Goal: Transaction & Acquisition: Purchase product/service

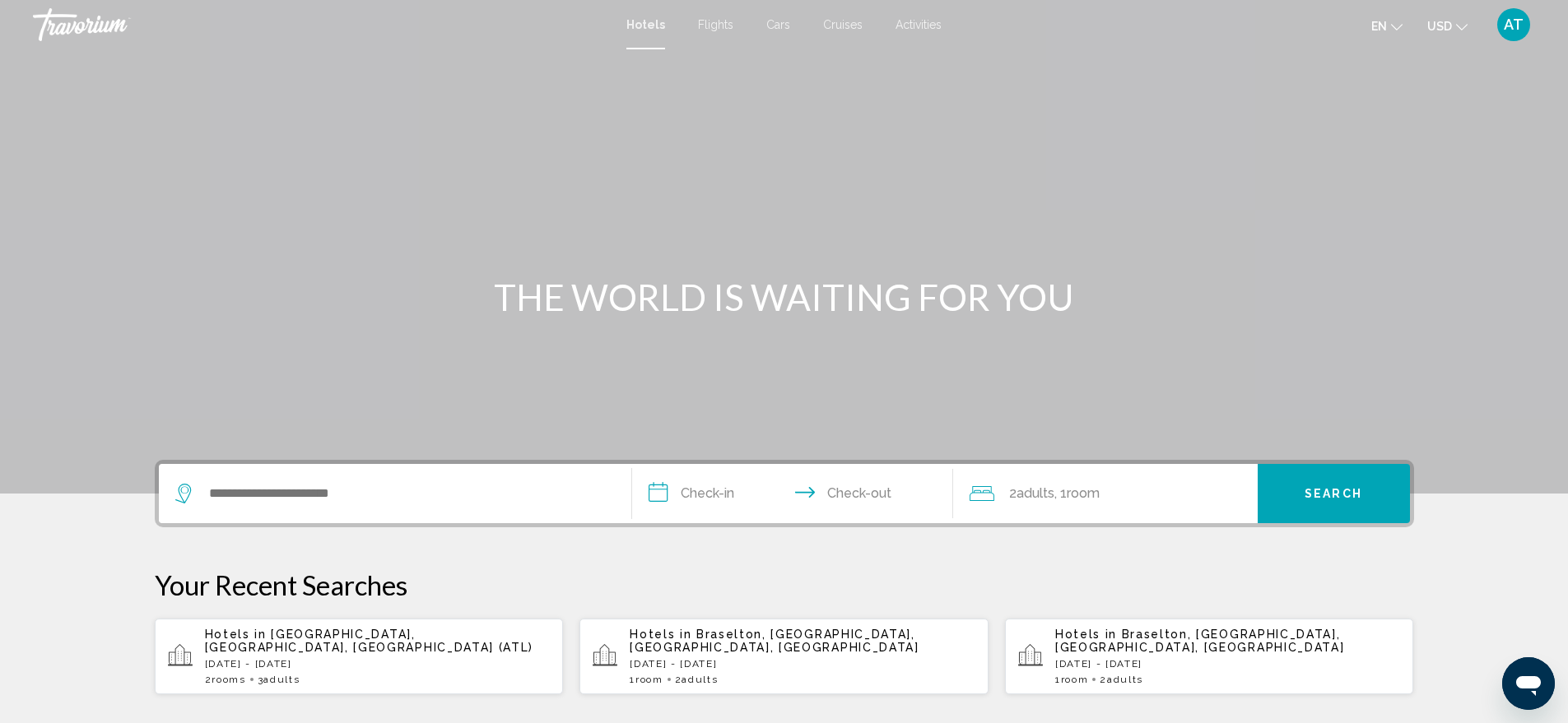
click at [706, 22] on span "Flights" at bounding box center [716, 25] width 36 height 14
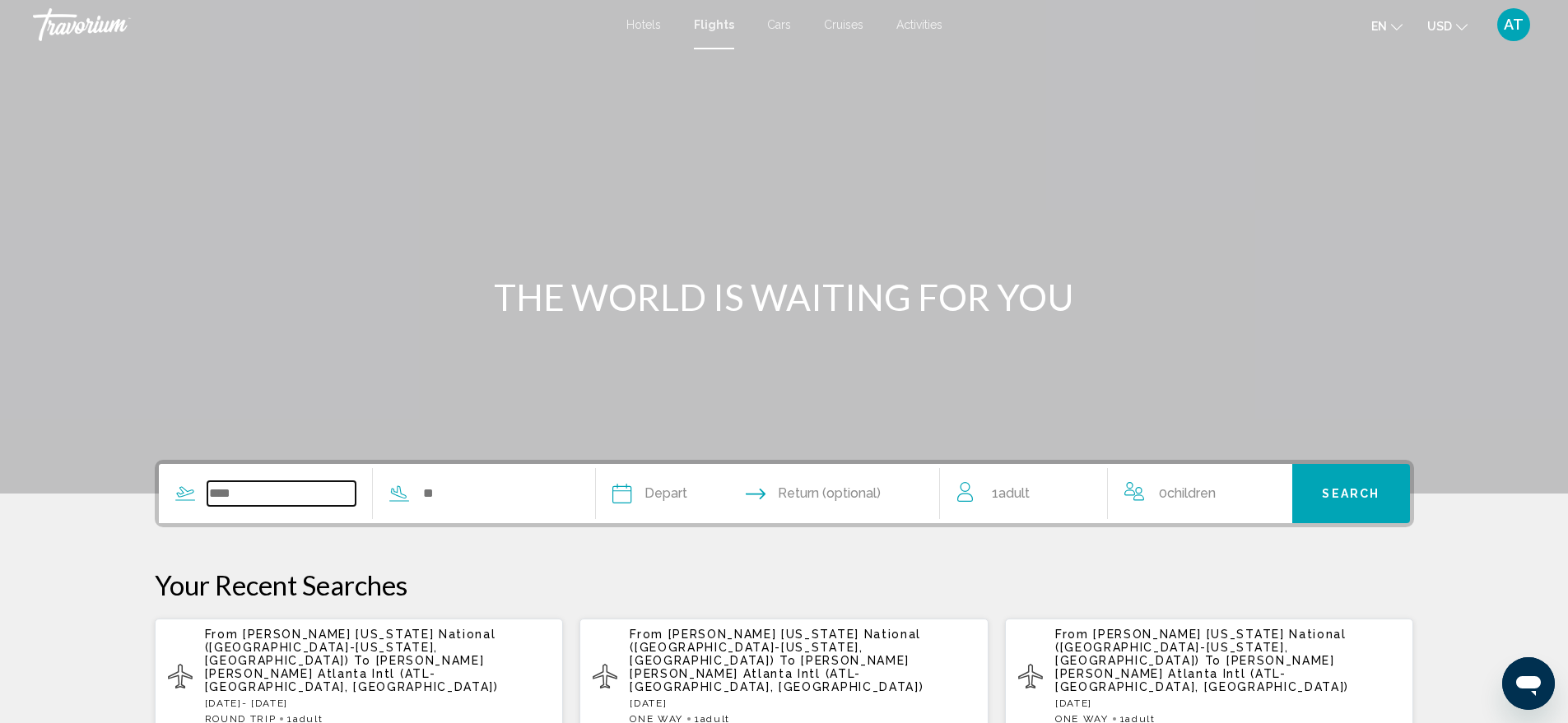
click at [276, 493] on input "Search widget" at bounding box center [281, 493] width 149 height 25
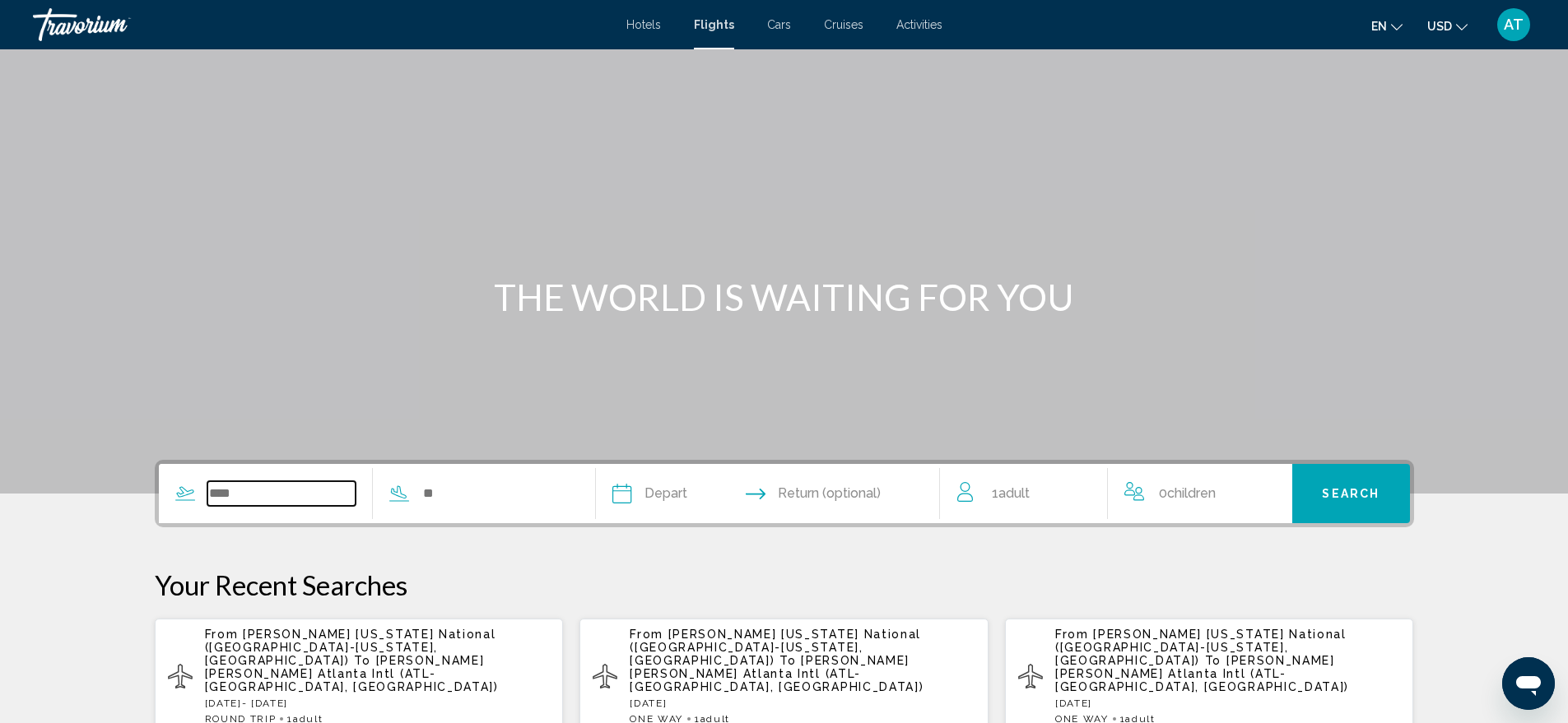
scroll to position [236, 0]
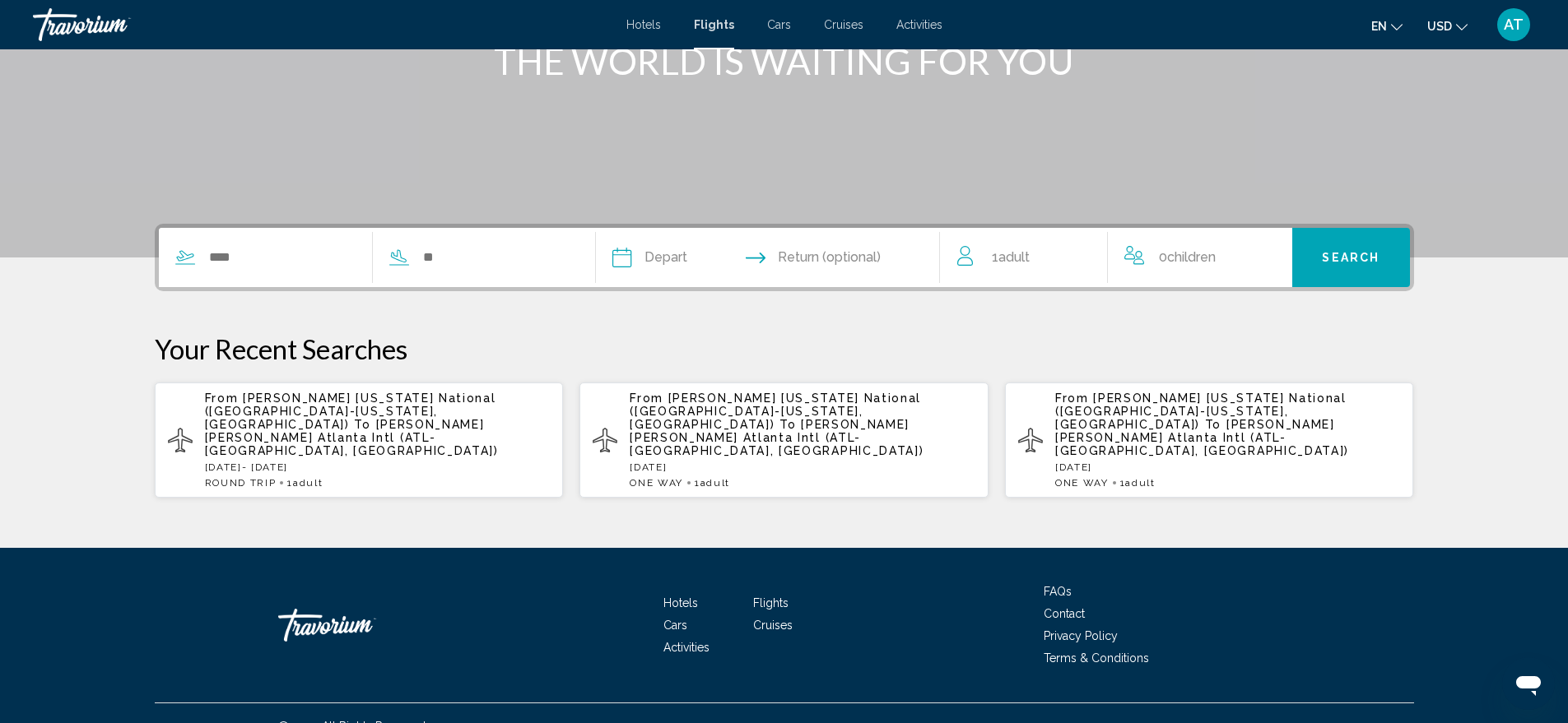
click at [273, 423] on span "[PERSON_NAME] [PERSON_NAME] Atlanta Intl (ATL-[GEOGRAPHIC_DATA], [GEOGRAPHIC_DA…" at bounding box center [351, 438] width 294 height 40
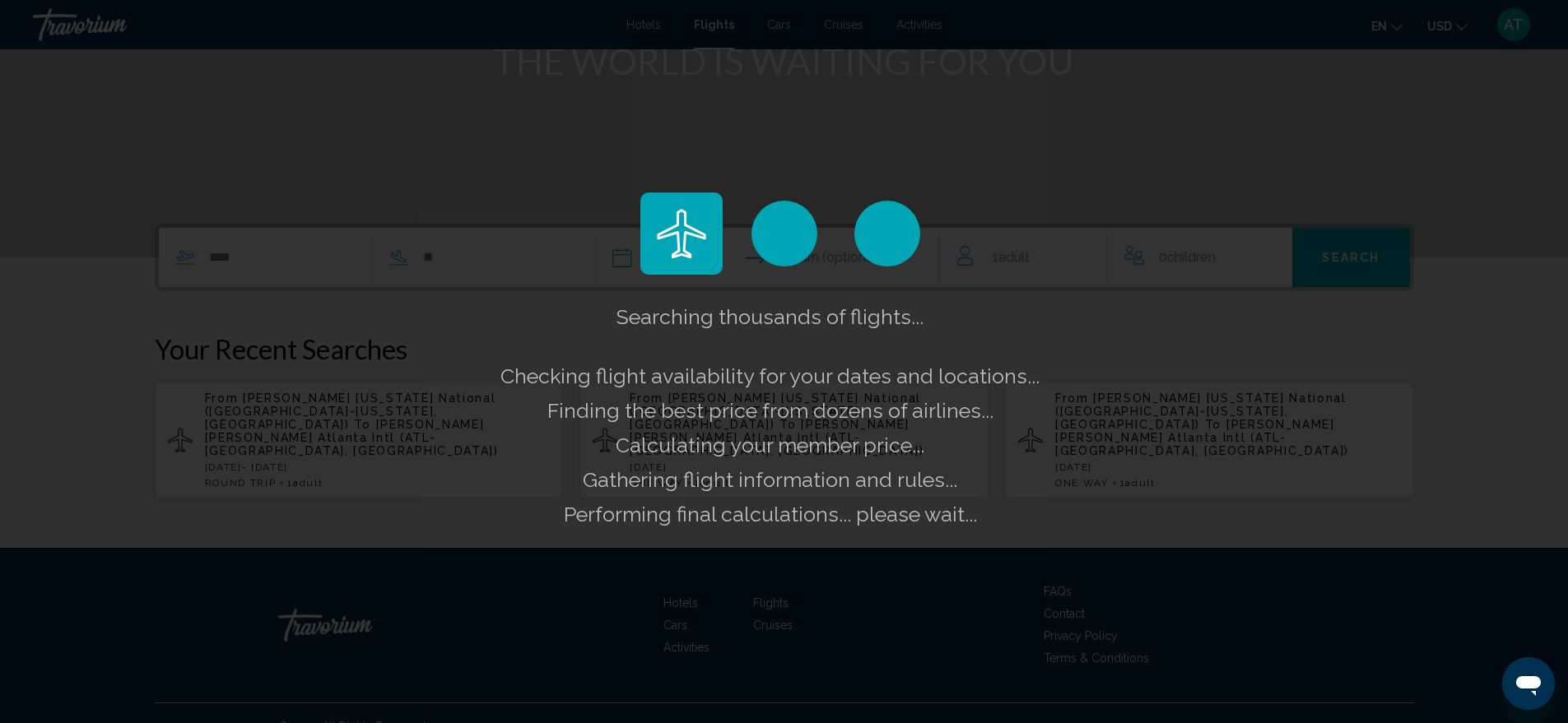
scroll to position [0, 0]
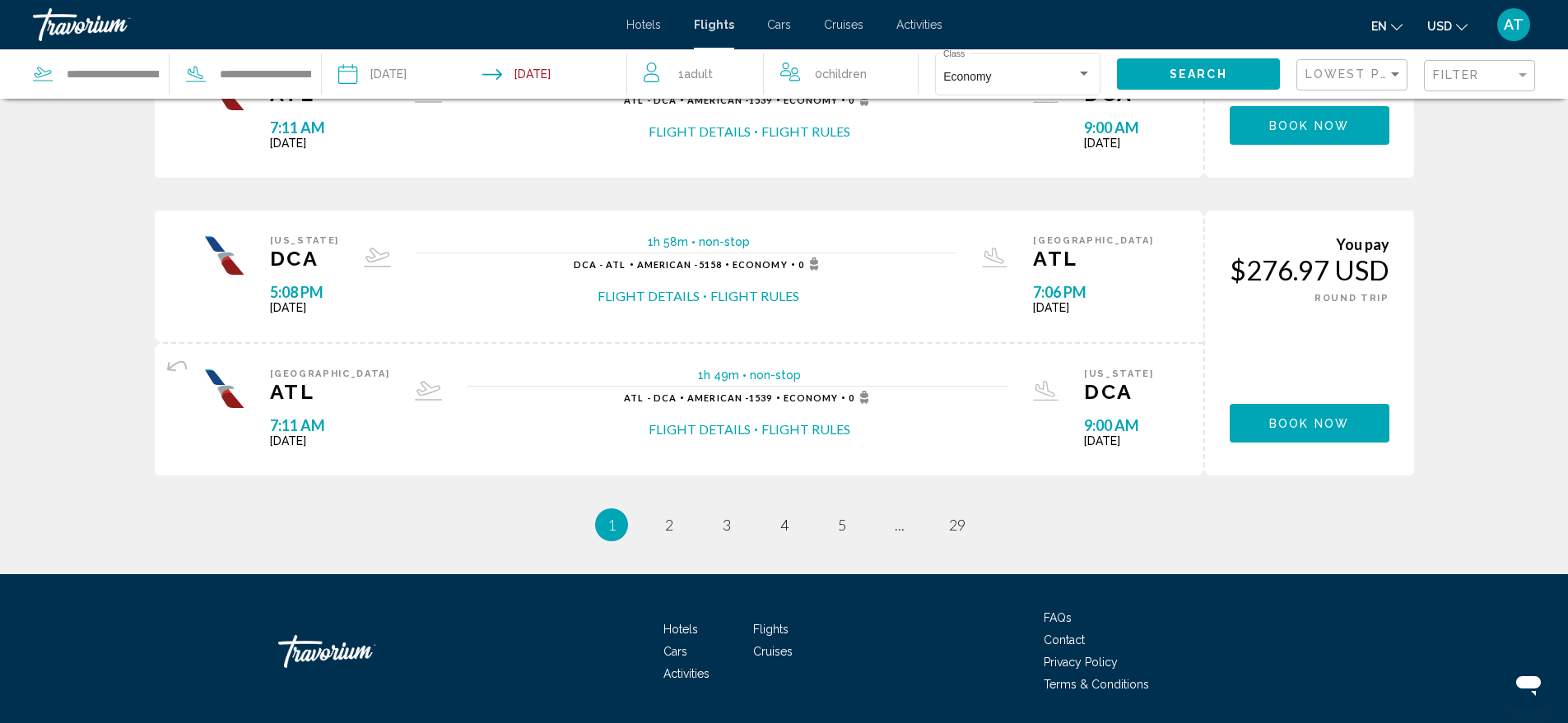
scroll to position [1481, 0]
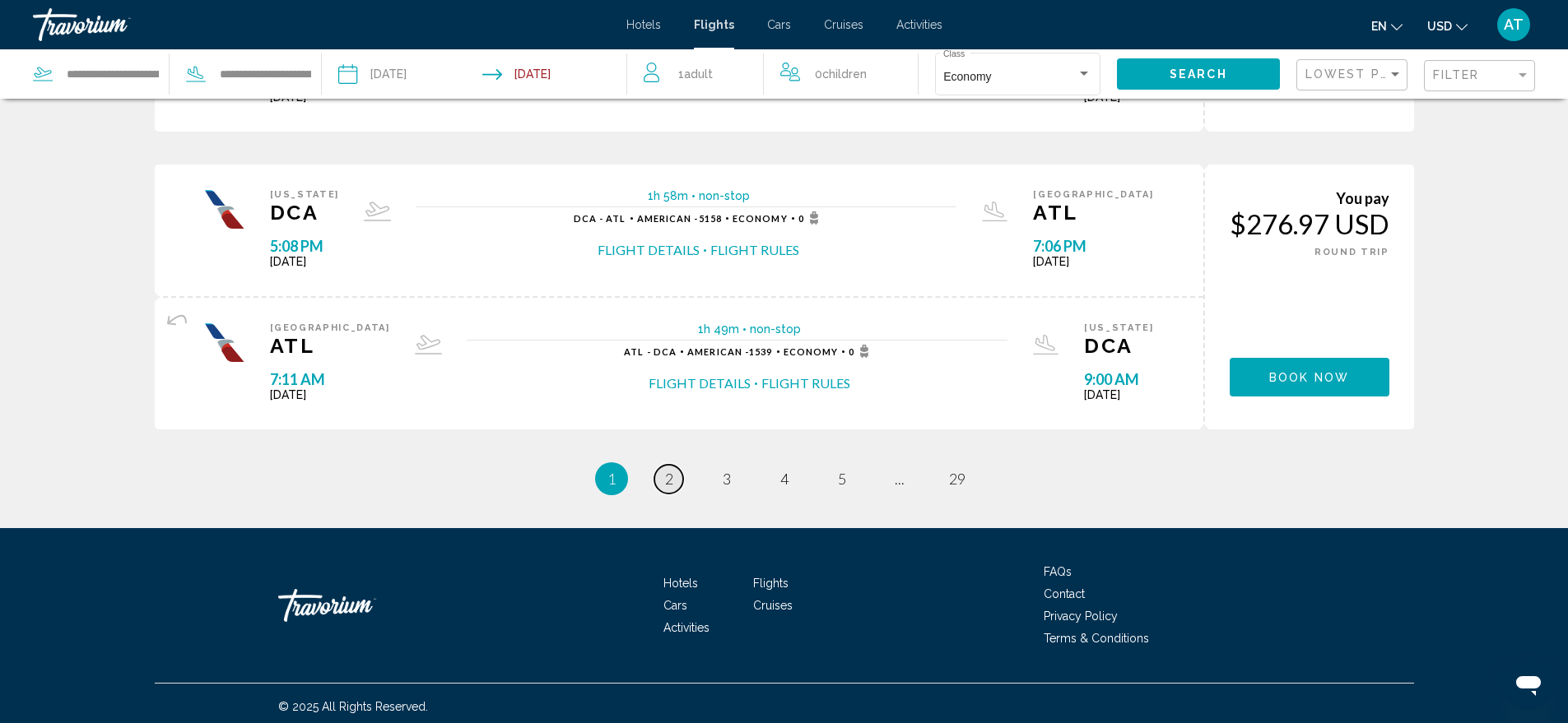
click at [675, 481] on link "page 2" at bounding box center [669, 479] width 29 height 29
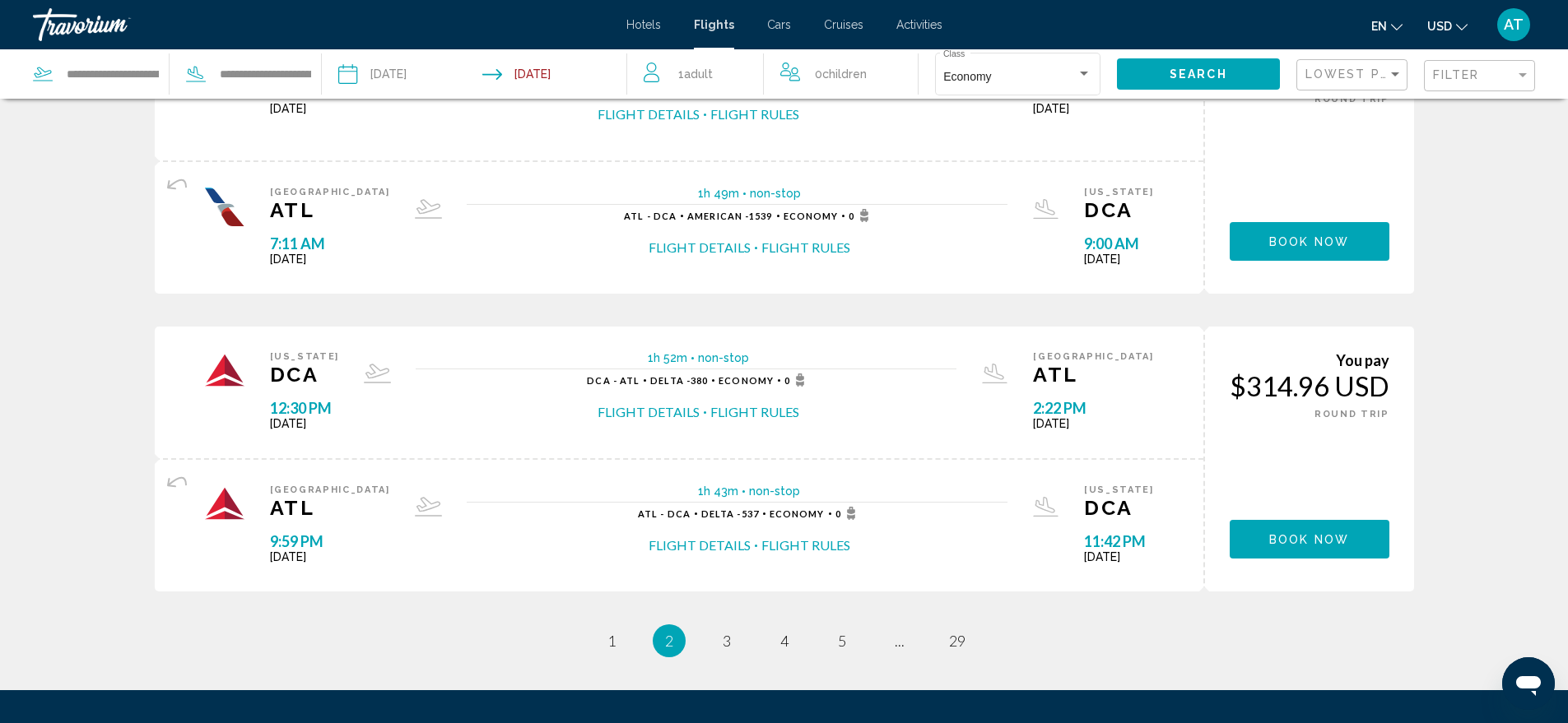
scroll to position [1398, 0]
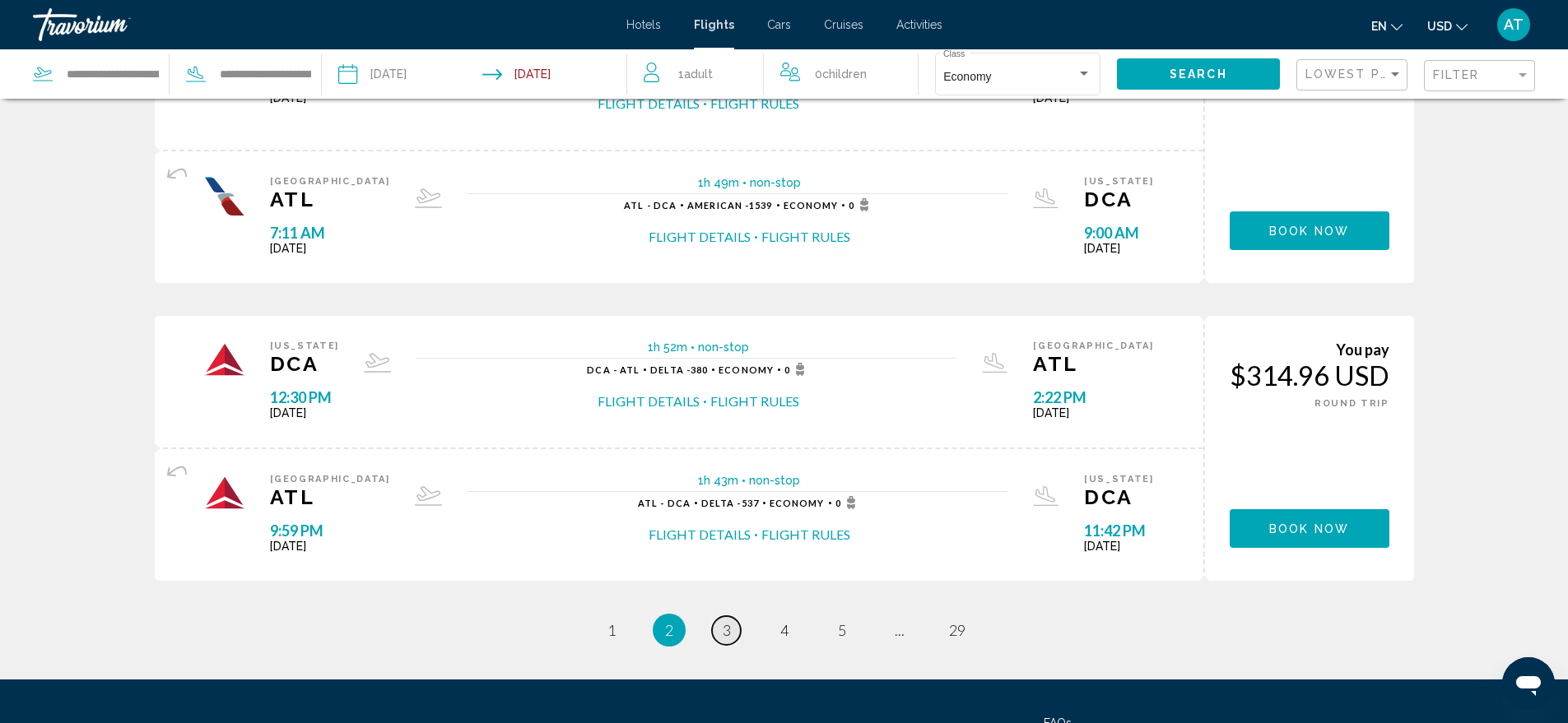
click at [726, 626] on span "3" at bounding box center [727, 630] width 8 height 18
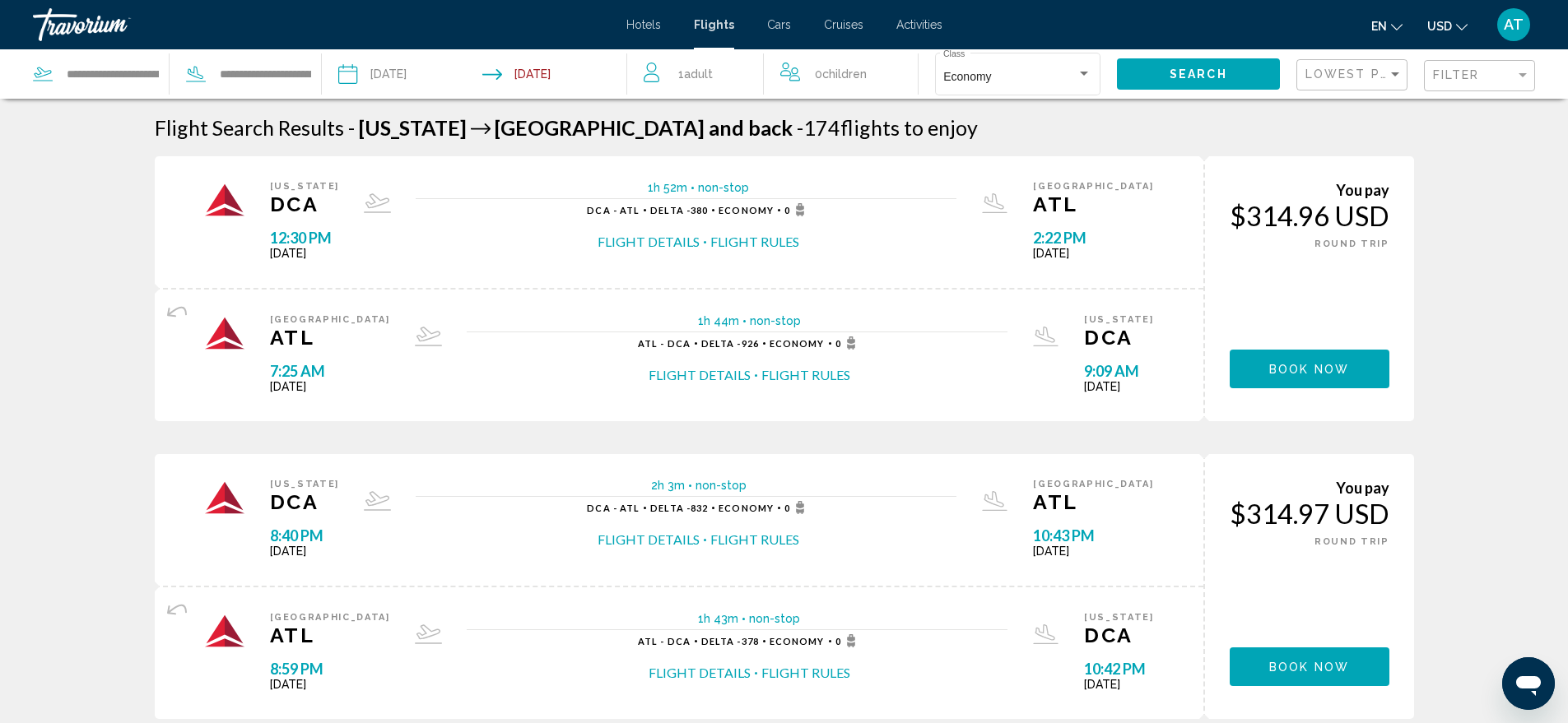
scroll to position [1505, 0]
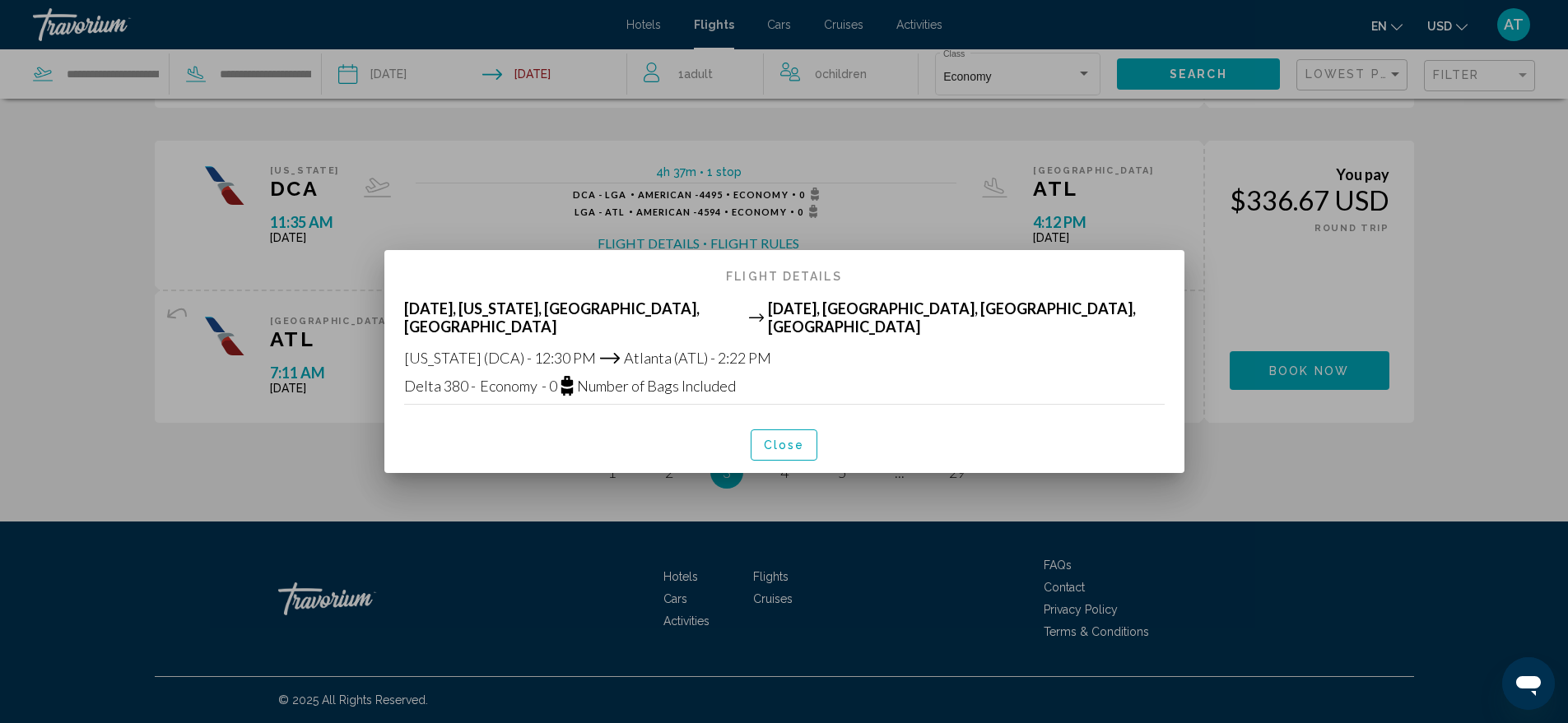
scroll to position [0, 0]
click at [771, 441] on span "Close" at bounding box center [784, 446] width 41 height 14
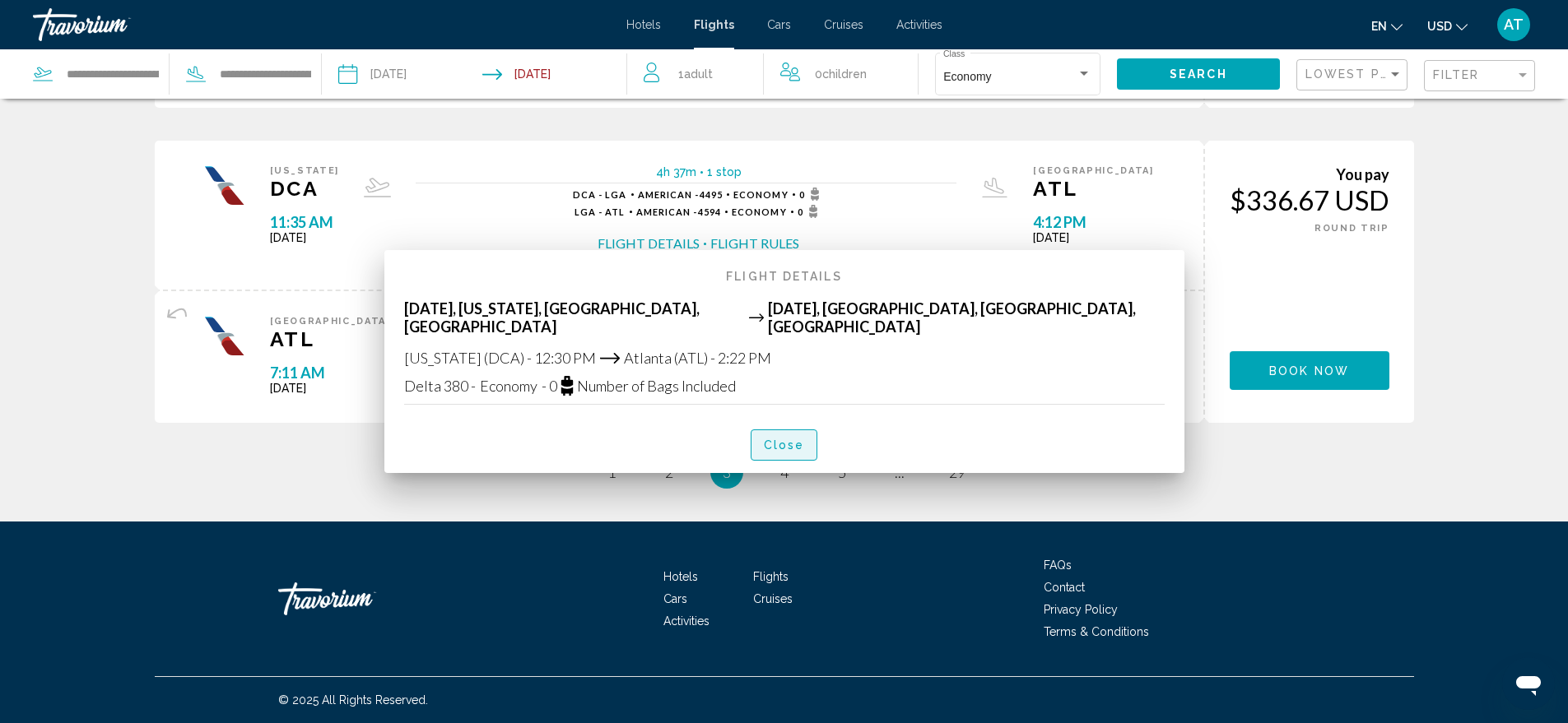
scroll to position [1505, 0]
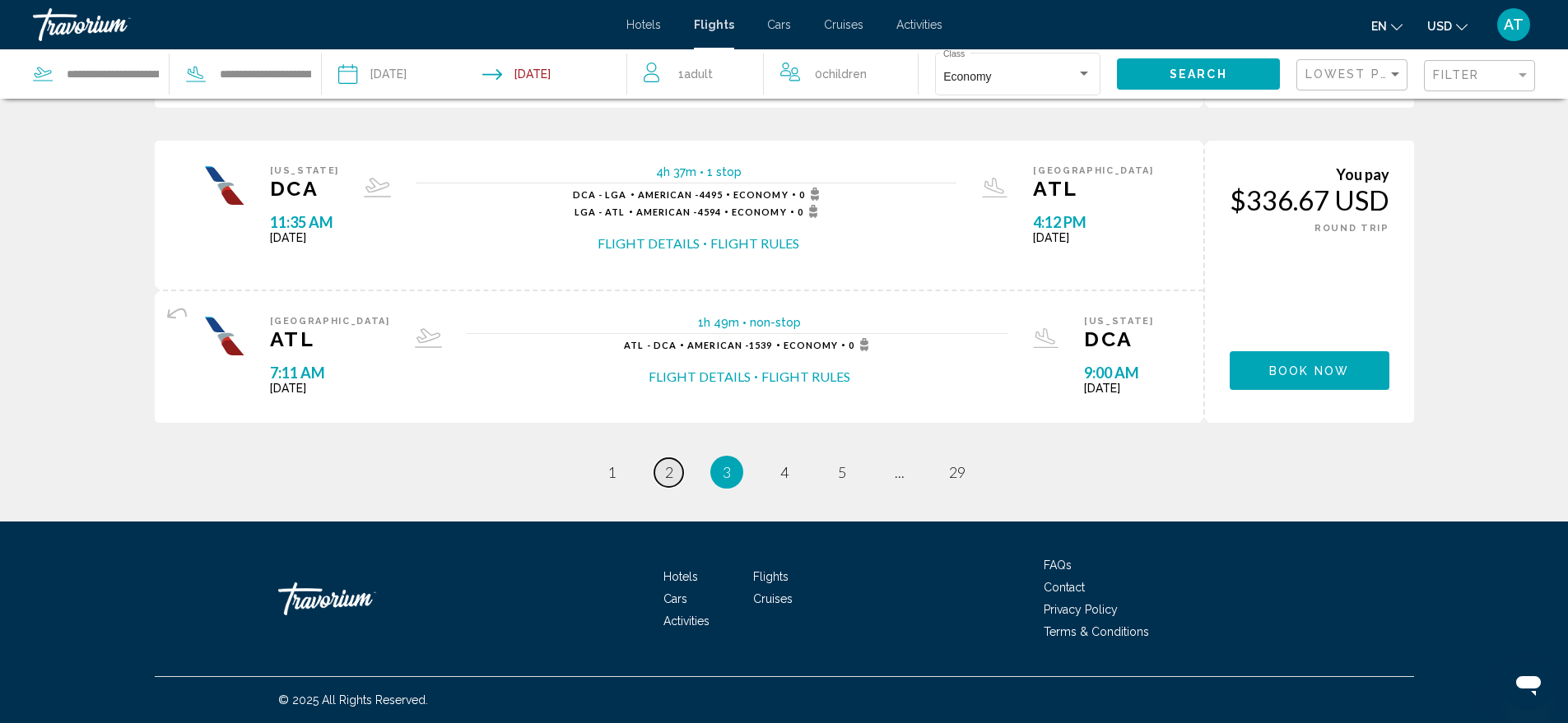
click at [671, 472] on span "2" at bounding box center [669, 472] width 8 height 18
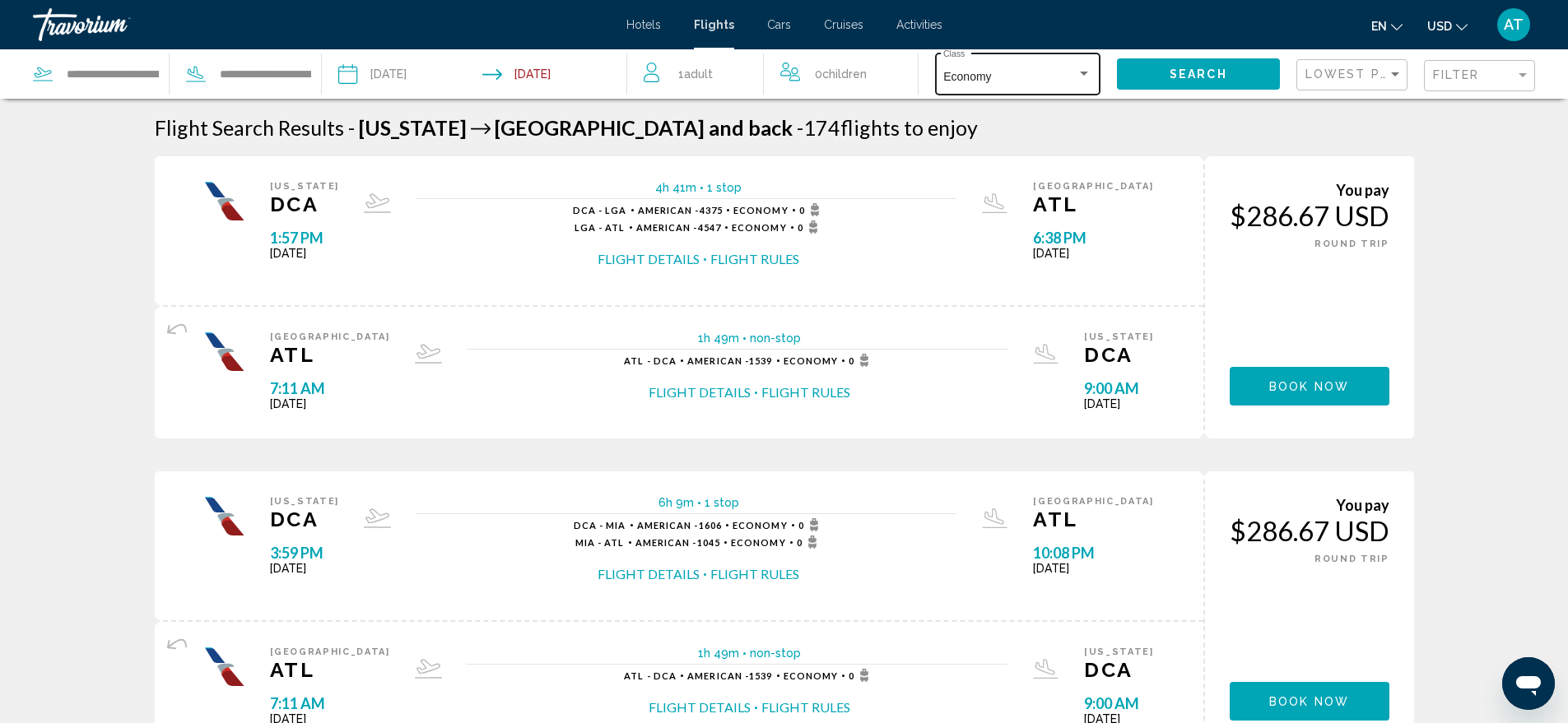
click at [1086, 70] on div "Search widget" at bounding box center [1083, 74] width 14 height 14
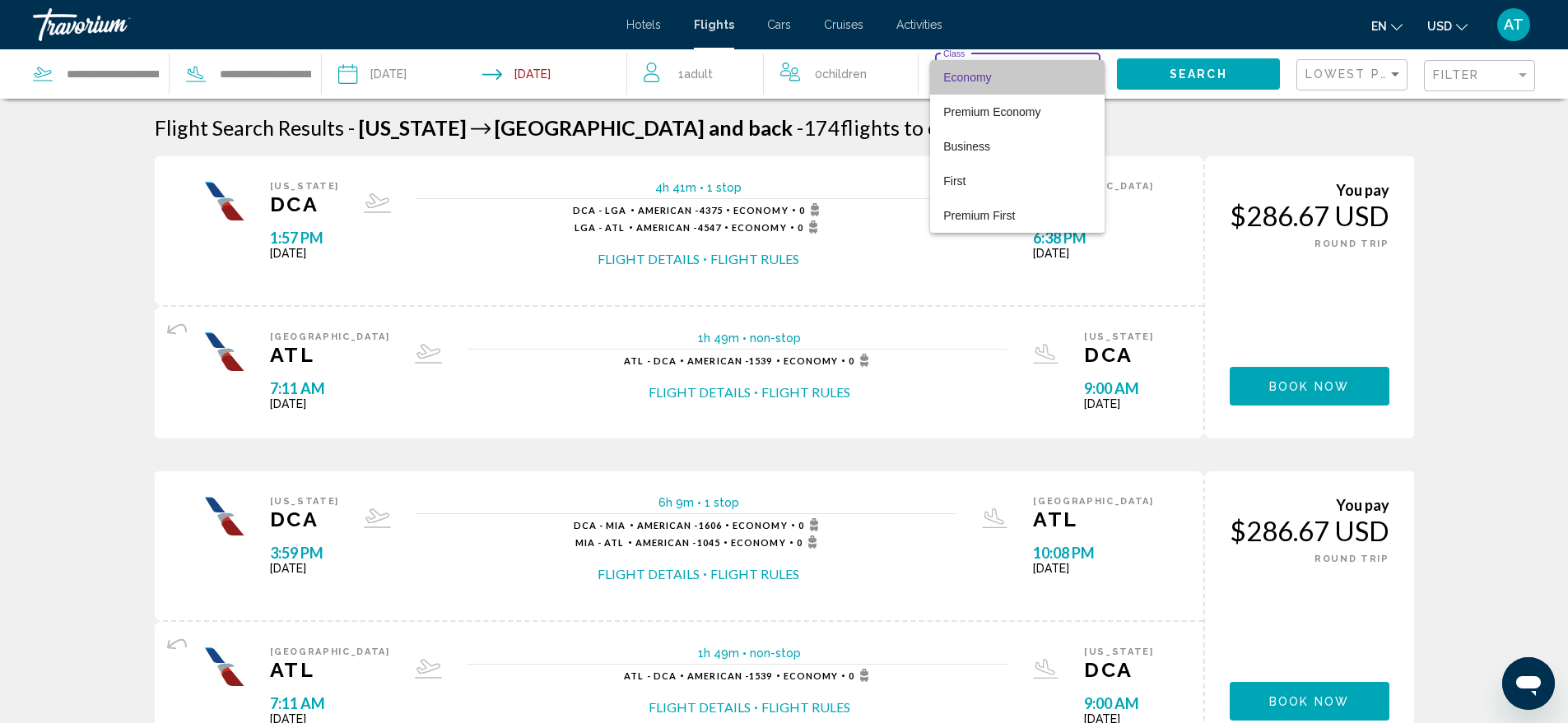
click at [965, 76] on span "Economy" at bounding box center [967, 77] width 48 height 14
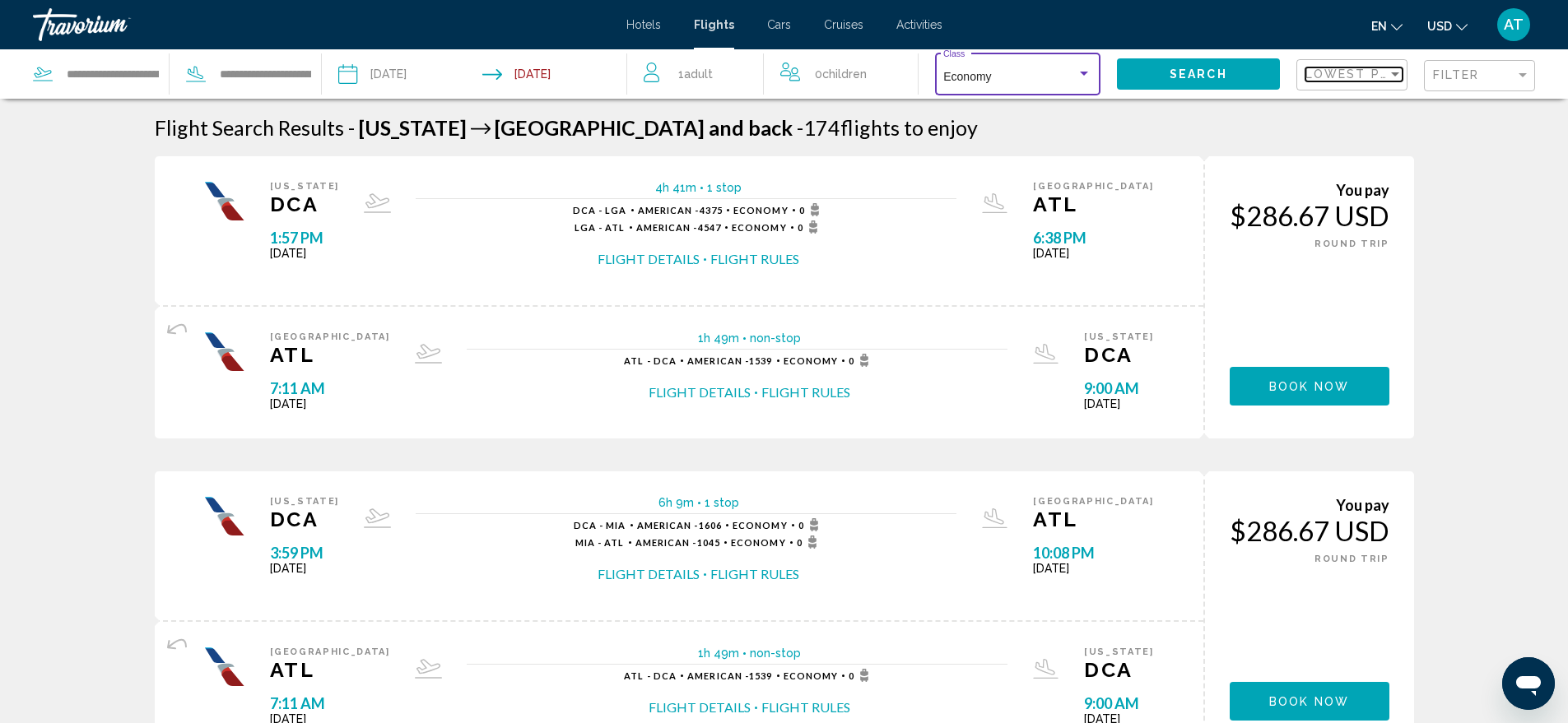
click at [1386, 76] on span "Lowest Price" at bounding box center [1358, 74] width 106 height 14
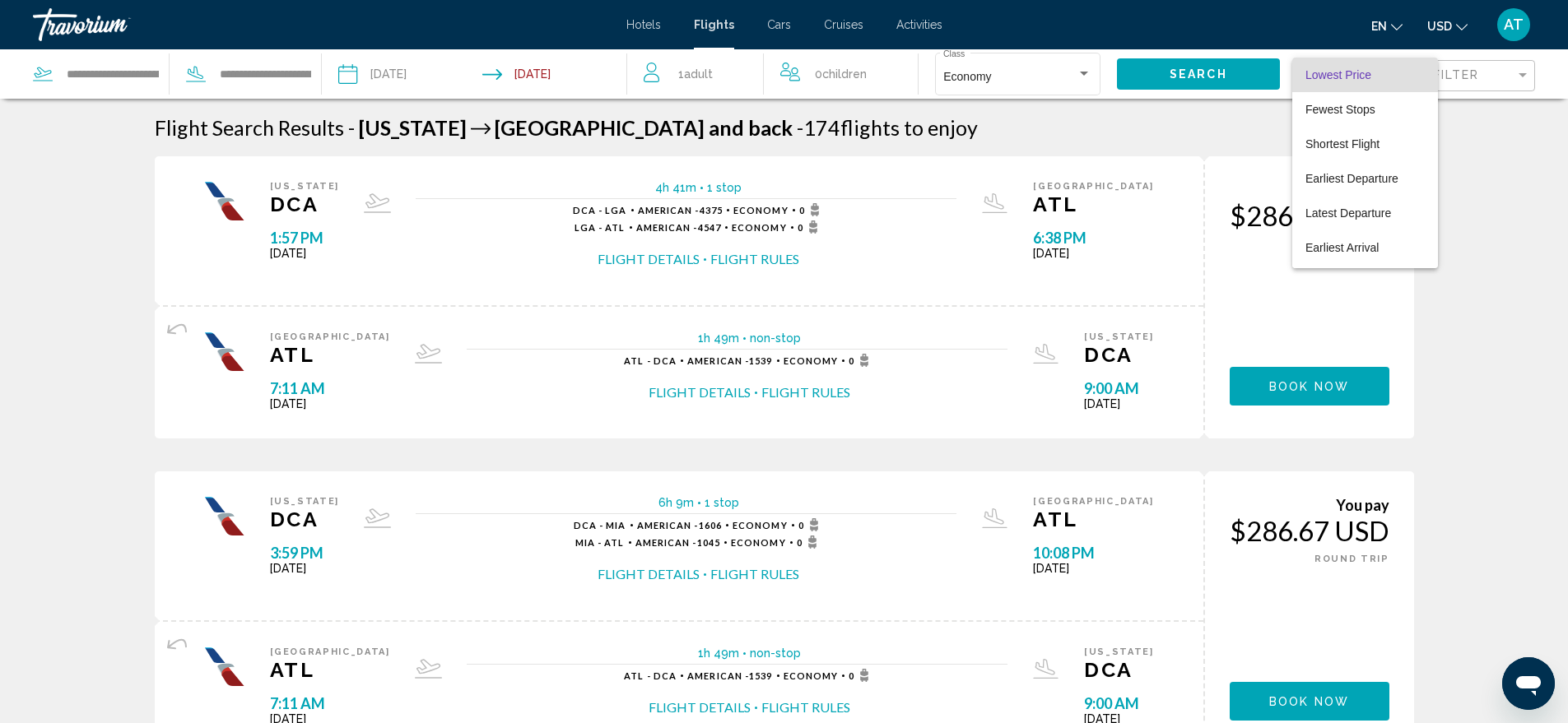
click at [1350, 76] on span "Lowest Price" at bounding box center [1339, 75] width 66 height 14
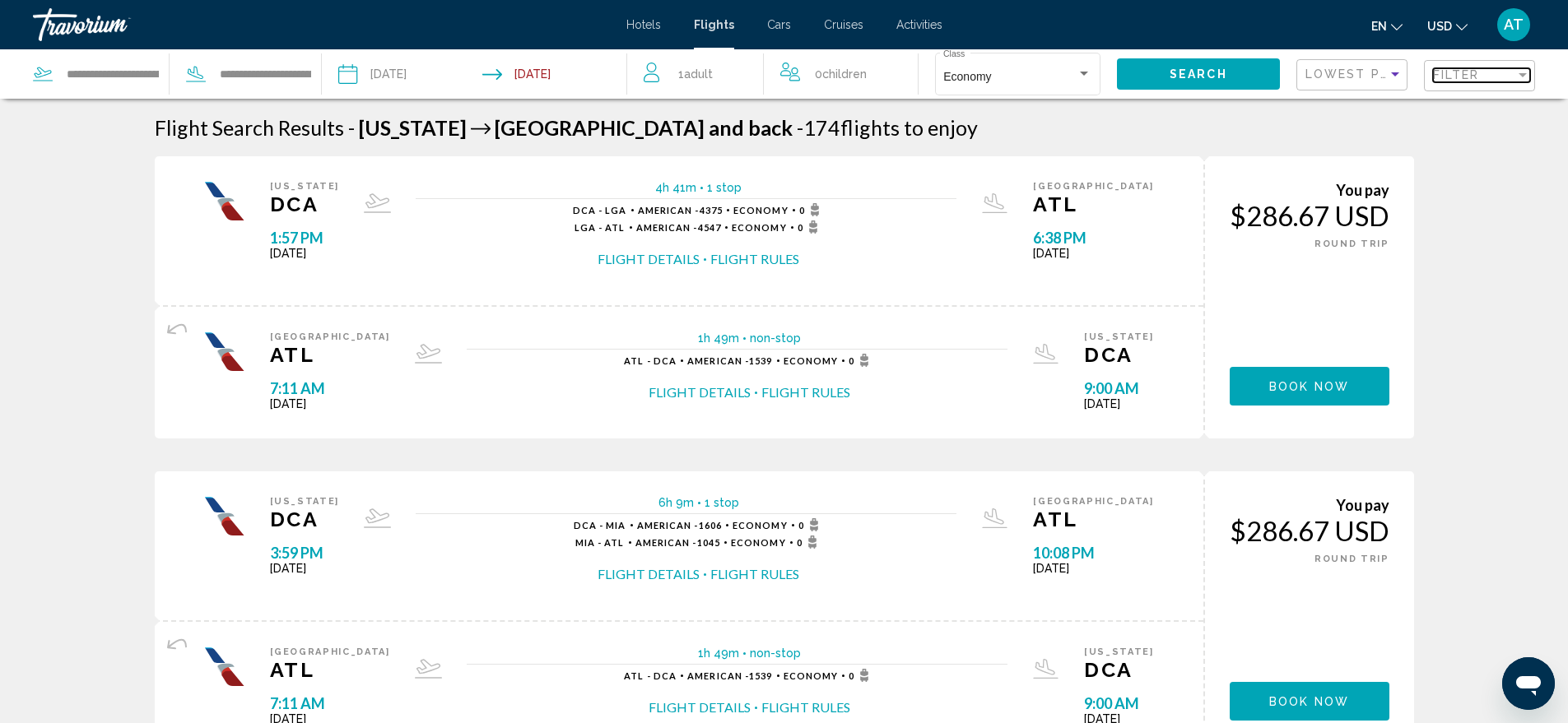
click at [1518, 75] on div "Filter" at bounding box center [1522, 75] width 14 height 14
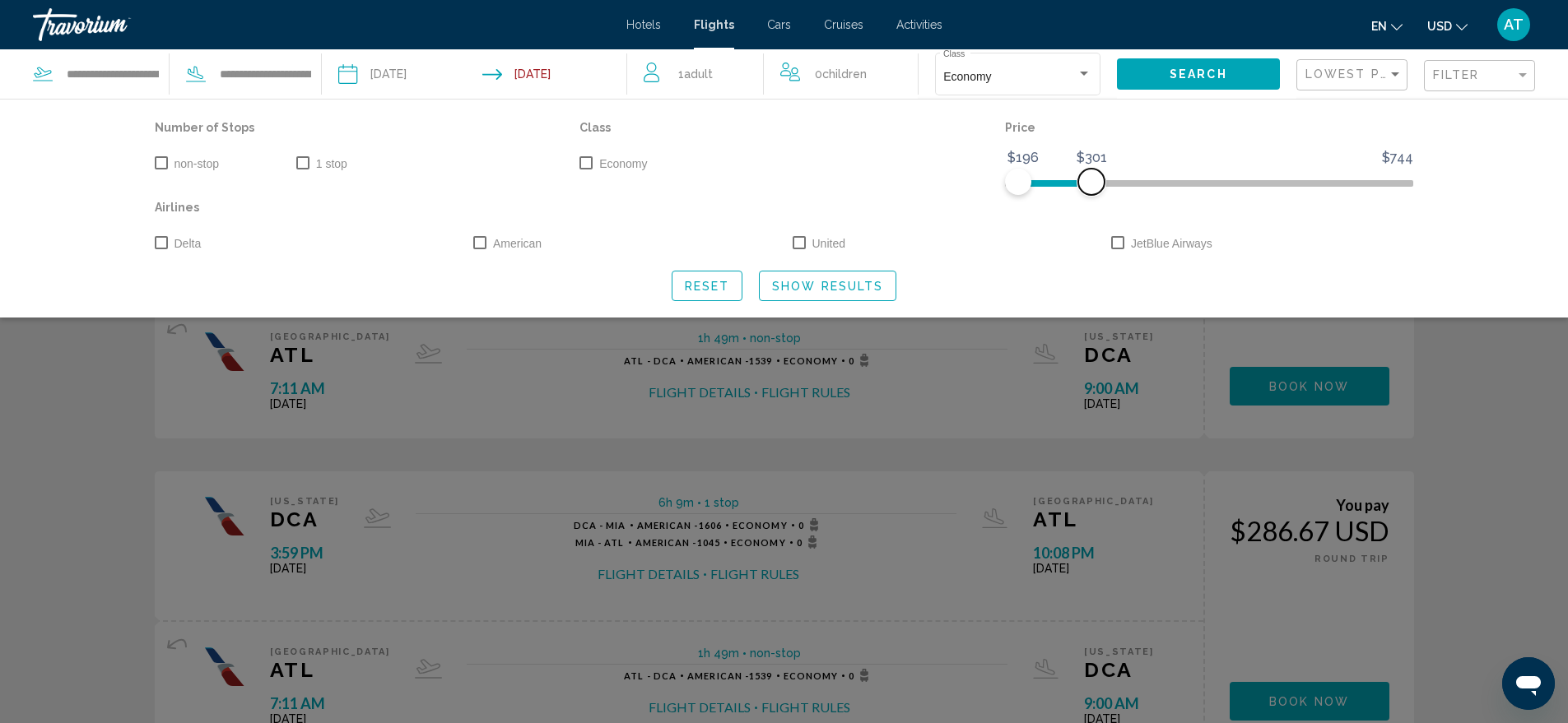
drag, startPoint x: 1407, startPoint y: 180, endPoint x: 1092, endPoint y: 214, distance: 316.8
click at [1092, 214] on div "Number of Stops non-stop 1 stop Class Economy Price $196 $744 $196 $301 Airline…" at bounding box center [784, 185] width 1276 height 138
click at [818, 282] on span "Show Results" at bounding box center [827, 287] width 111 height 14
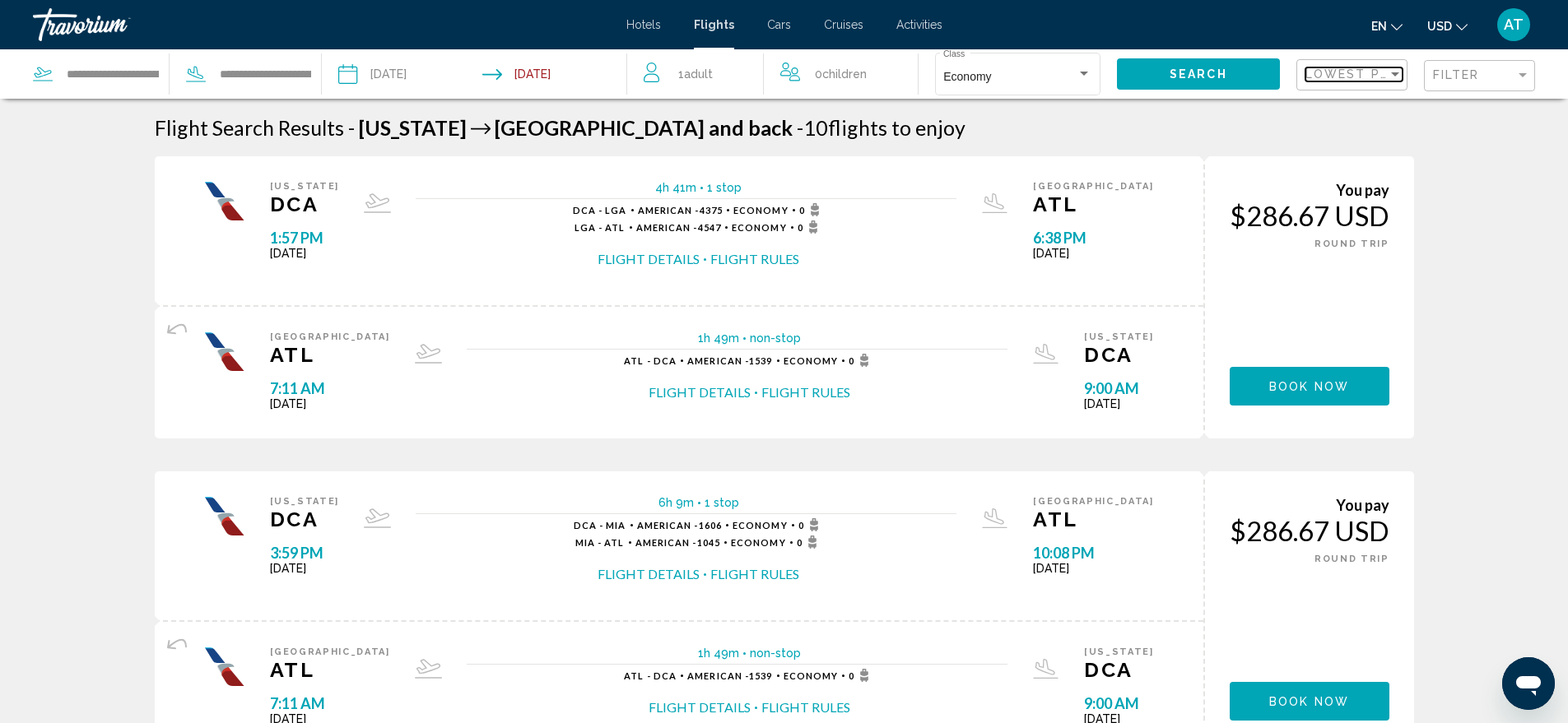
click at [1391, 75] on div "Sort by" at bounding box center [1395, 74] width 8 height 4
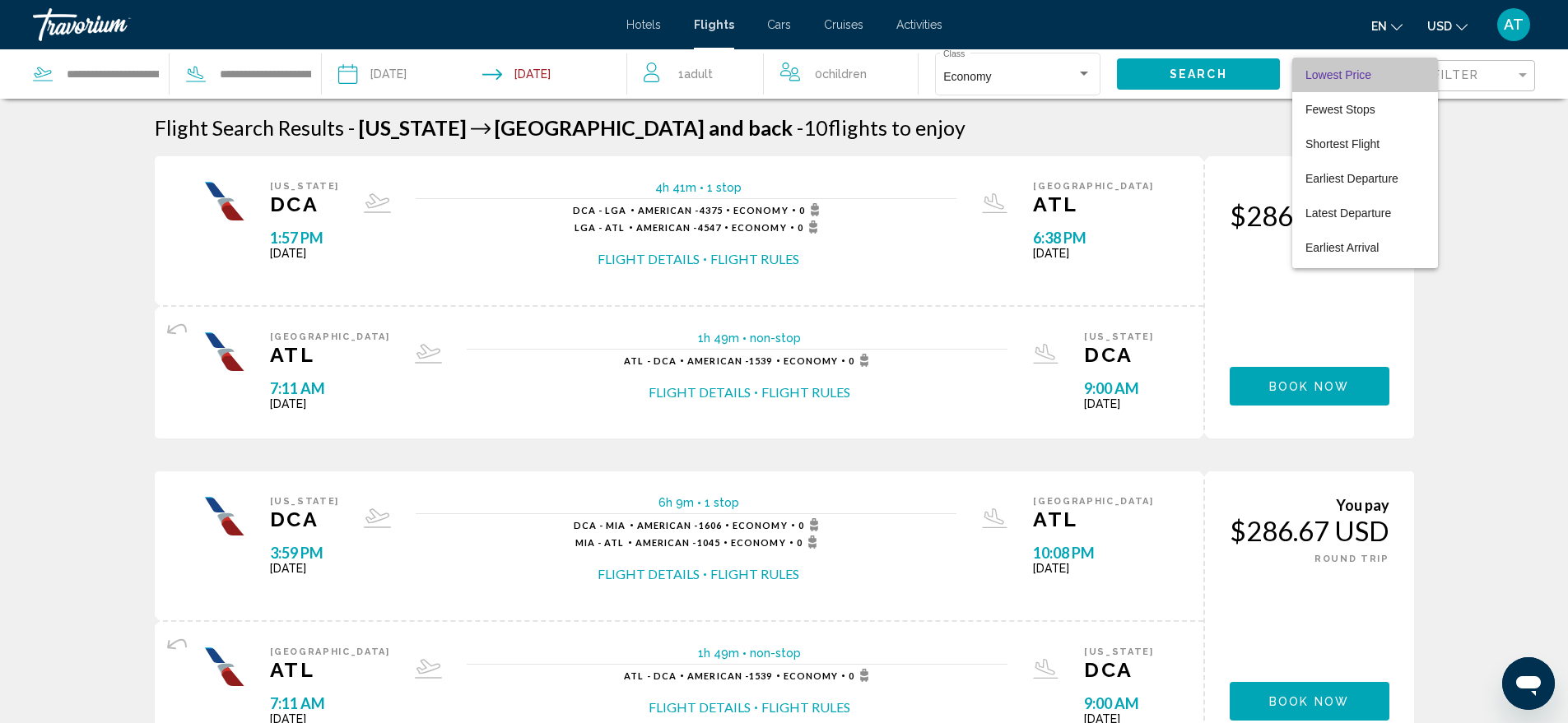
click at [1341, 72] on span "Lowest Price" at bounding box center [1339, 75] width 66 height 14
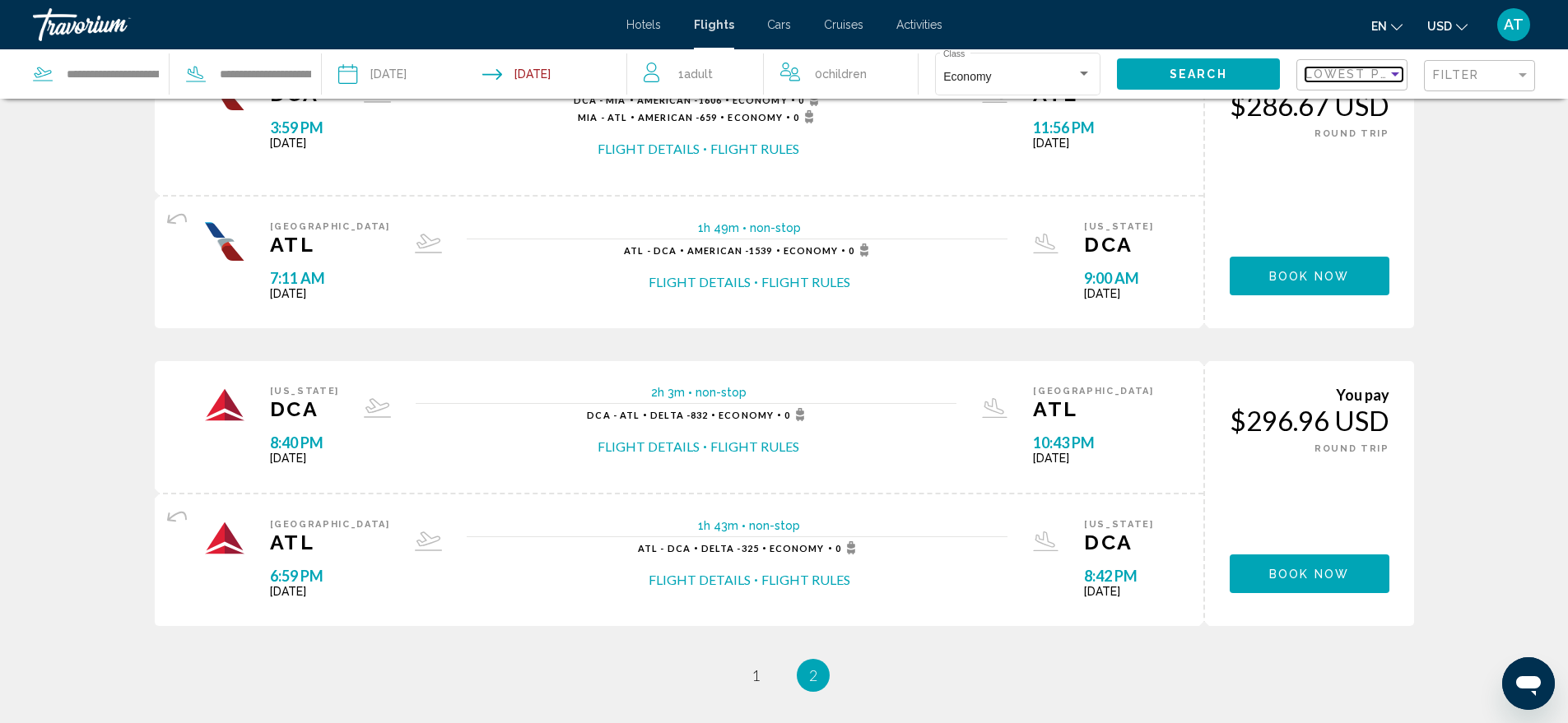
scroll to position [944, 0]
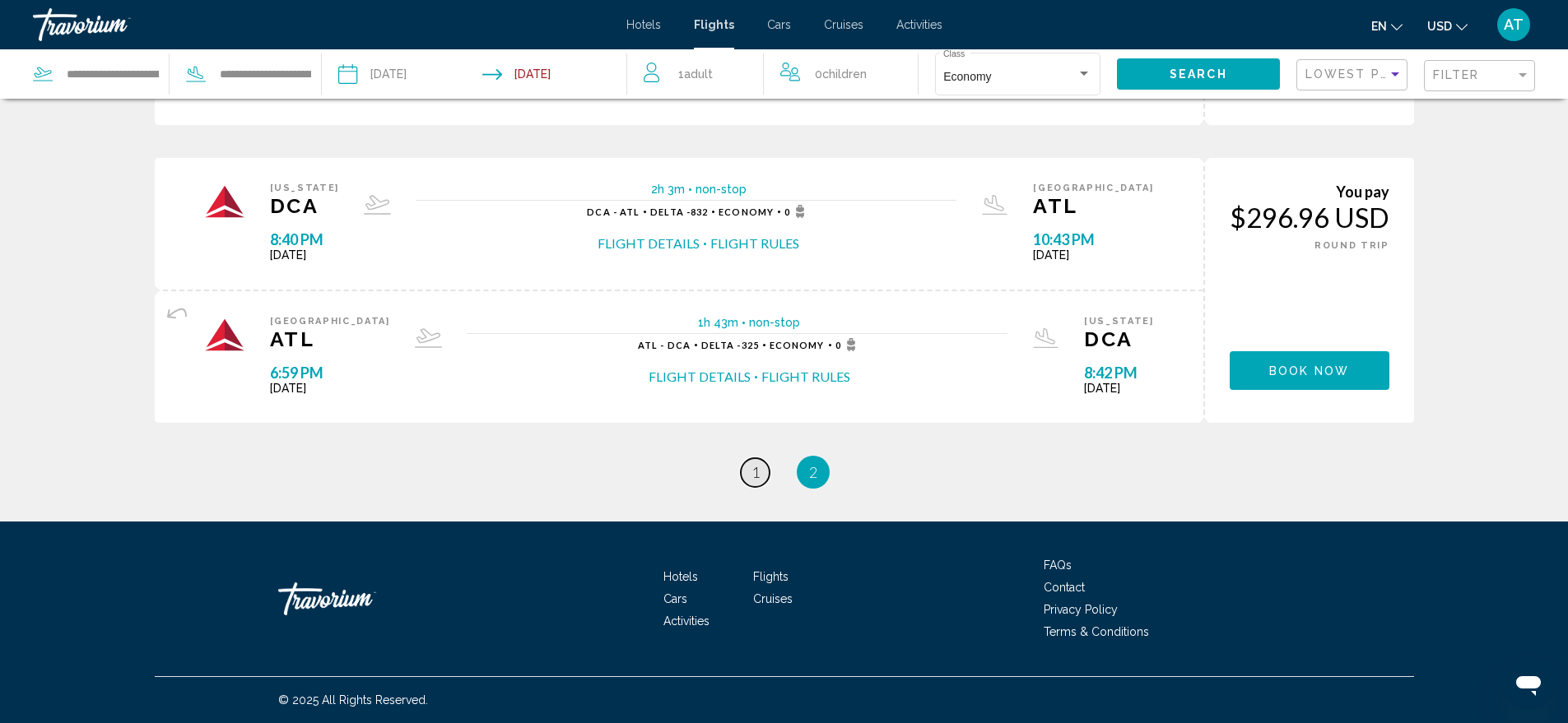
click at [759, 470] on span "1" at bounding box center [756, 472] width 8 height 18
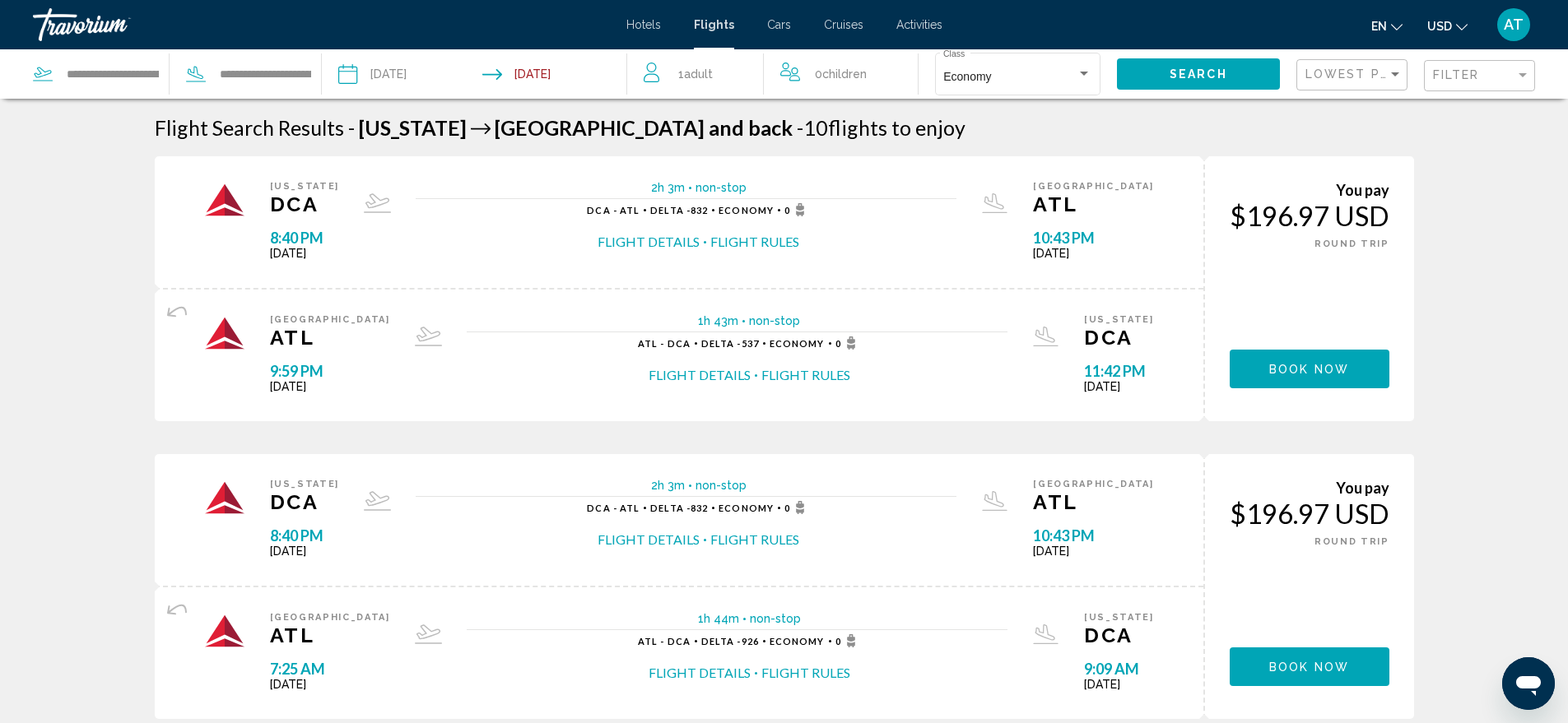
click at [554, 73] on input "Return date: Sep 14, 2025" at bounding box center [559, 76] width 151 height 54
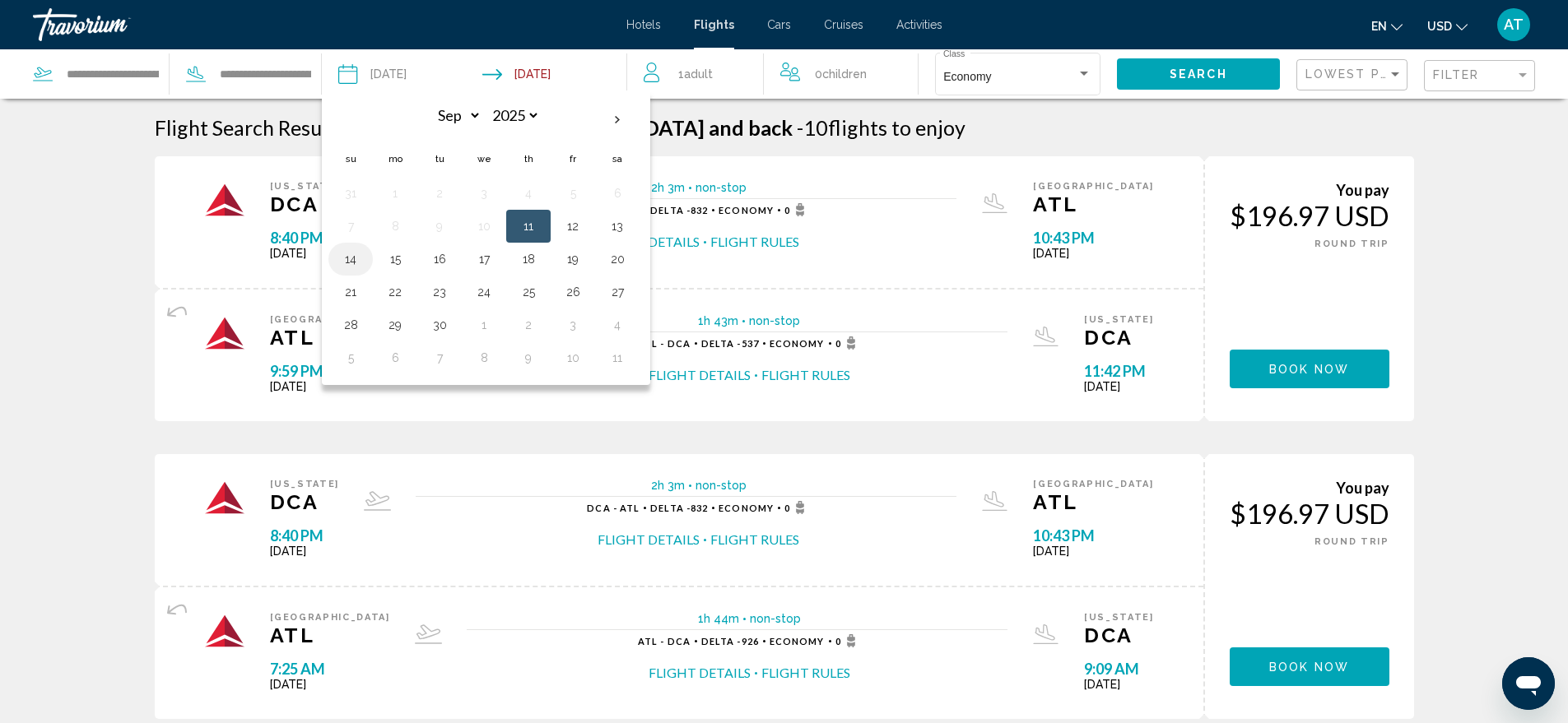
click at [355, 259] on button "14" at bounding box center [350, 259] width 26 height 23
type input "**********"
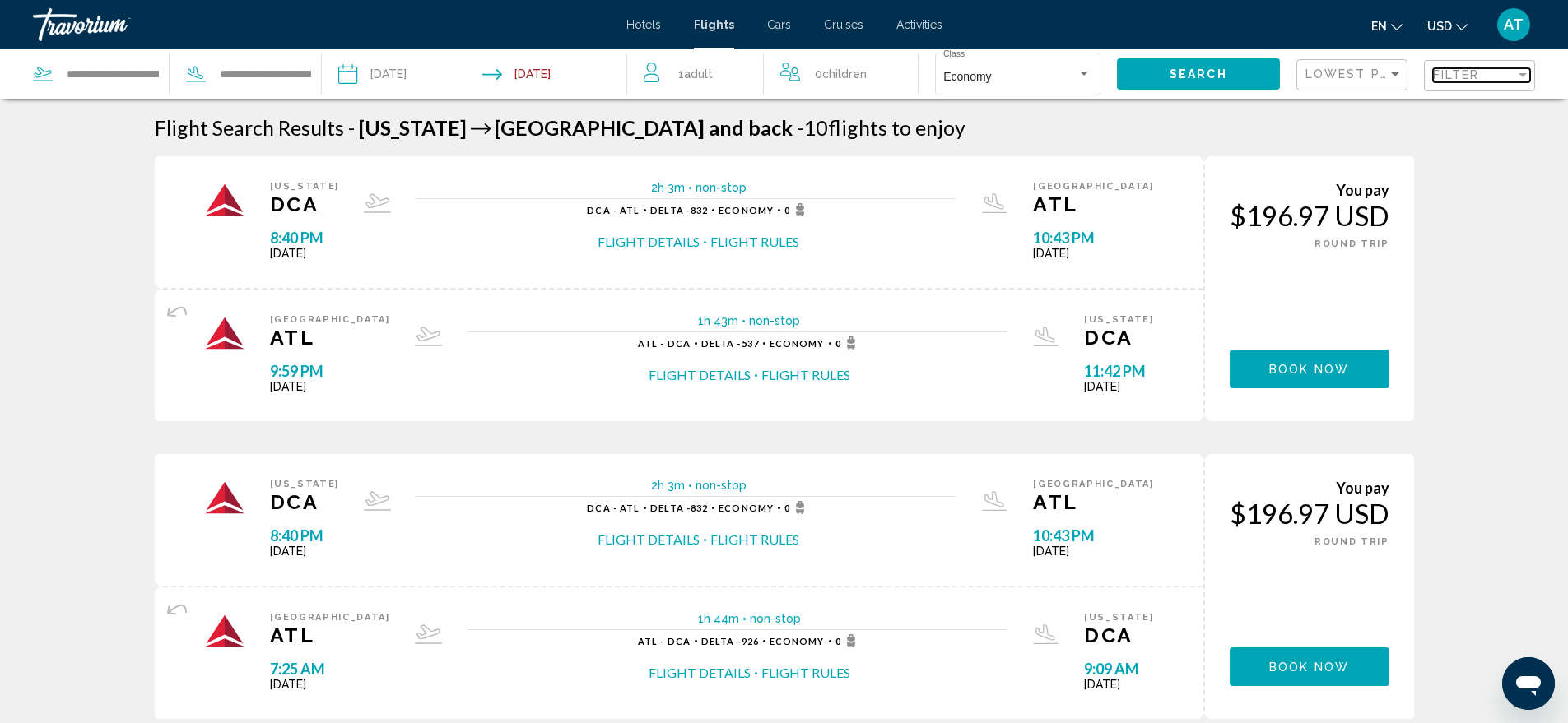
click at [1520, 74] on div "Filter" at bounding box center [1523, 75] width 8 height 4
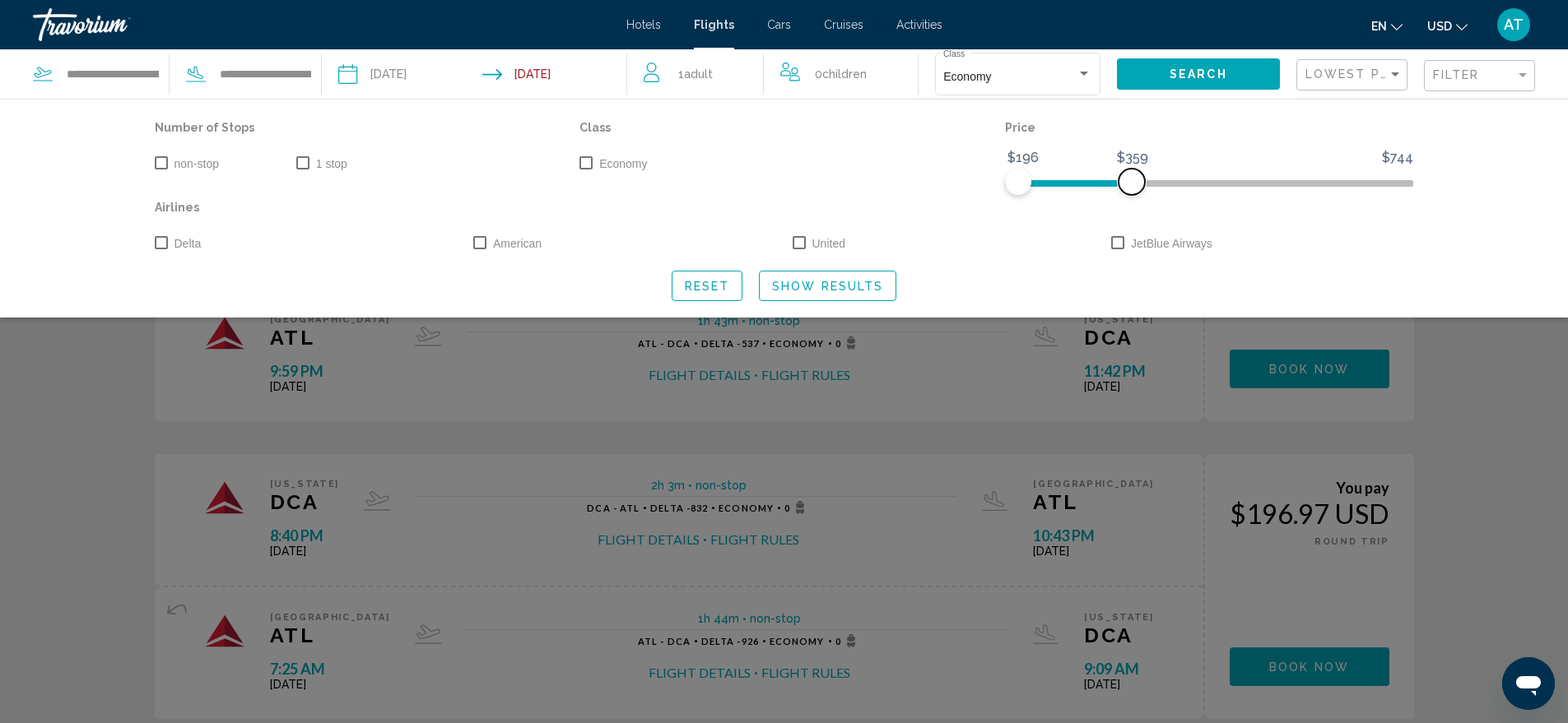
drag, startPoint x: 1093, startPoint y: 177, endPoint x: 1132, endPoint y: 180, distance: 39.1
click at [1129, 180] on span "Search widget" at bounding box center [1132, 182] width 26 height 26
click at [828, 283] on span "Show Results" at bounding box center [827, 287] width 111 height 14
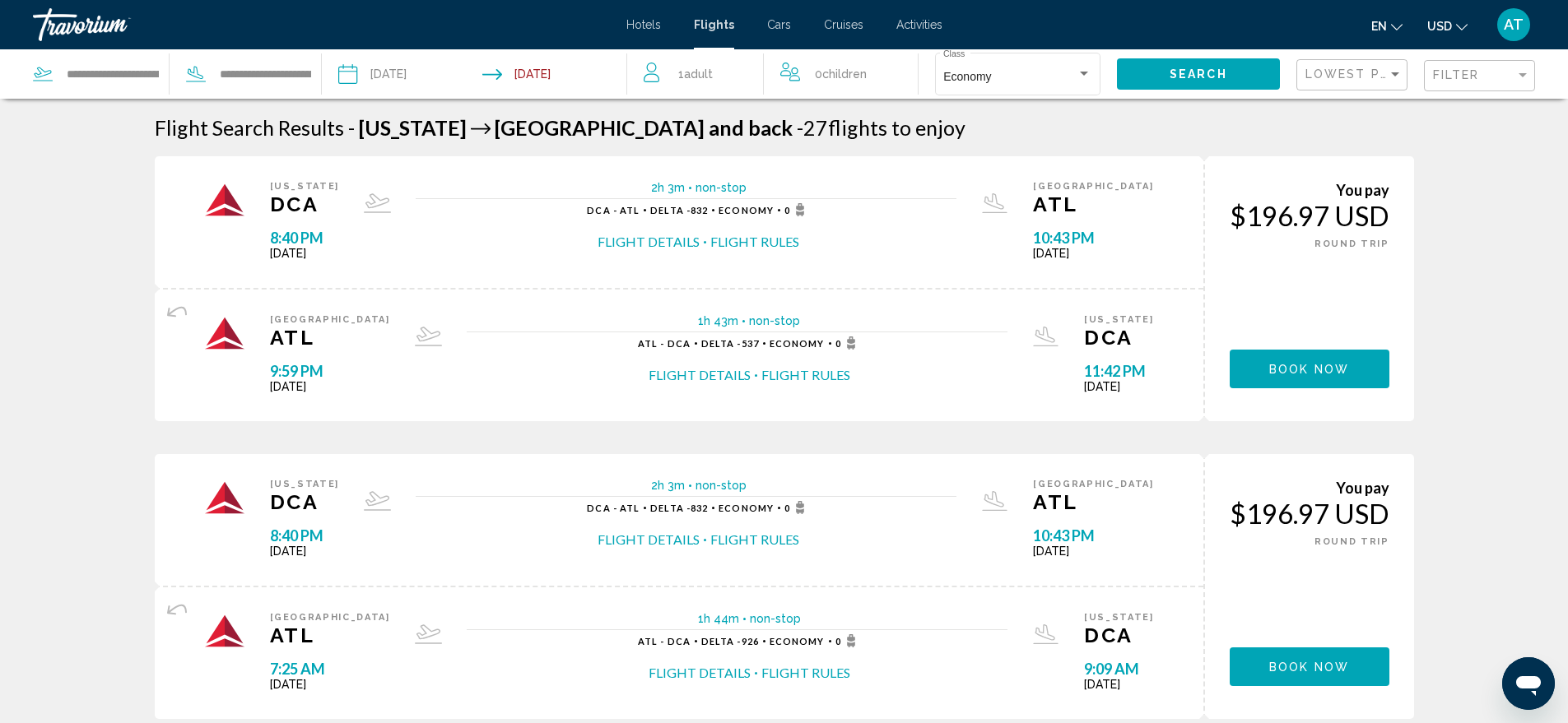
click at [773, 24] on span "Cars" at bounding box center [779, 25] width 24 height 14
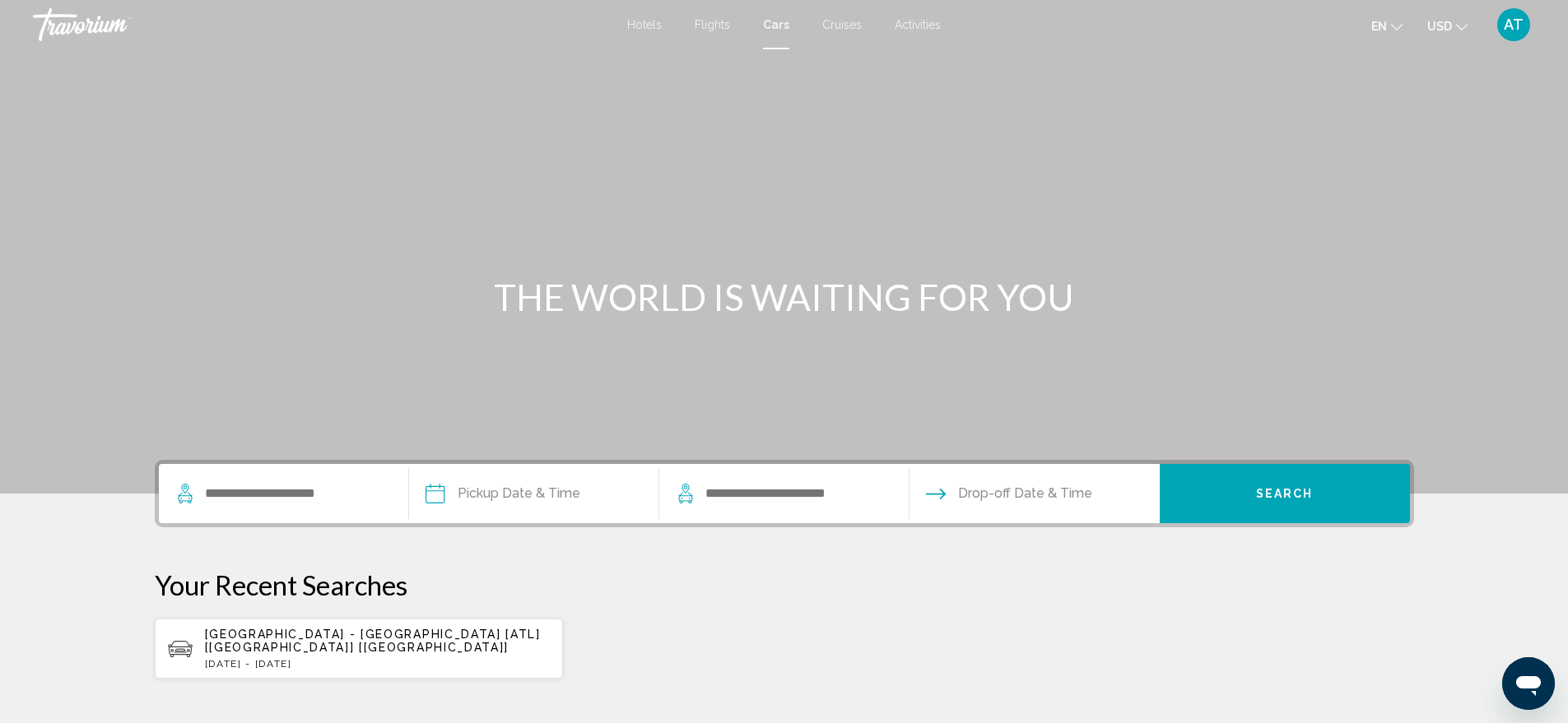
click at [1456, 20] on mat-icon "Change currency" at bounding box center [1462, 25] width 12 height 12
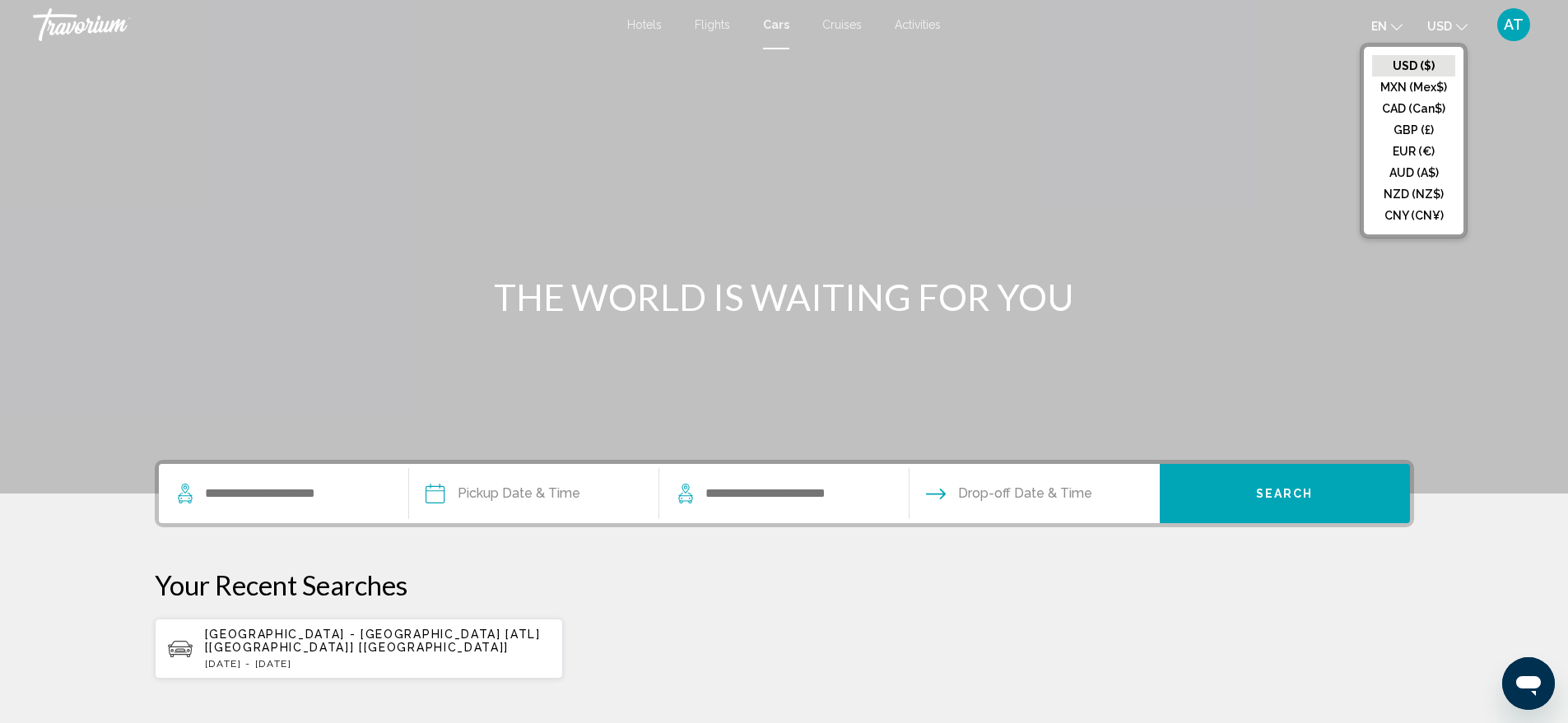
click at [1456, 20] on mat-icon "Change currency" at bounding box center [1462, 25] width 12 height 12
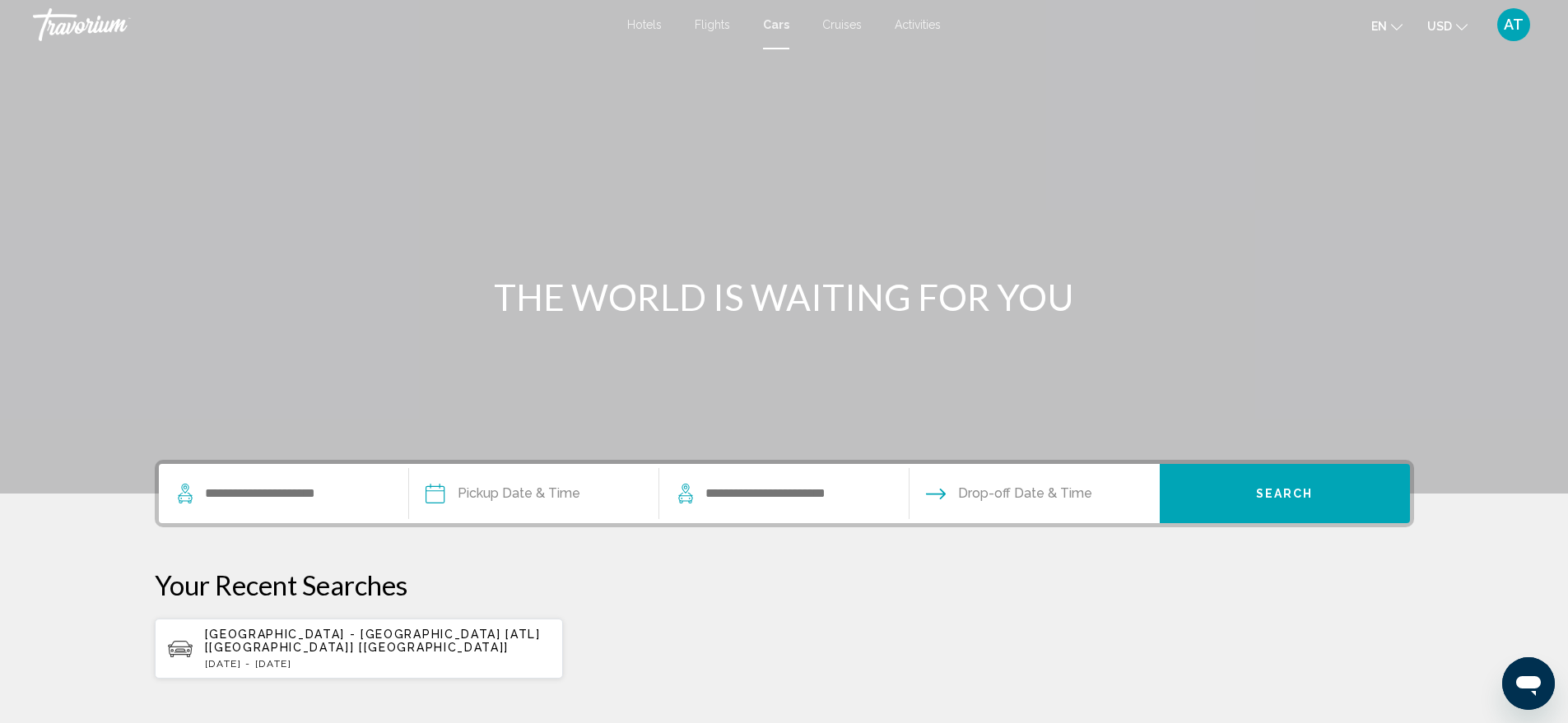
click at [930, 324] on div "Main content" at bounding box center [784, 247] width 1568 height 494
click at [326, 497] on input "Search widget" at bounding box center [293, 493] width 180 height 25
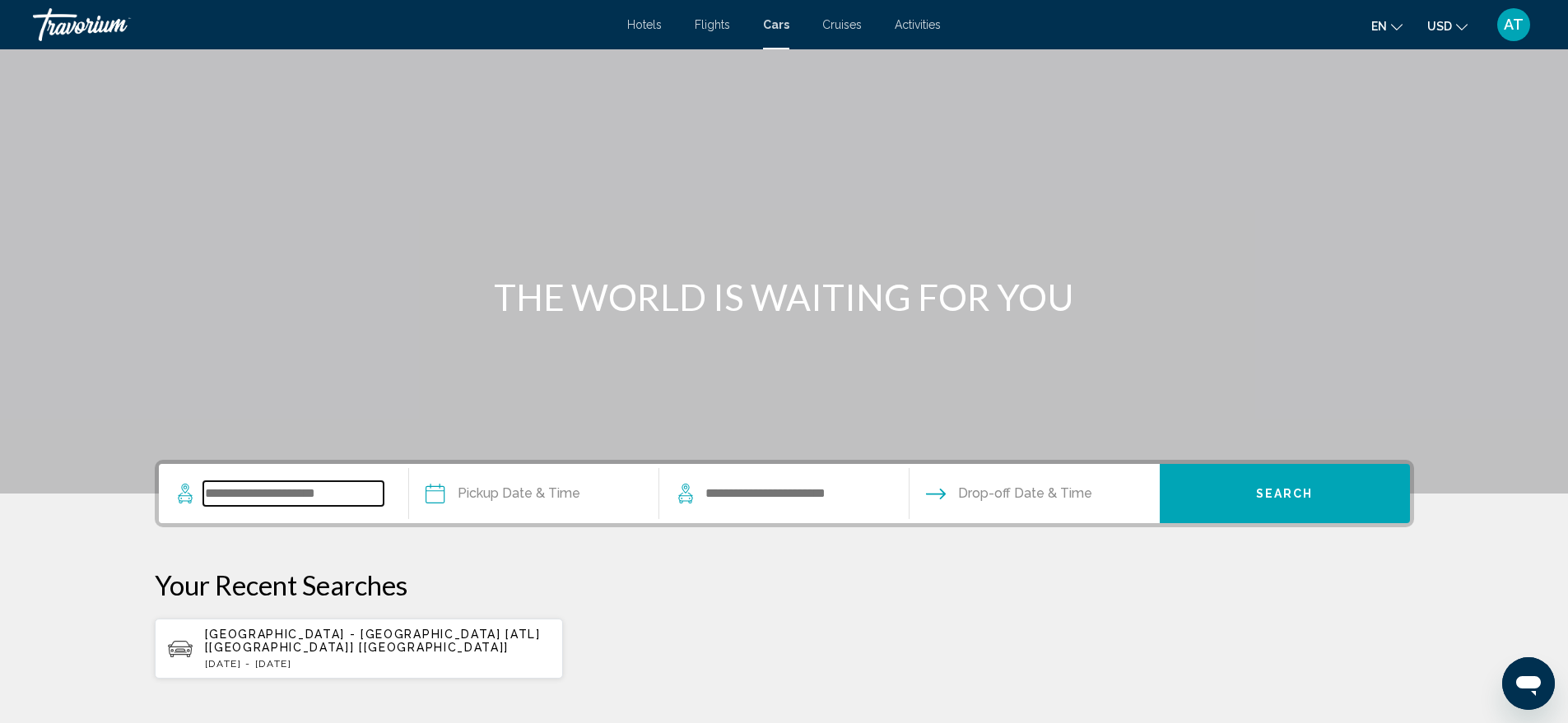
scroll to position [194, 0]
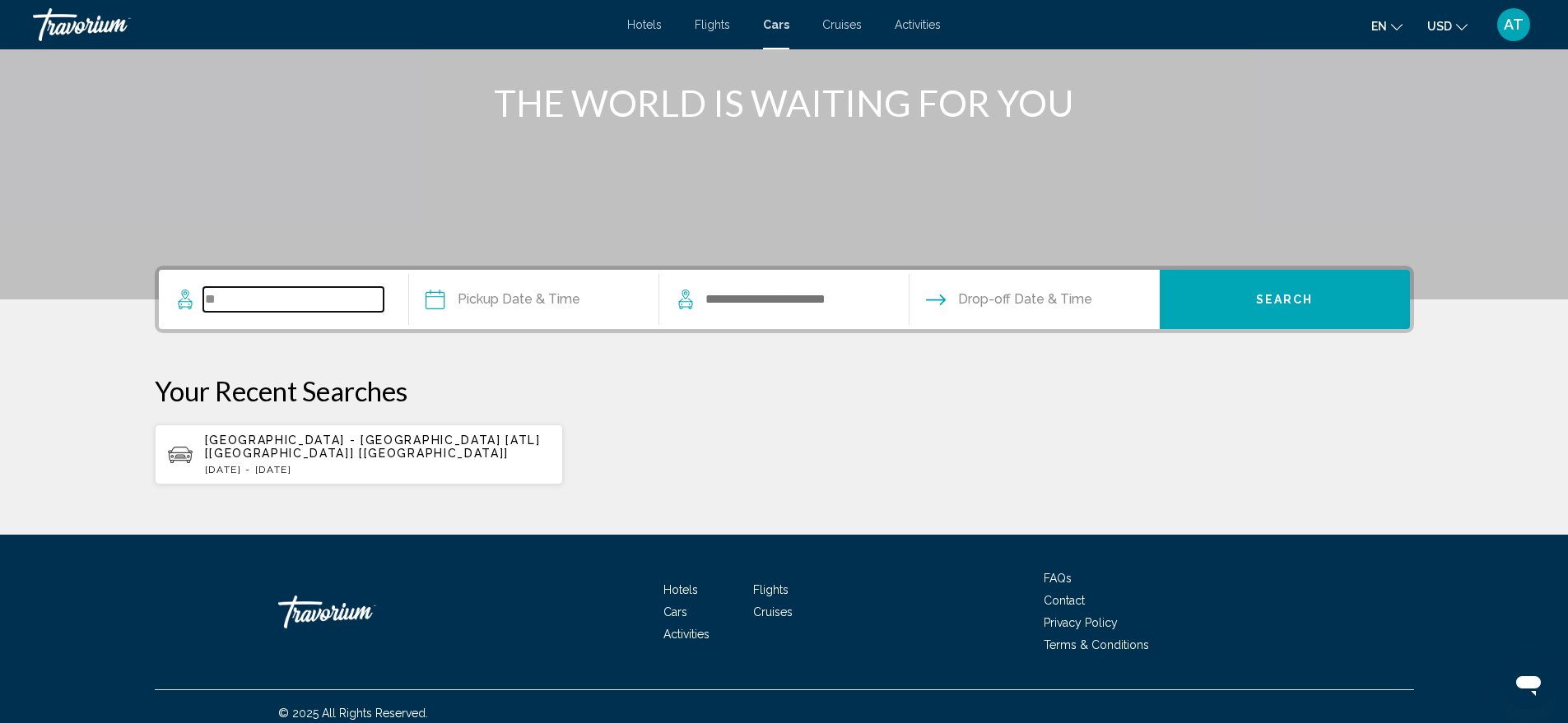
type input "**"
click at [312, 464] on p "[DATE] - [DATE]" at bounding box center [377, 470] width 346 height 12
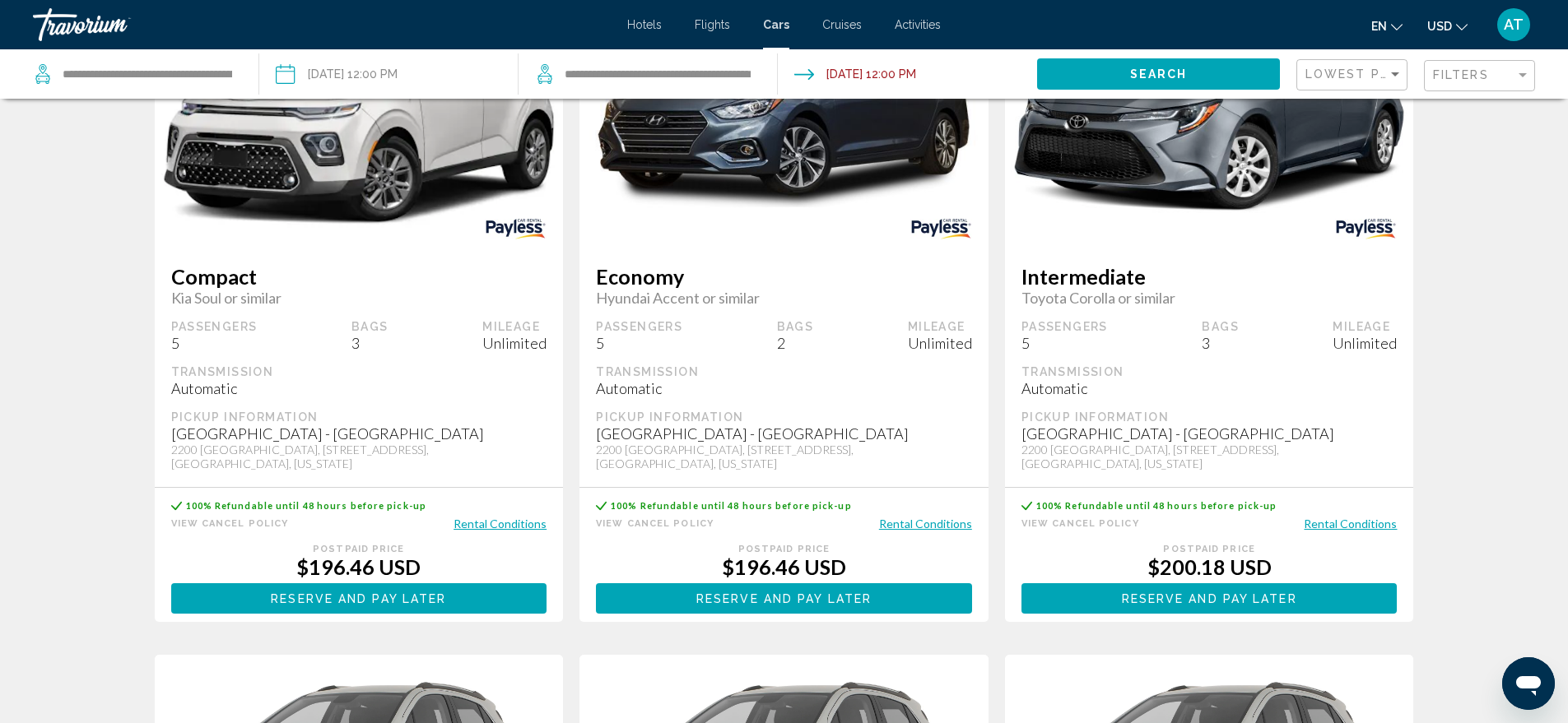
scroll to position [905, 0]
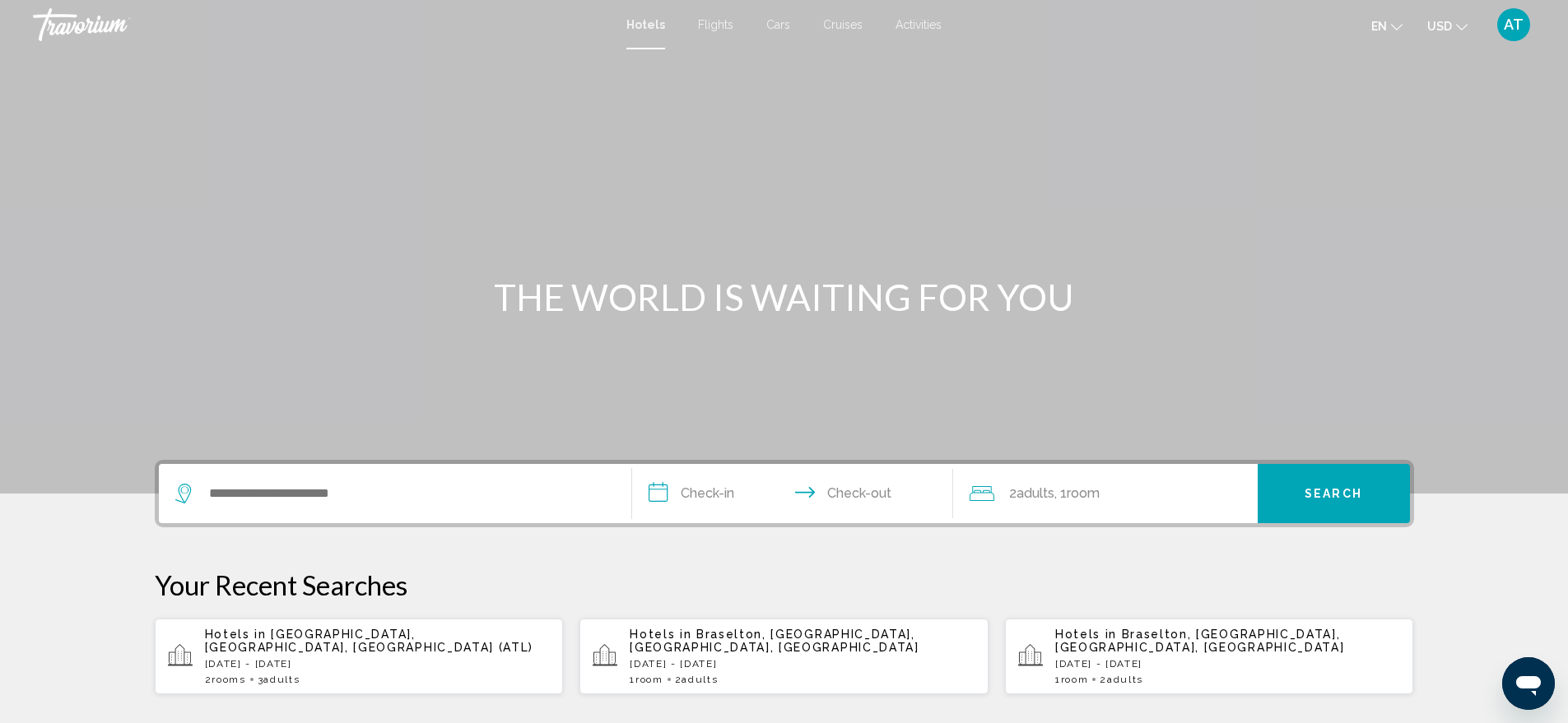
click at [922, 26] on span "Activities" at bounding box center [919, 25] width 46 height 14
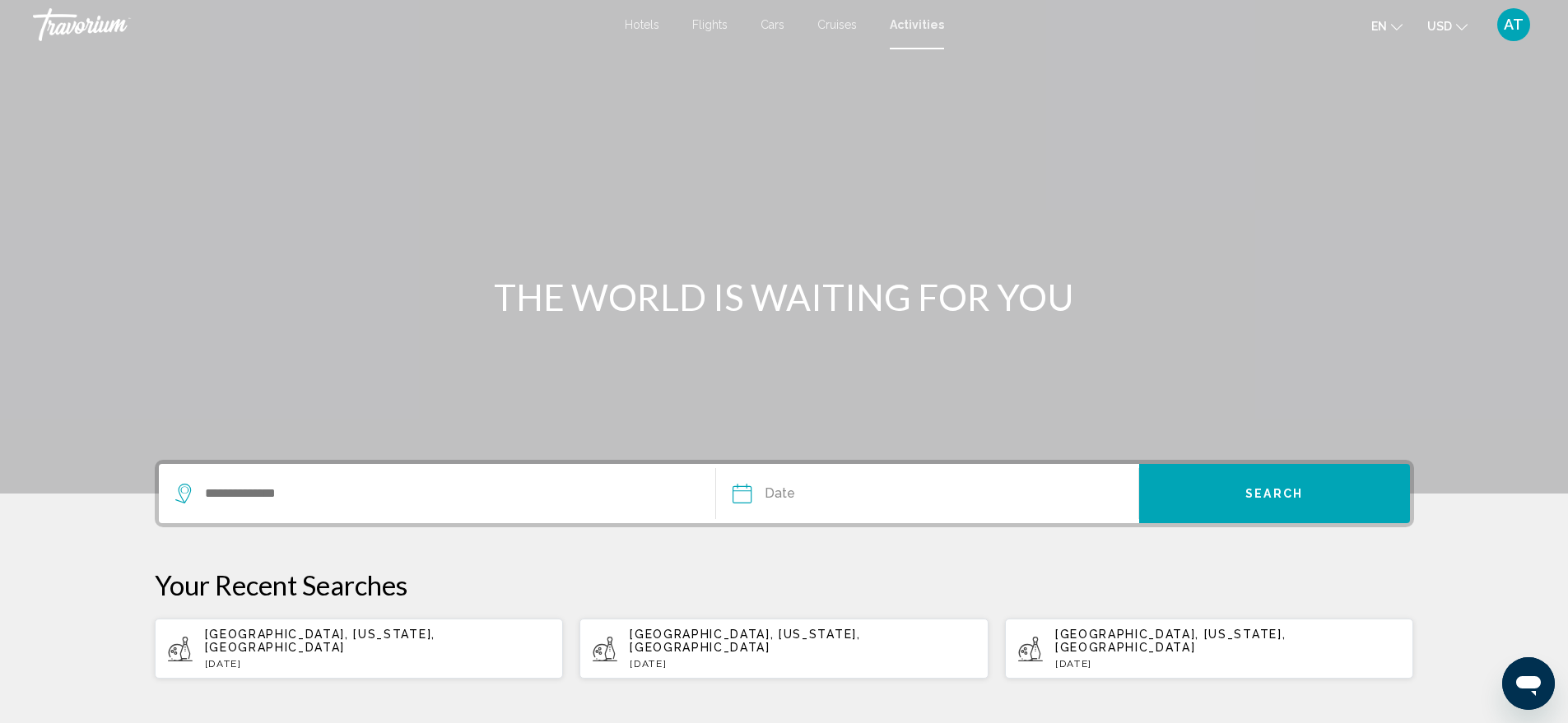
click at [1525, 23] on div "AT" at bounding box center [1514, 25] width 33 height 33
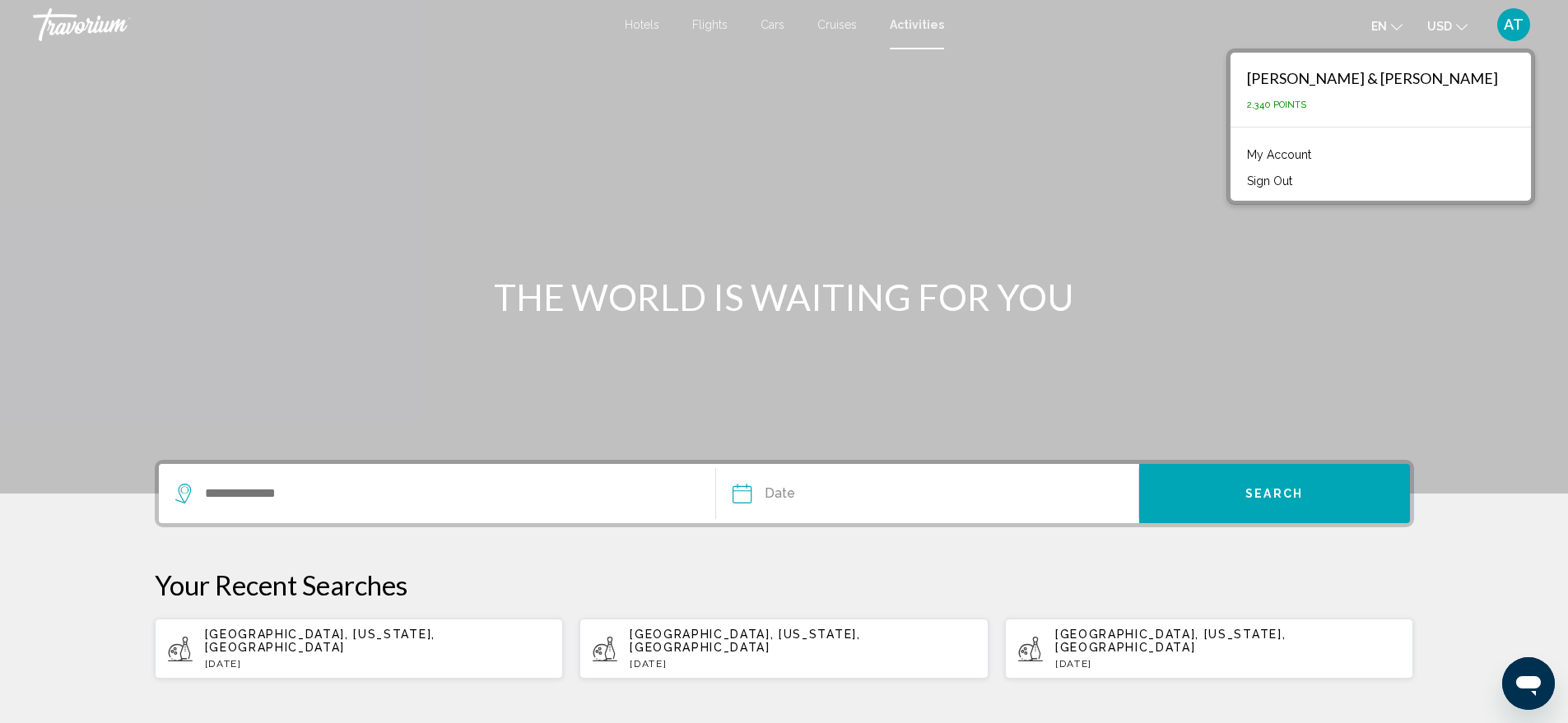
click at [1180, 216] on div "Main content" at bounding box center [784, 247] width 1568 height 494
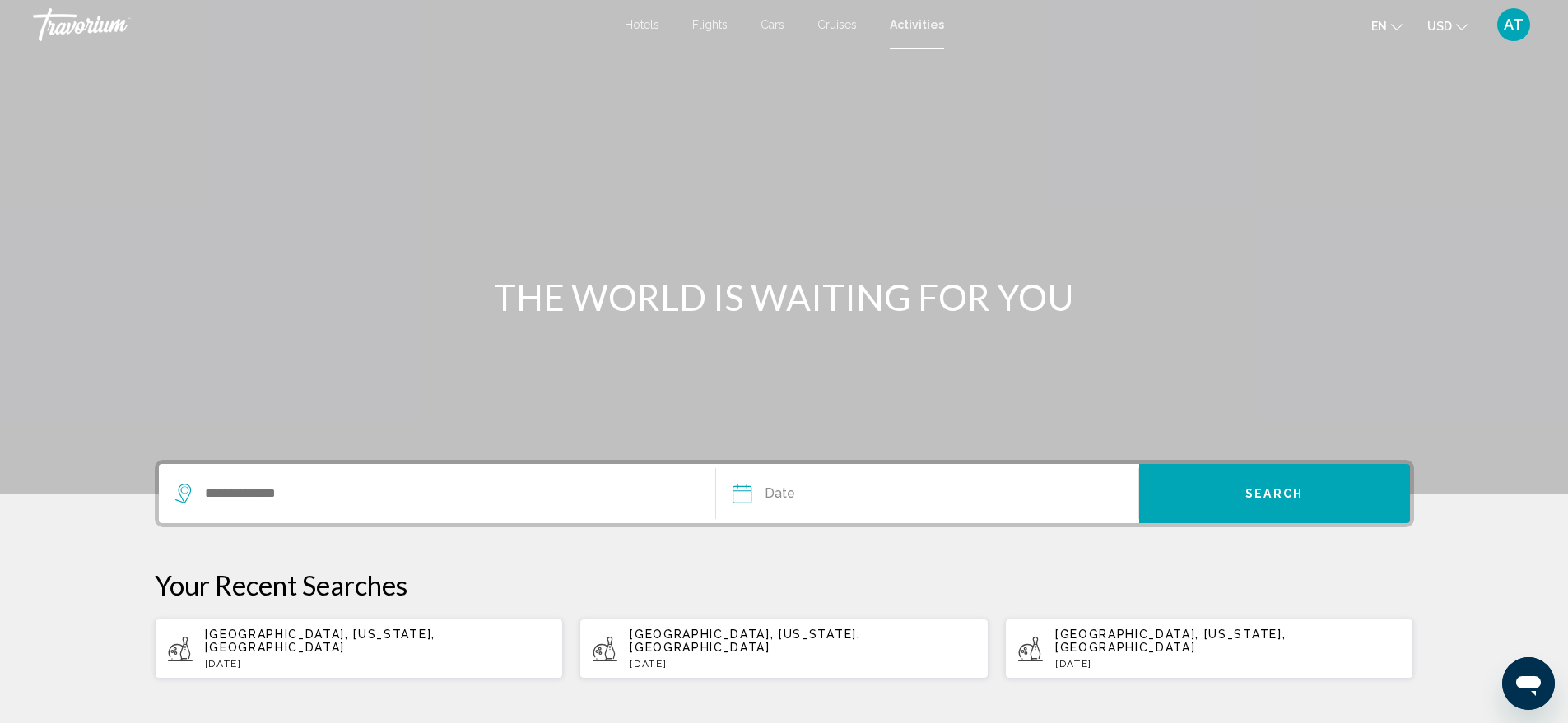
click at [1516, 20] on span "AT" at bounding box center [1513, 24] width 20 height 16
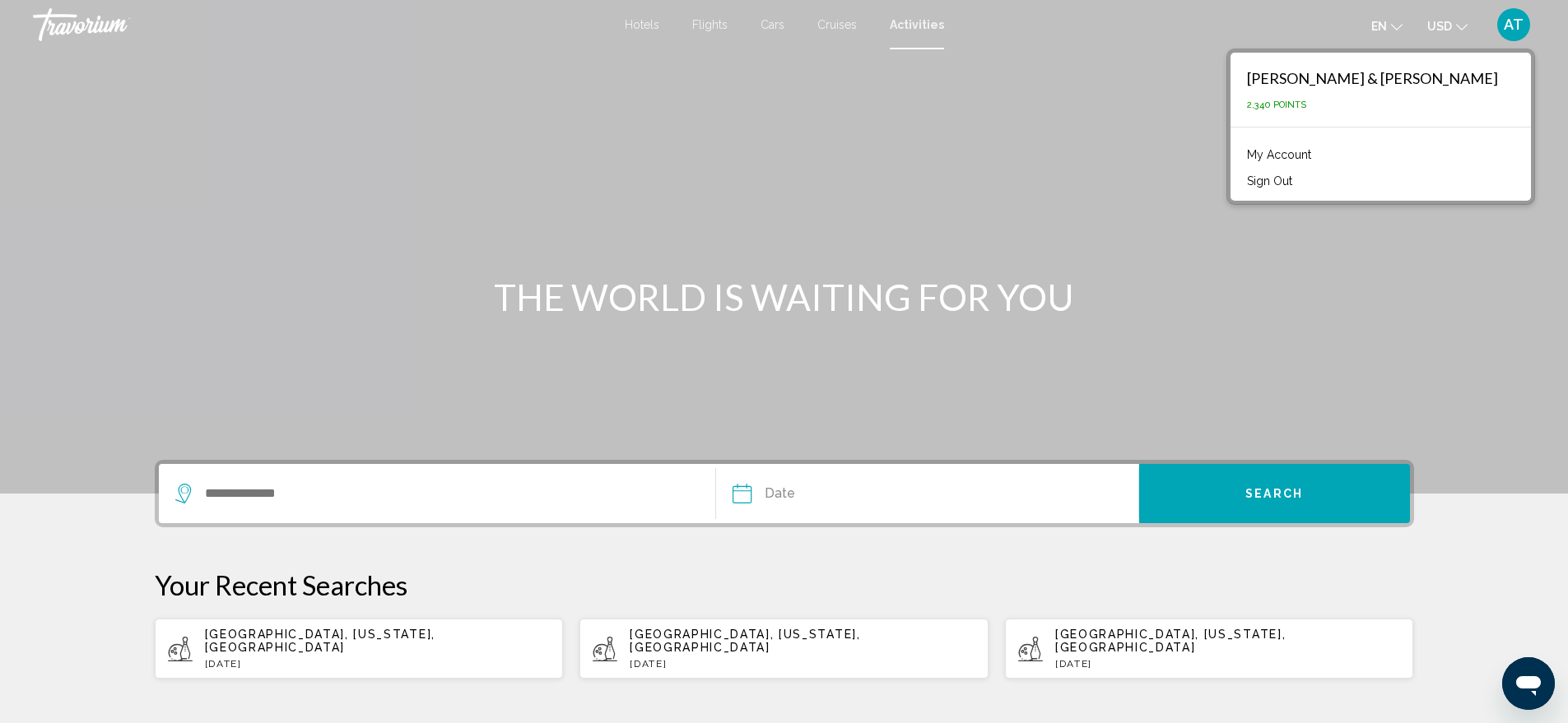
click at [90, 34] on div "Travorium" at bounding box center [115, 25] width 165 height 33
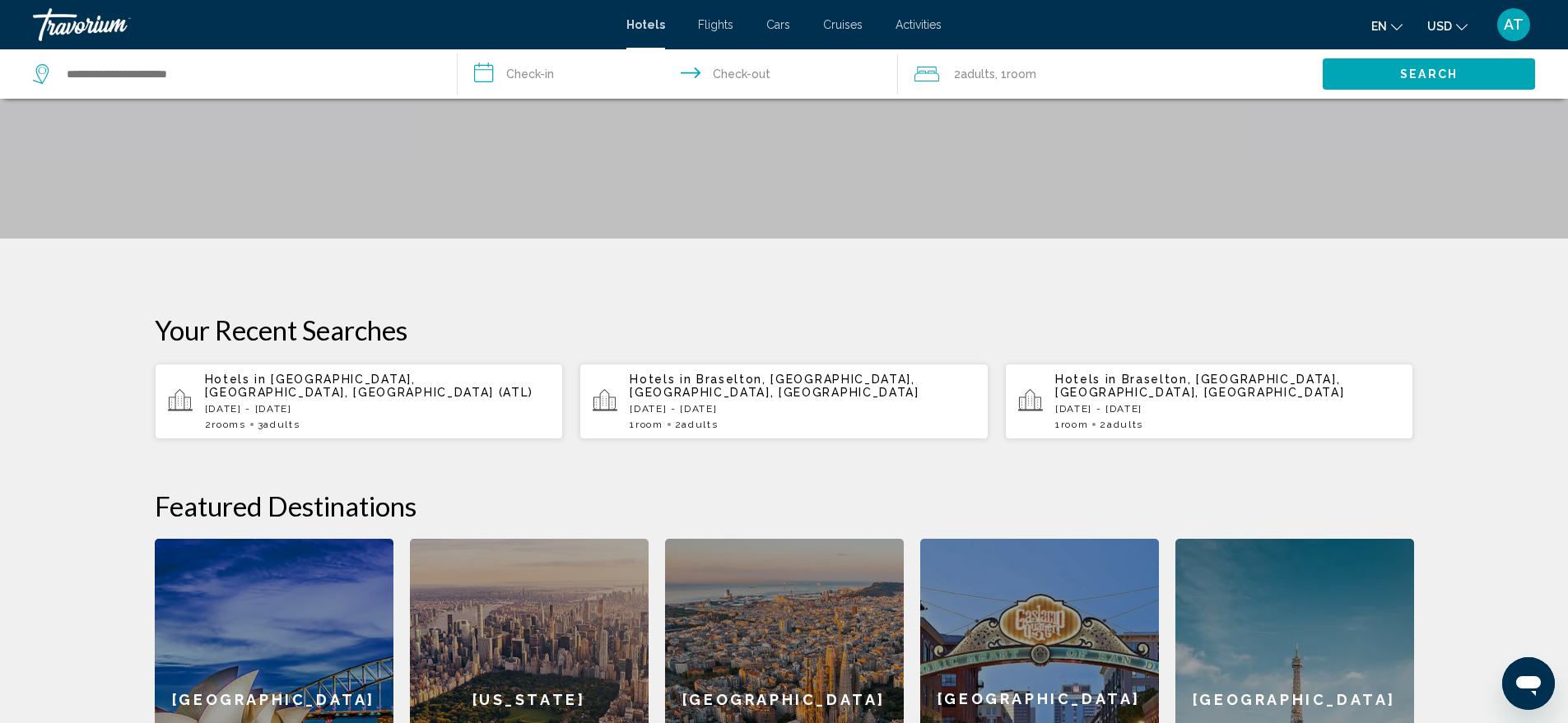
scroll to position [494, 0]
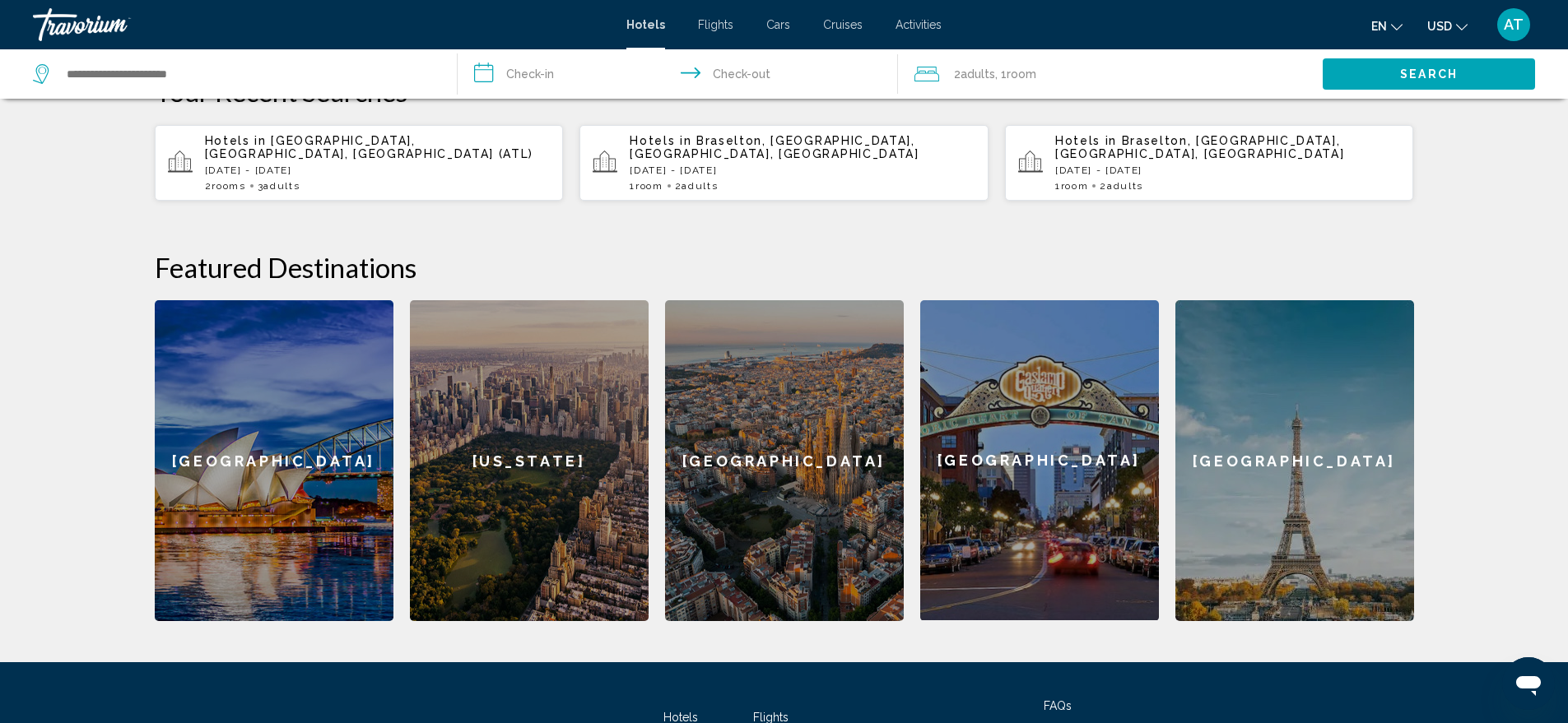
click at [1282, 496] on div "[GEOGRAPHIC_DATA]" at bounding box center [1294, 461] width 239 height 321
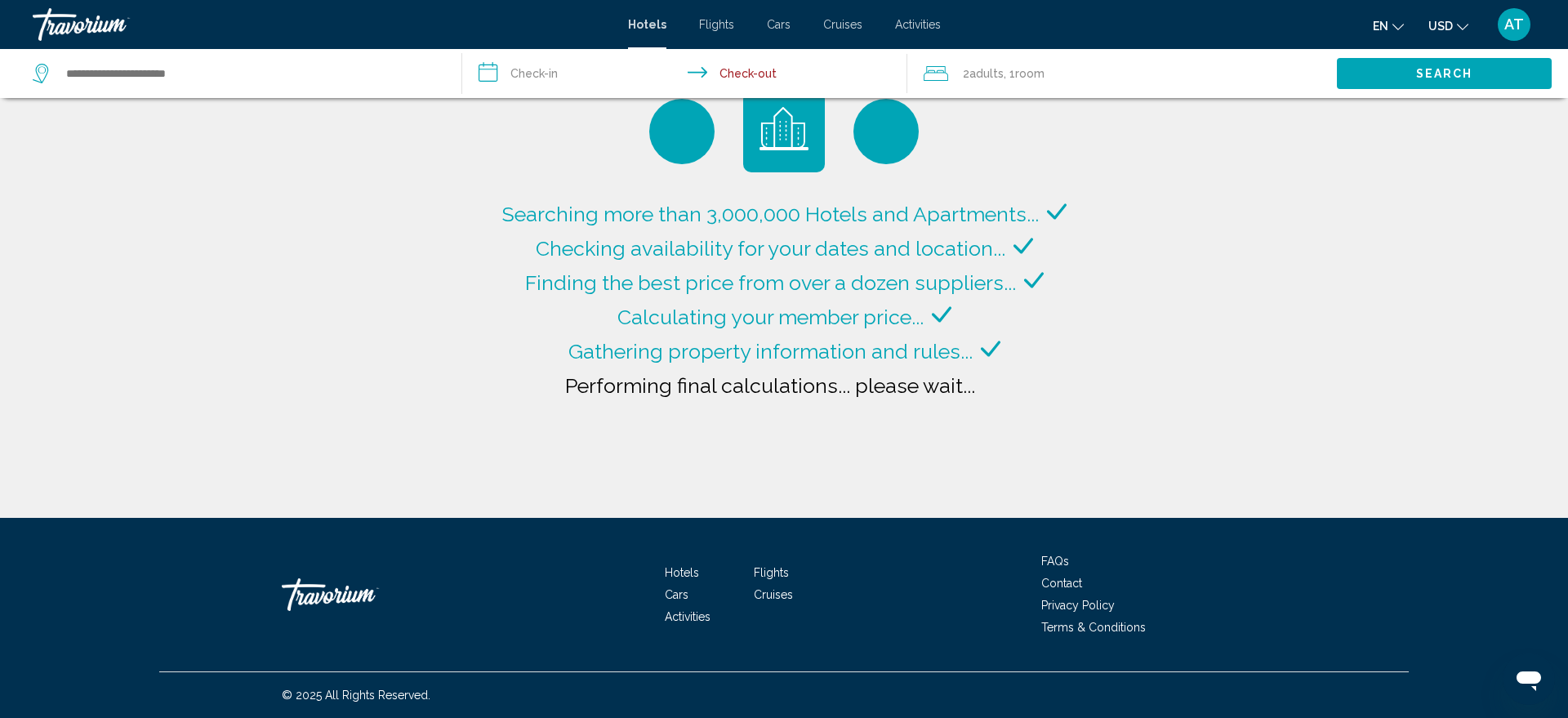
type input "**********"
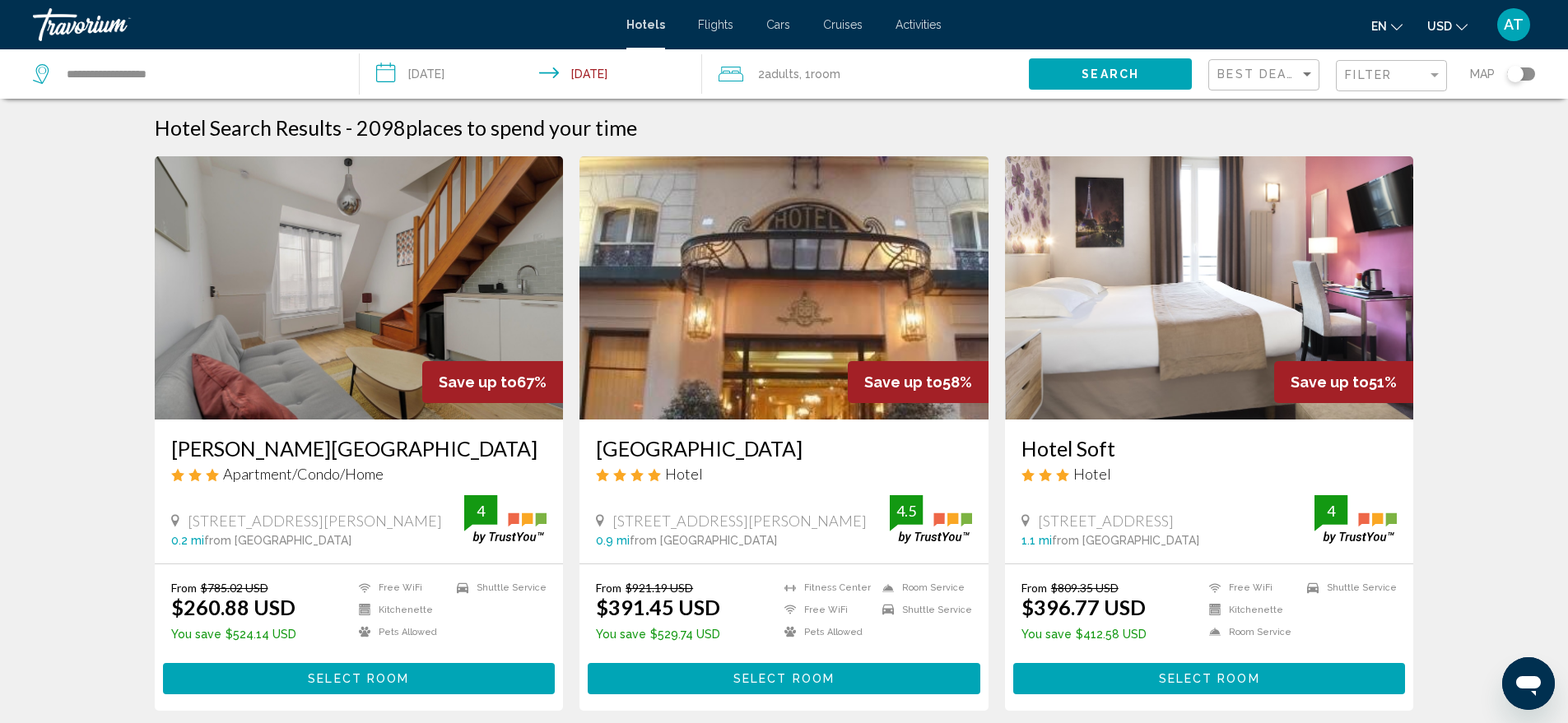
click at [710, 22] on span "Flights" at bounding box center [716, 25] width 36 height 14
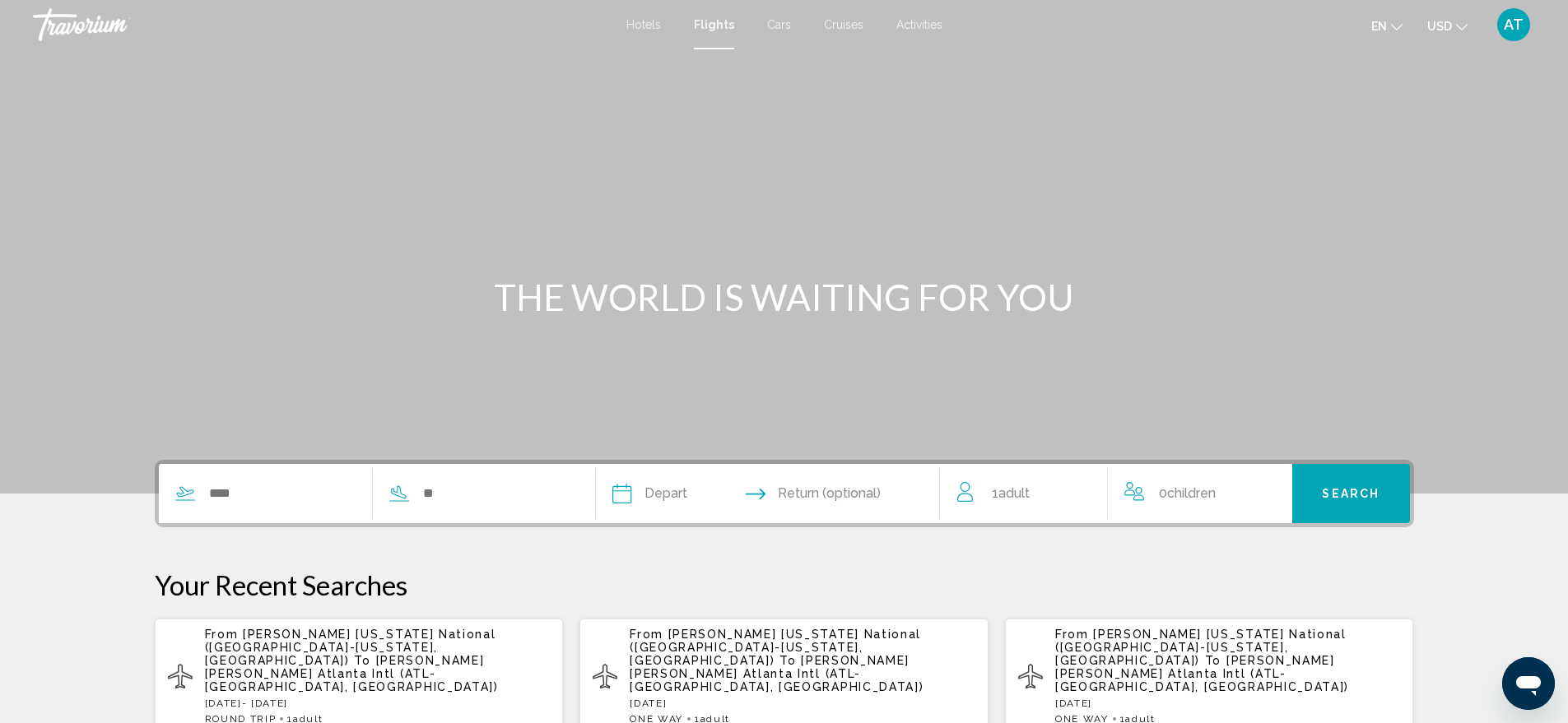
click at [840, 27] on span "Cruises" at bounding box center [843, 25] width 40 height 14
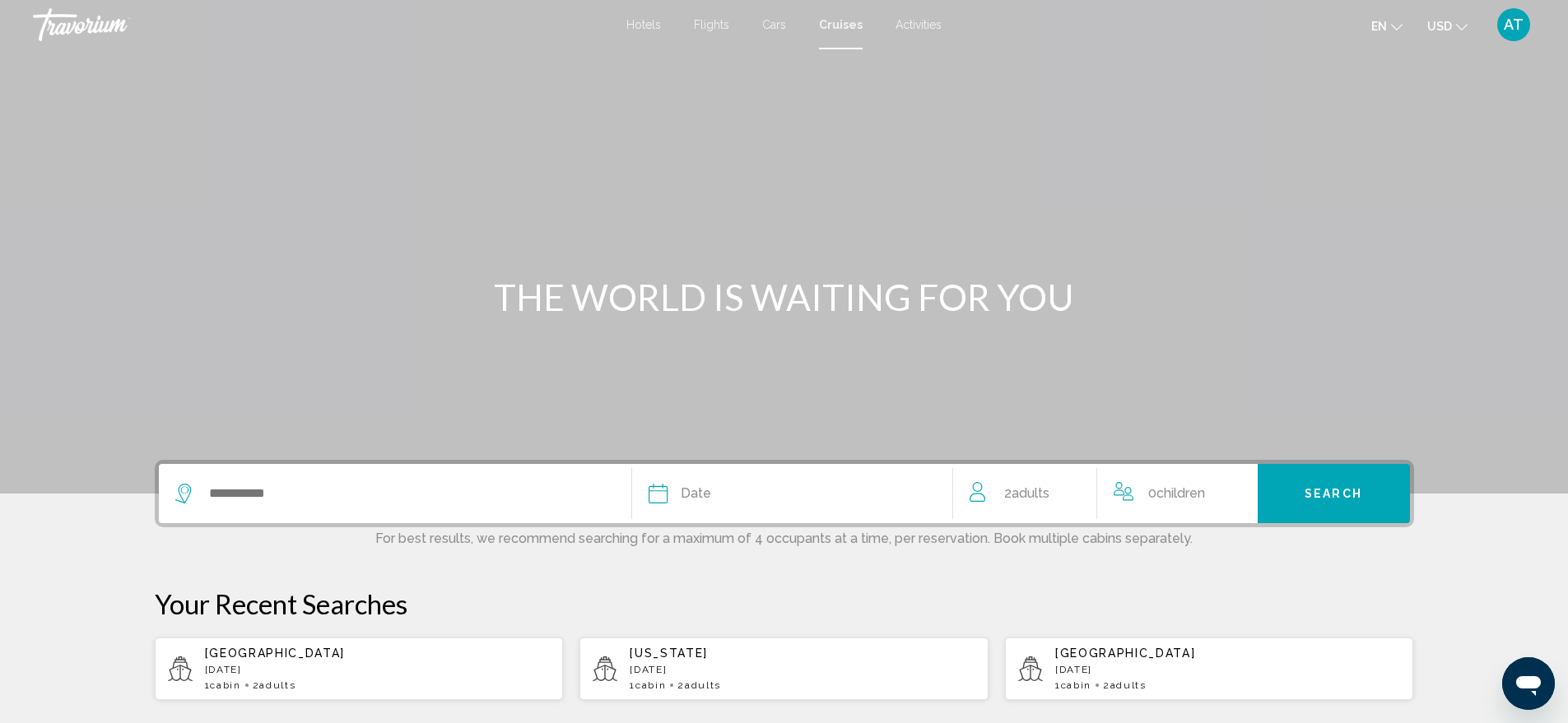
click at [441, 479] on div "Search widget" at bounding box center [396, 494] width 440 height 59
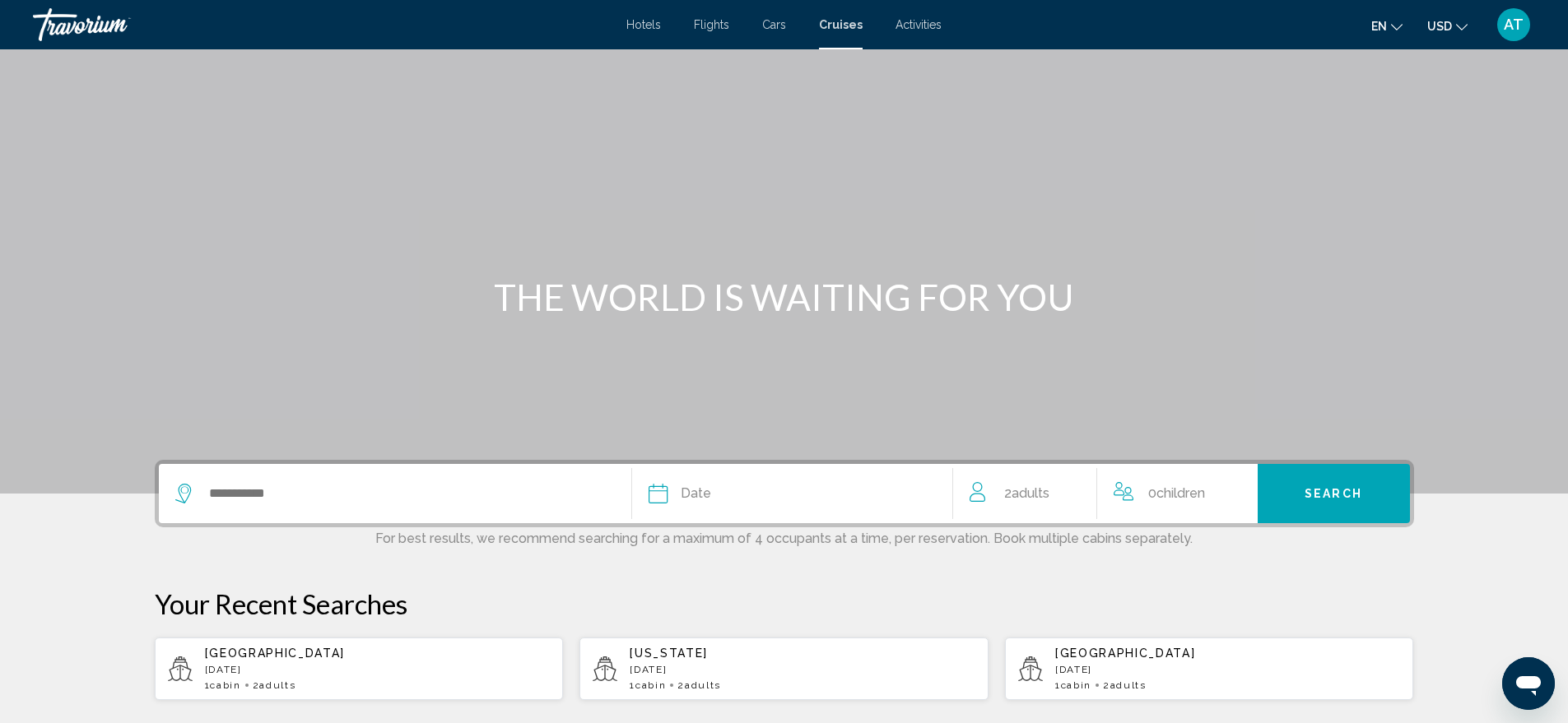
scroll to position [229, 0]
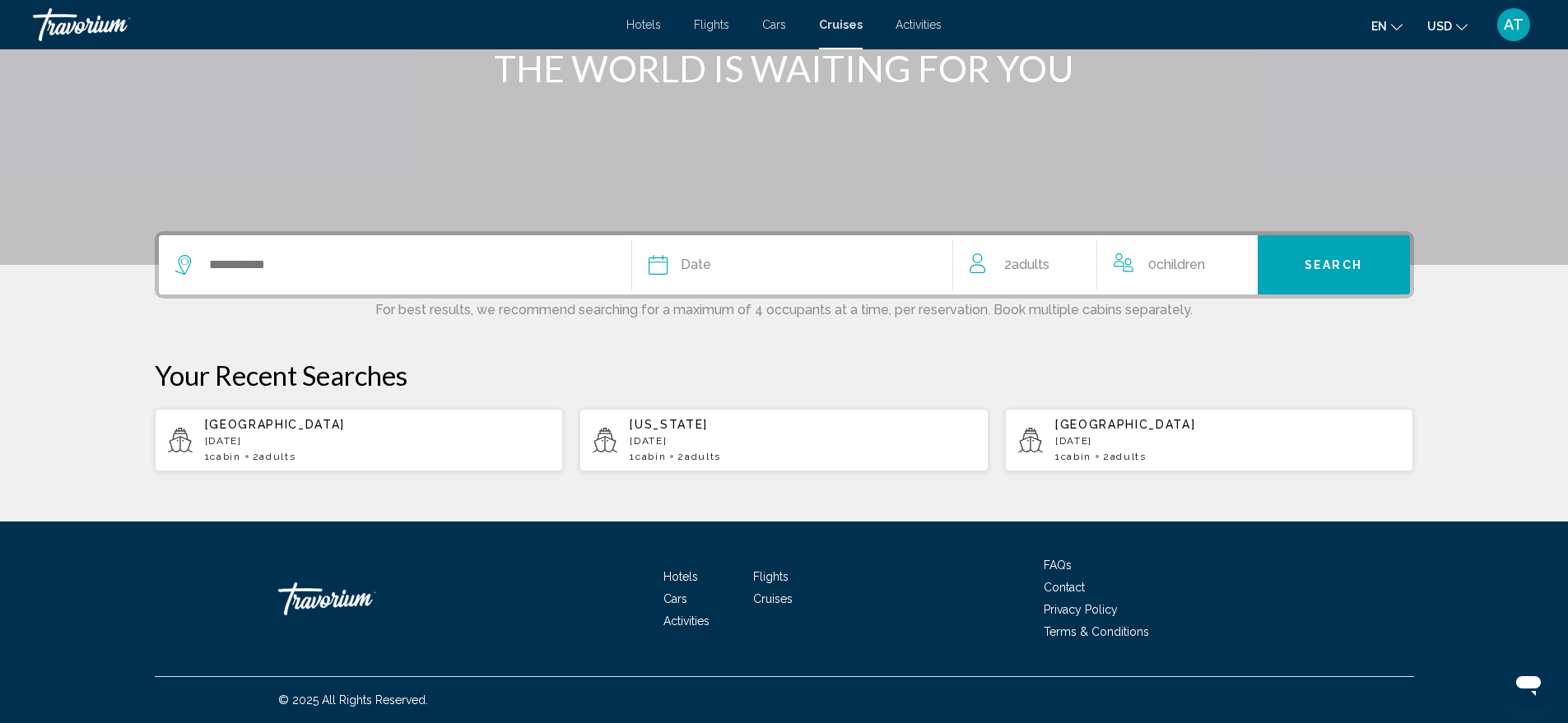
click at [276, 246] on div "Search widget" at bounding box center [396, 265] width 440 height 59
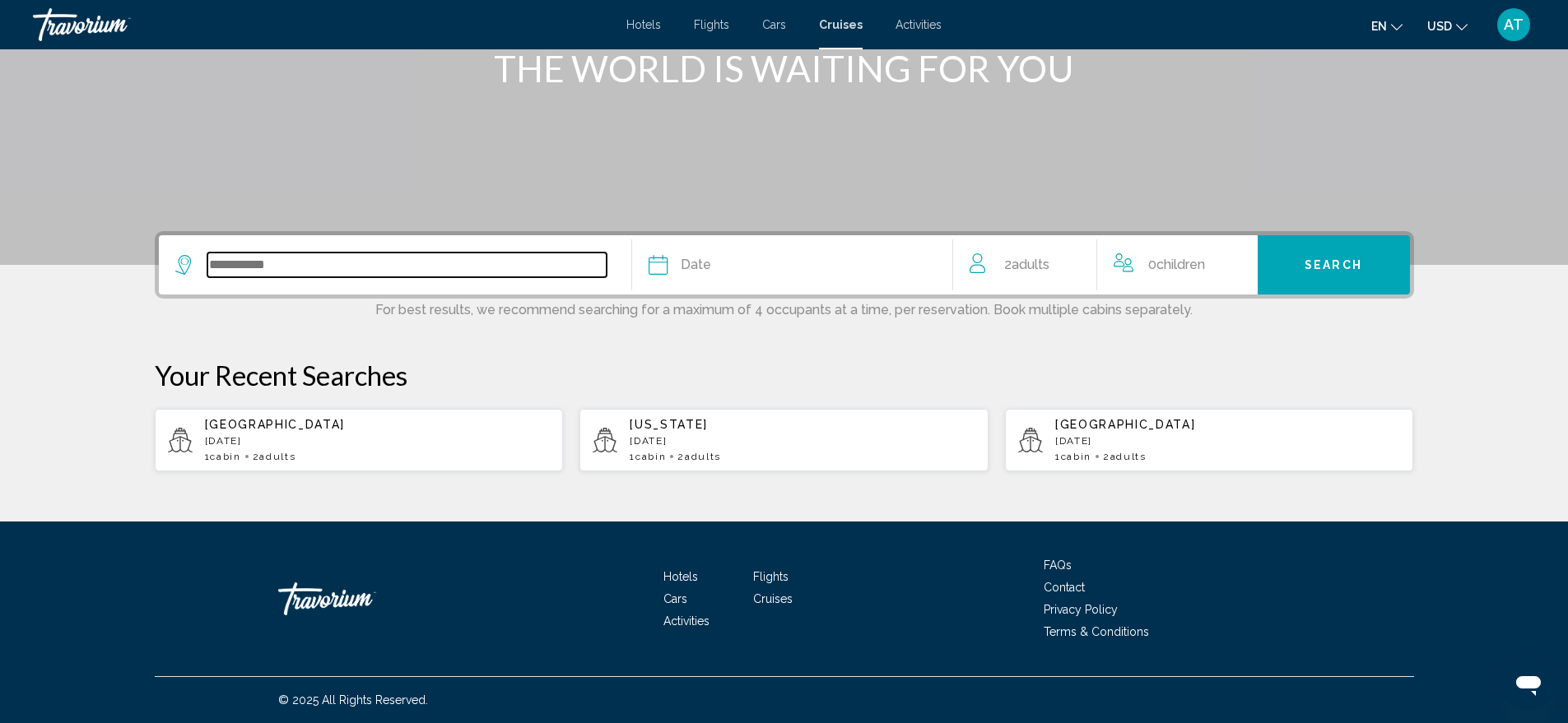
click at [267, 255] on input "Search widget" at bounding box center [407, 265] width 399 height 25
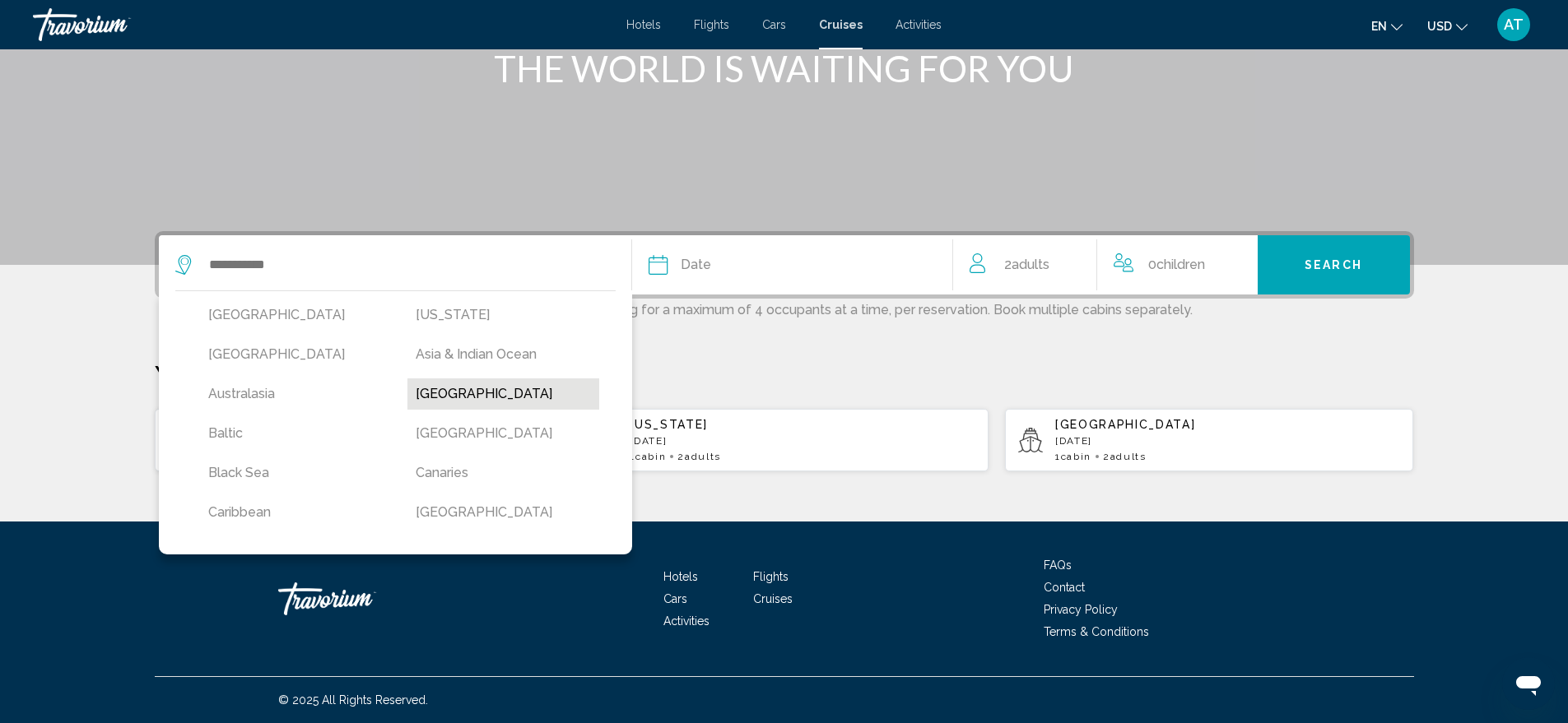
click at [463, 391] on button "Bahamas" at bounding box center [503, 394] width 192 height 31
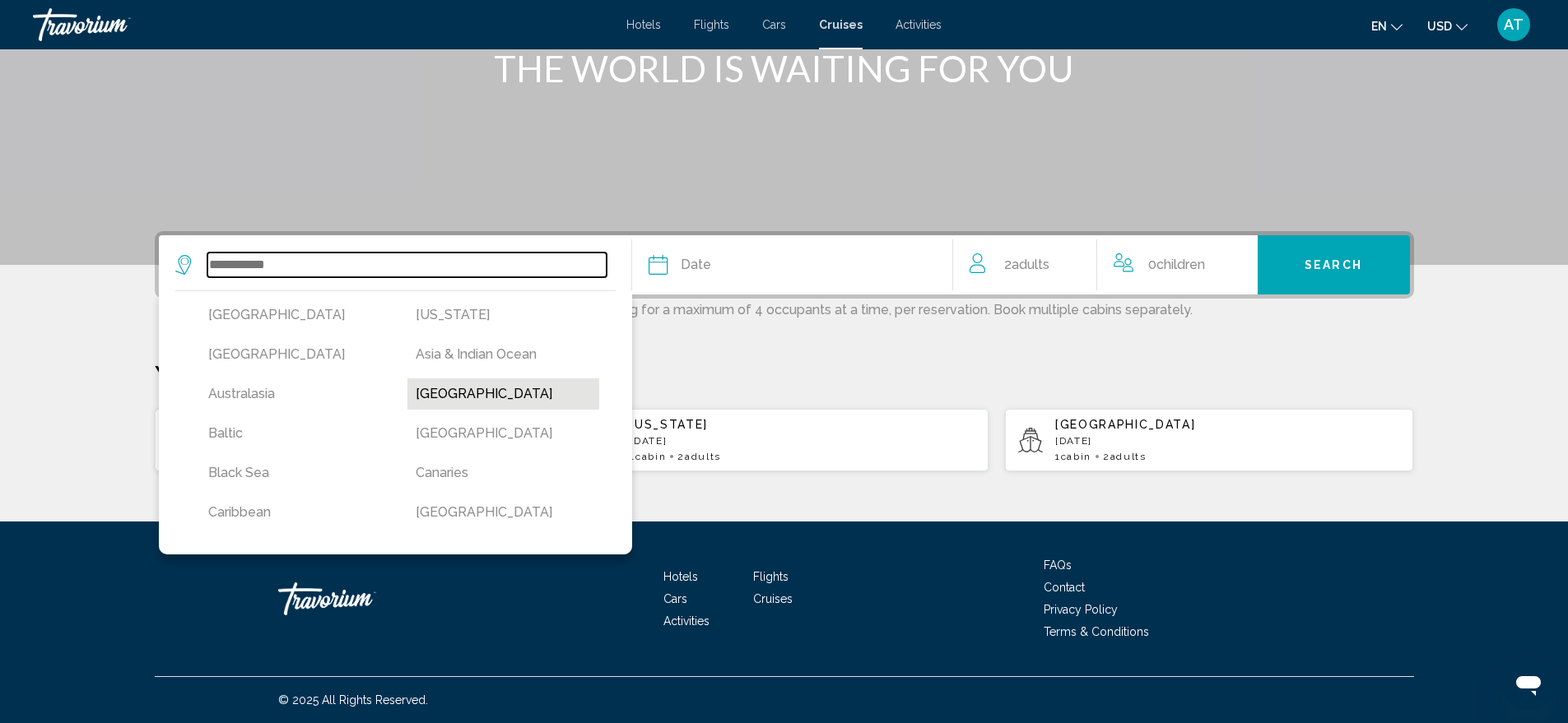
type input "*******"
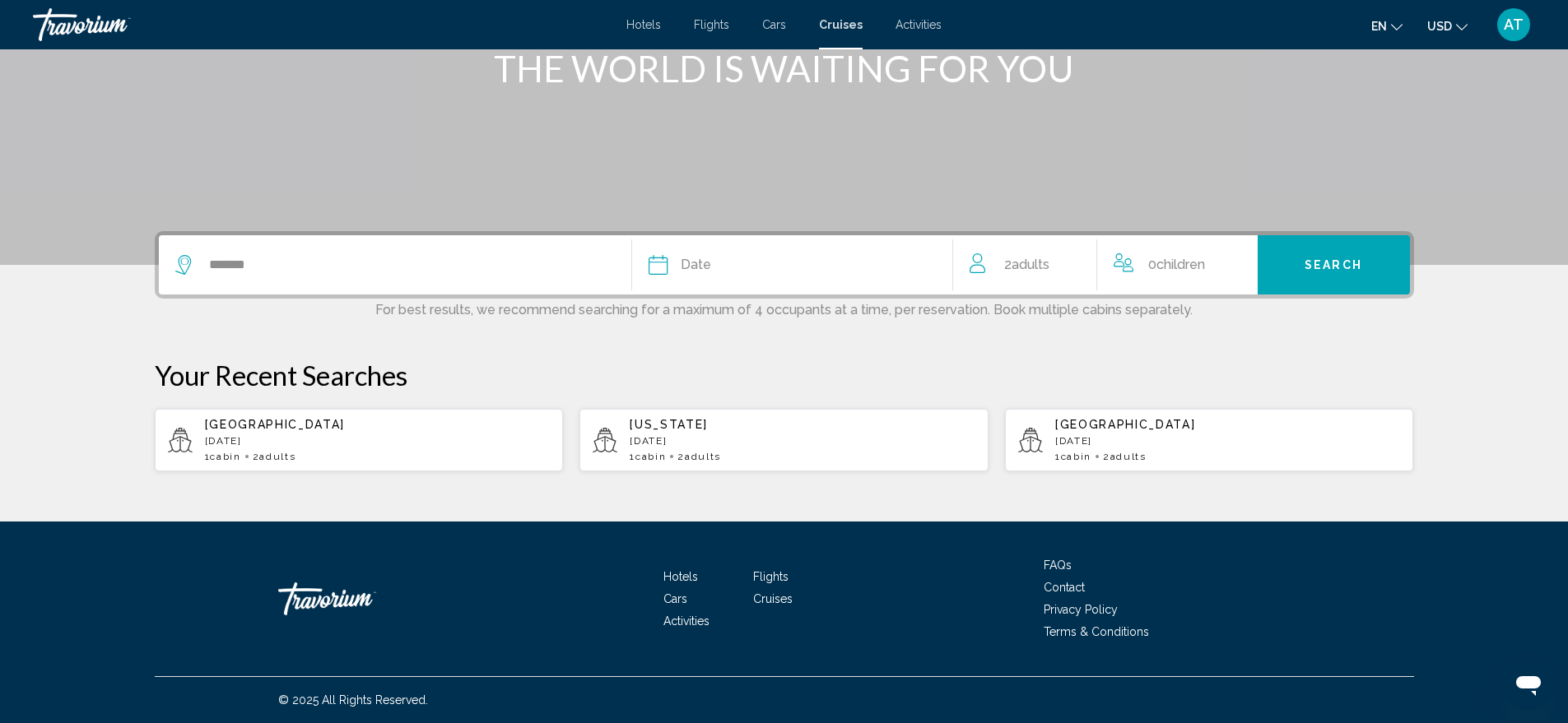
click at [700, 267] on span "Date" at bounding box center [696, 265] width 31 height 23
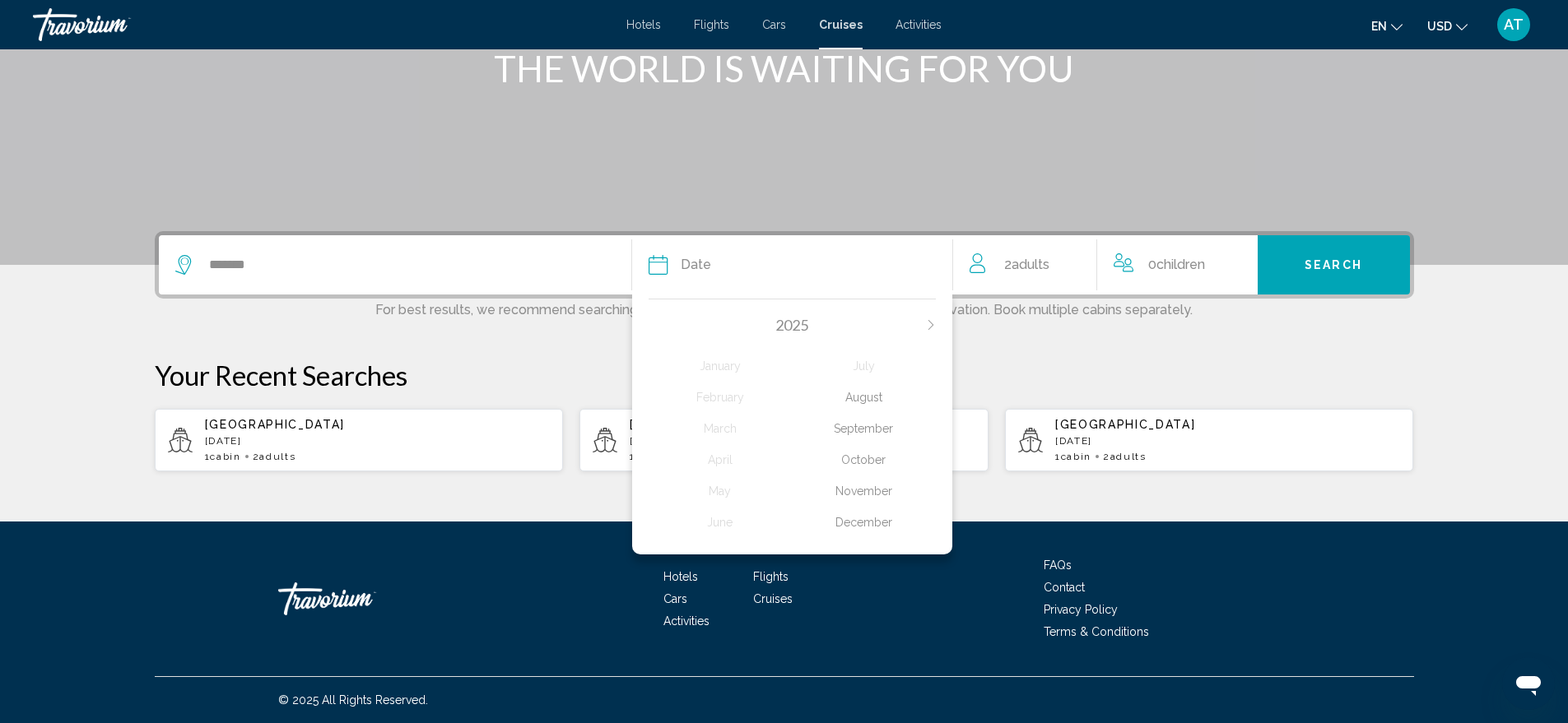
click at [882, 490] on div "November" at bounding box center [864, 490] width 144 height 30
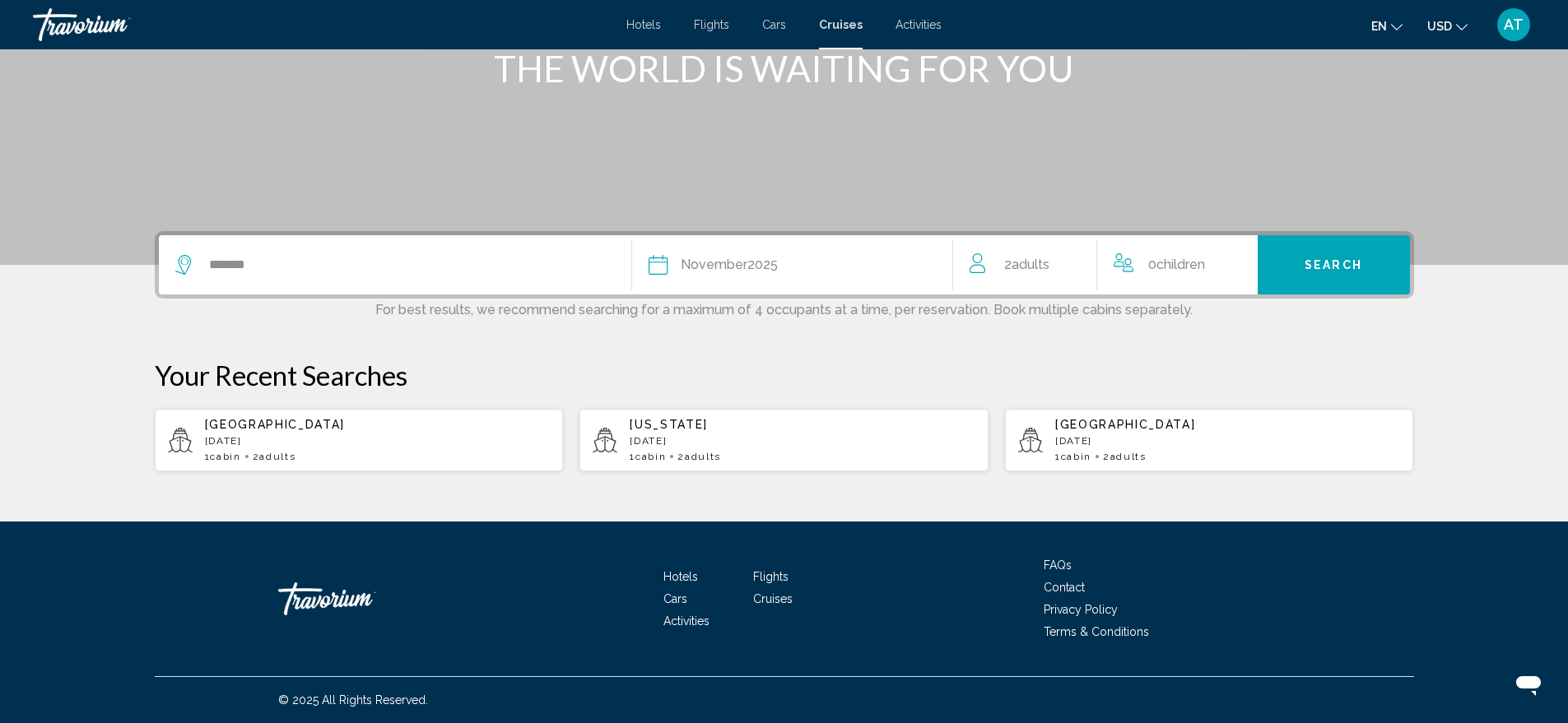
click at [1329, 255] on button "Search" at bounding box center [1333, 265] width 152 height 59
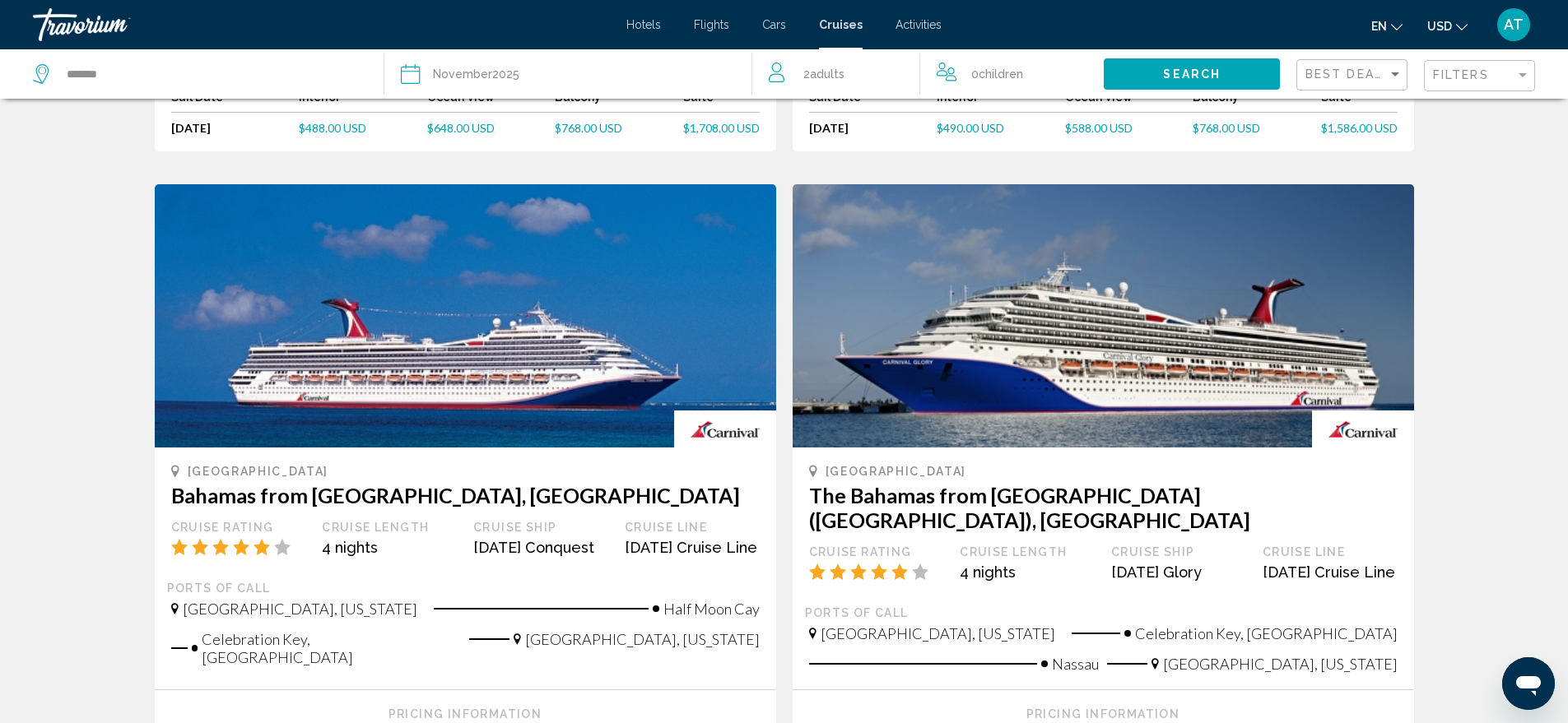
scroll to position [741, 0]
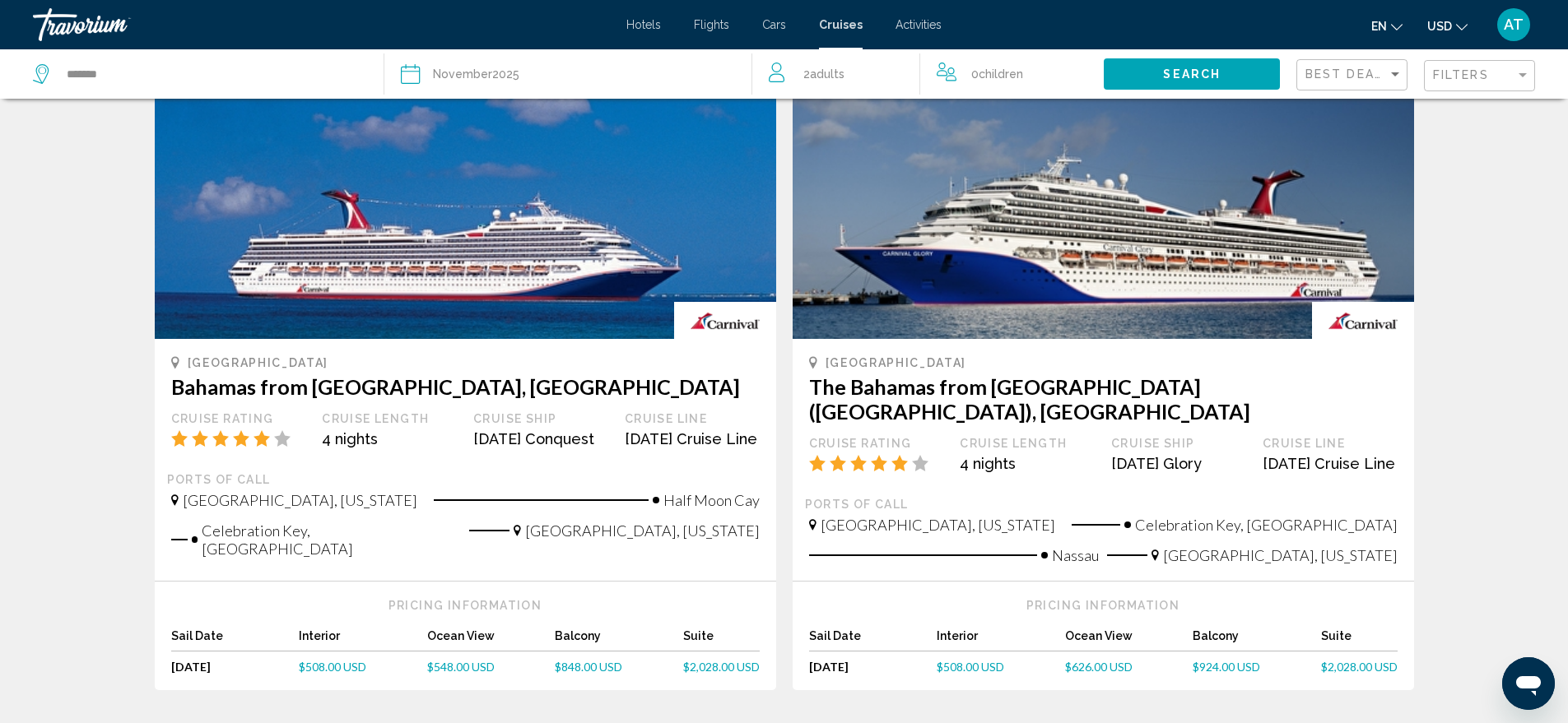
click at [1099, 660] on span "$626.00 USD" at bounding box center [1099, 667] width 67 height 14
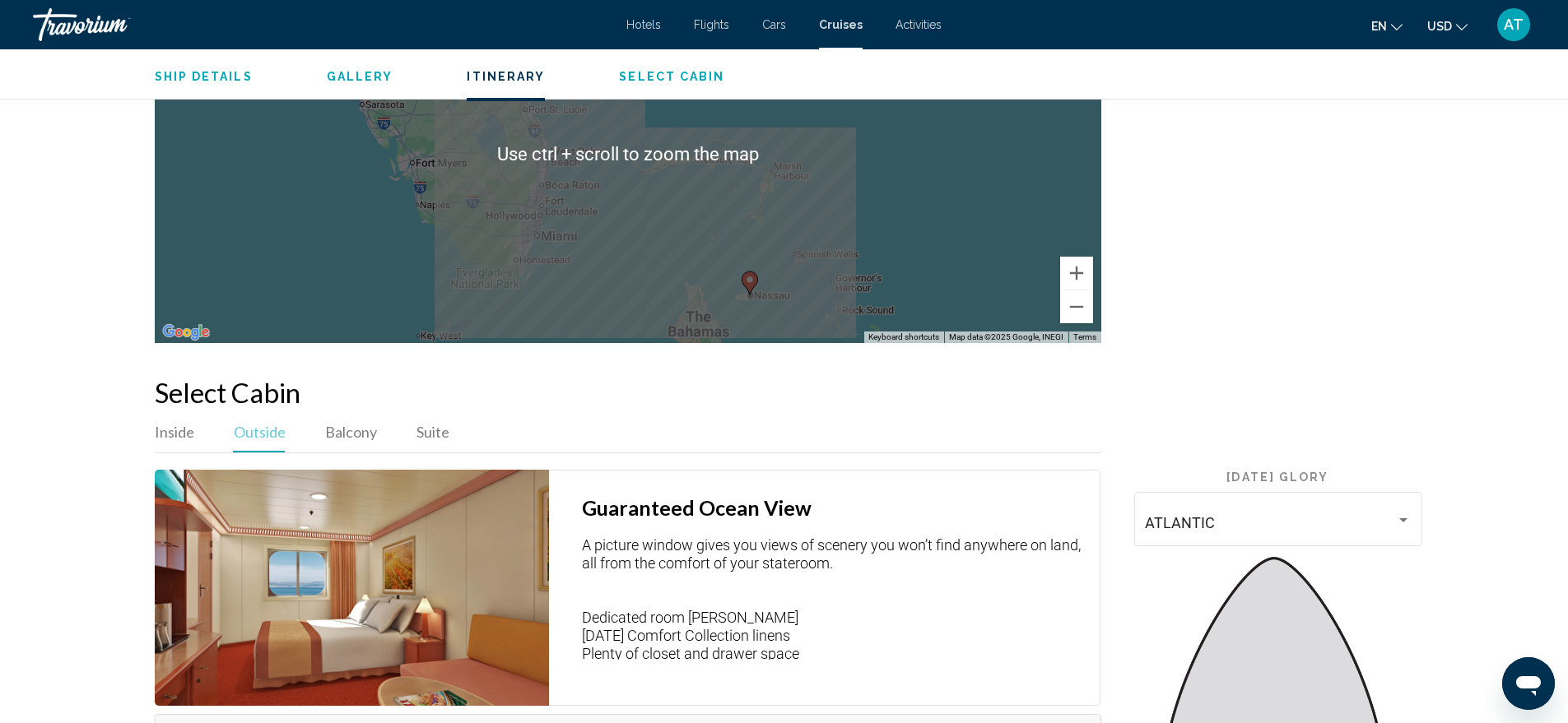
scroll to position [2460, 0]
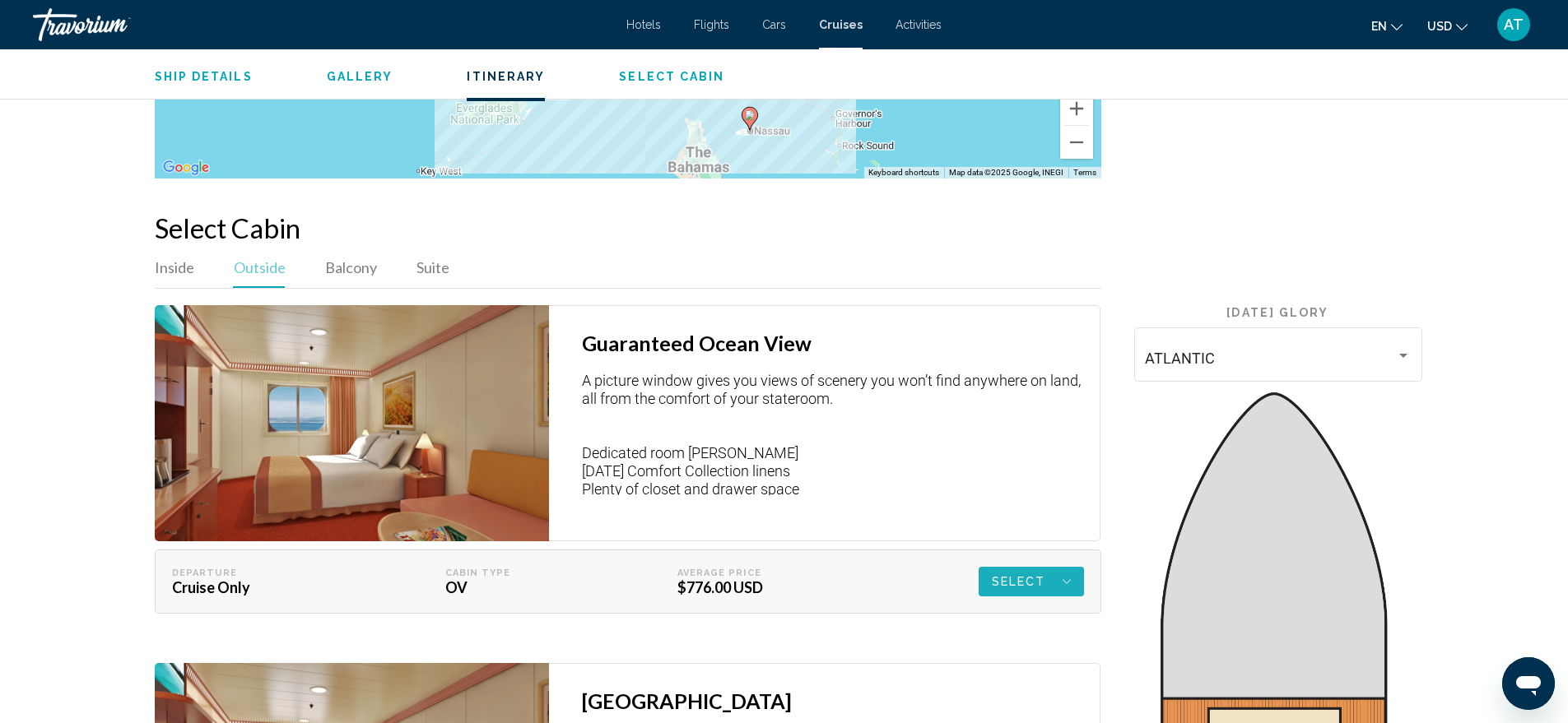
click at [1076, 567] on button "Select" at bounding box center [1031, 581] width 105 height 30
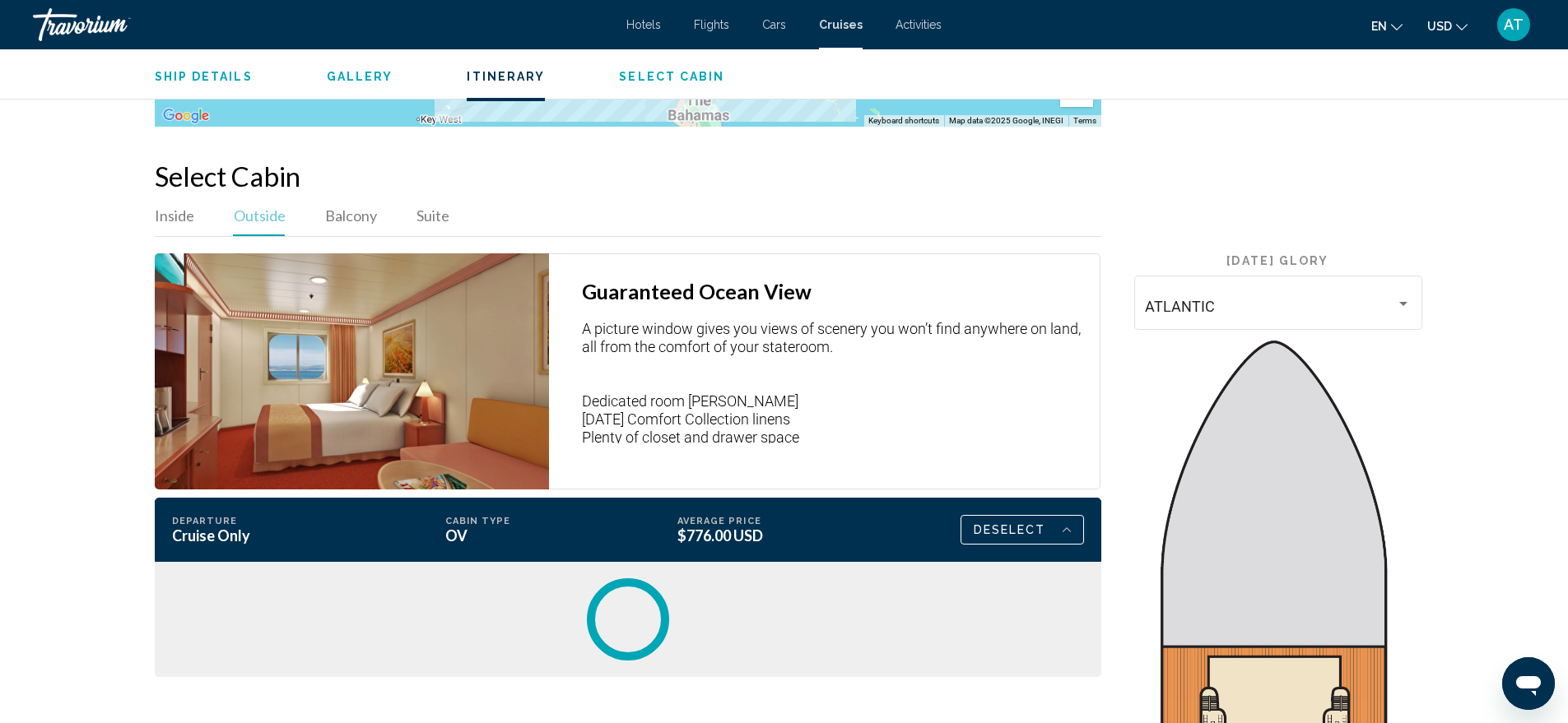
scroll to position [2788, 0]
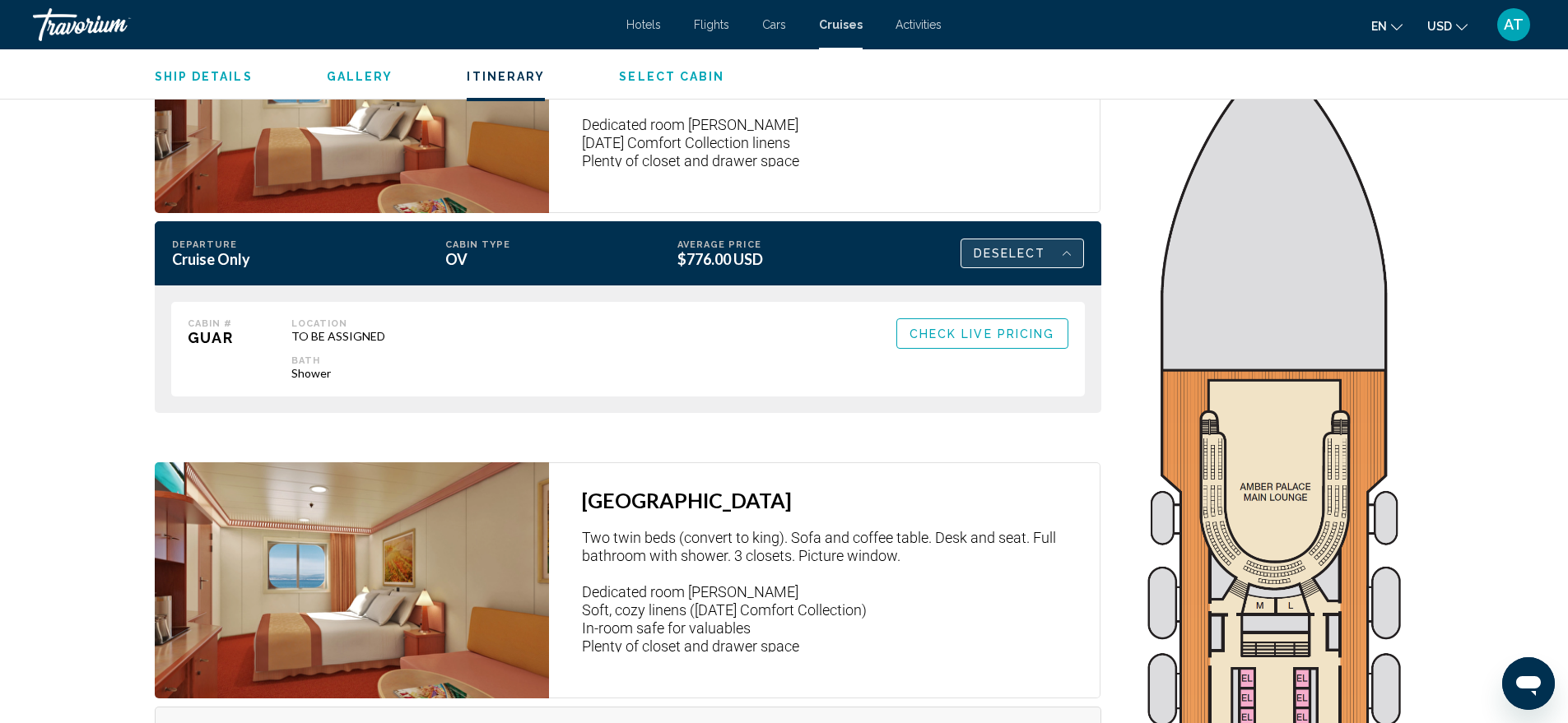
click at [1059, 239] on div "Deselect" at bounding box center [1022, 253] width 97 height 28
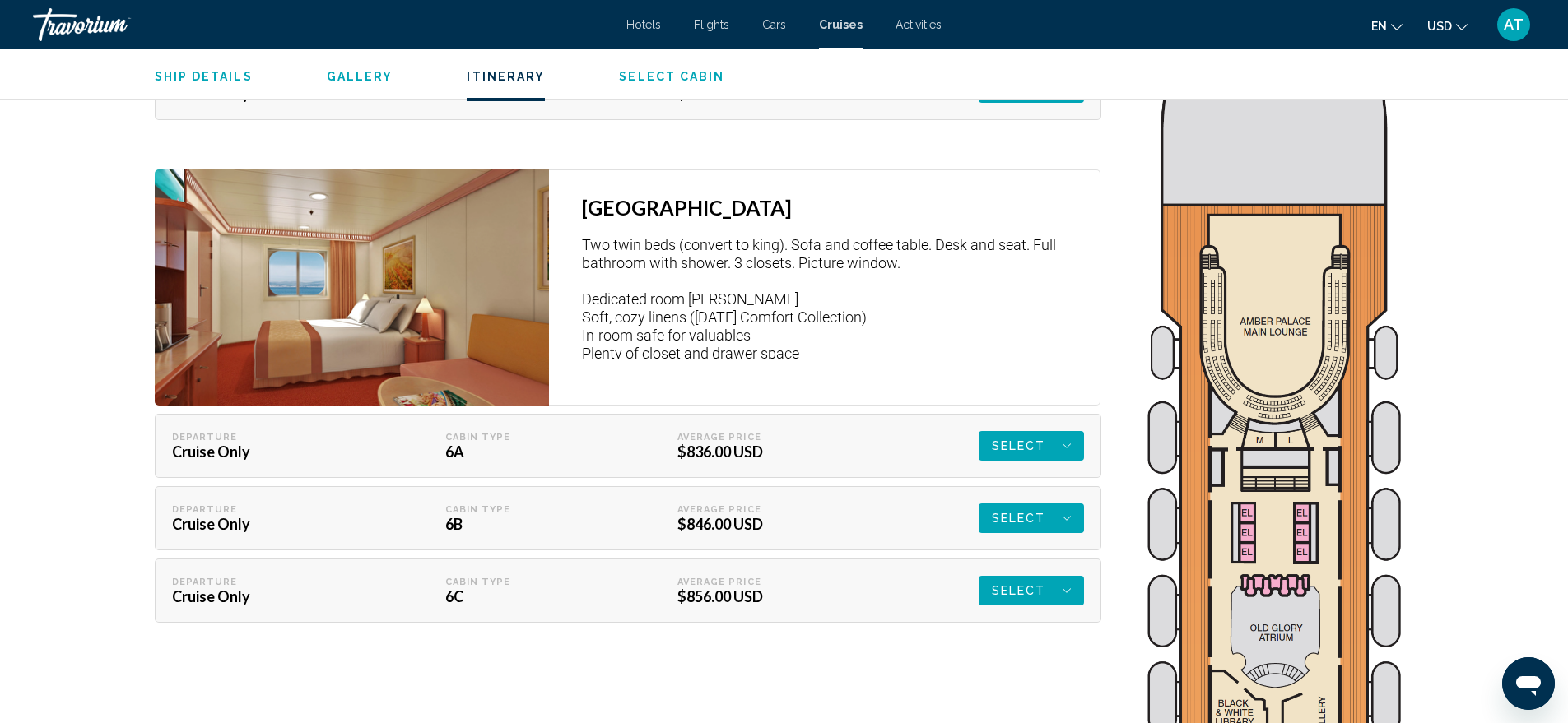
scroll to position [2542, 0]
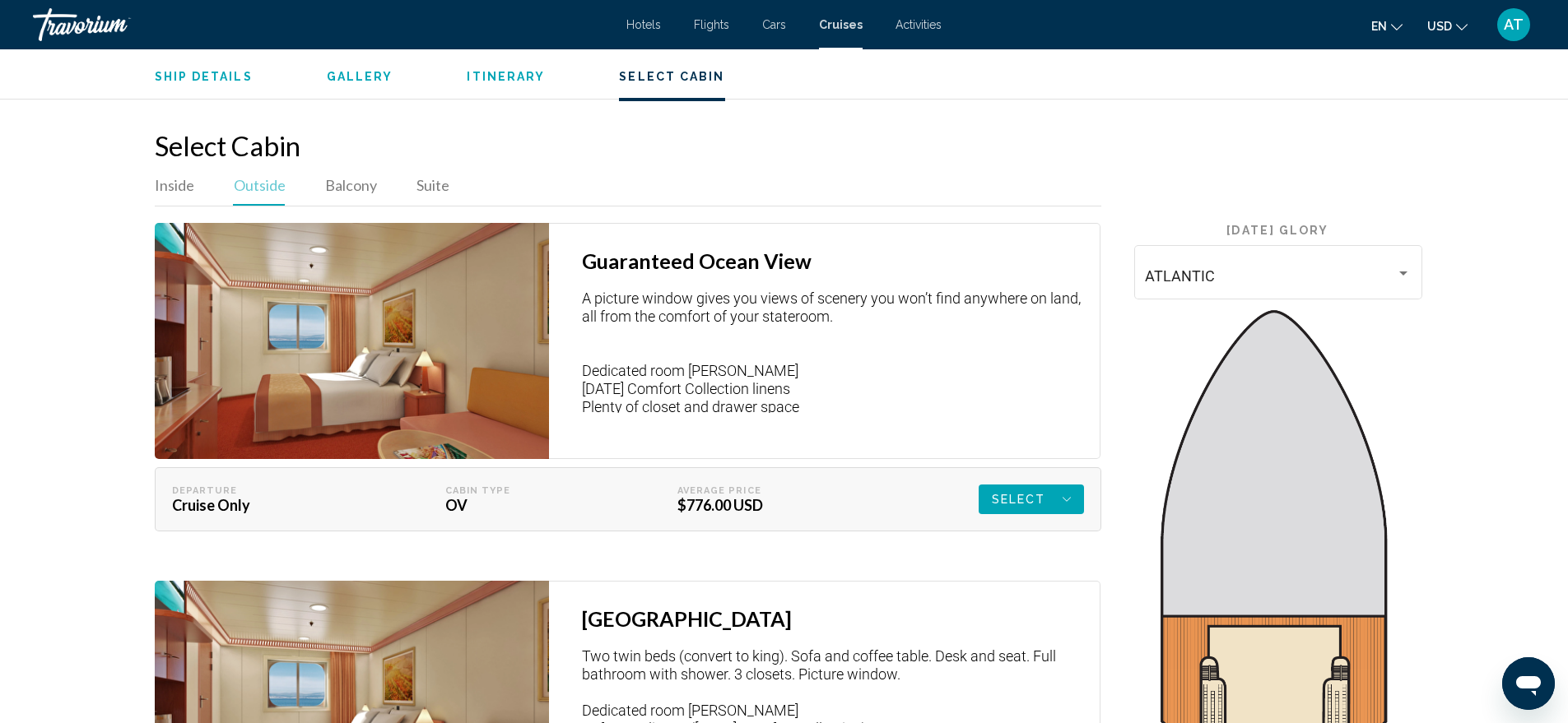
click at [1026, 486] on span "Select" at bounding box center [1019, 499] width 54 height 30
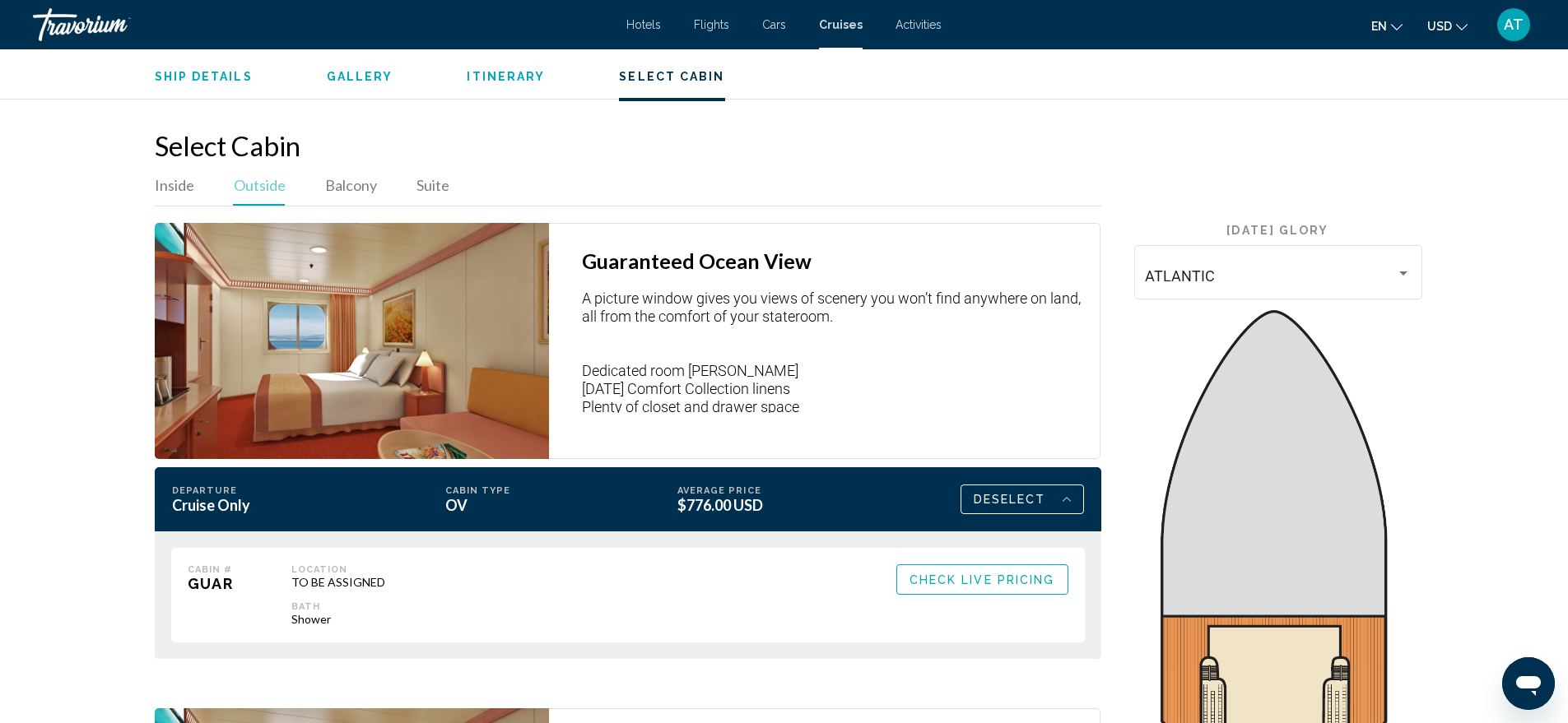
click at [969, 574] on span "Check Live Pricing" at bounding box center [982, 580] width 146 height 14
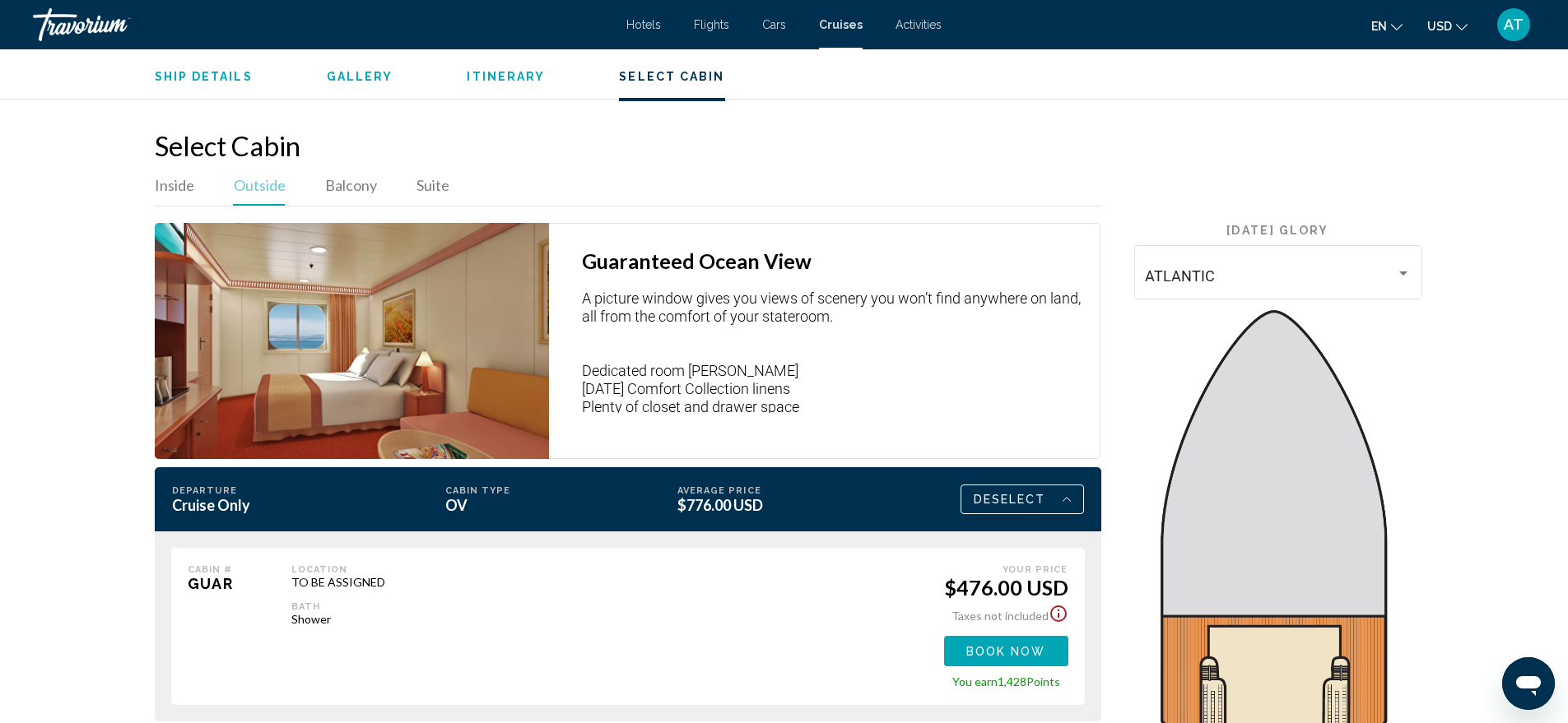
click at [1057, 604] on icon "Show Taxes and Fees disclaimer" at bounding box center [1058, 614] width 20 height 20
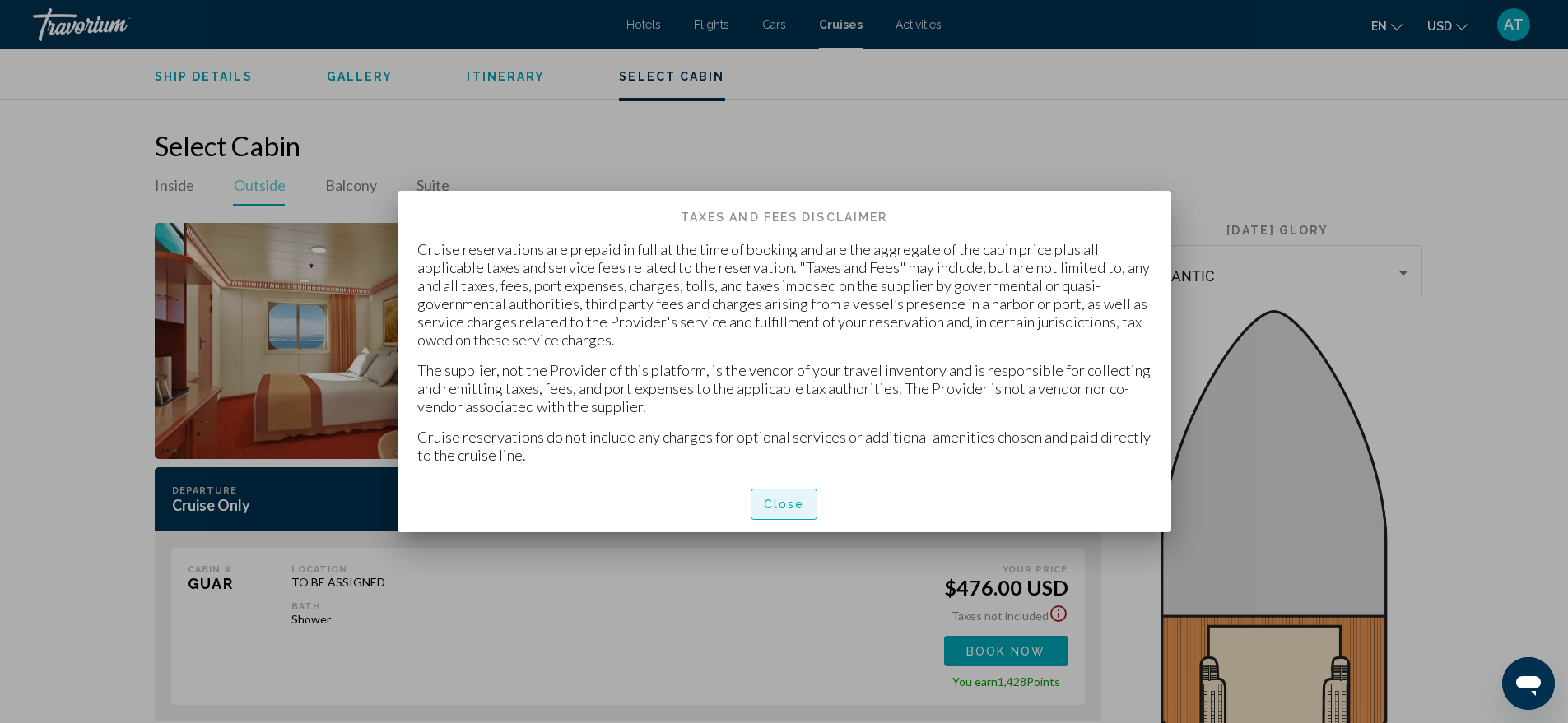
click at [776, 500] on span "Close" at bounding box center [784, 506] width 41 height 14
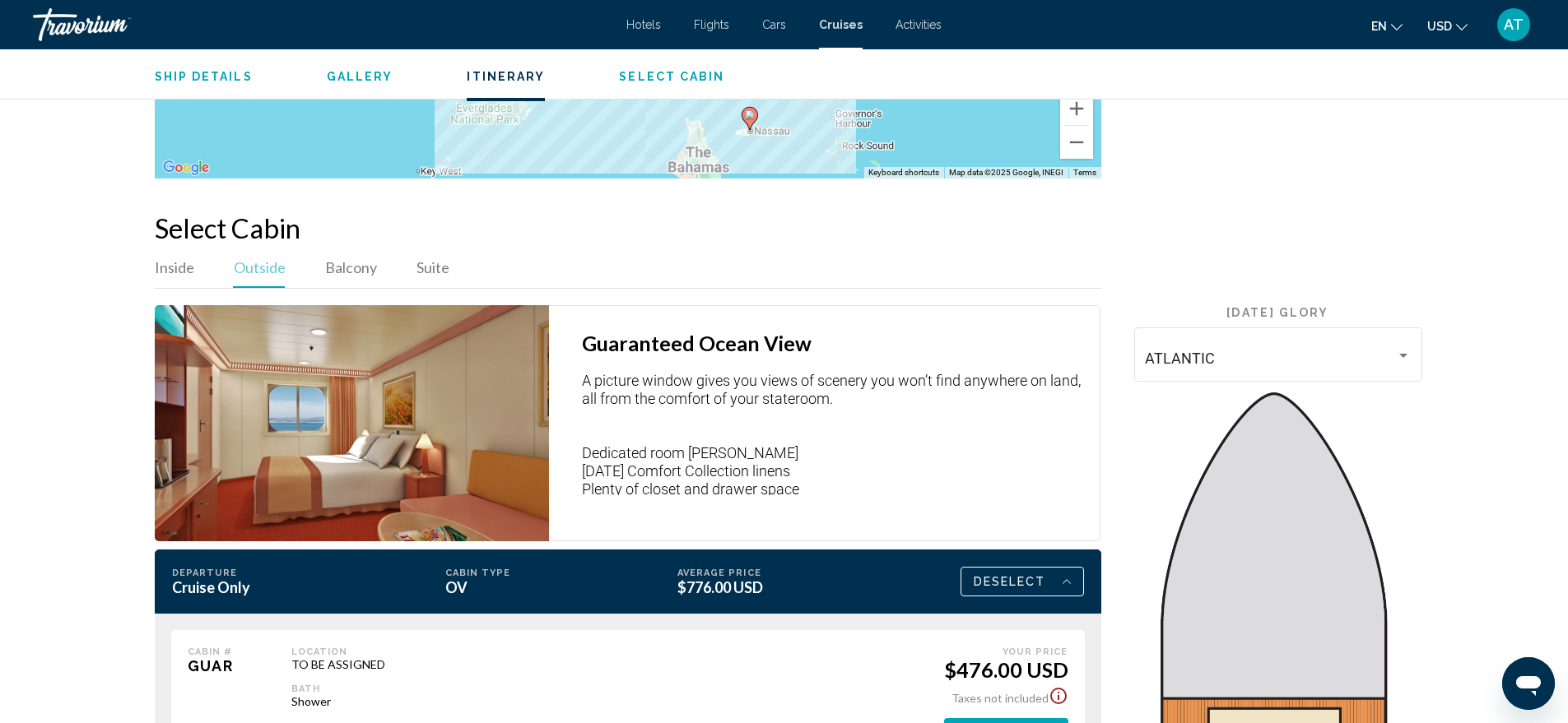
scroll to position [2625, 0]
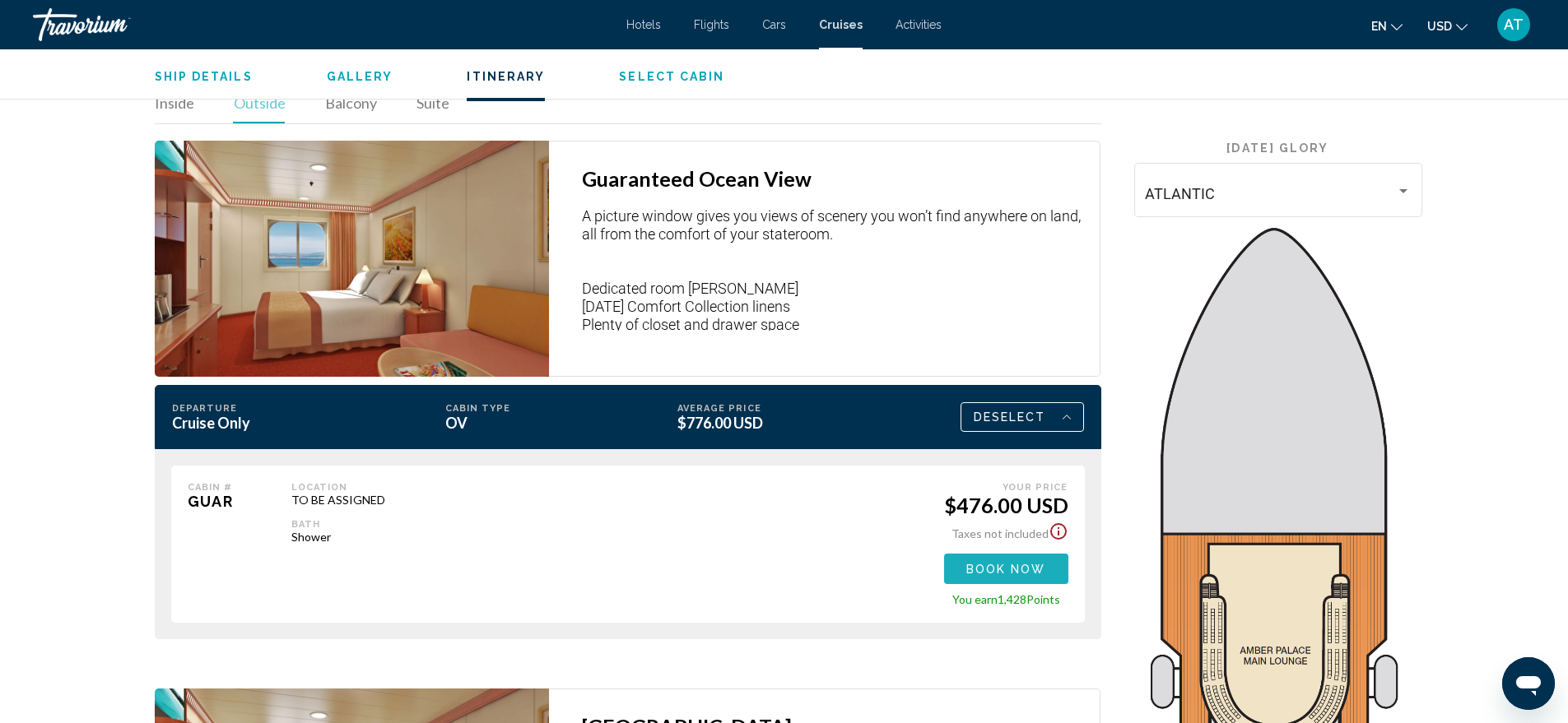
click at [1015, 563] on span "Book now" at bounding box center [1006, 569] width 80 height 14
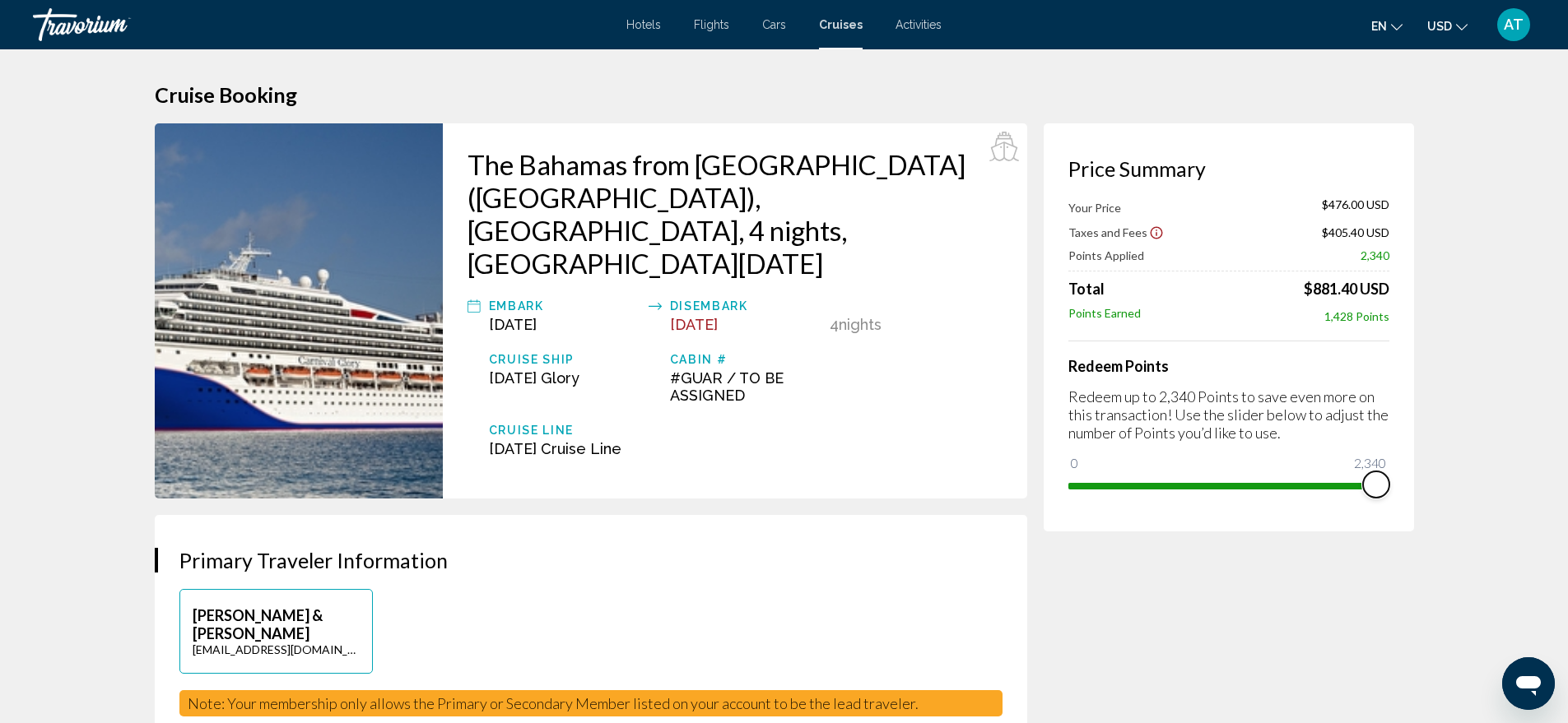
drag, startPoint x: 1082, startPoint y: 467, endPoint x: 1409, endPoint y: 461, distance: 327.1
click at [1409, 461] on div "Price Summary Your Price $476.00 USD Taxes and Fees $405.40 USD Points Applied …" at bounding box center [1228, 327] width 370 height 408
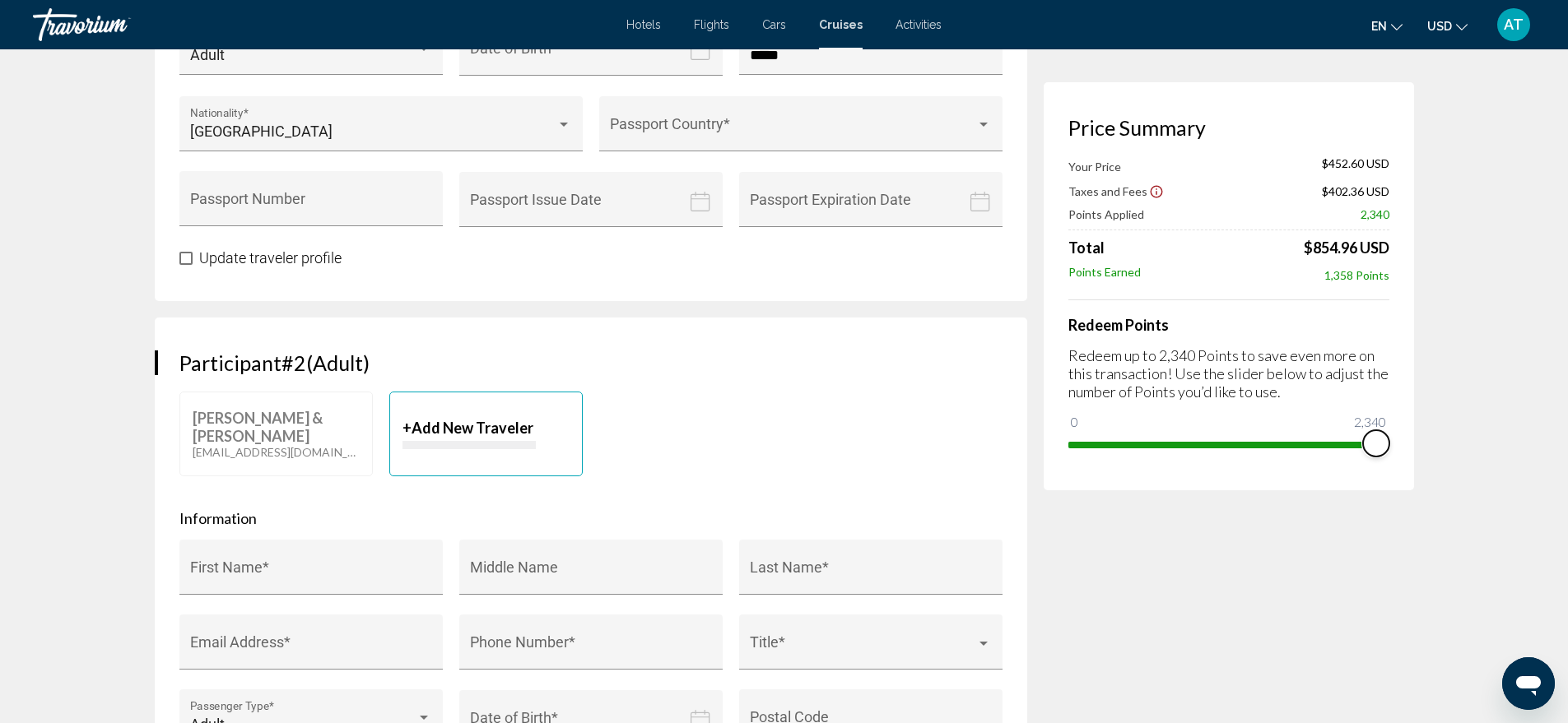
scroll to position [412, 0]
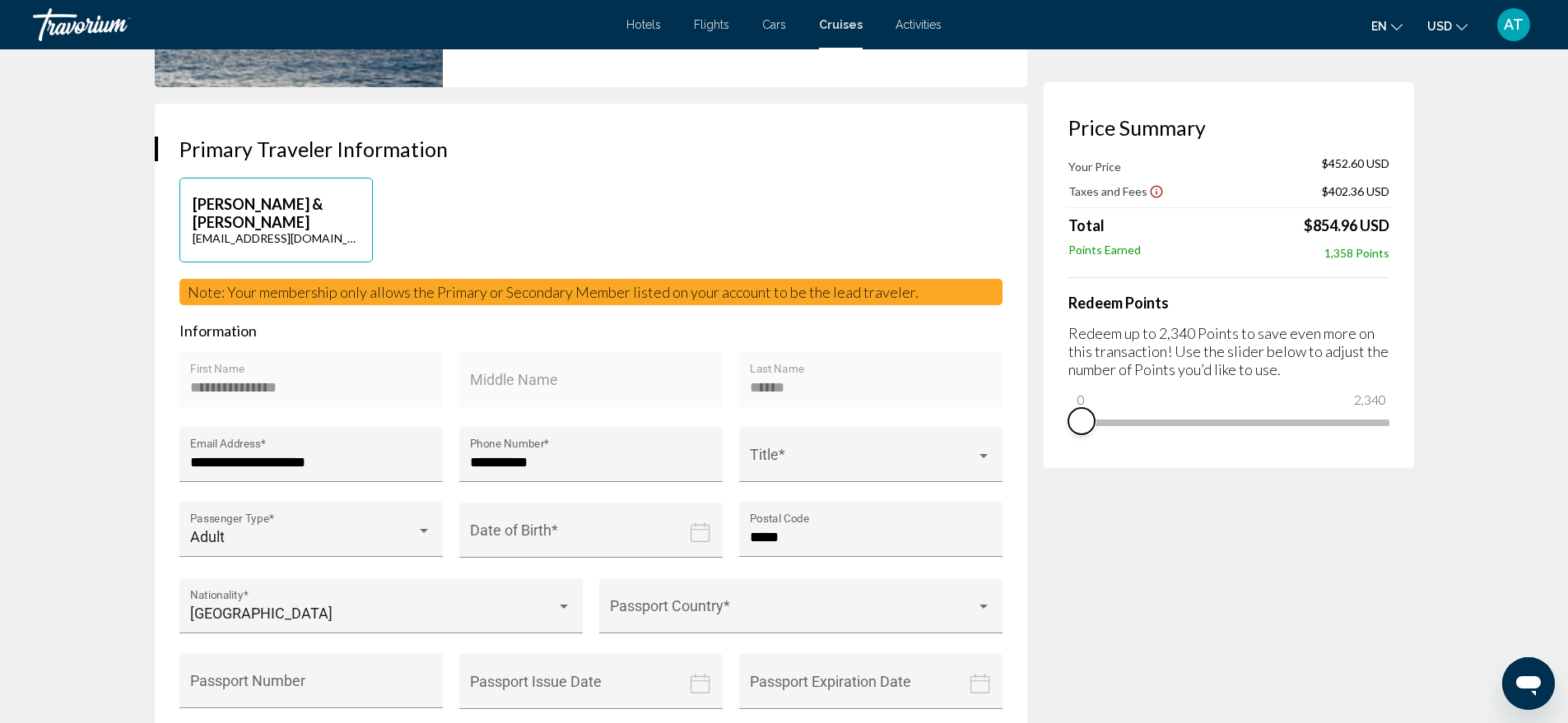
drag, startPoint x: 1374, startPoint y: 440, endPoint x: 1037, endPoint y: 444, distance: 337.0
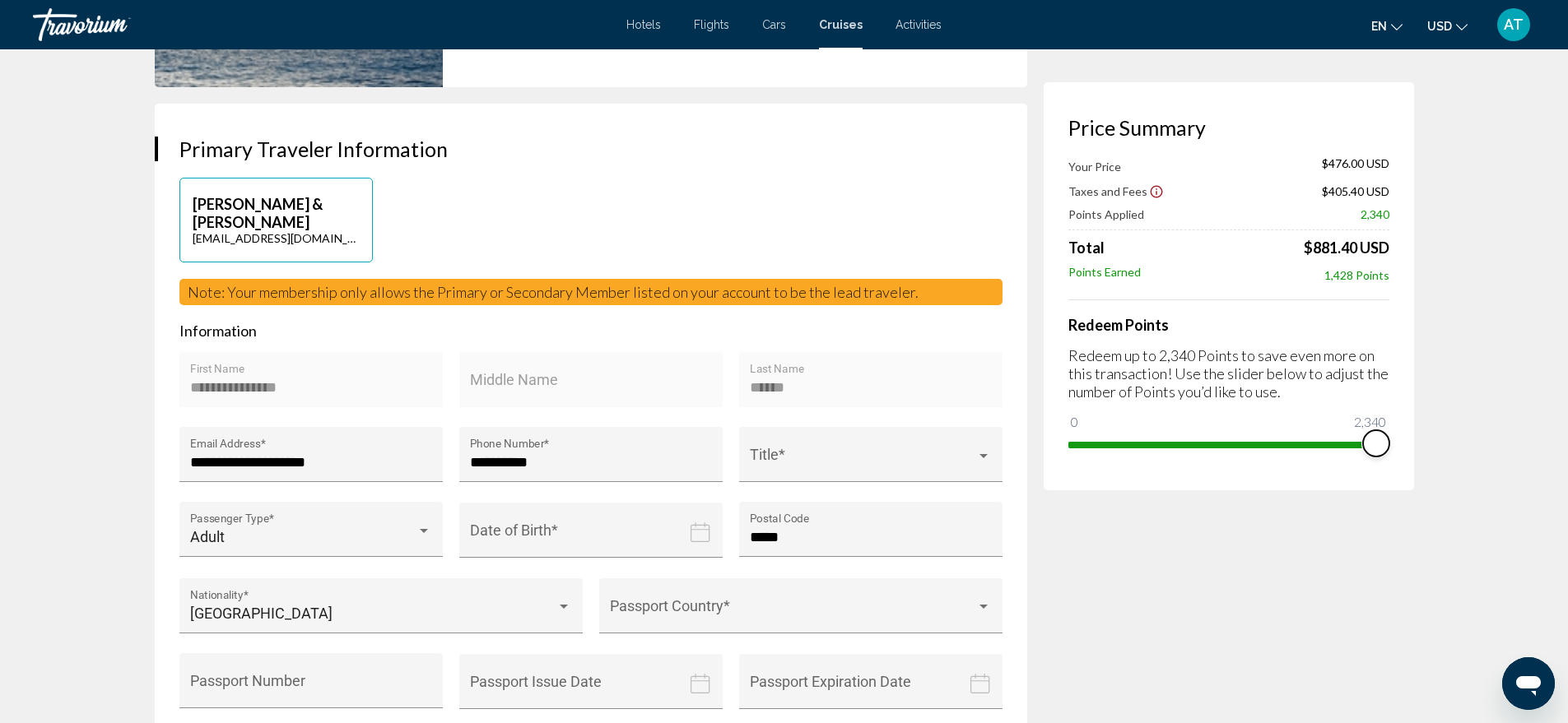
drag, startPoint x: 1087, startPoint y: 420, endPoint x: 1424, endPoint y: 444, distance: 337.9
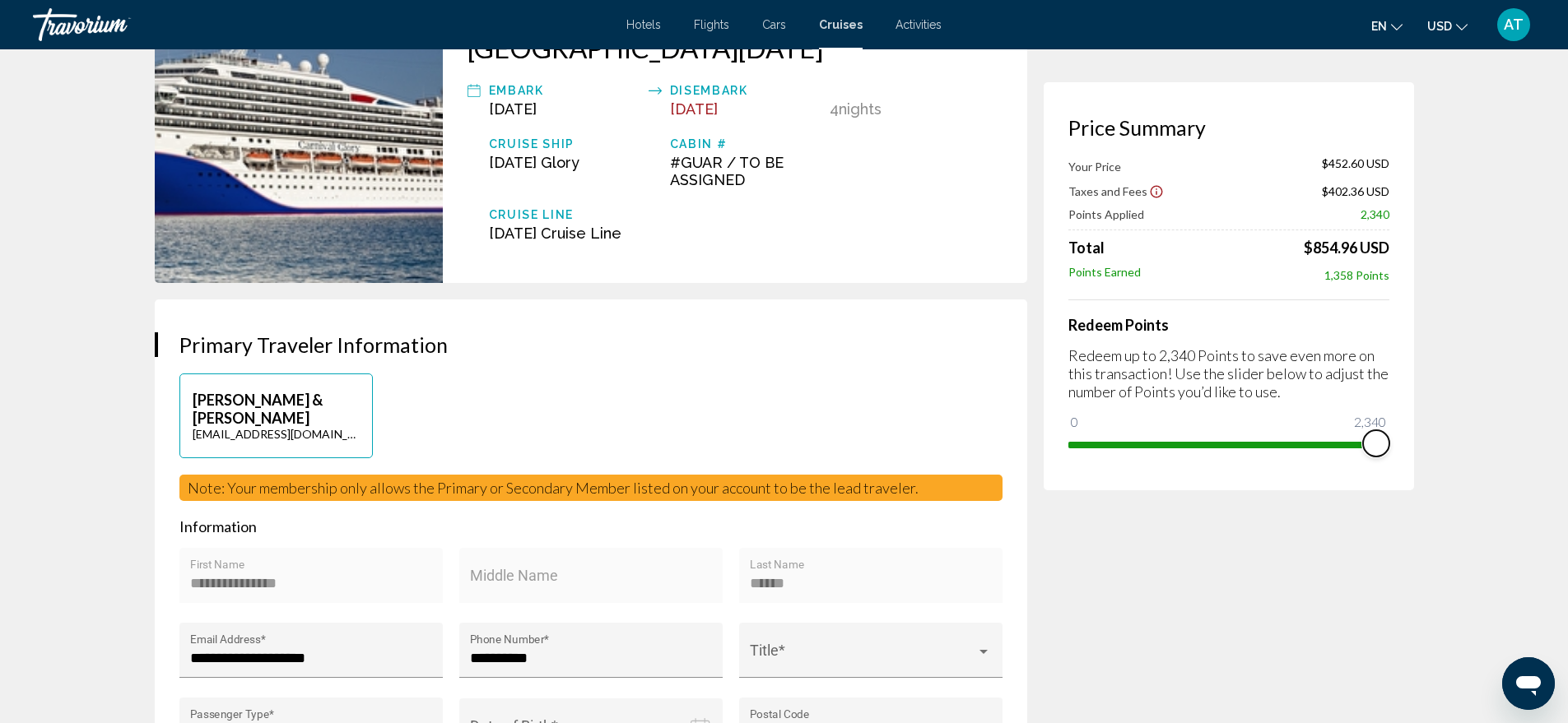
scroll to position [0, 0]
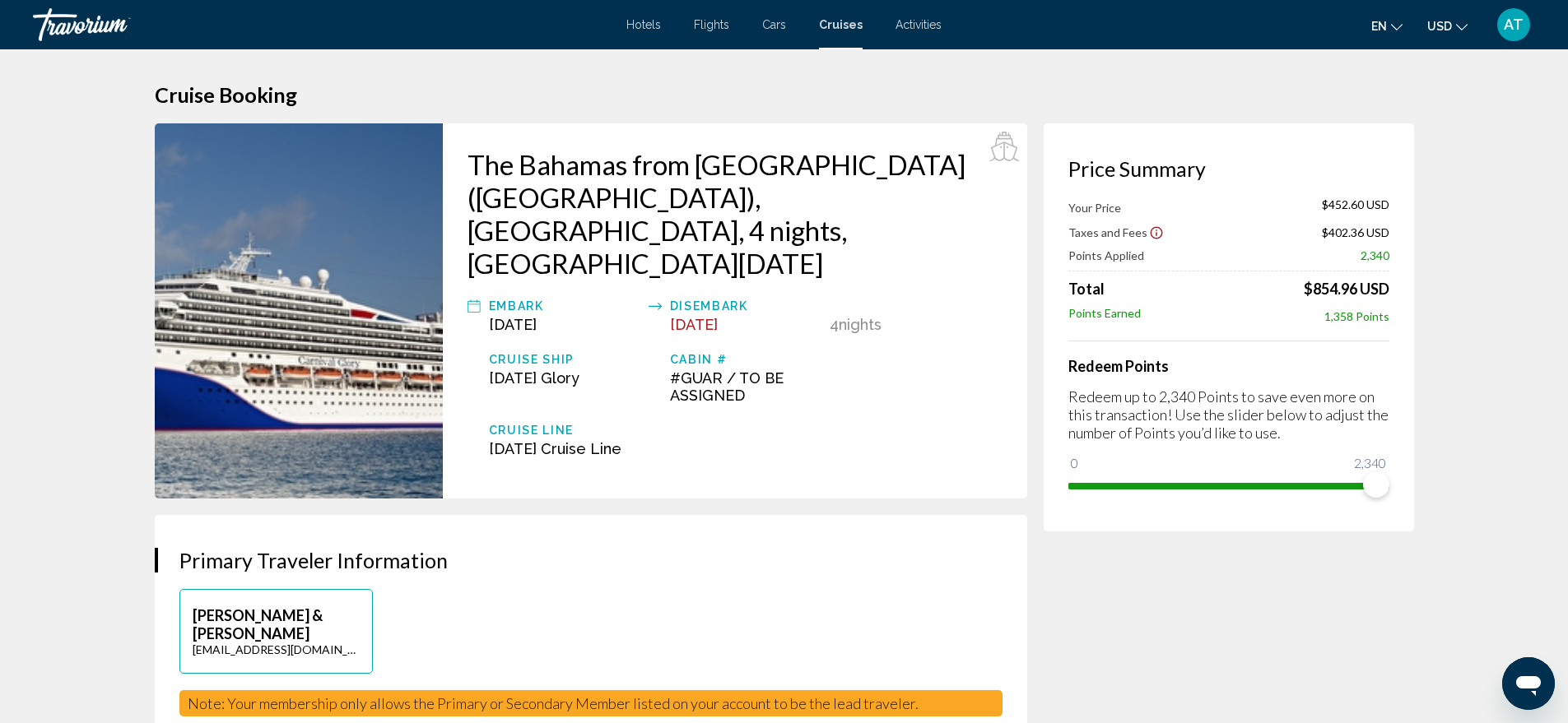
click at [776, 25] on span "Cars" at bounding box center [774, 25] width 24 height 14
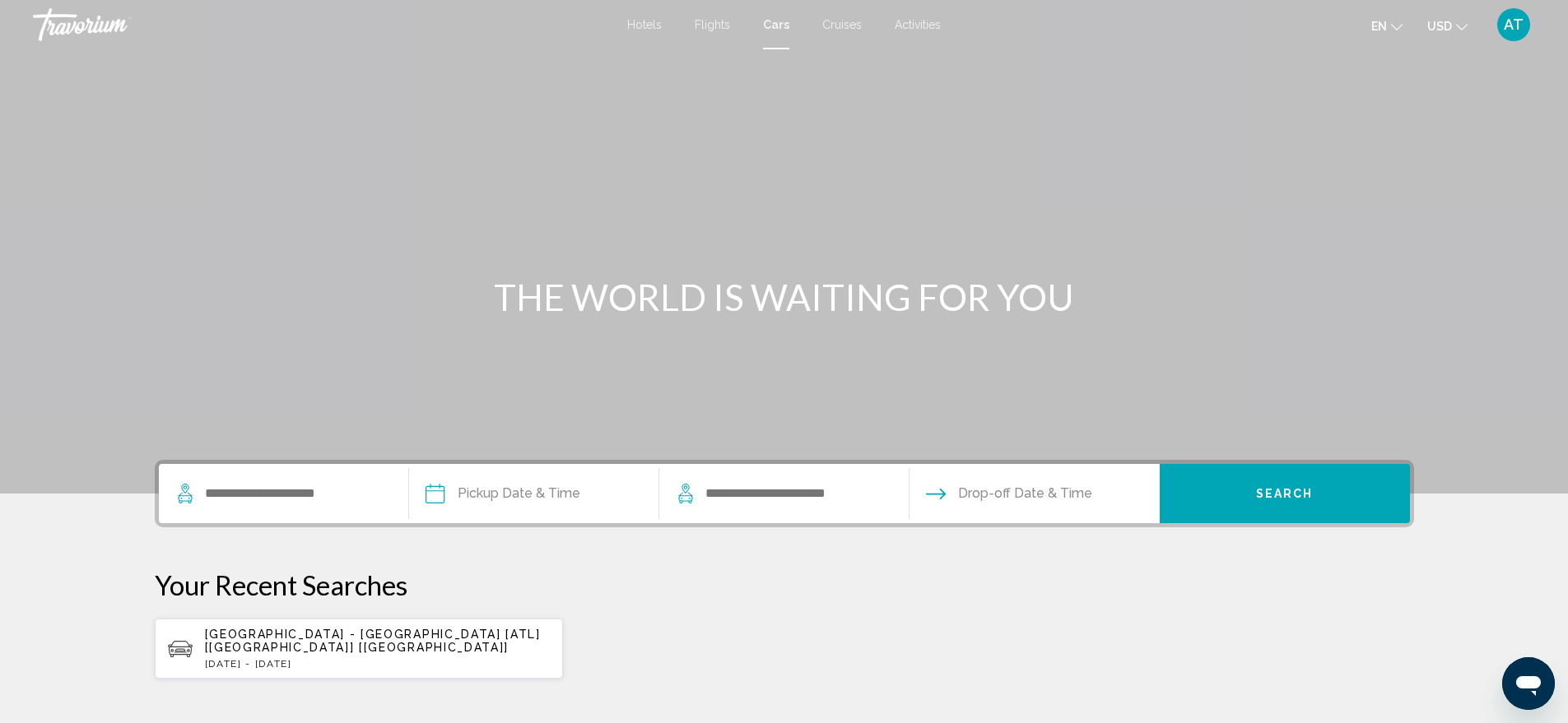
click at [708, 25] on span "Flights" at bounding box center [712, 25] width 36 height 14
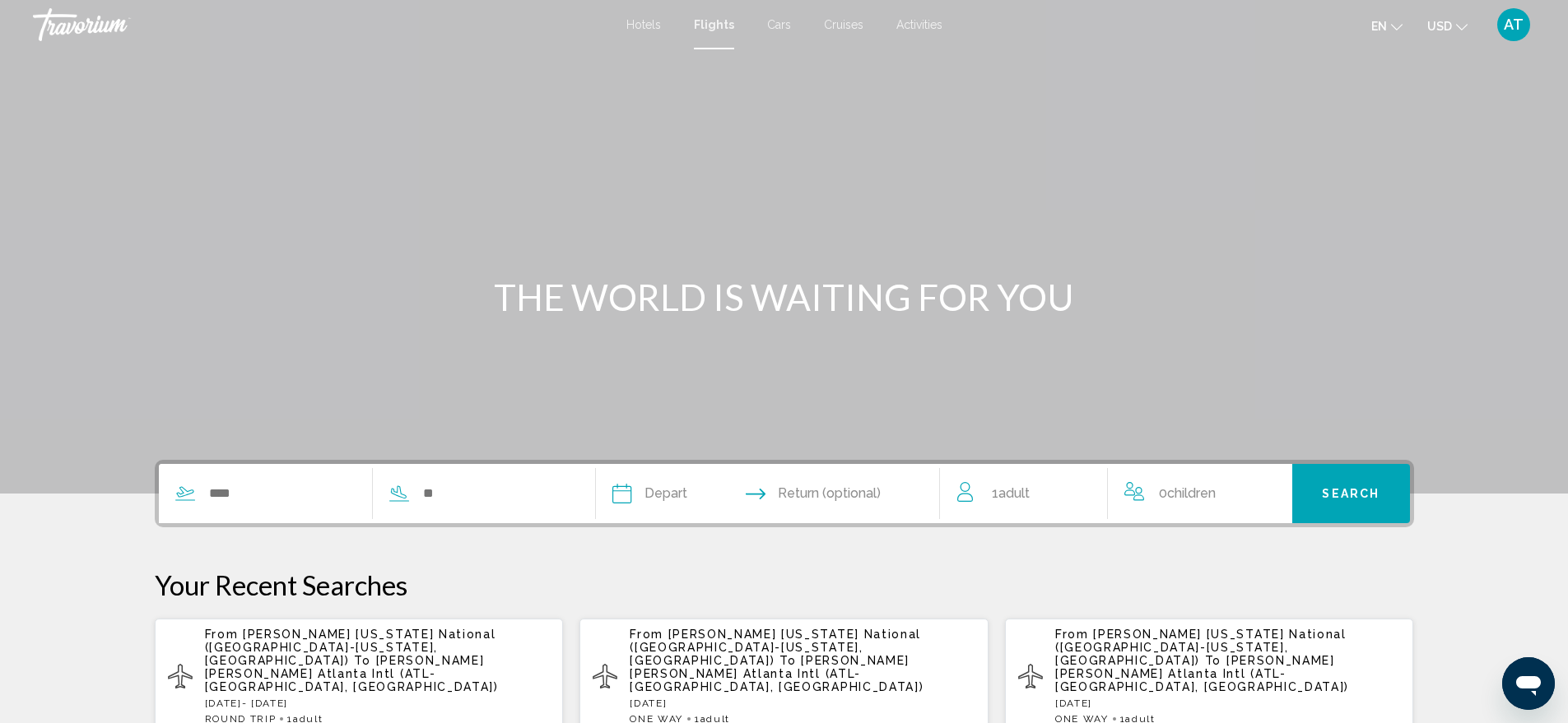
scroll to position [236, 0]
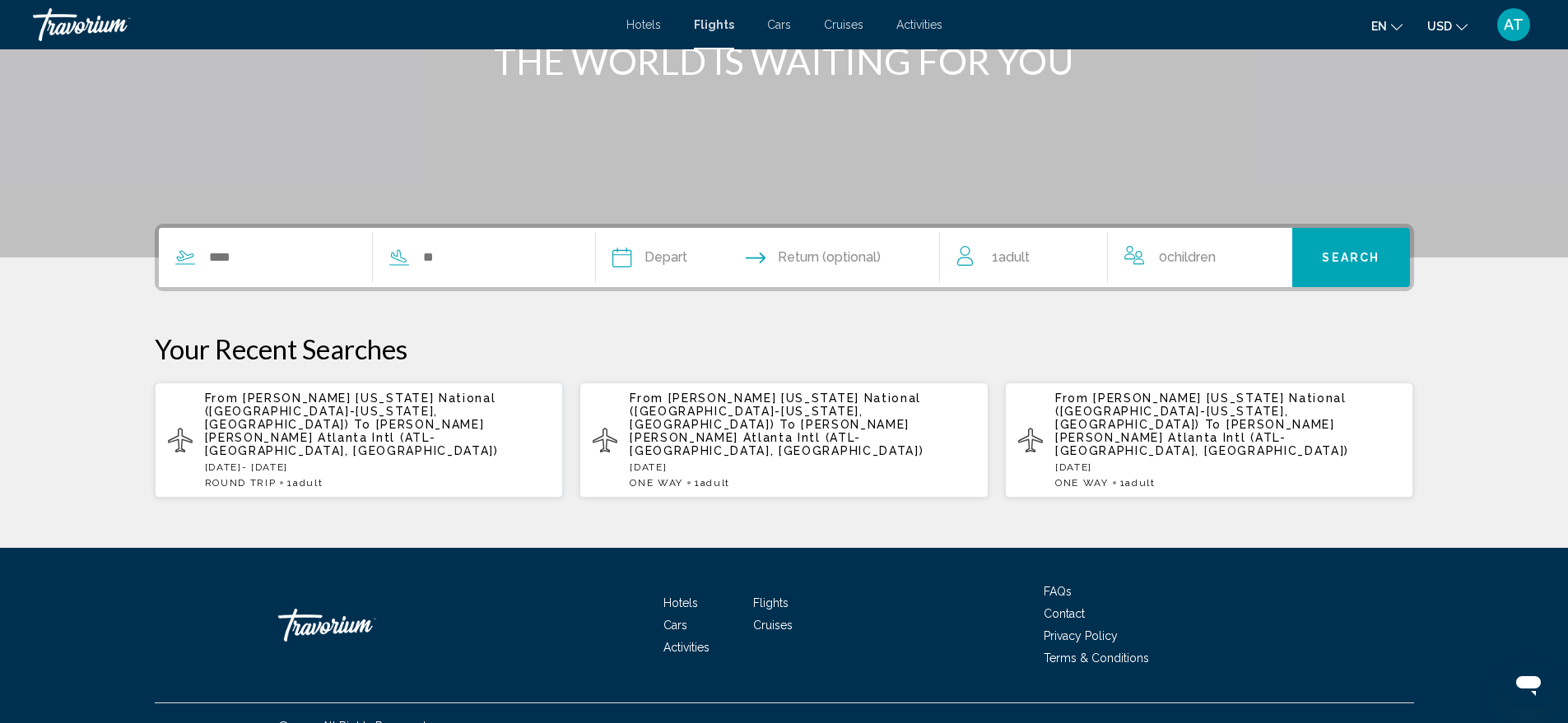
click at [362, 430] on p "From Ronald Reagan Washington National (DCA-Washington, US) To Hartsfield Jacks…" at bounding box center [377, 424] width 346 height 66
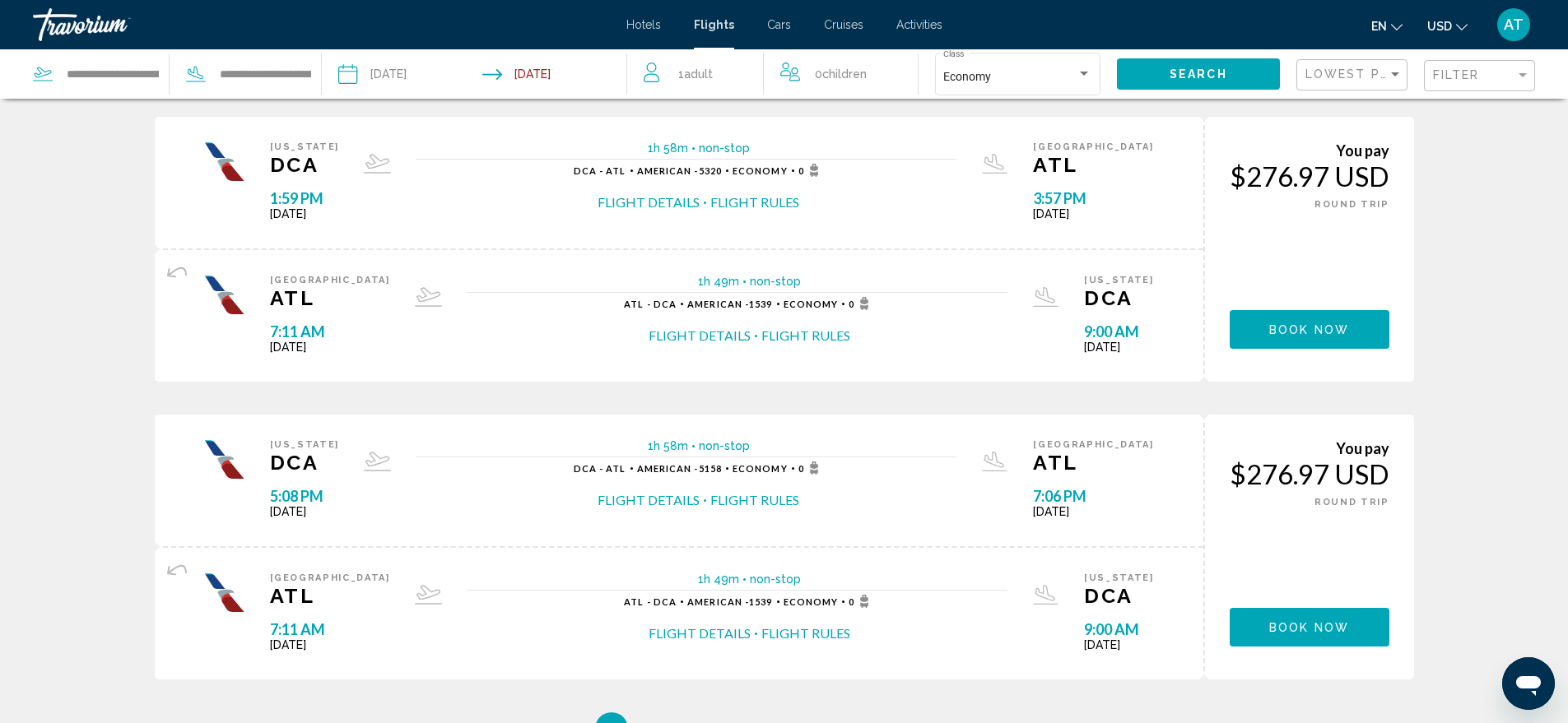
scroll to position [1316, 0]
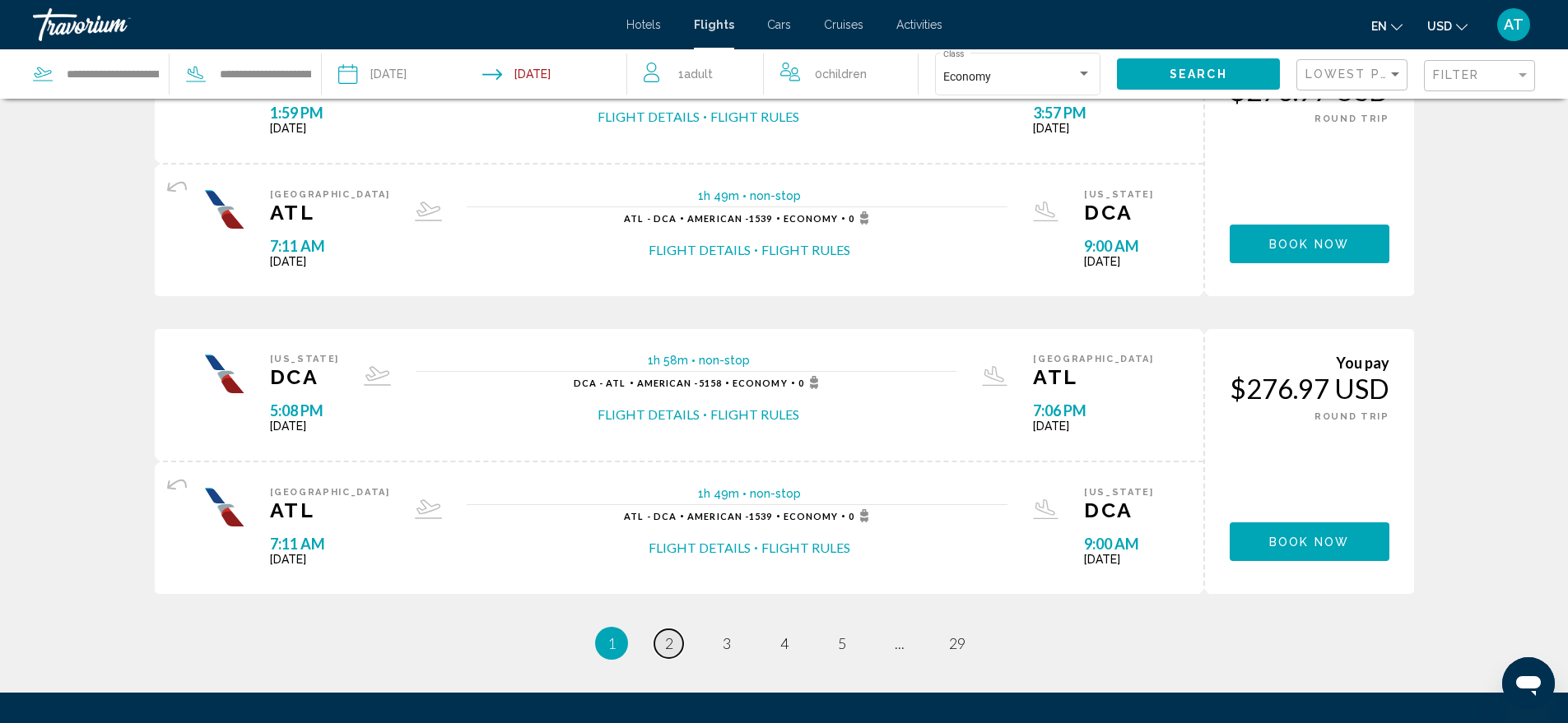
click at [665, 649] on span "2" at bounding box center [669, 642] width 8 height 18
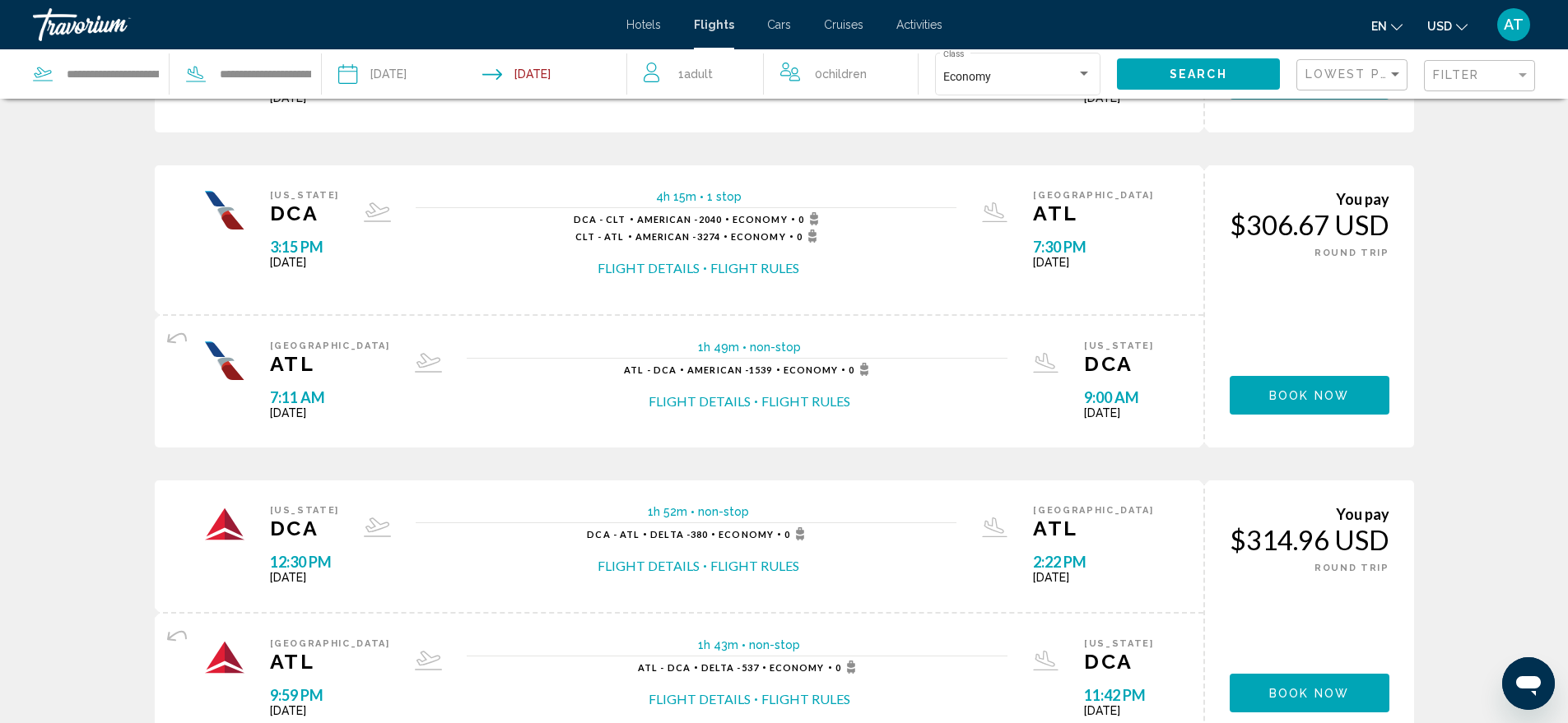
scroll to position [1398, 0]
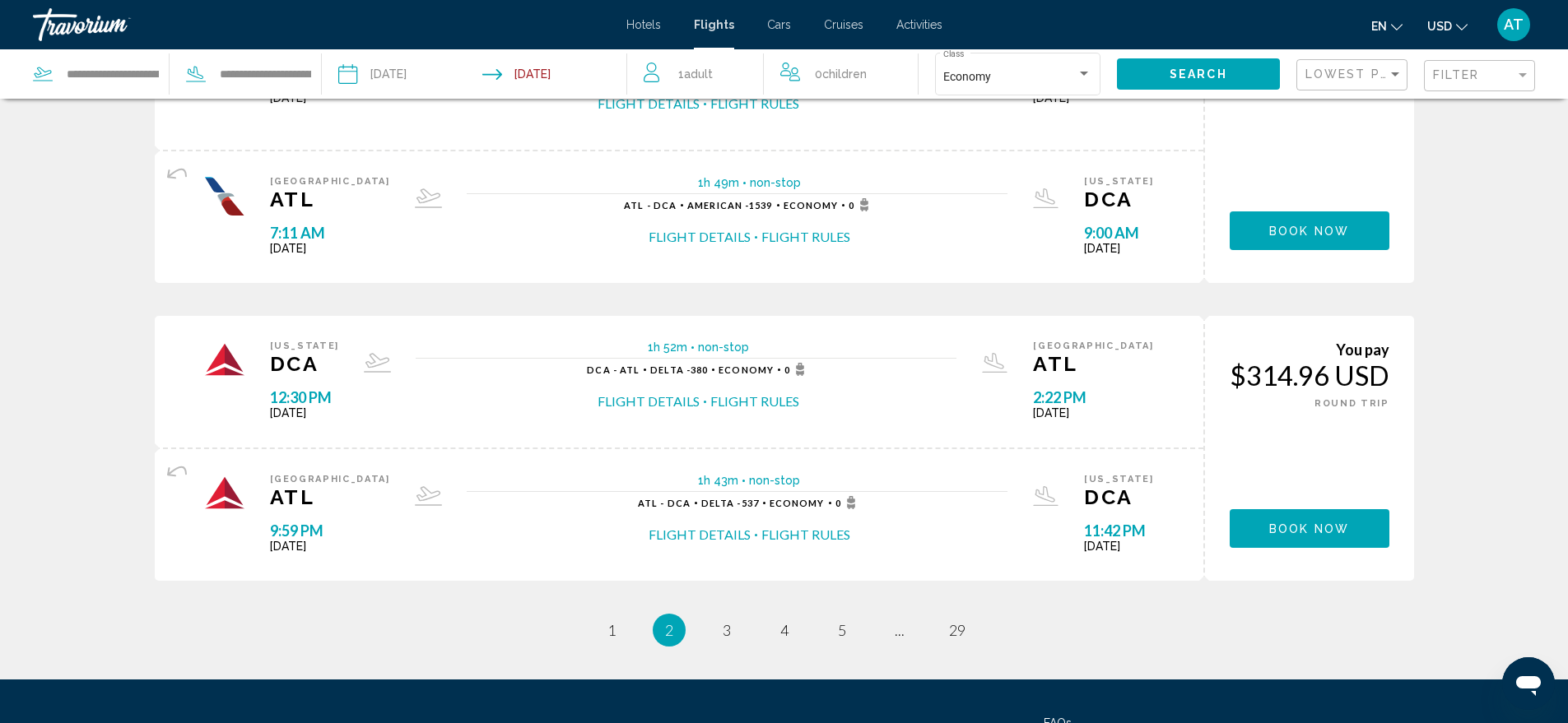
drag, startPoint x: 170, startPoint y: 473, endPoint x: 174, endPoint y: 457, distance: 16.5
click at [174, 457] on div "Atlanta ATL 9:59 PM Sun Sep 14, 2025 1h 43m non-stop non-stop ATL - DCA Delta -…" at bounding box center [678, 513] width 1048 height 133
click at [173, 472] on icon "Main content" at bounding box center [177, 472] width 20 height 11
click at [721, 628] on link "page 3" at bounding box center [727, 631] width 29 height 29
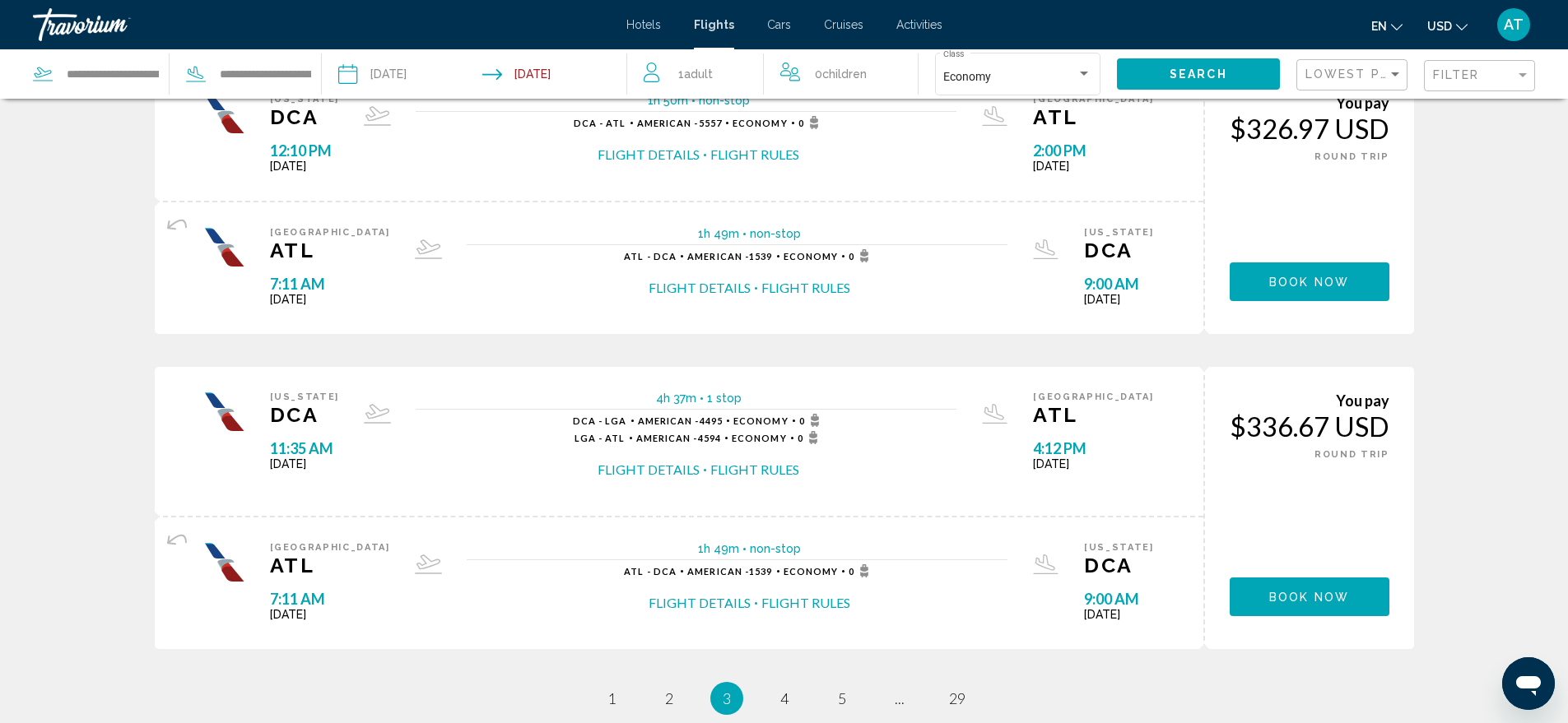
scroll to position [1481, 0]
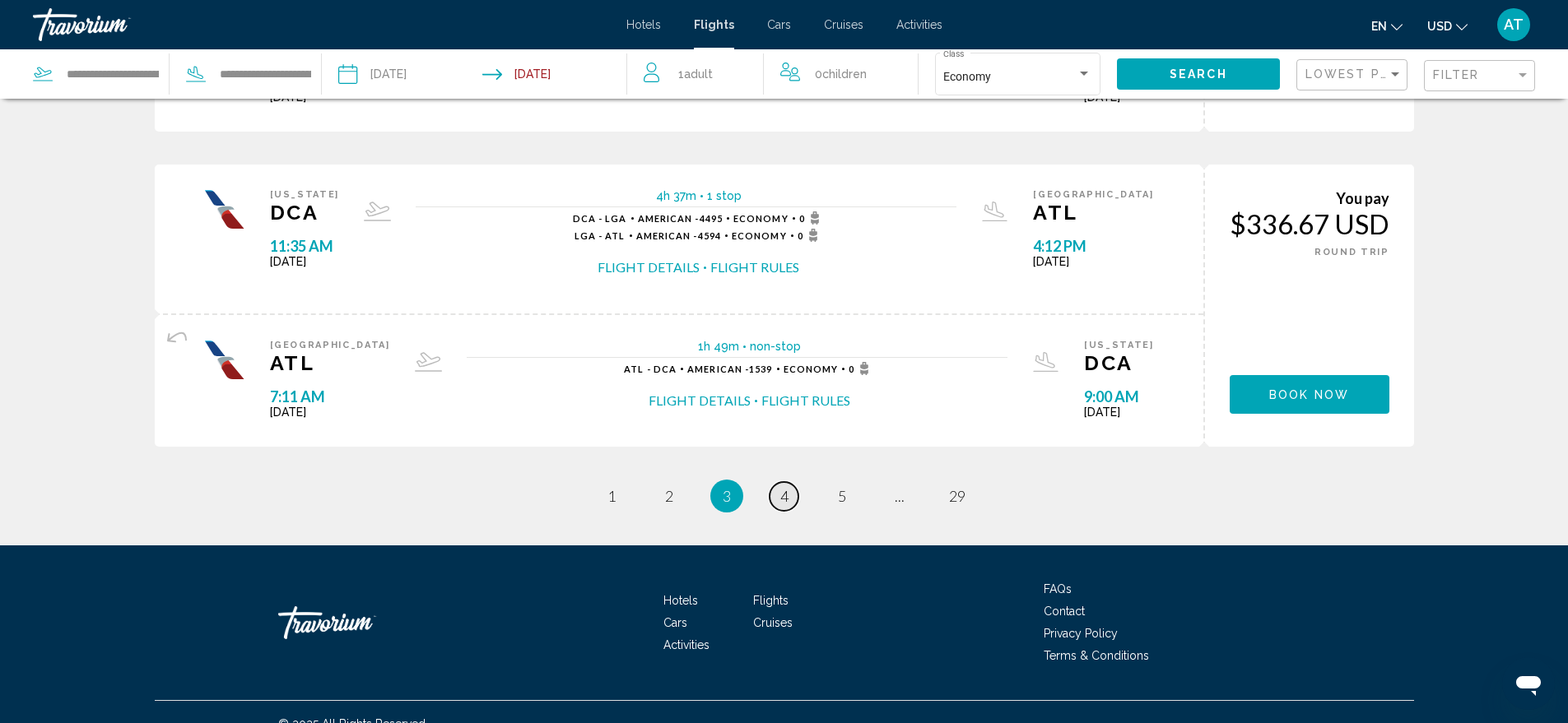
click at [778, 499] on link "page 4" at bounding box center [784, 496] width 29 height 29
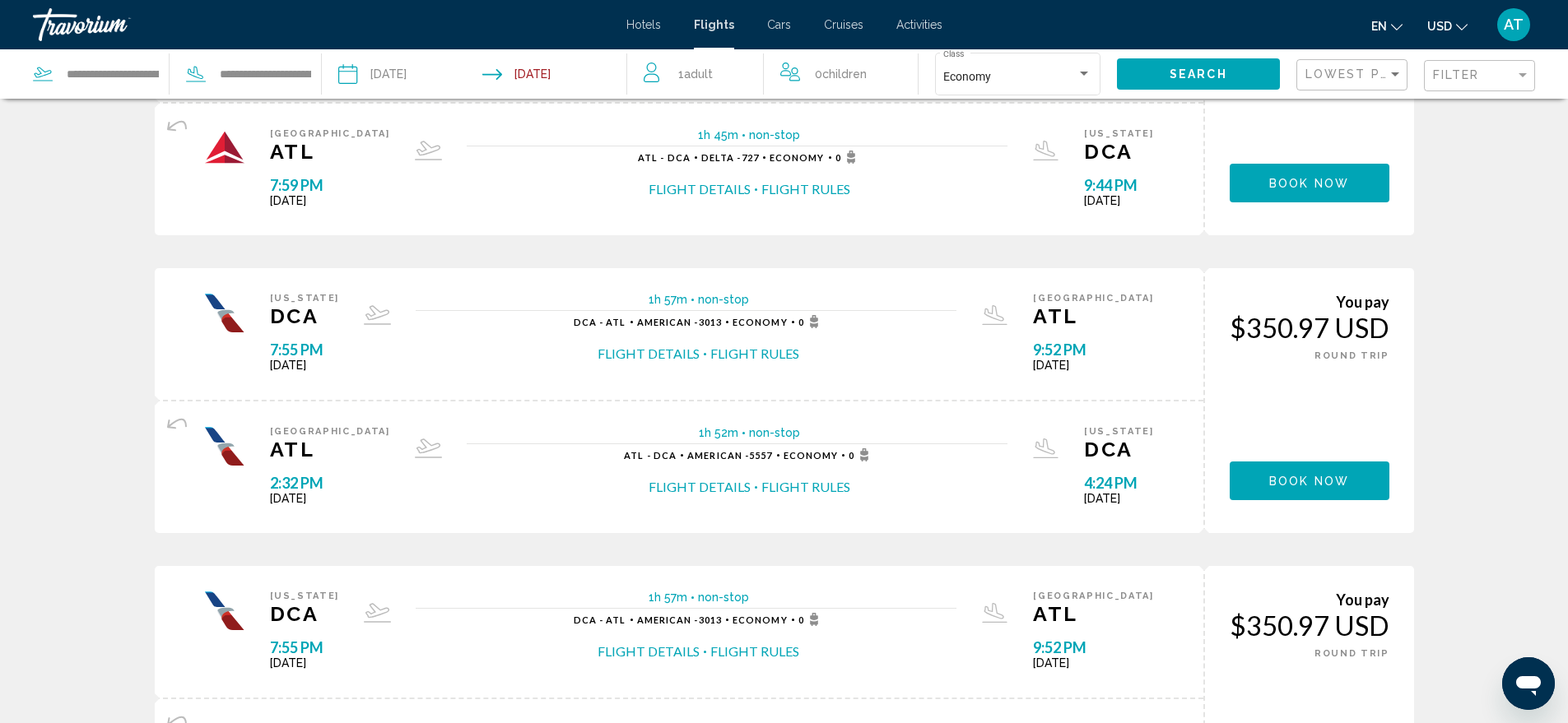
scroll to position [1522, 0]
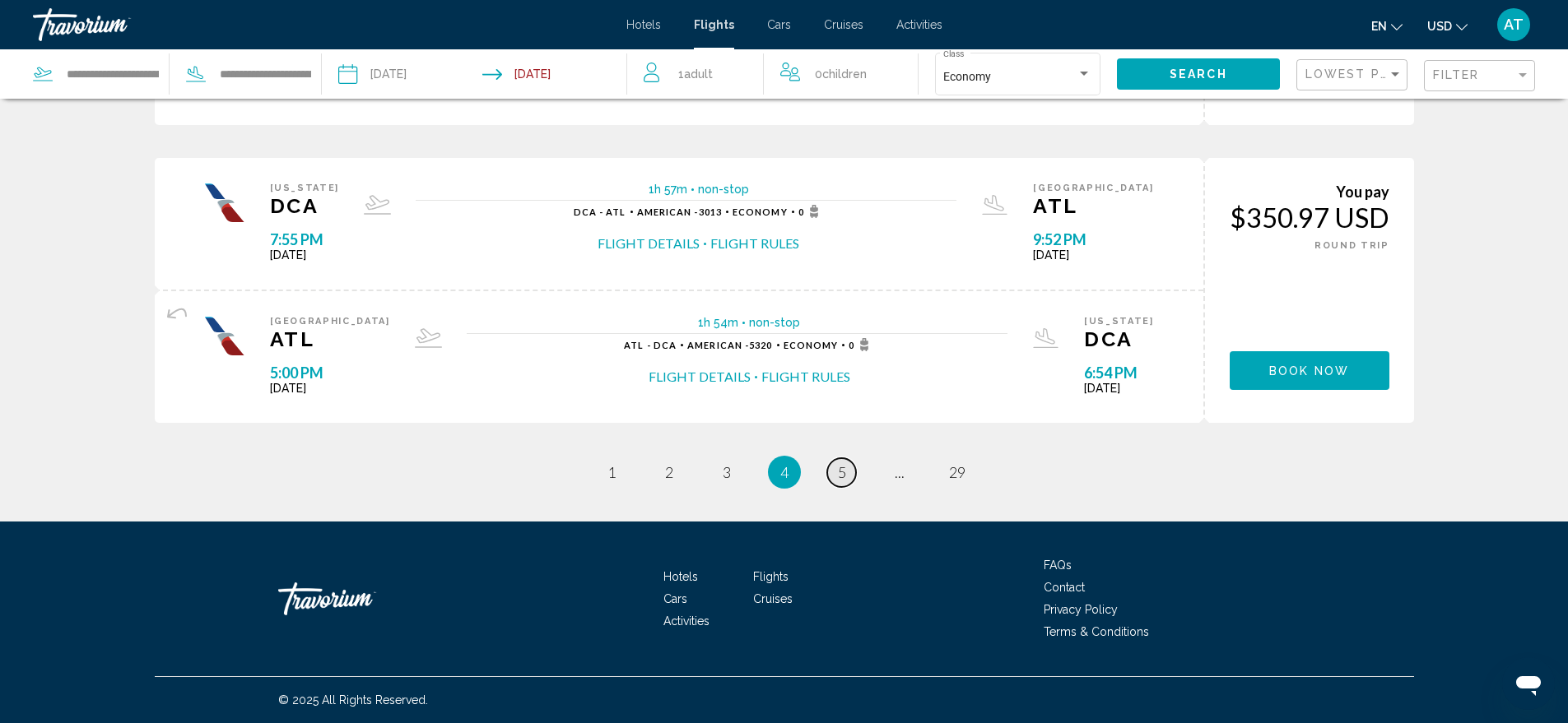
click at [835, 475] on link "page 5" at bounding box center [841, 473] width 29 height 29
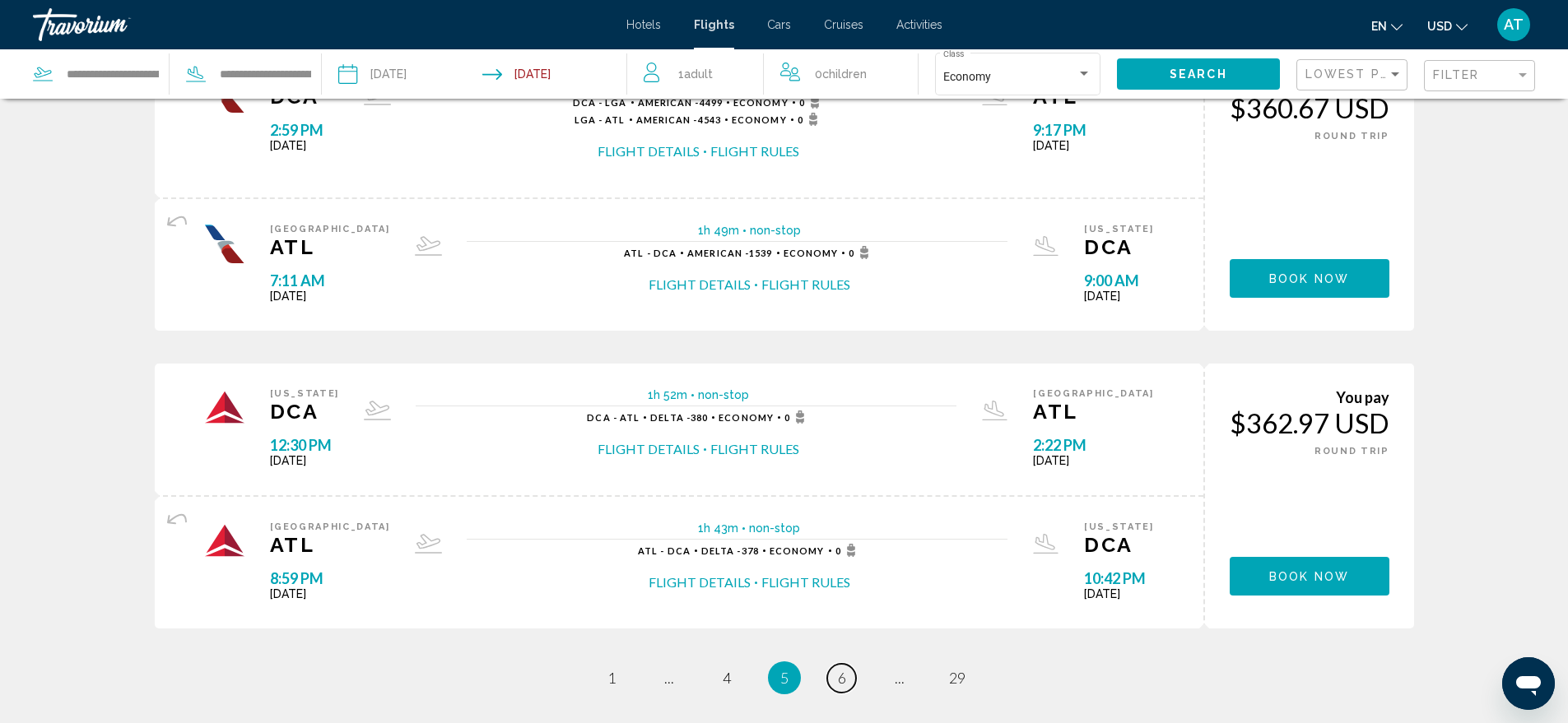
scroll to position [1522, 0]
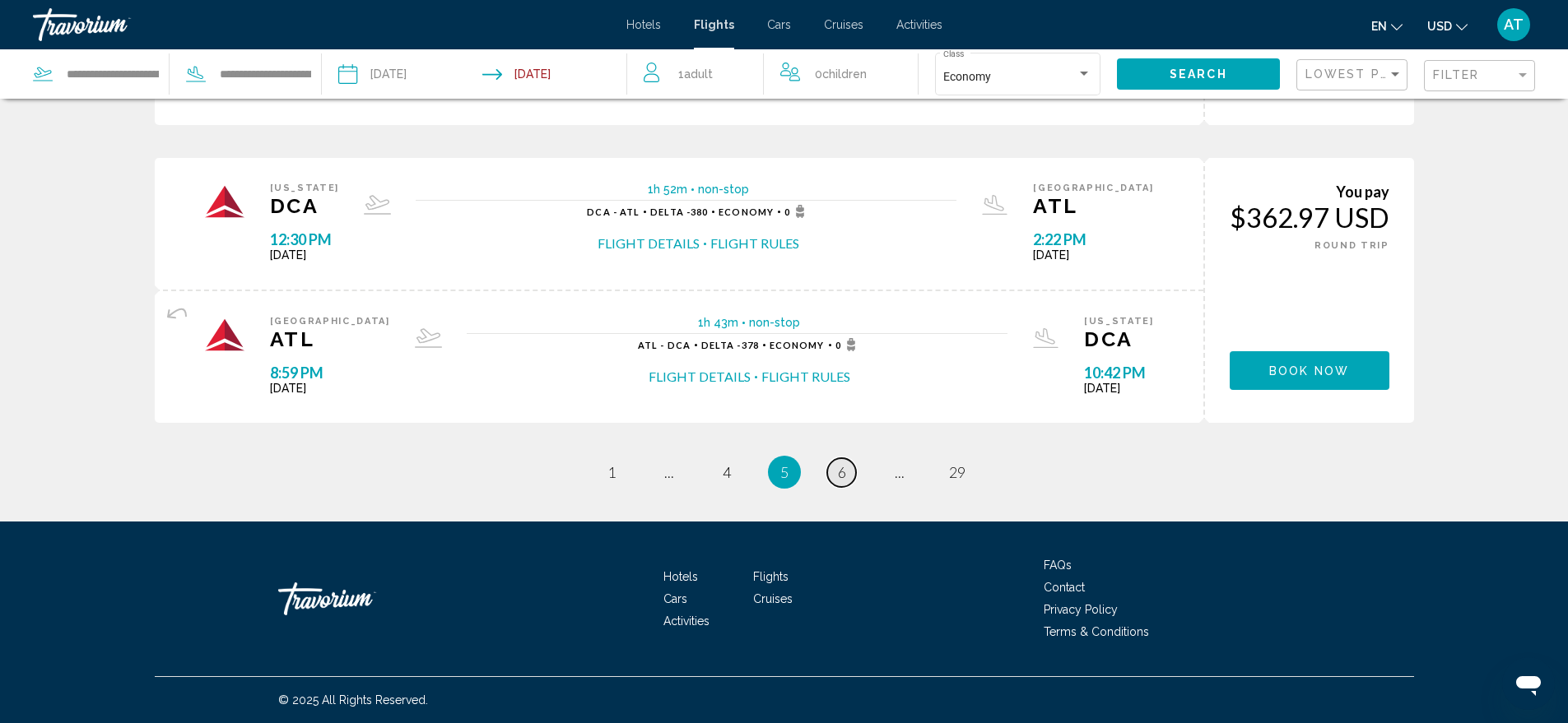
click at [846, 474] on span "6" at bounding box center [842, 472] width 8 height 18
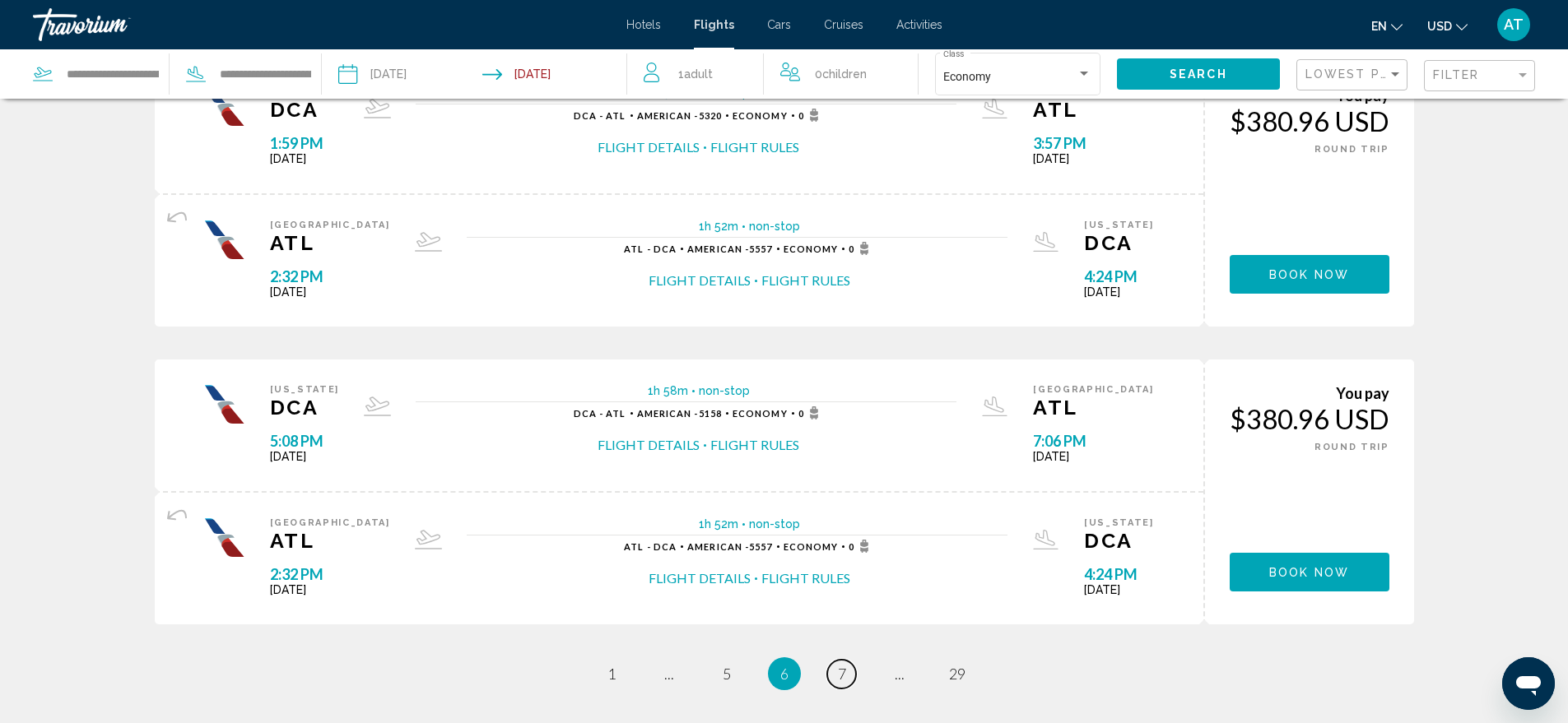
scroll to position [1481, 0]
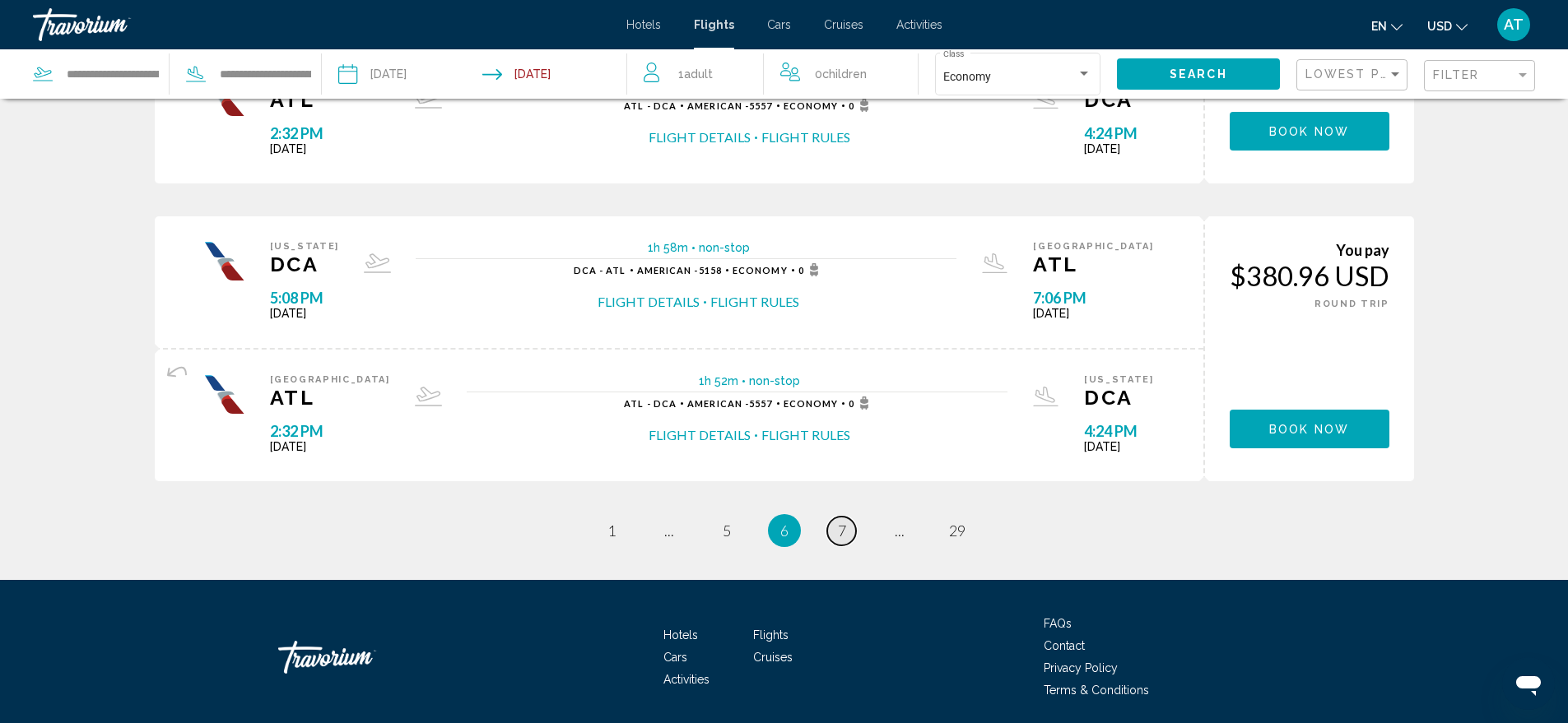
click at [846, 530] on span "7" at bounding box center [842, 530] width 8 height 18
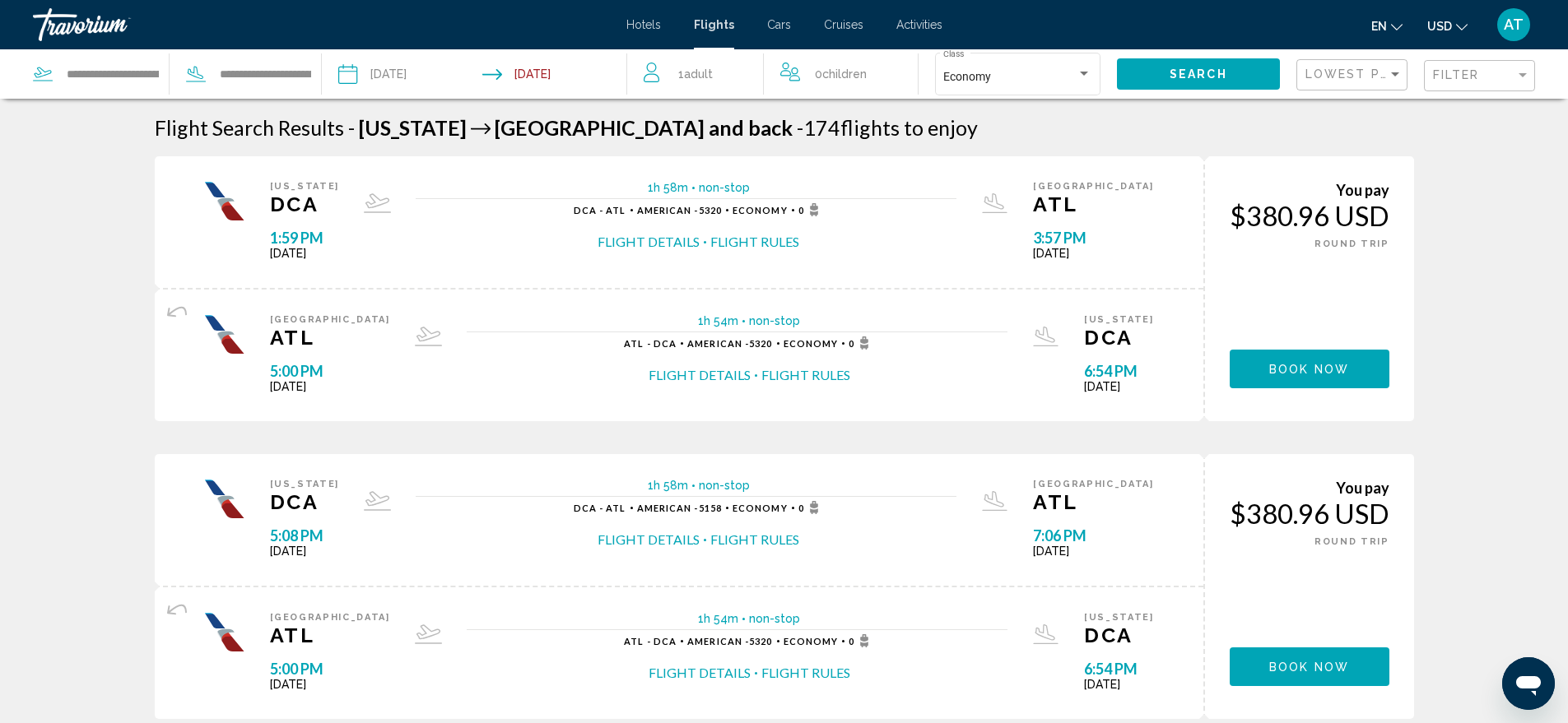
click at [402, 73] on input "Depart date: Sep 11, 2025" at bounding box center [410, 76] width 151 height 54
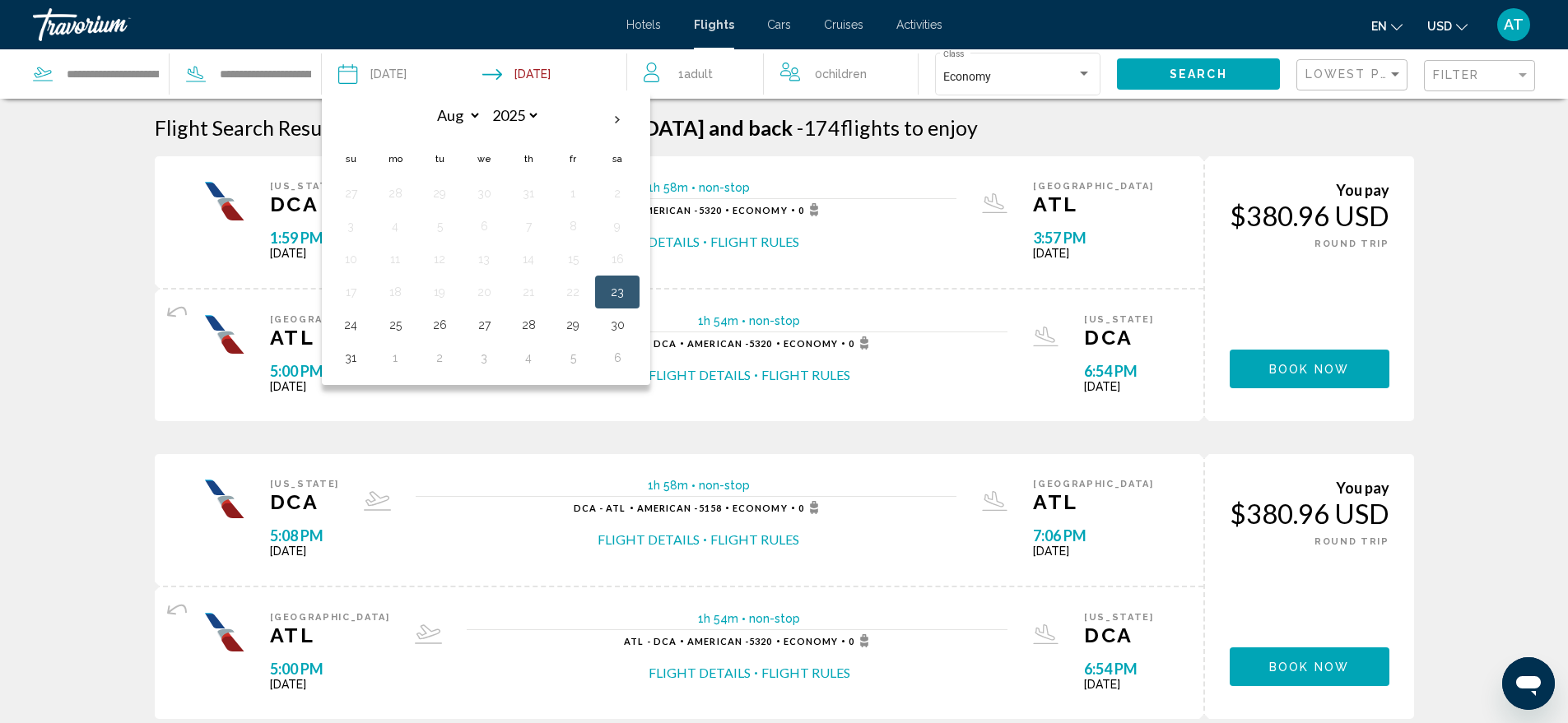
click at [353, 69] on input "Depart date: Sep 11, 2025" at bounding box center [410, 76] width 151 height 54
click at [638, 20] on span "Hotels" at bounding box center [643, 25] width 35 height 14
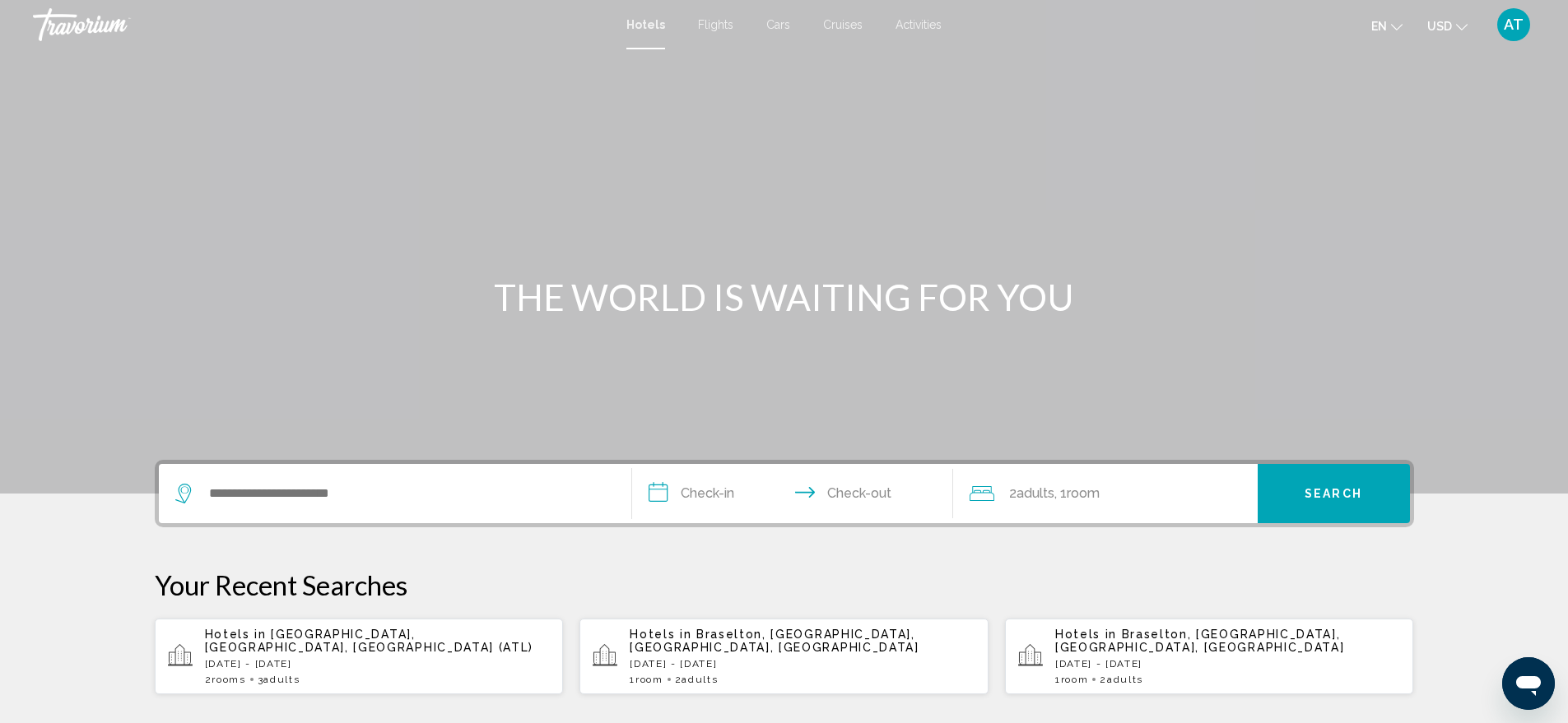
click at [716, 23] on span "Flights" at bounding box center [716, 25] width 36 height 14
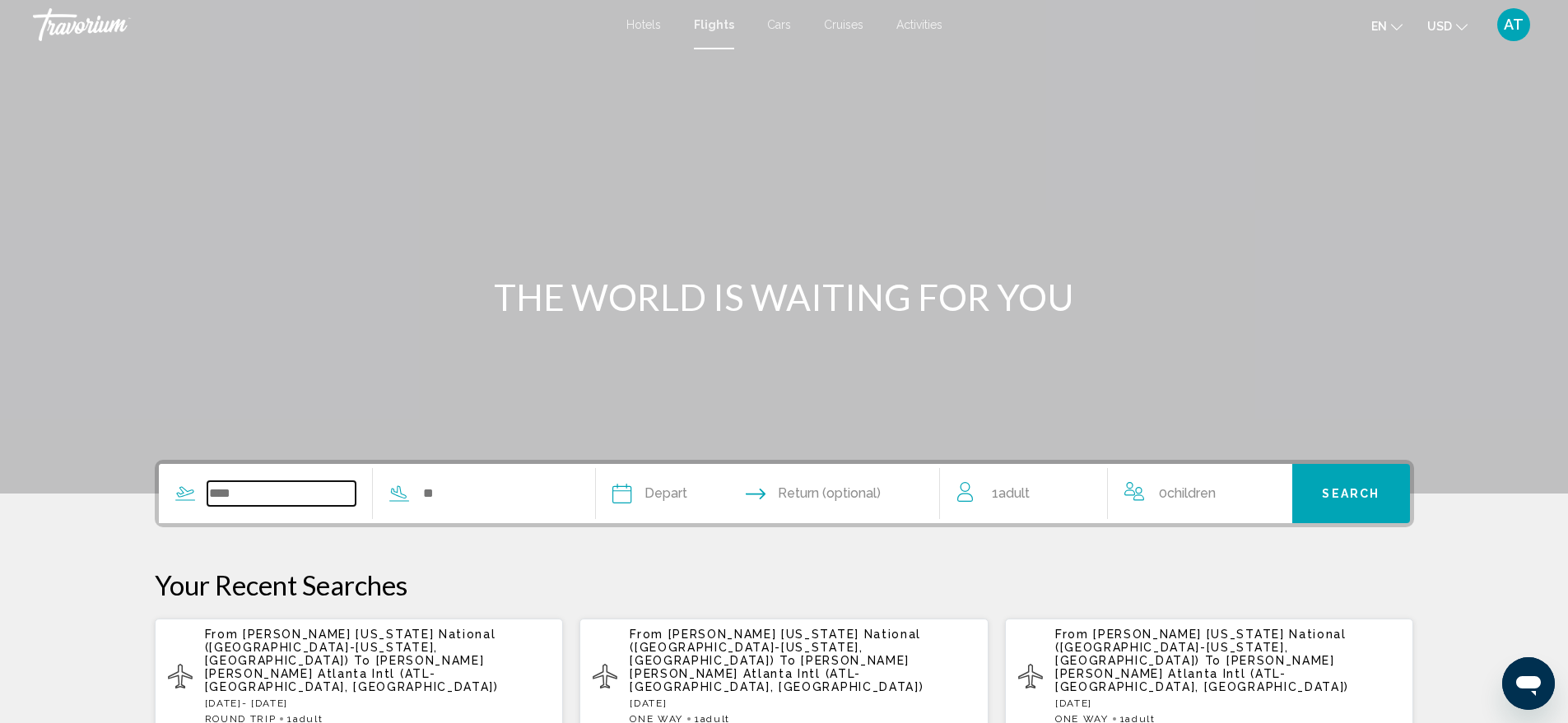
click at [208, 490] on input "Search widget" at bounding box center [281, 493] width 149 height 25
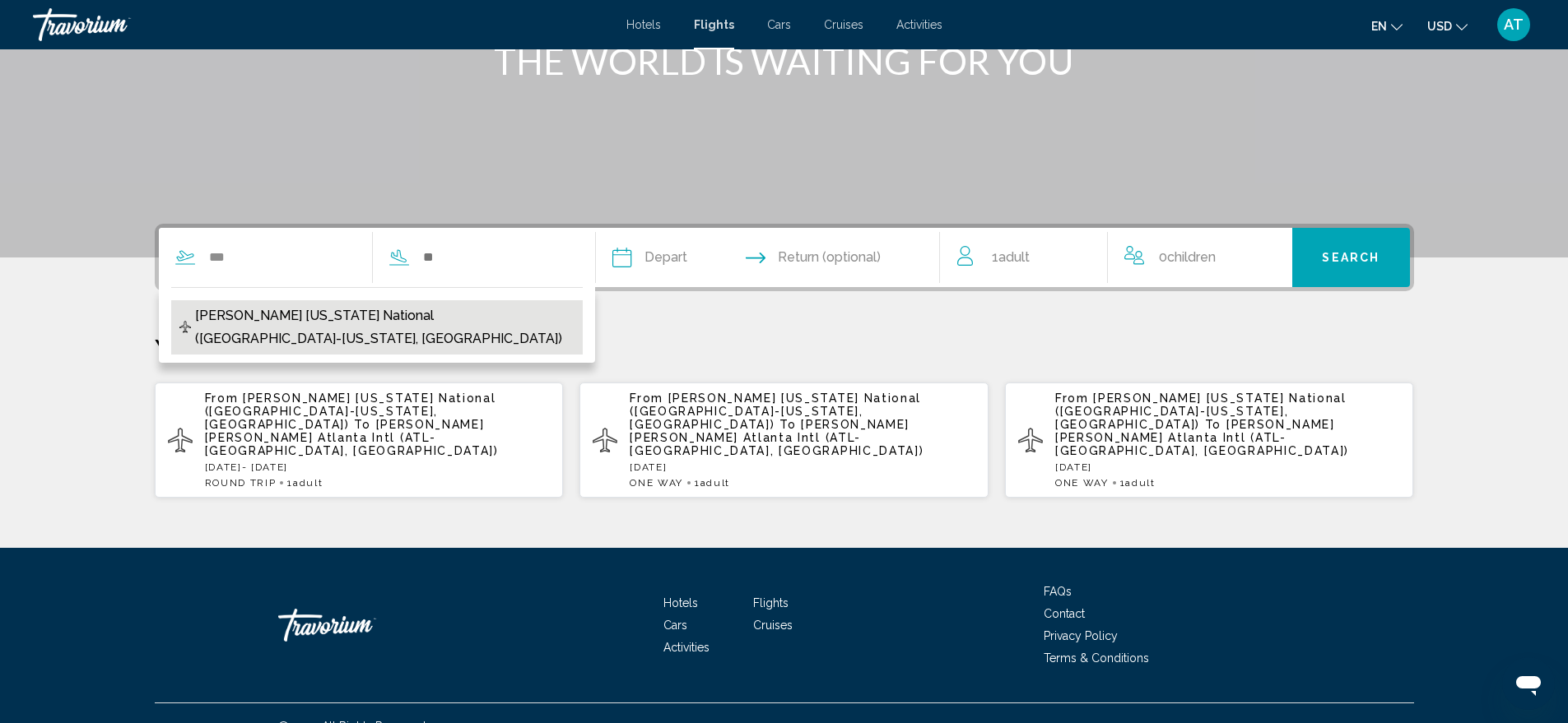
click at [306, 311] on span "[PERSON_NAME] [US_STATE] National ([GEOGRAPHIC_DATA]-[US_STATE], [GEOGRAPHIC_DA…" at bounding box center [385, 328] width 379 height 46
type input "**********"
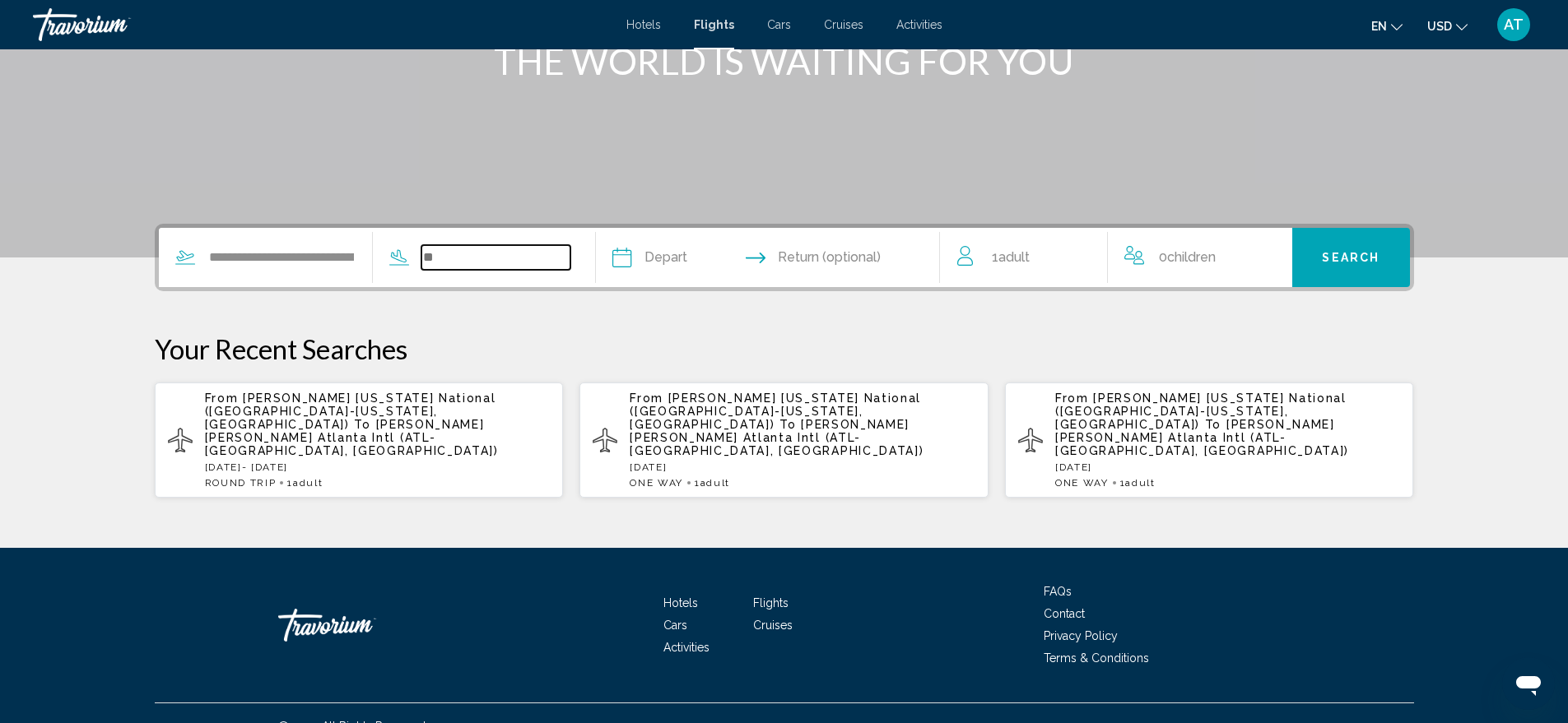
click at [439, 245] on input "Search widget" at bounding box center [495, 257] width 149 height 25
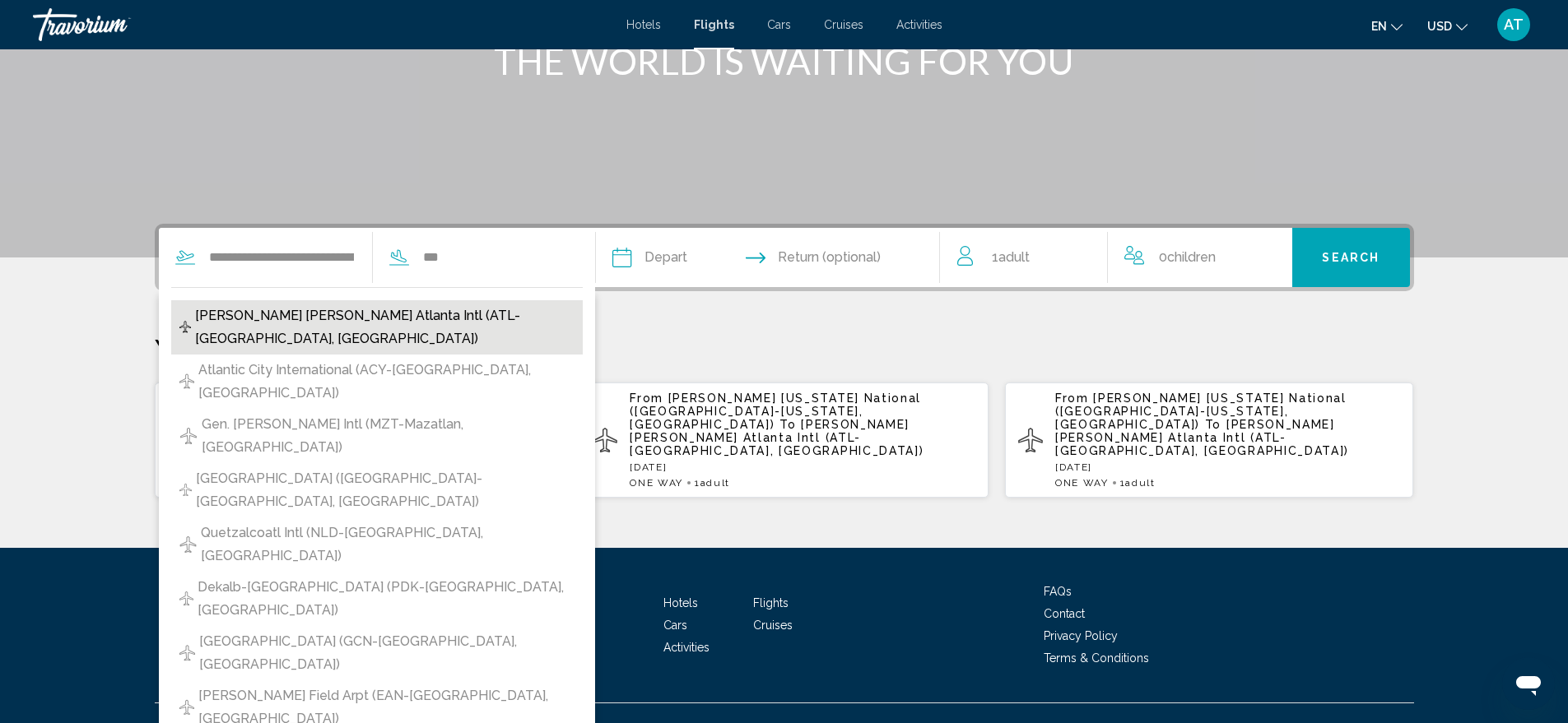
click at [437, 315] on span "[PERSON_NAME] [PERSON_NAME] Atlanta Intl (ATL-[GEOGRAPHIC_DATA], [GEOGRAPHIC_DA…" at bounding box center [385, 328] width 379 height 46
type input "**********"
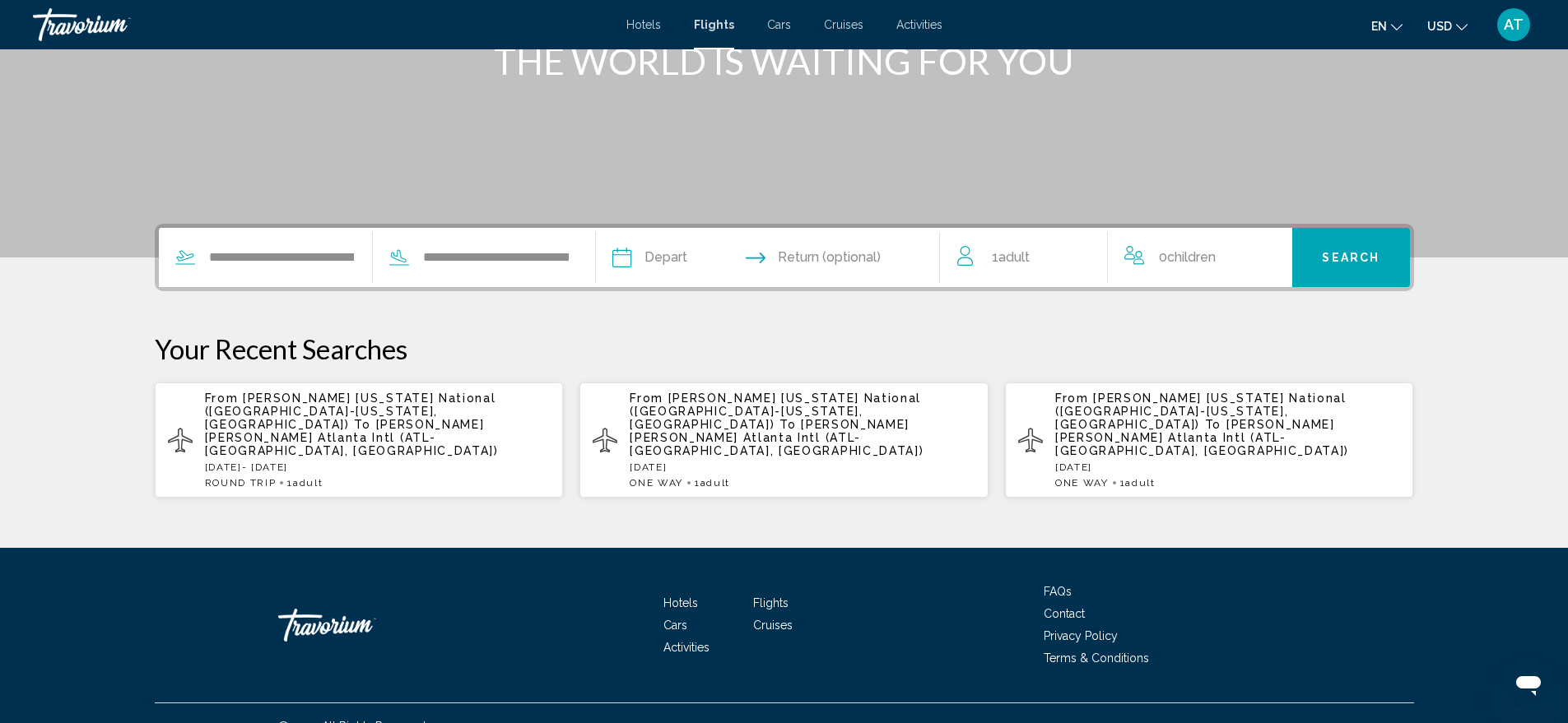
click at [694, 252] on input "Depart date" at bounding box center [693, 261] width 171 height 64
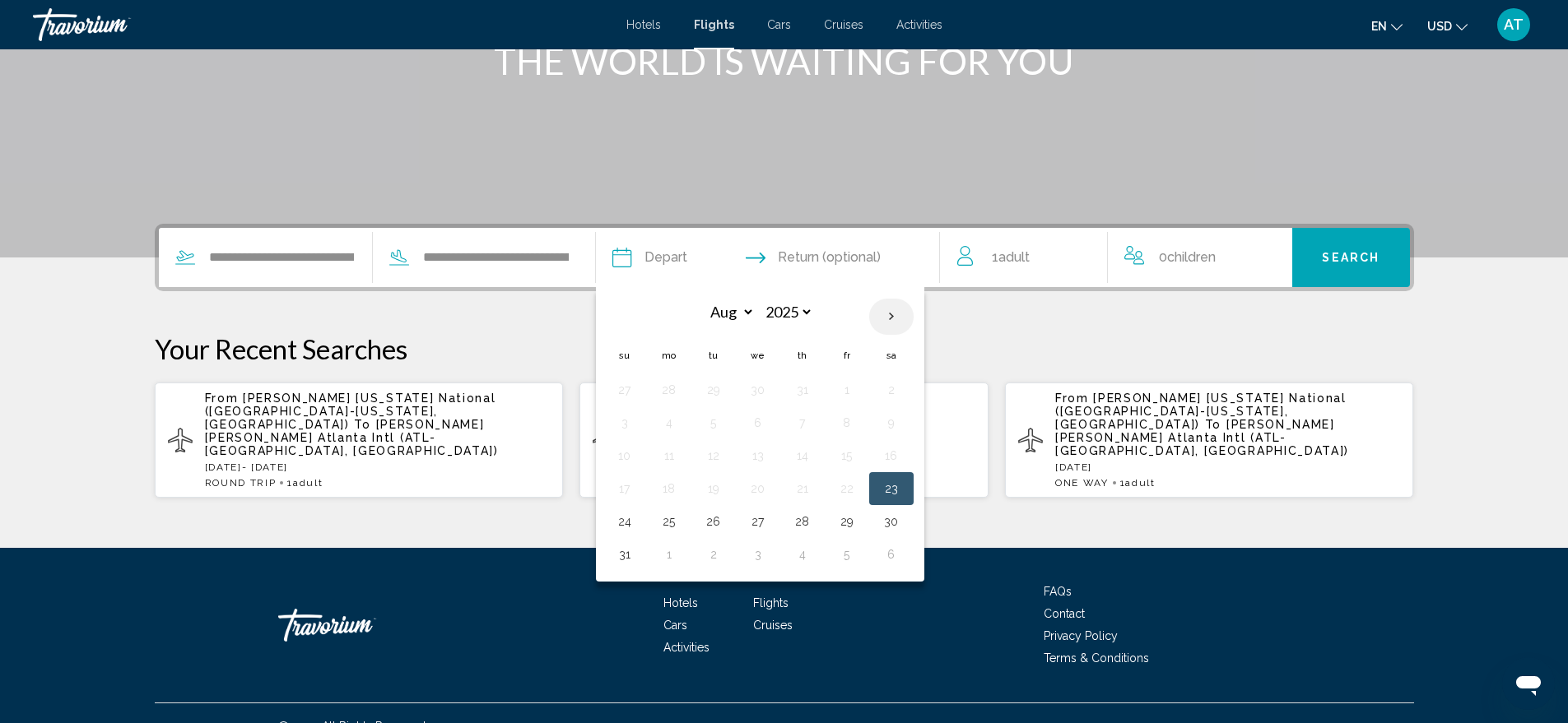
click at [913, 312] on th "Next month" at bounding box center [891, 317] width 44 height 36
select select "*"
click at [816, 421] on button "11" at bounding box center [802, 423] width 26 height 23
type input "**********"
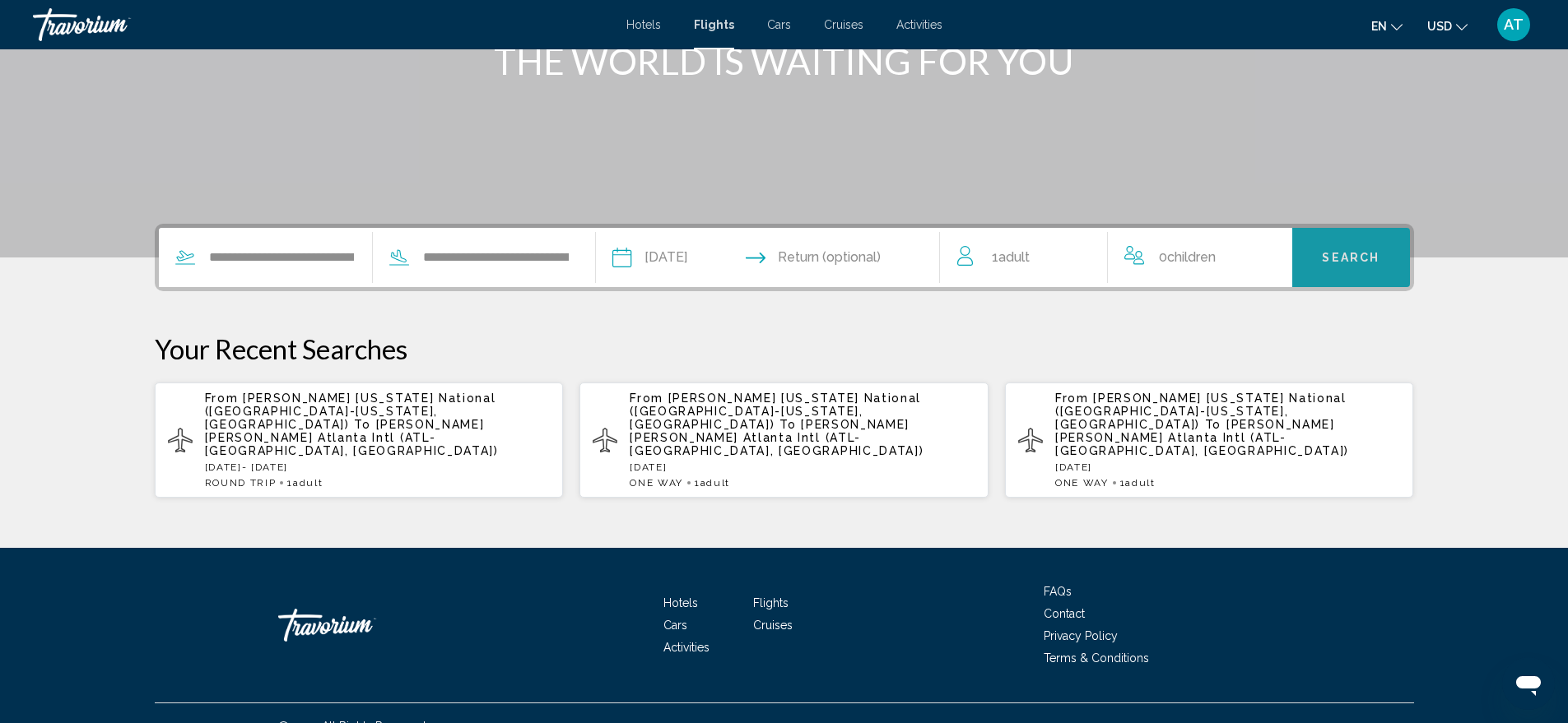
click at [1328, 262] on span "Search" at bounding box center [1351, 259] width 58 height 14
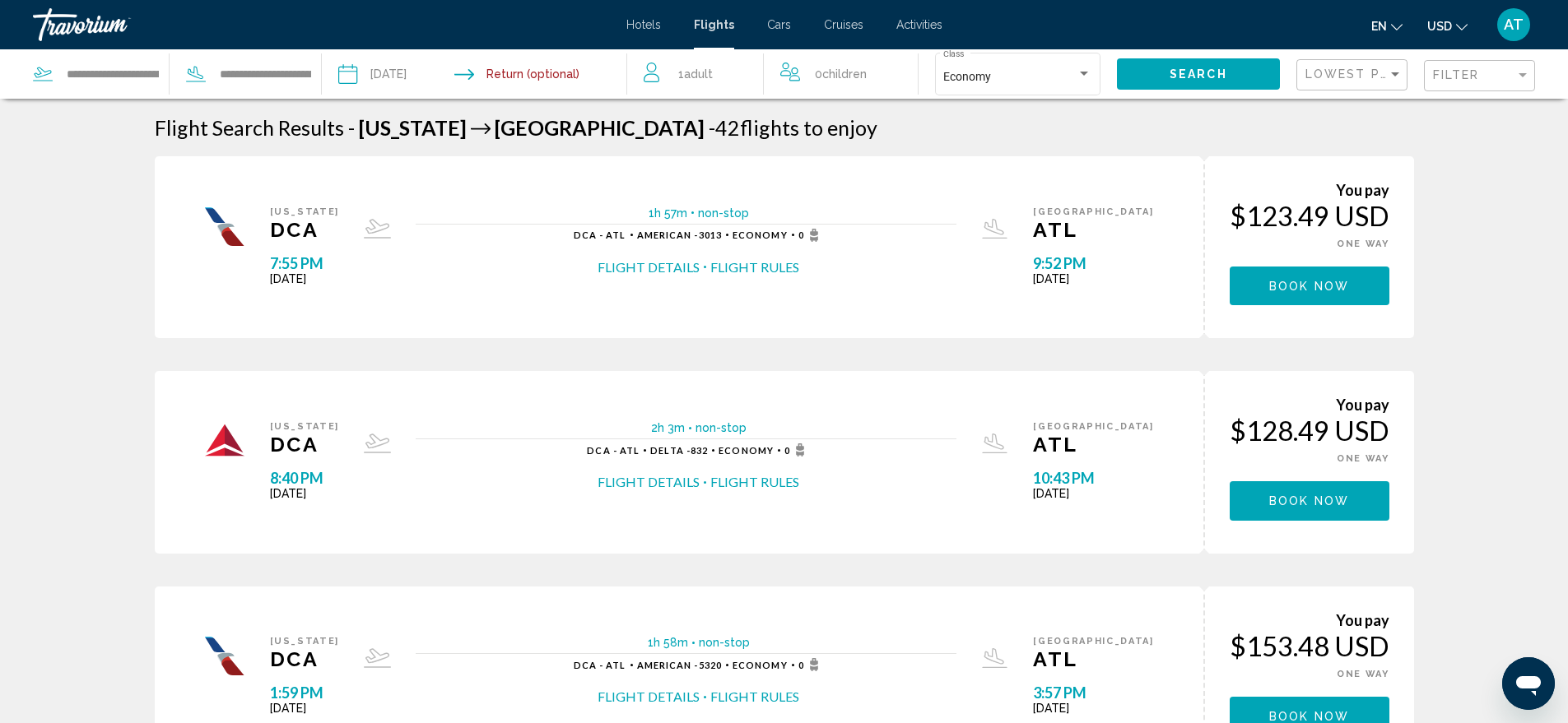
click at [639, 18] on span "Hotels" at bounding box center [643, 25] width 35 height 14
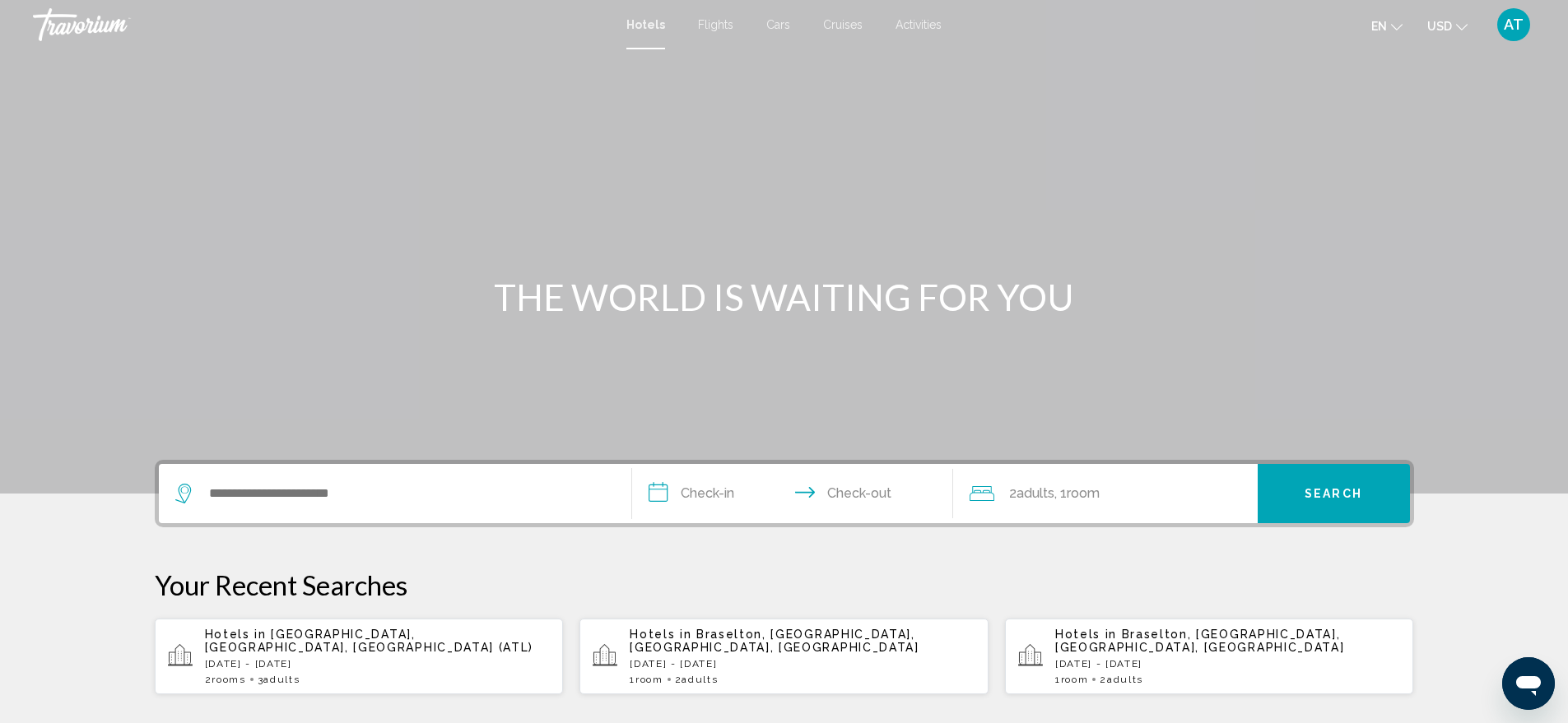
click at [705, 20] on span "Flights" at bounding box center [716, 25] width 36 height 14
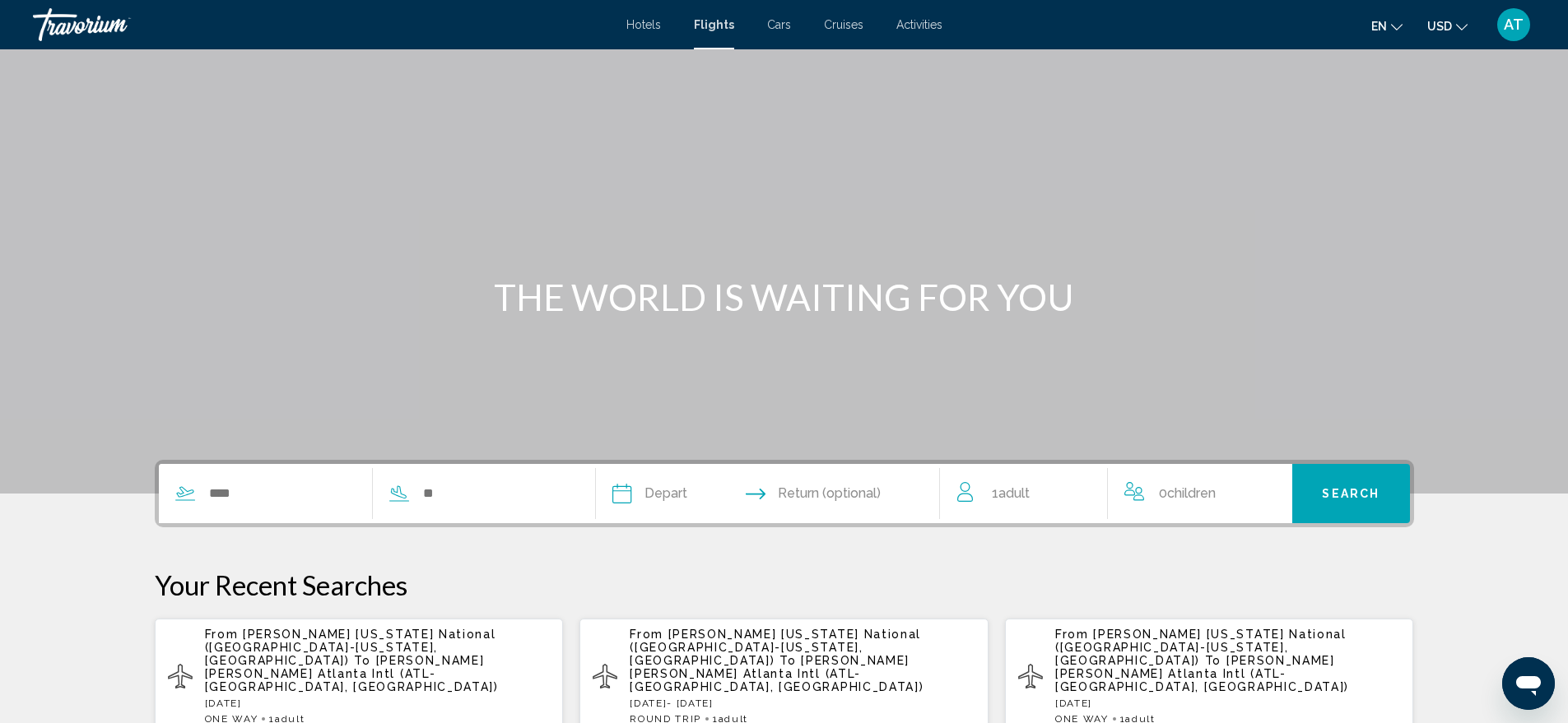
scroll to position [165, 0]
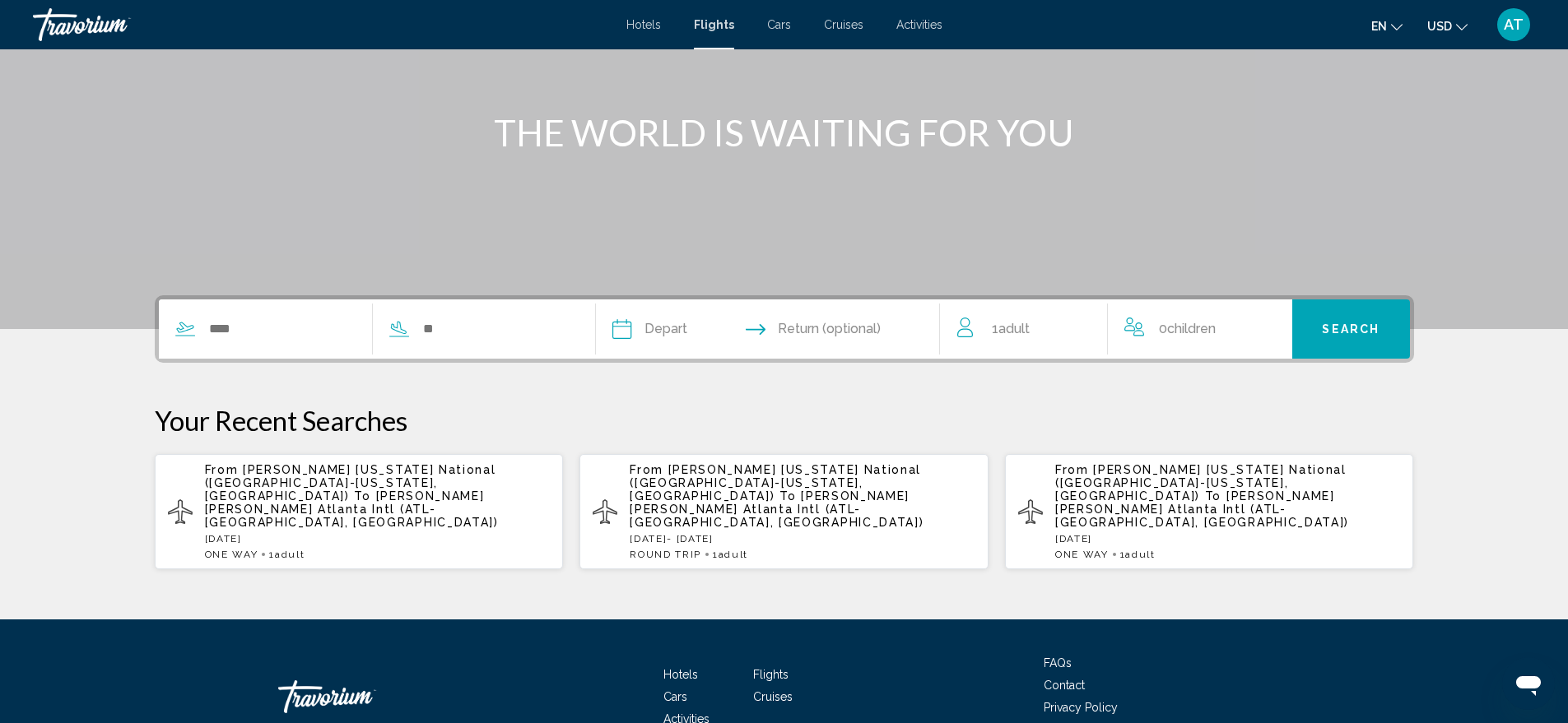
click at [779, 490] on span "[PERSON_NAME] [PERSON_NAME] Atlanta Intl (ATL-[GEOGRAPHIC_DATA], [GEOGRAPHIC_DA…" at bounding box center [777, 509] width 294 height 40
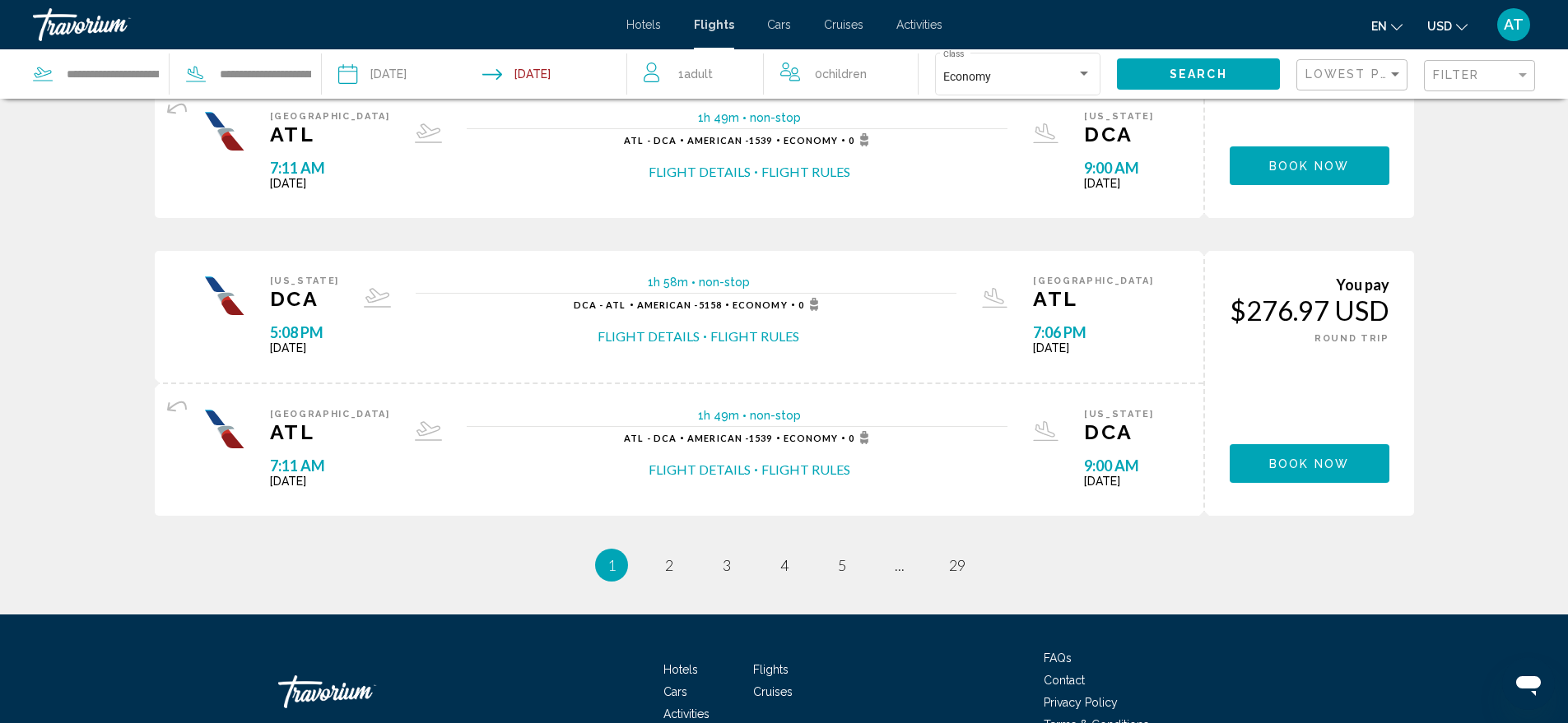
scroll to position [1398, 0]
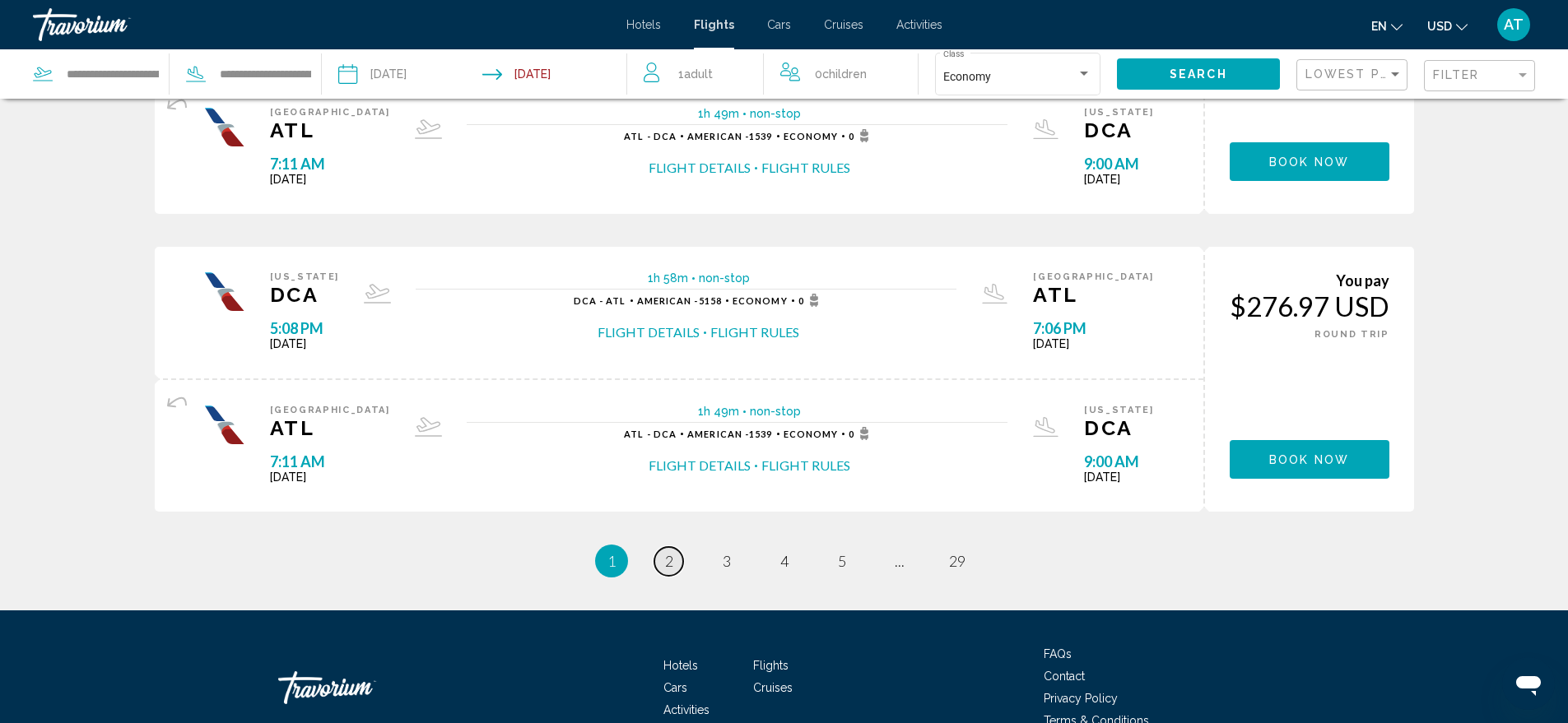
click at [675, 563] on link "page 2" at bounding box center [669, 562] width 29 height 29
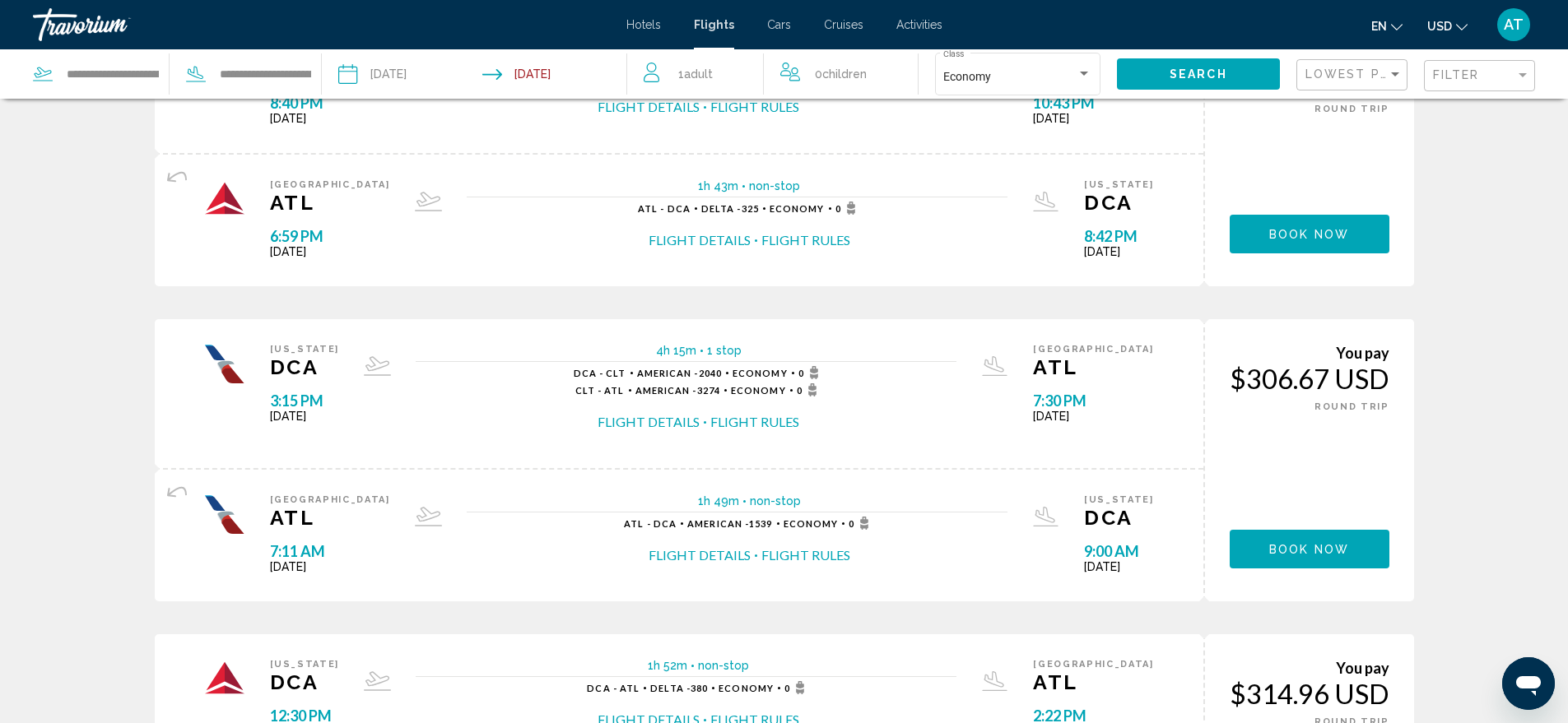
scroll to position [1398, 0]
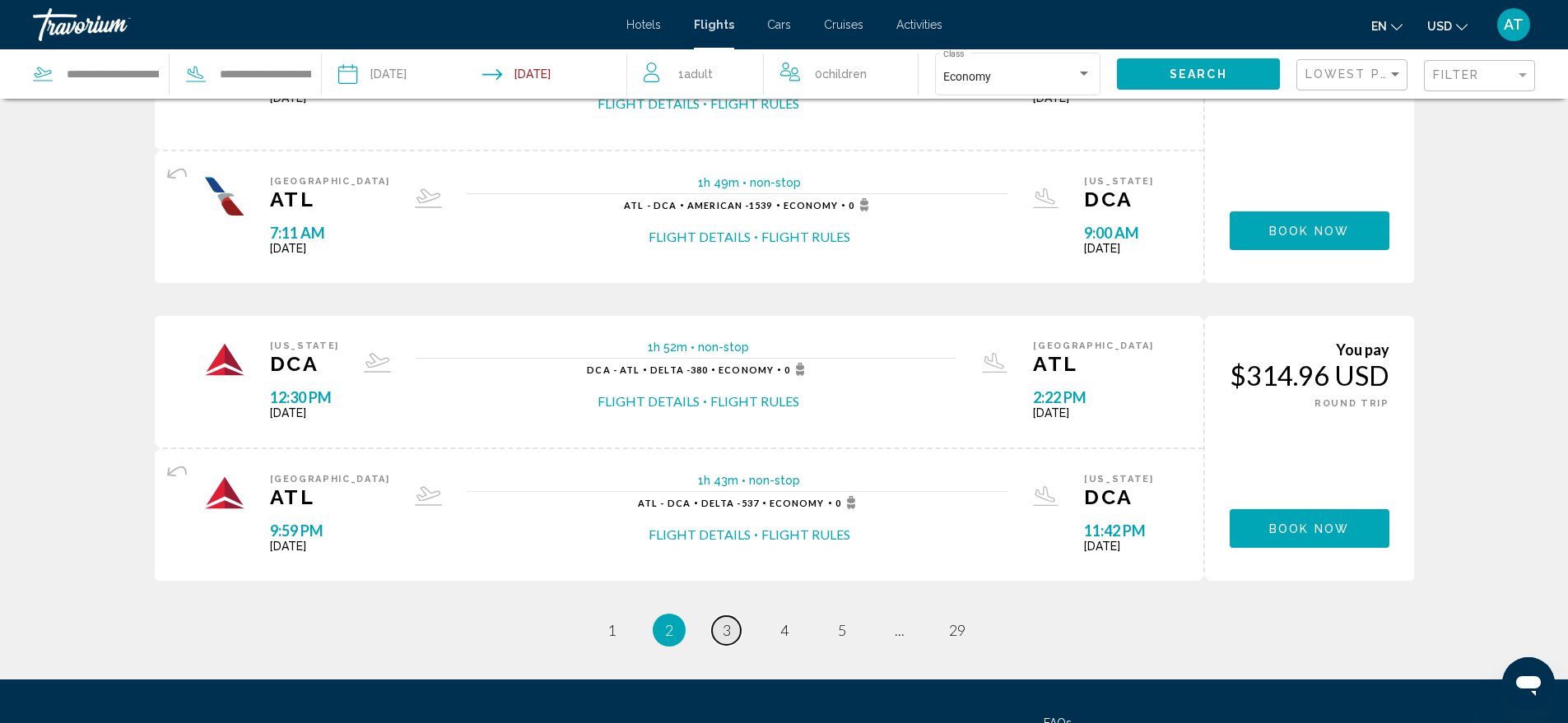
click at [729, 633] on span "3" at bounding box center [727, 630] width 8 height 18
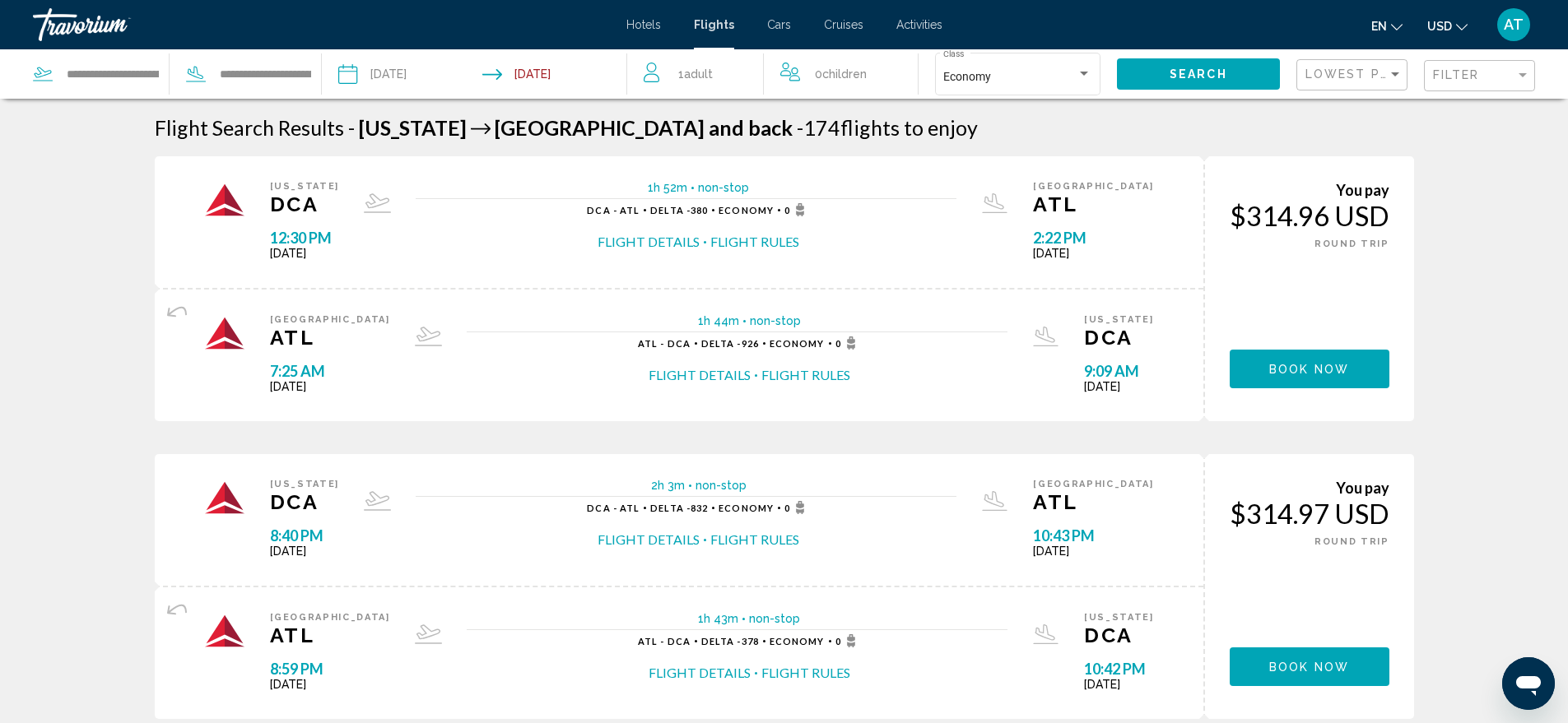
scroll to position [1505, 0]
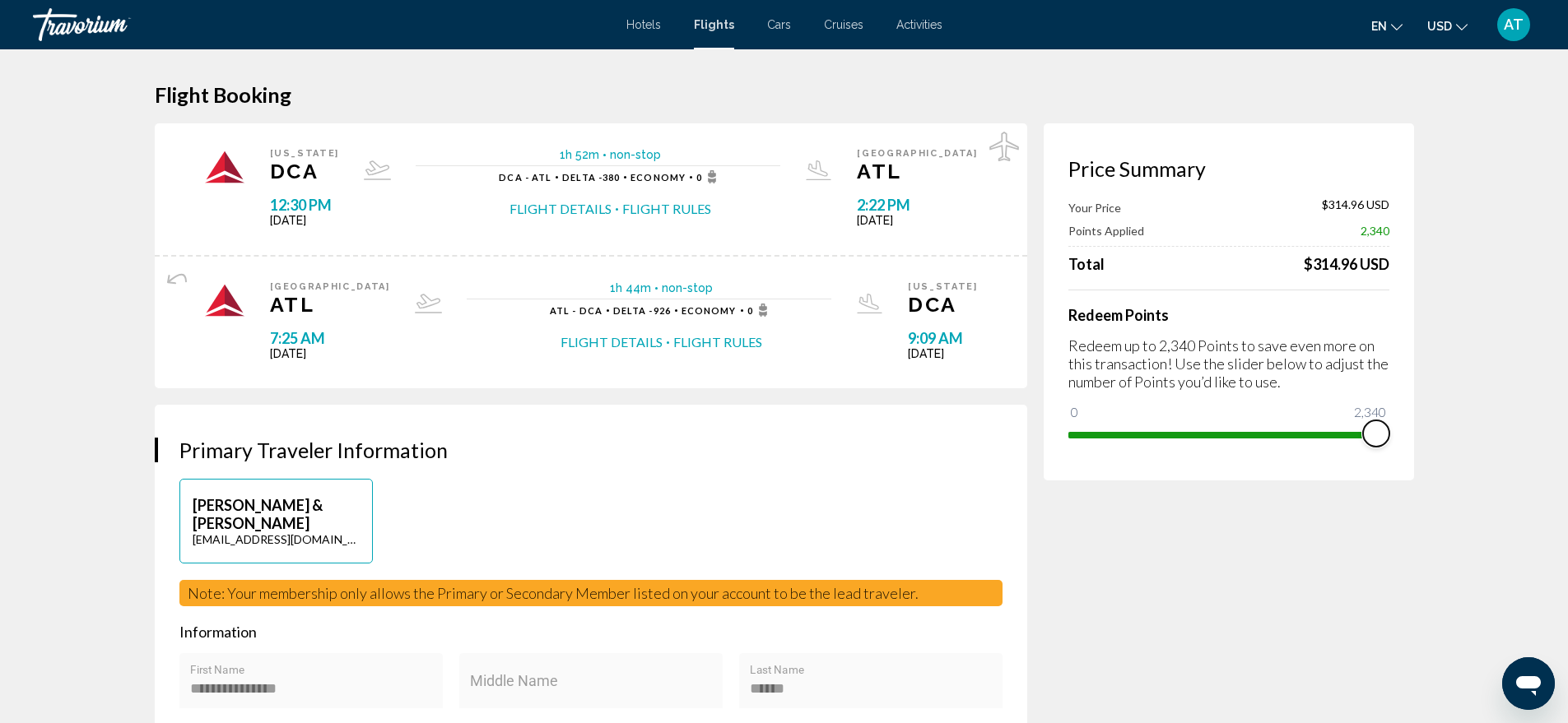
drag, startPoint x: 1088, startPoint y: 407, endPoint x: 1459, endPoint y: 436, distance: 372.1
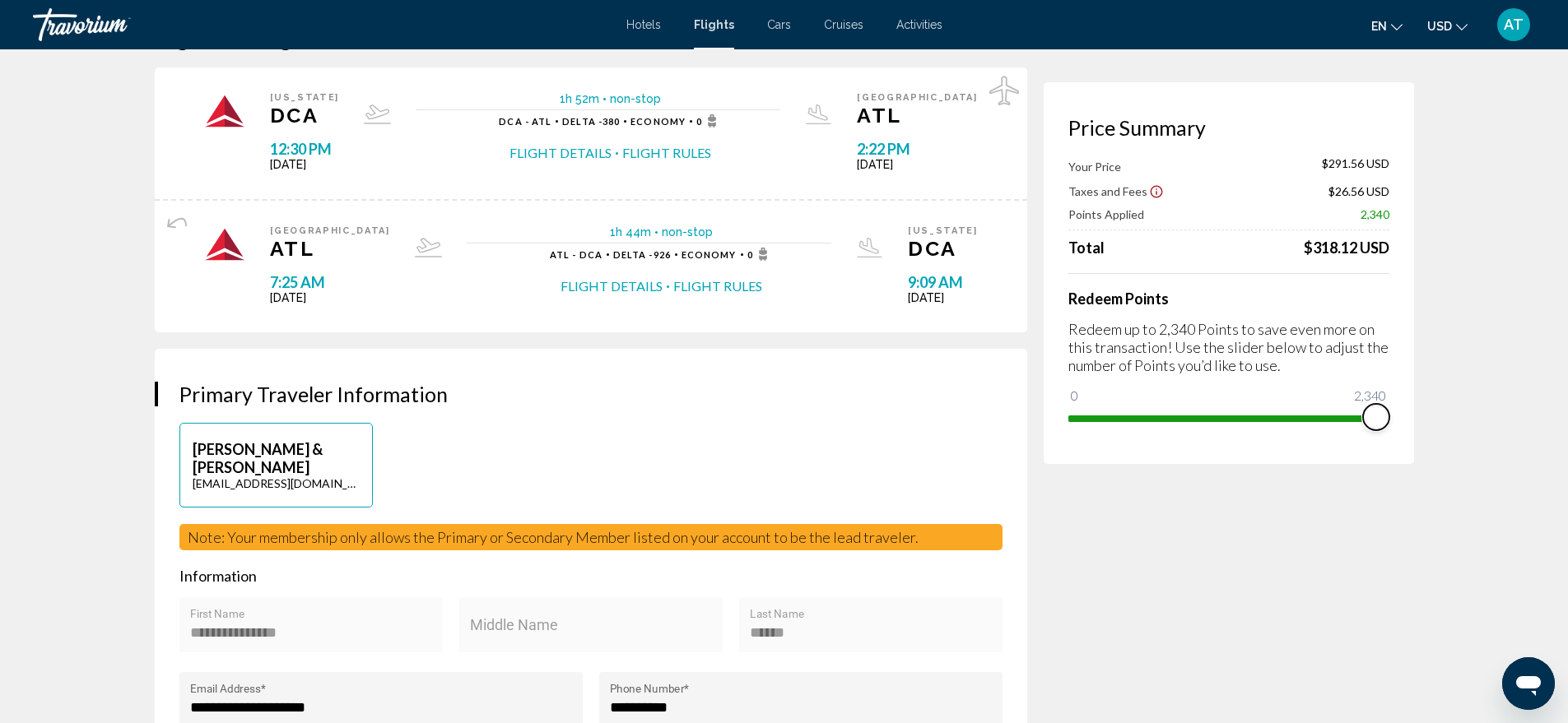
scroll to position [82, 0]
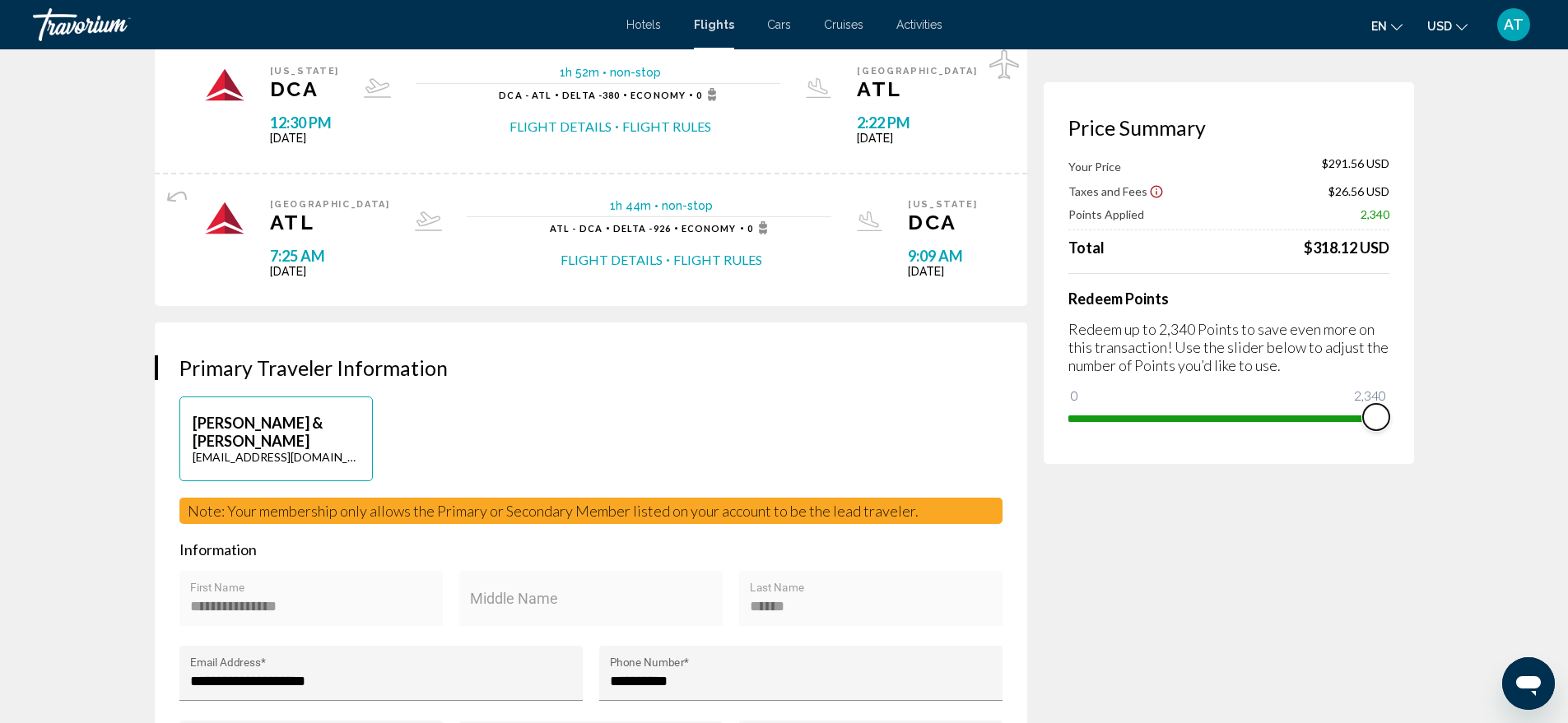
drag, startPoint x: 1377, startPoint y: 416, endPoint x: 1393, endPoint y: 416, distance: 16.0
click at [1393, 416] on div "Price Summary Your Price $291.56 USD Taxes and Fees $26.56 USD Points Applied 2…" at bounding box center [1228, 273] width 370 height 382
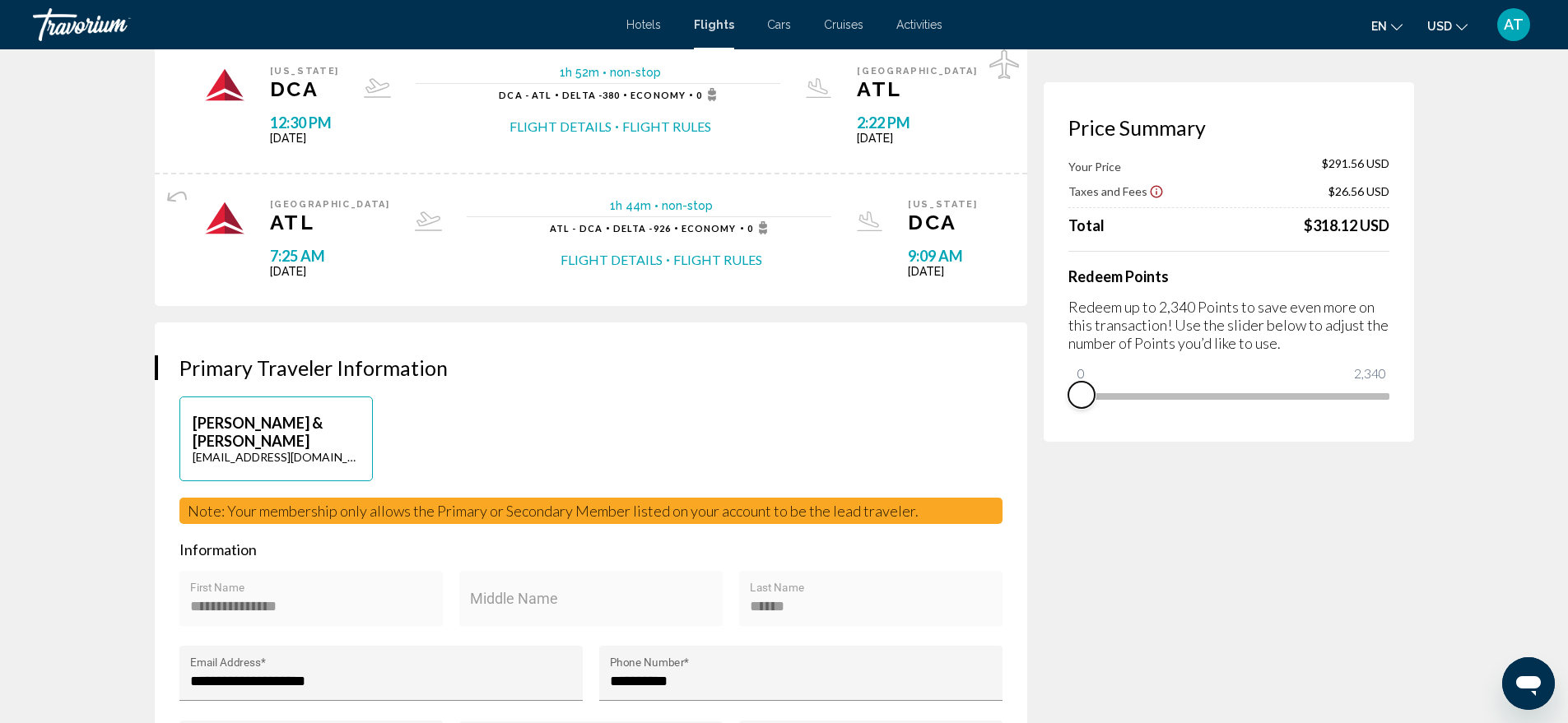
drag, startPoint x: 1372, startPoint y: 418, endPoint x: 1063, endPoint y: 414, distance: 309.0
click at [1063, 414] on div "Price Summary Your Price $291.56 USD Taxes and Fees $26.56 USD Total $318.12 US…" at bounding box center [1228, 262] width 370 height 360
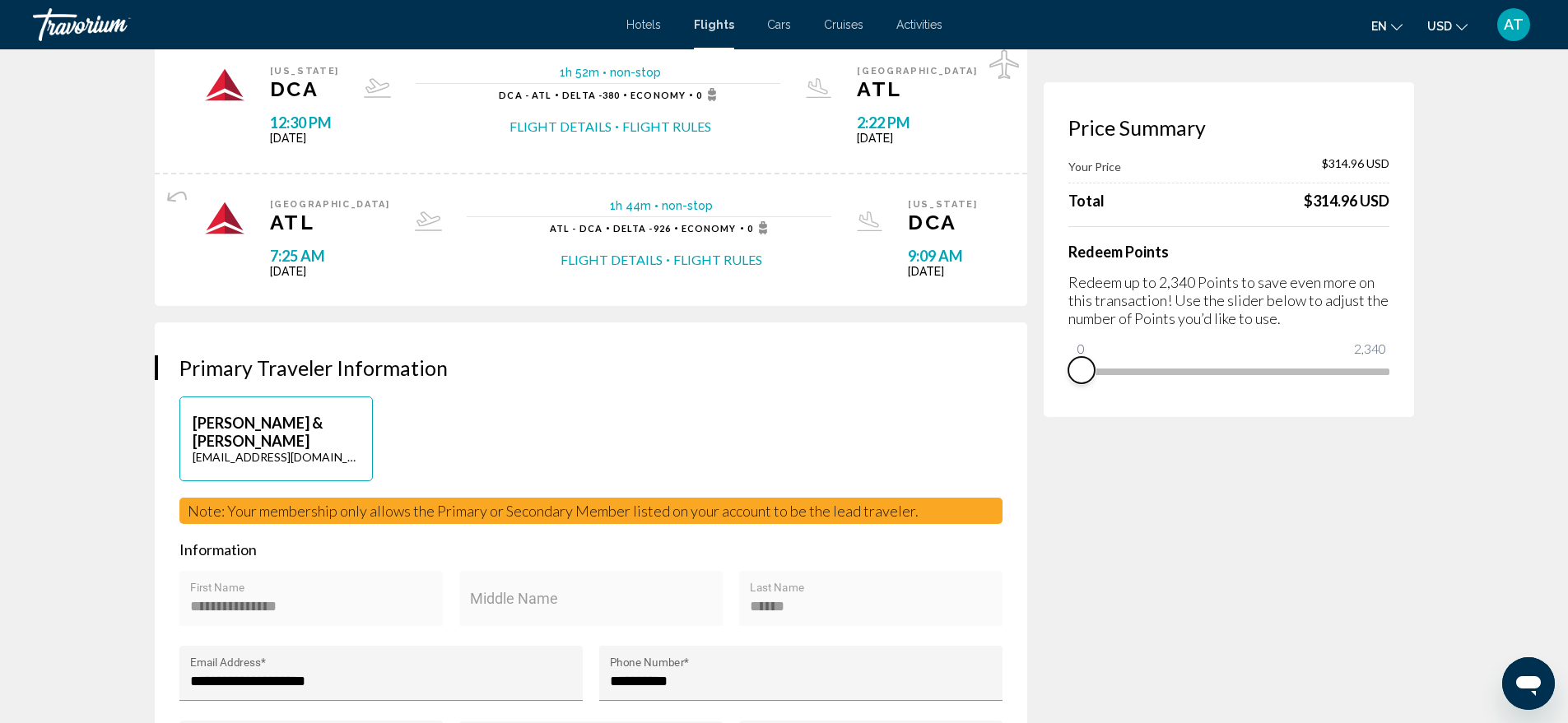
scroll to position [0, 0]
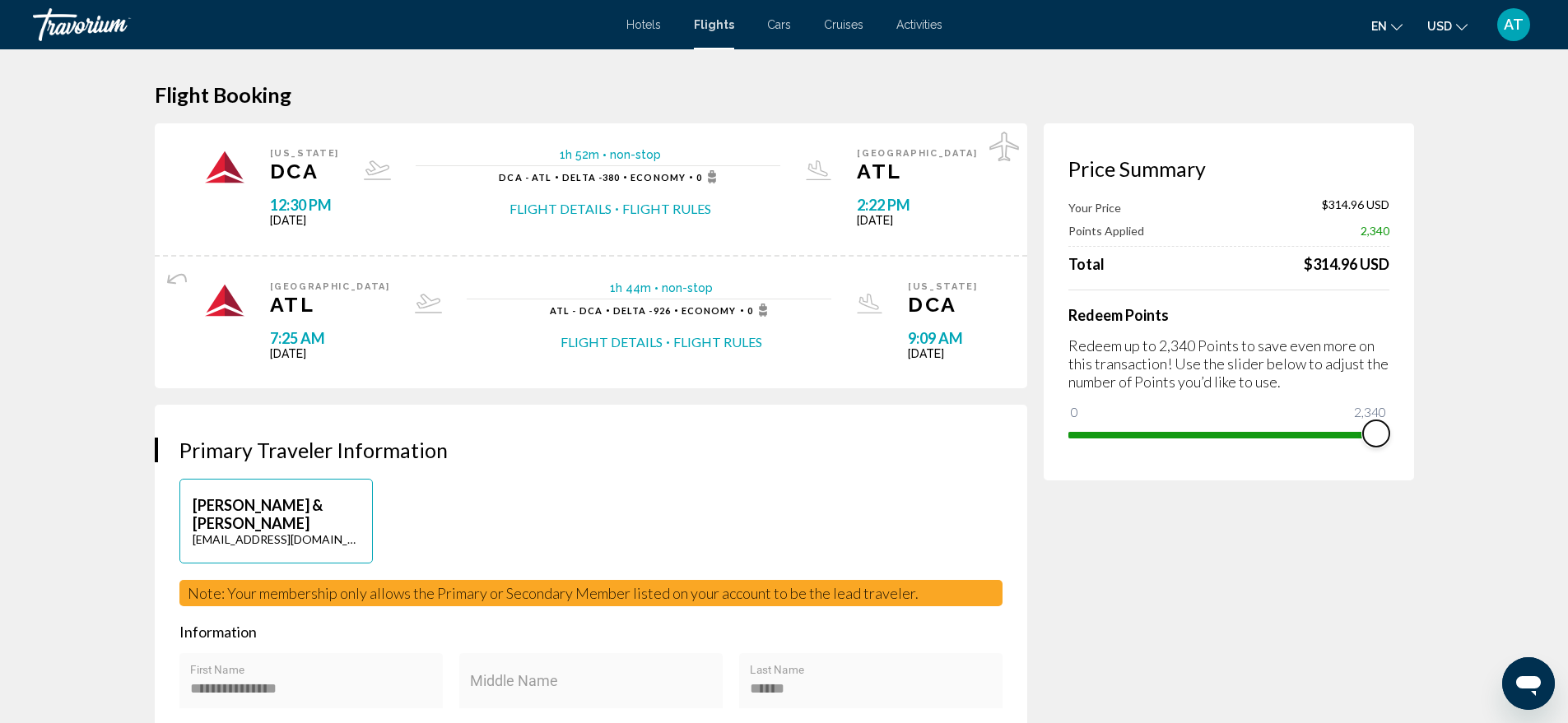
drag, startPoint x: 1082, startPoint y: 410, endPoint x: 1393, endPoint y: 423, distance: 311.3
click at [1393, 423] on div "Price Summary Your Price $314.96 USD Points Applied 2,340 Total $314.96 USD Red…" at bounding box center [1228, 301] width 370 height 357
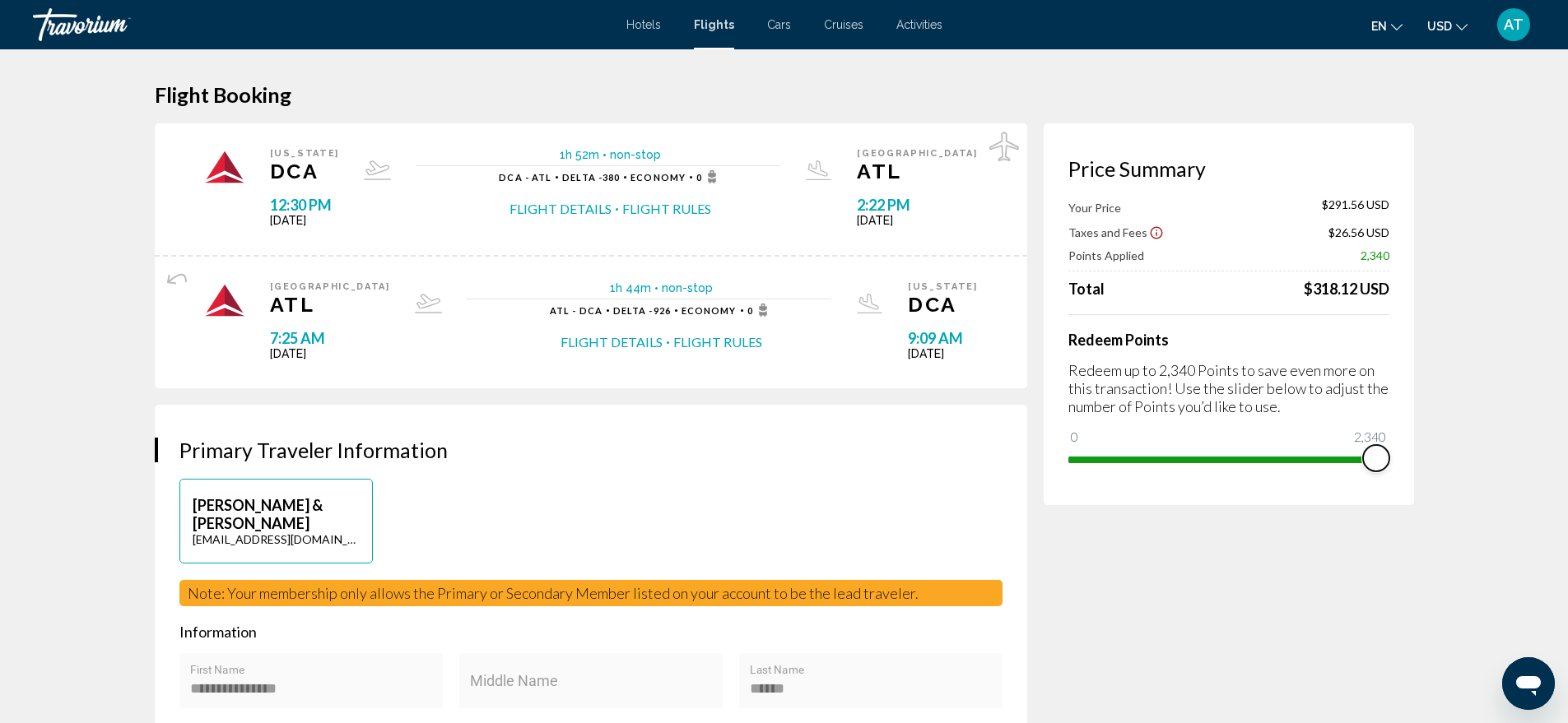
click at [1379, 446] on span "Main content" at bounding box center [1376, 458] width 26 height 26
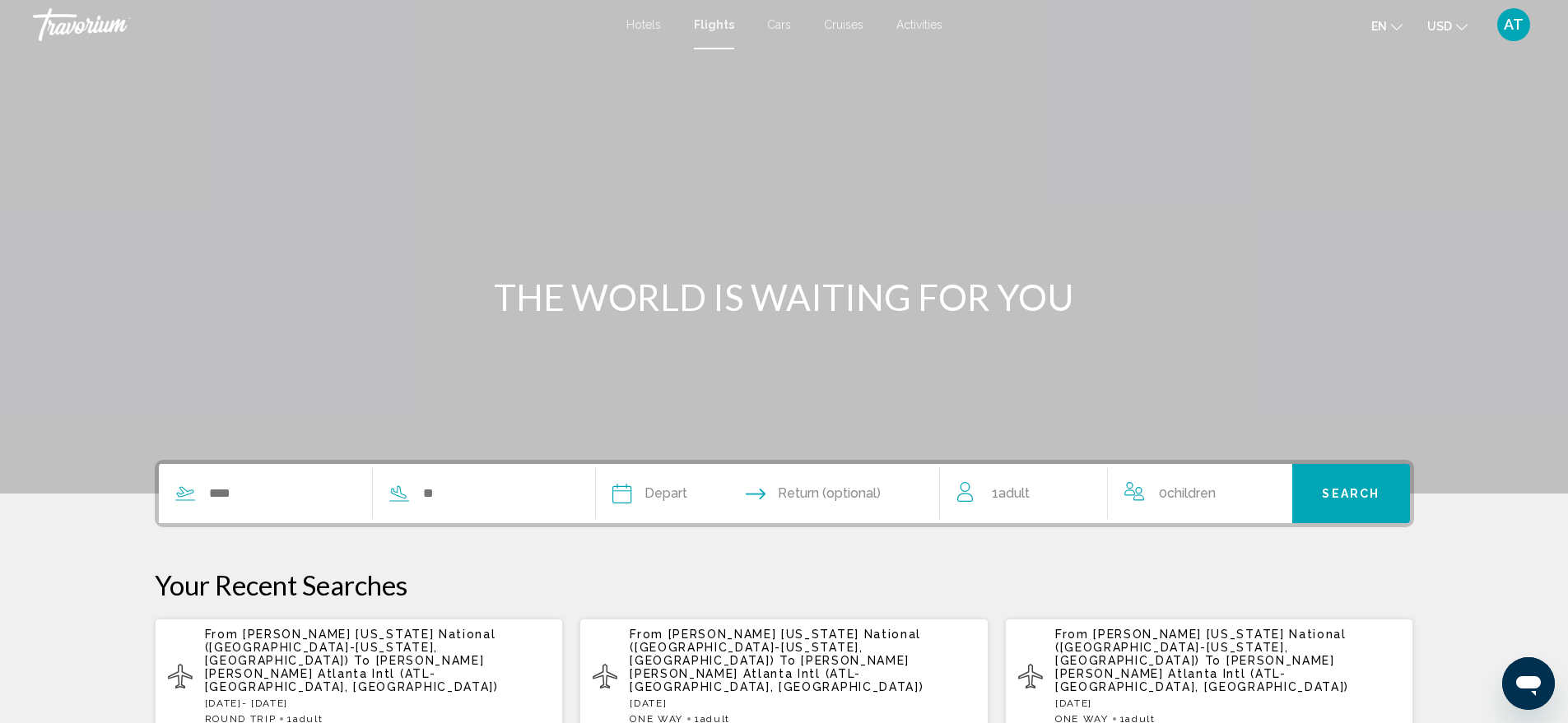
click at [231, 509] on div "Search widget" at bounding box center [364, 494] width 412 height 59
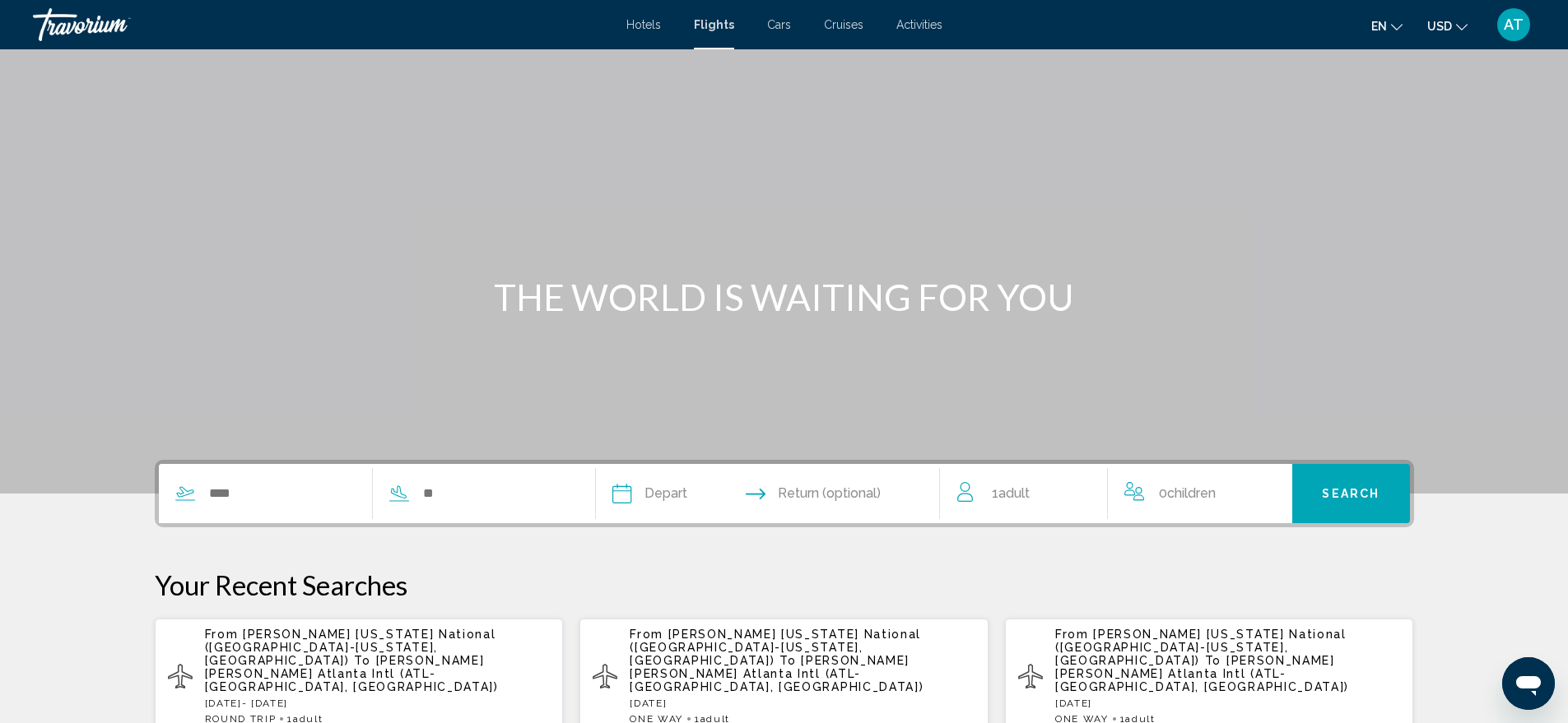
scroll to position [236, 0]
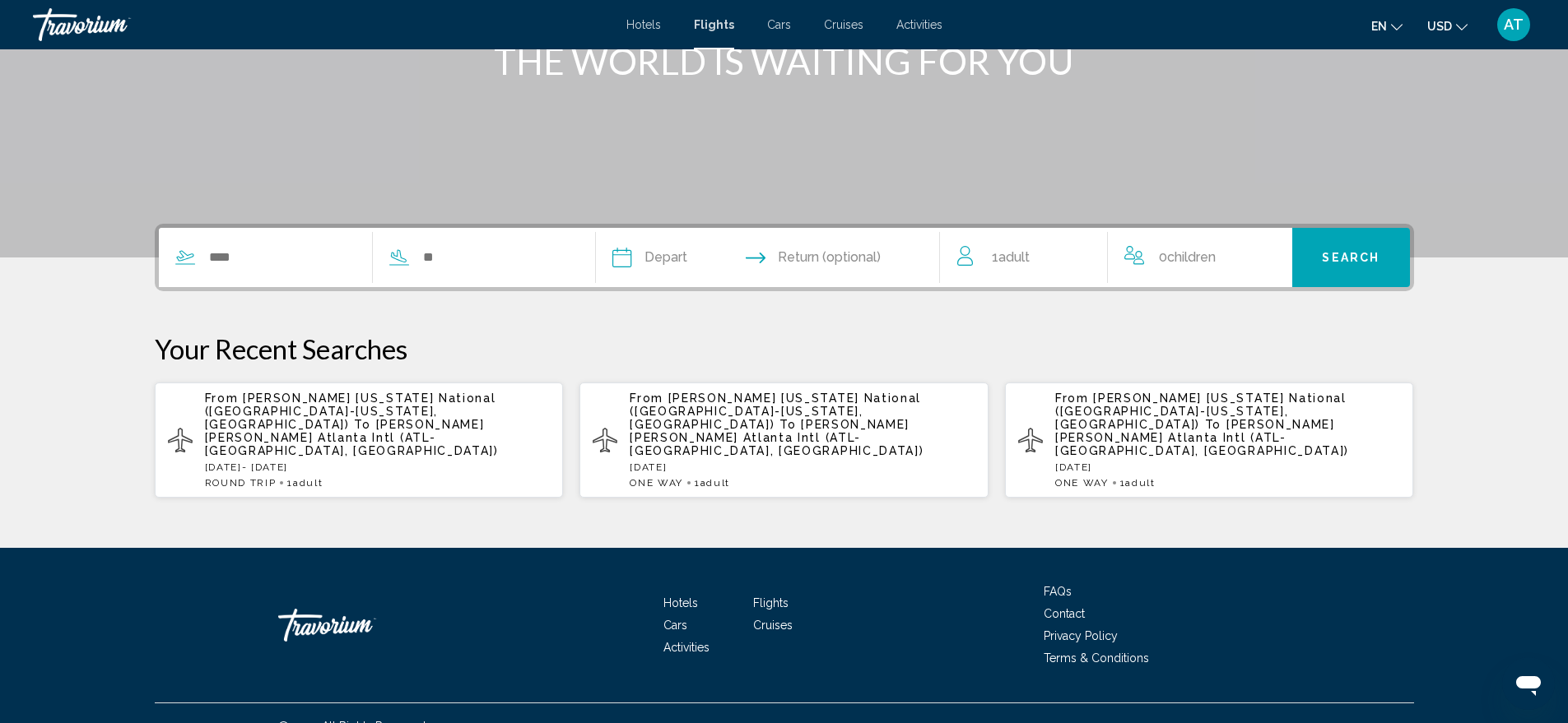
click at [229, 494] on div "THE WORLD IS WAITING FOR YOU Depart Aug *** *** *** *** *** *** *** *** *** ***…" at bounding box center [784, 181] width 1568 height 735
click at [226, 254] on input "Search widget" at bounding box center [281, 257] width 149 height 25
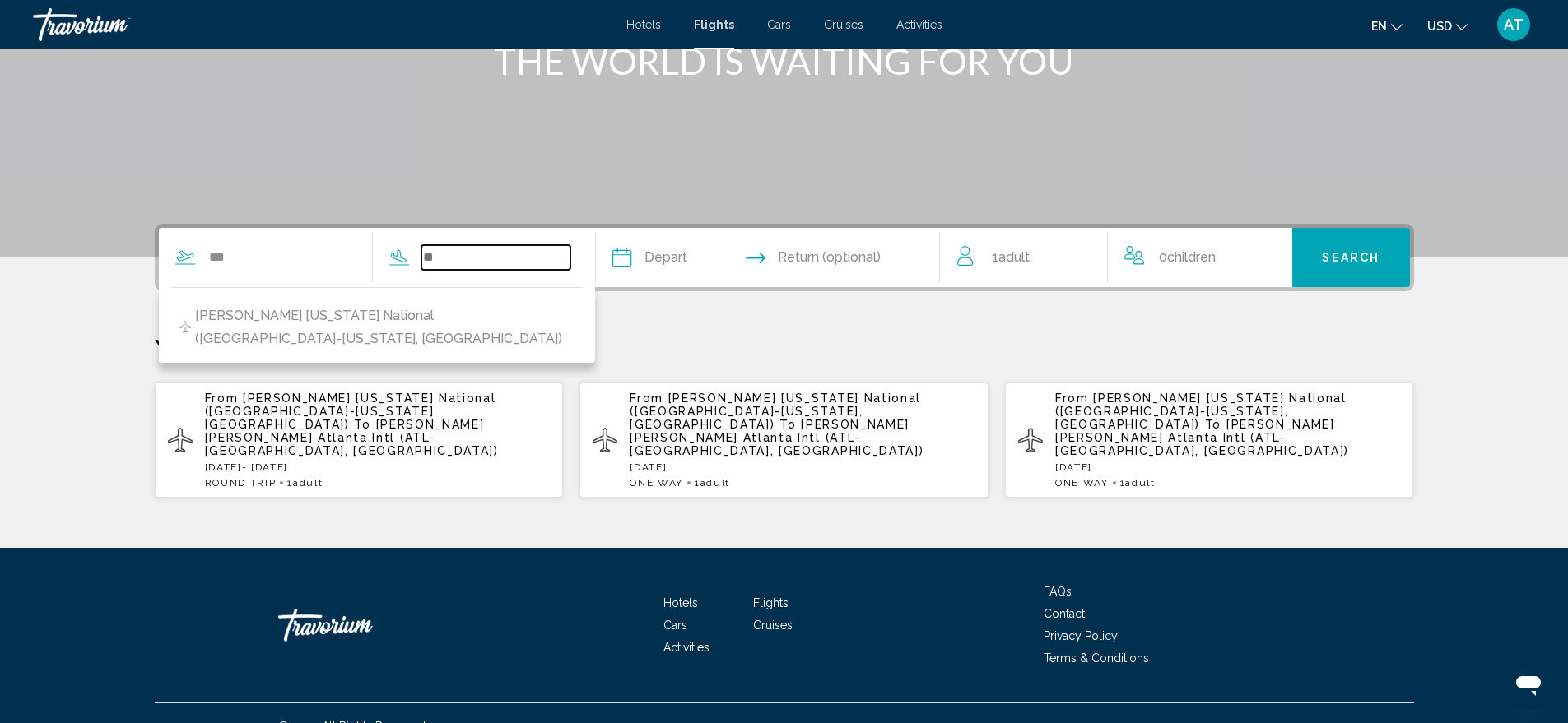
click at [446, 255] on input "Search widget" at bounding box center [495, 257] width 149 height 25
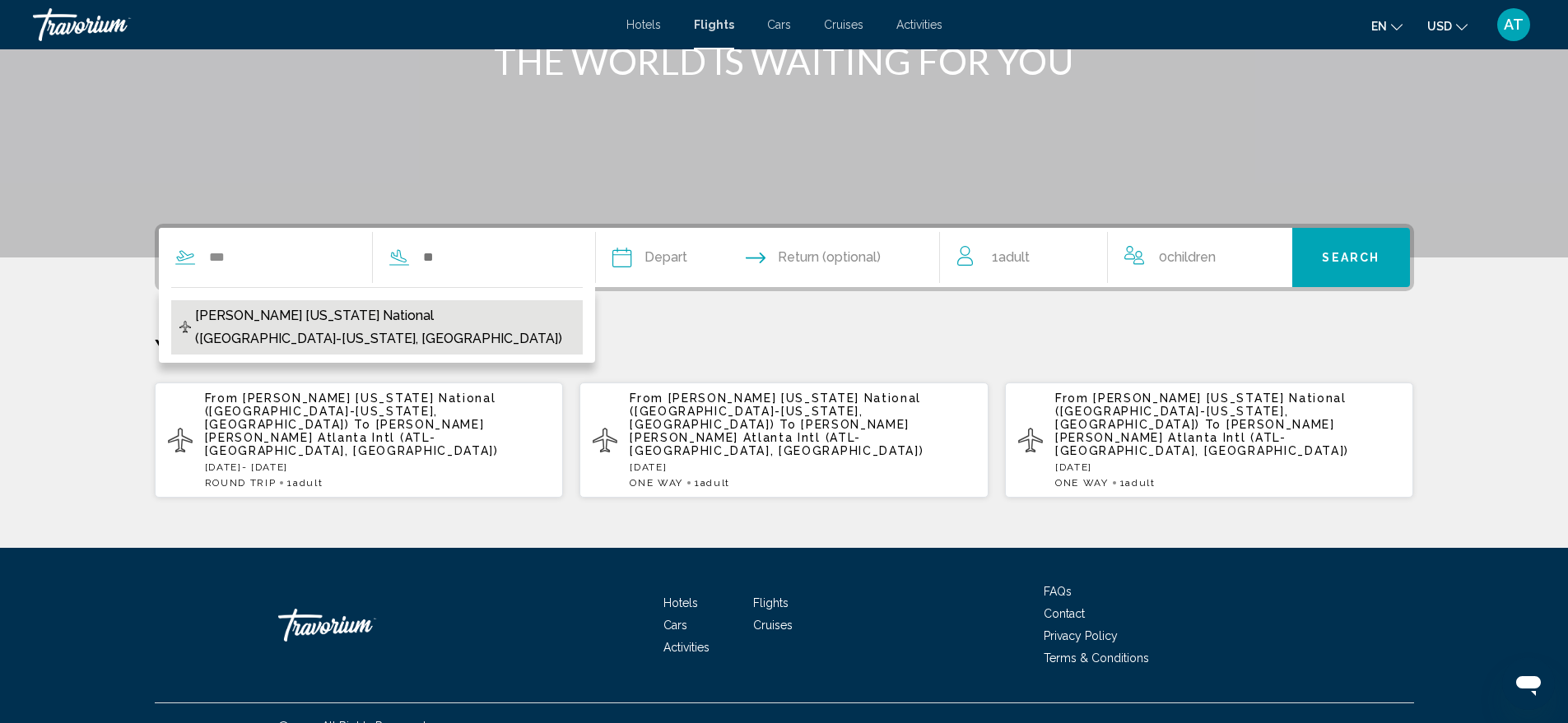
click at [451, 313] on span "[PERSON_NAME] [US_STATE] National ([GEOGRAPHIC_DATA]-[US_STATE], [GEOGRAPHIC_DA…" at bounding box center [385, 328] width 379 height 46
type input "**********"
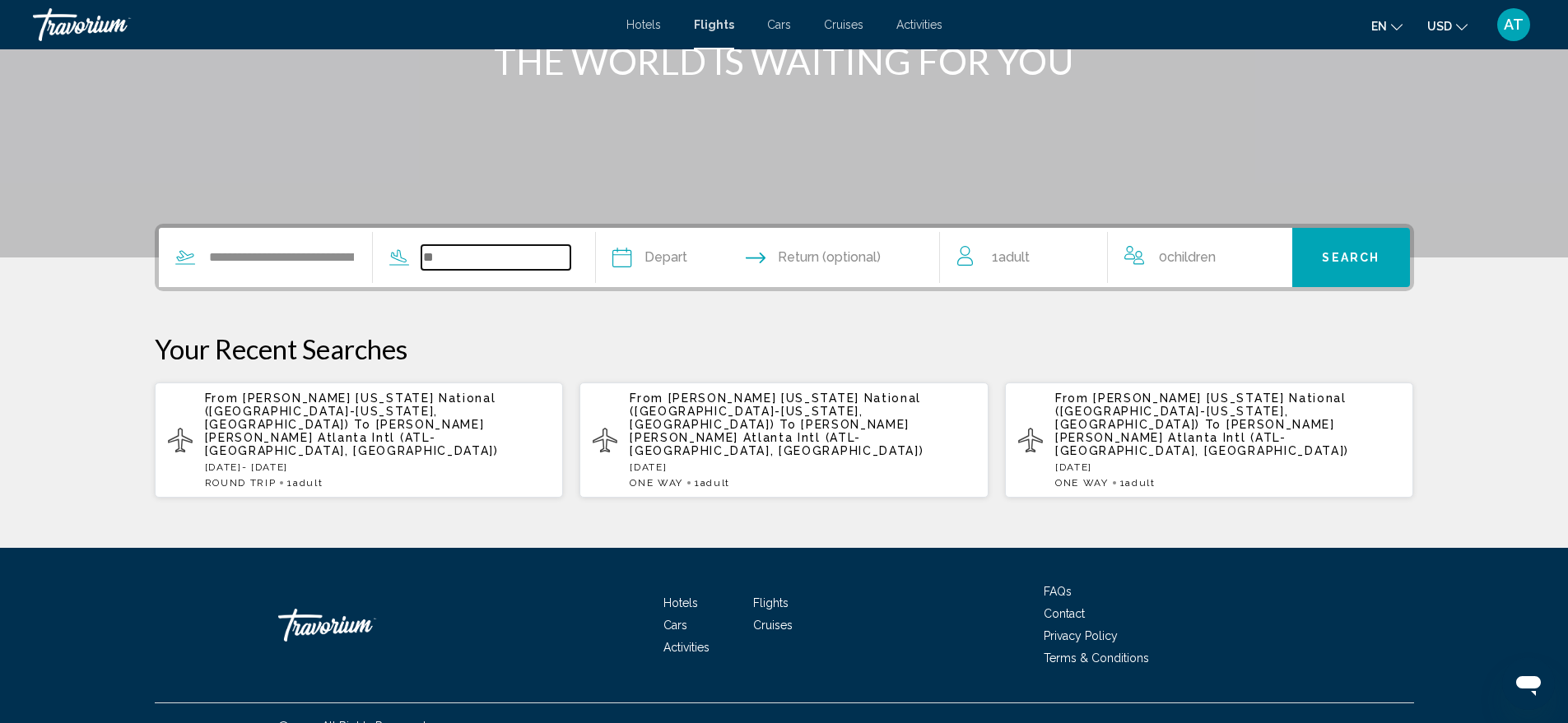
click at [452, 261] on input "Search widget" at bounding box center [495, 257] width 149 height 25
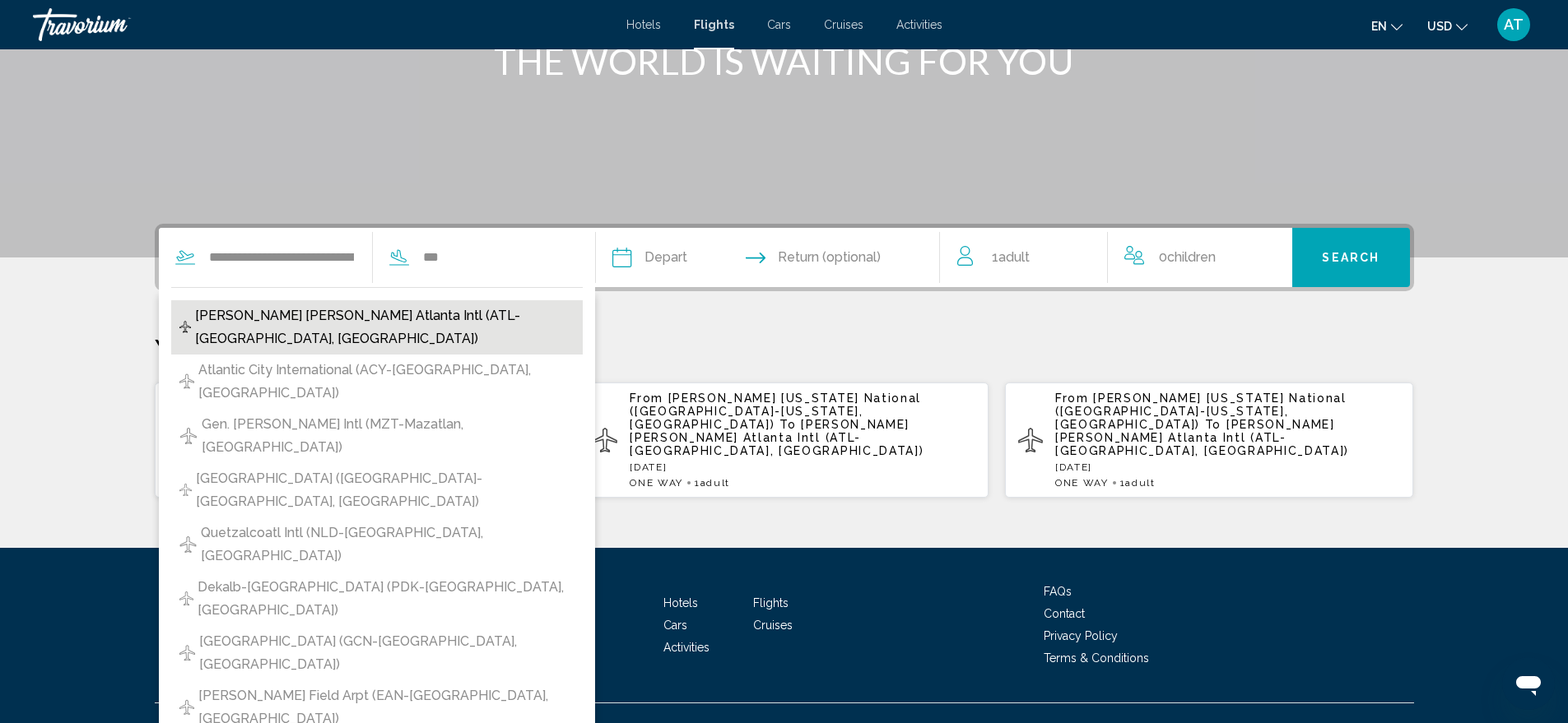
click at [354, 317] on span "[PERSON_NAME] [PERSON_NAME] Atlanta Intl (ATL-[GEOGRAPHIC_DATA], [GEOGRAPHIC_DA…" at bounding box center [385, 328] width 379 height 46
type input "**********"
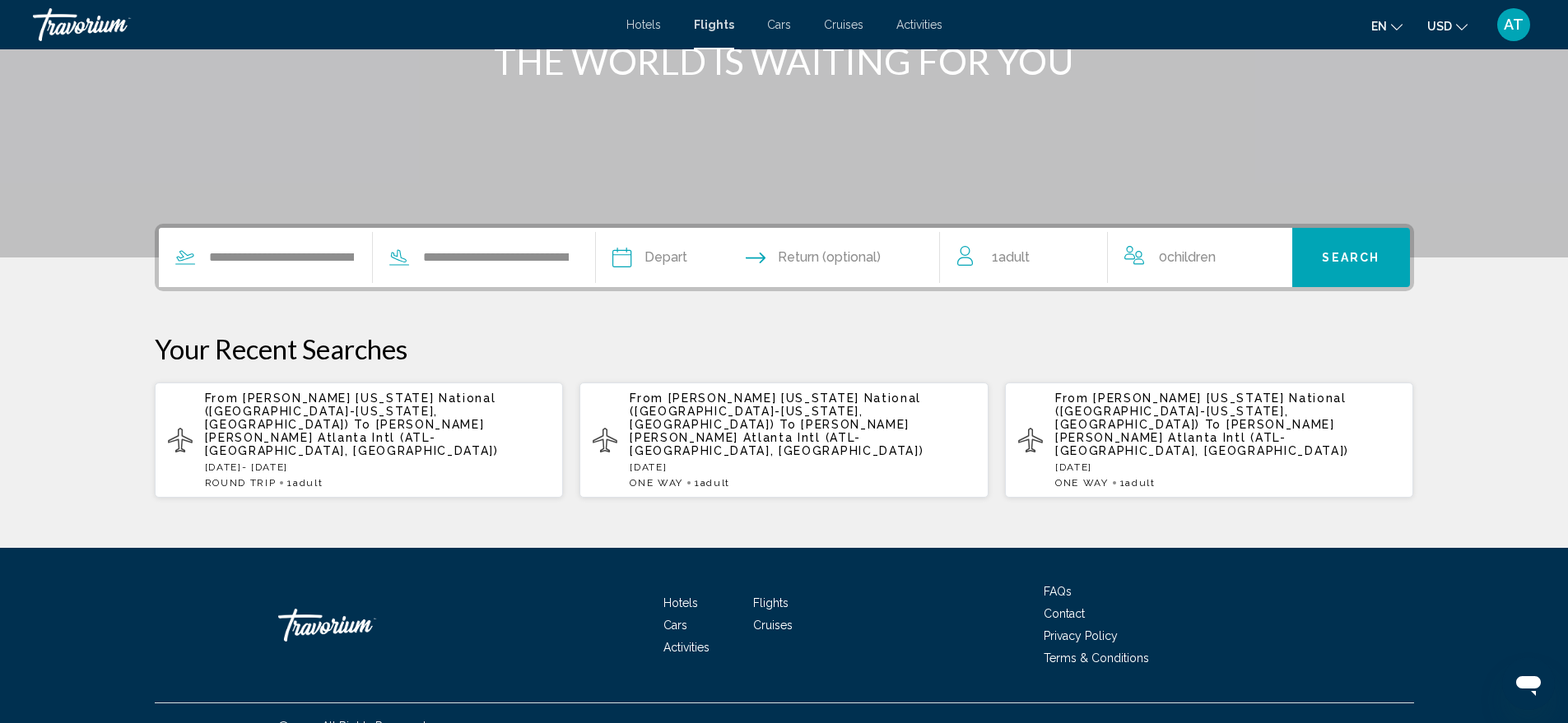
click at [688, 251] on input "Depart date" at bounding box center [693, 261] width 171 height 64
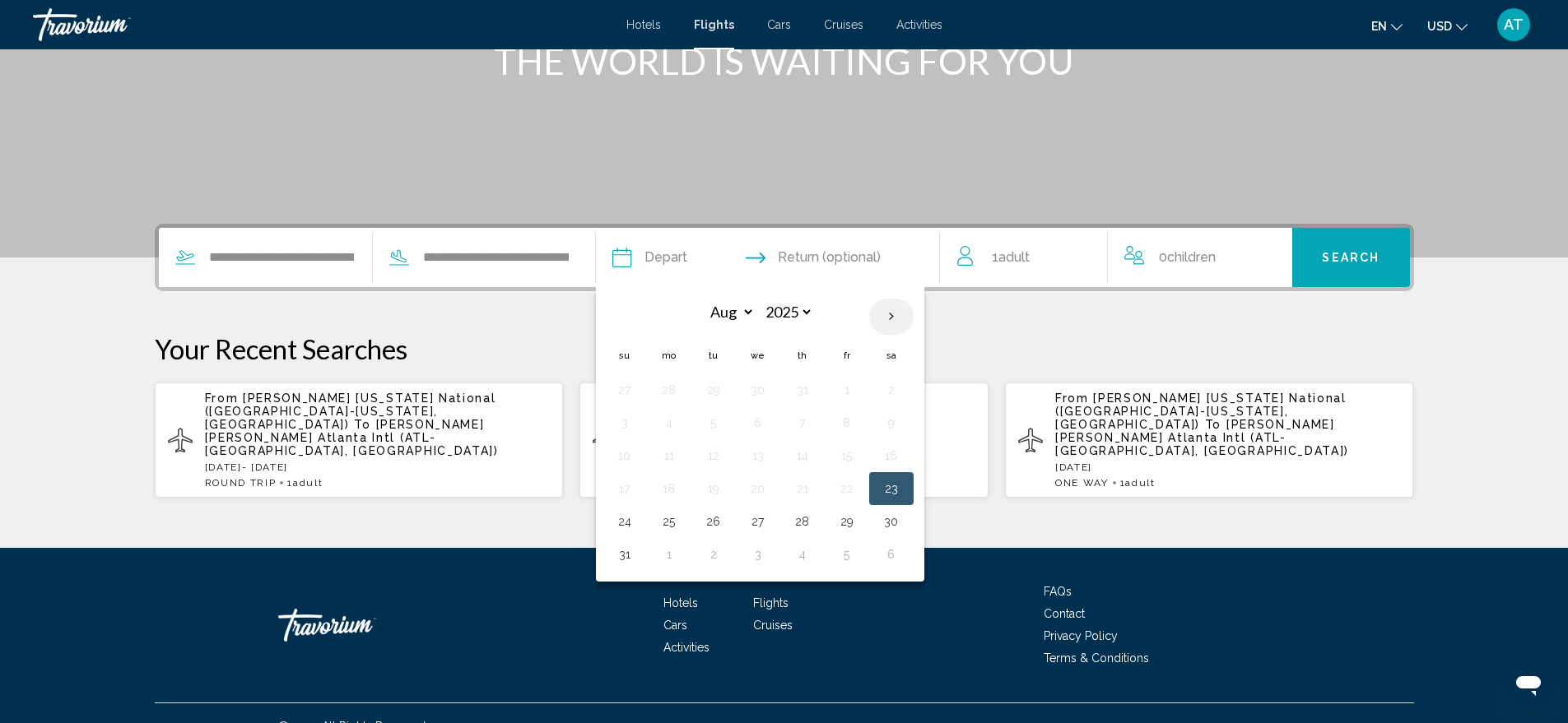
click at [913, 311] on th "Next month" at bounding box center [891, 317] width 44 height 36
select select "*"
click at [816, 421] on button "11" at bounding box center [802, 423] width 26 height 23
type input "**********"
select select "*"
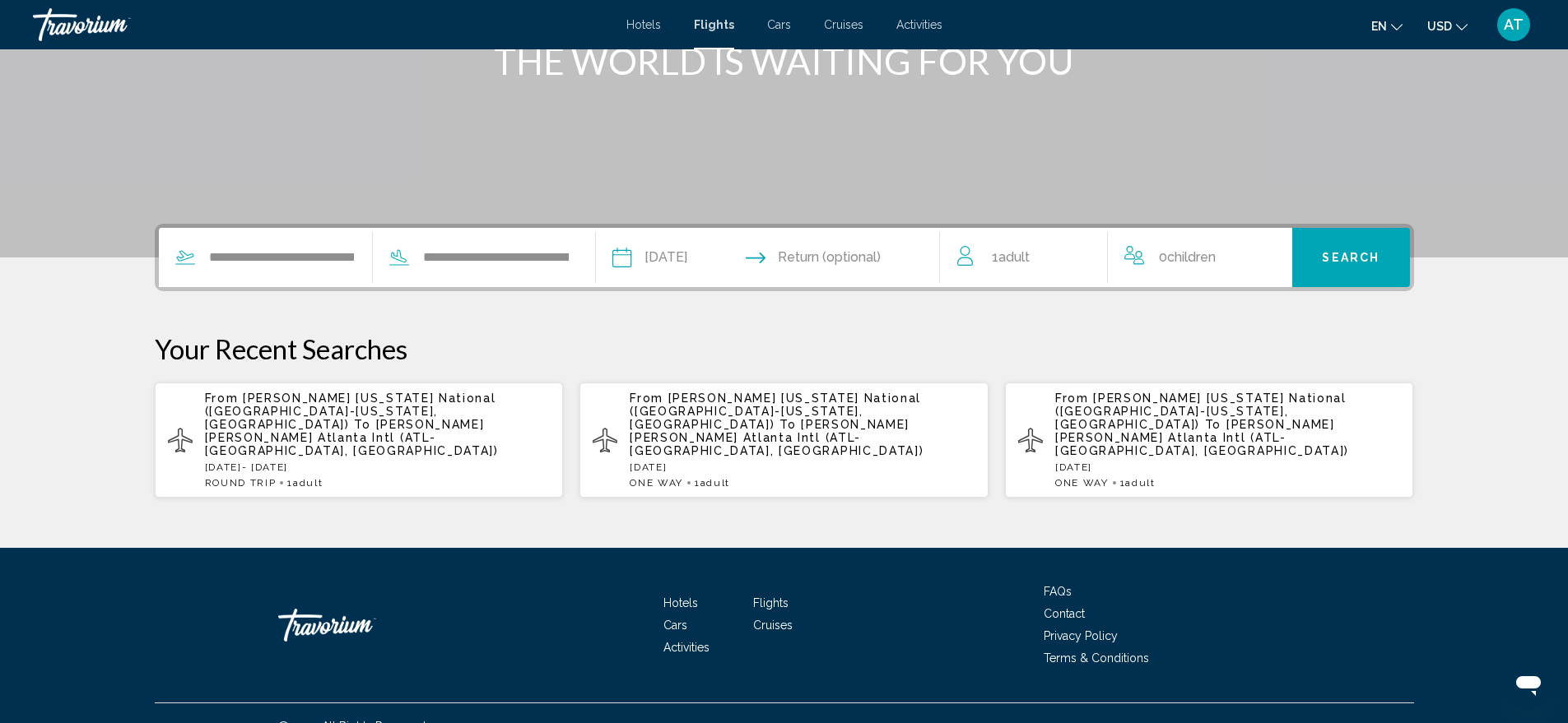
click at [897, 252] on input "Return date" at bounding box center [861, 261] width 171 height 64
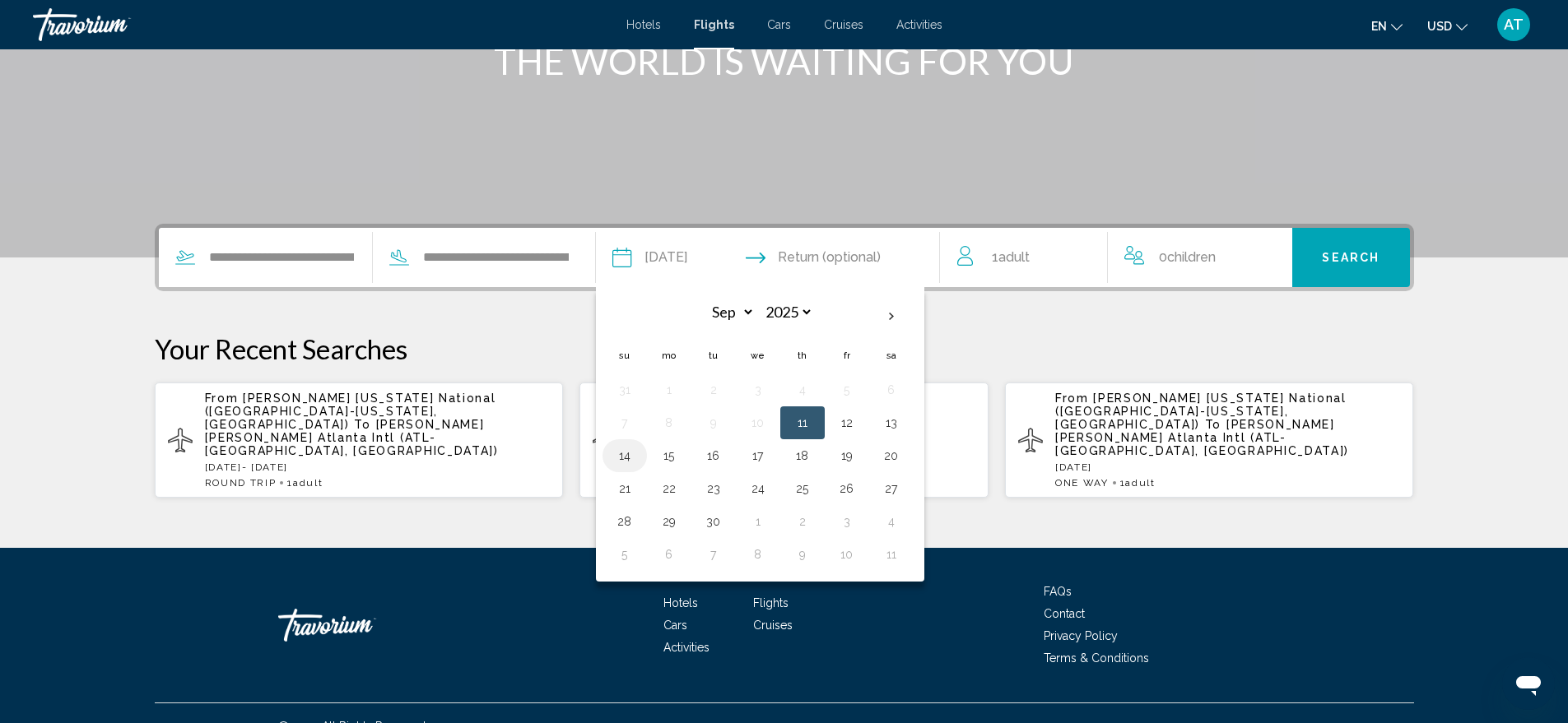
click at [638, 451] on button "14" at bounding box center [624, 456] width 26 height 23
type input "**********"
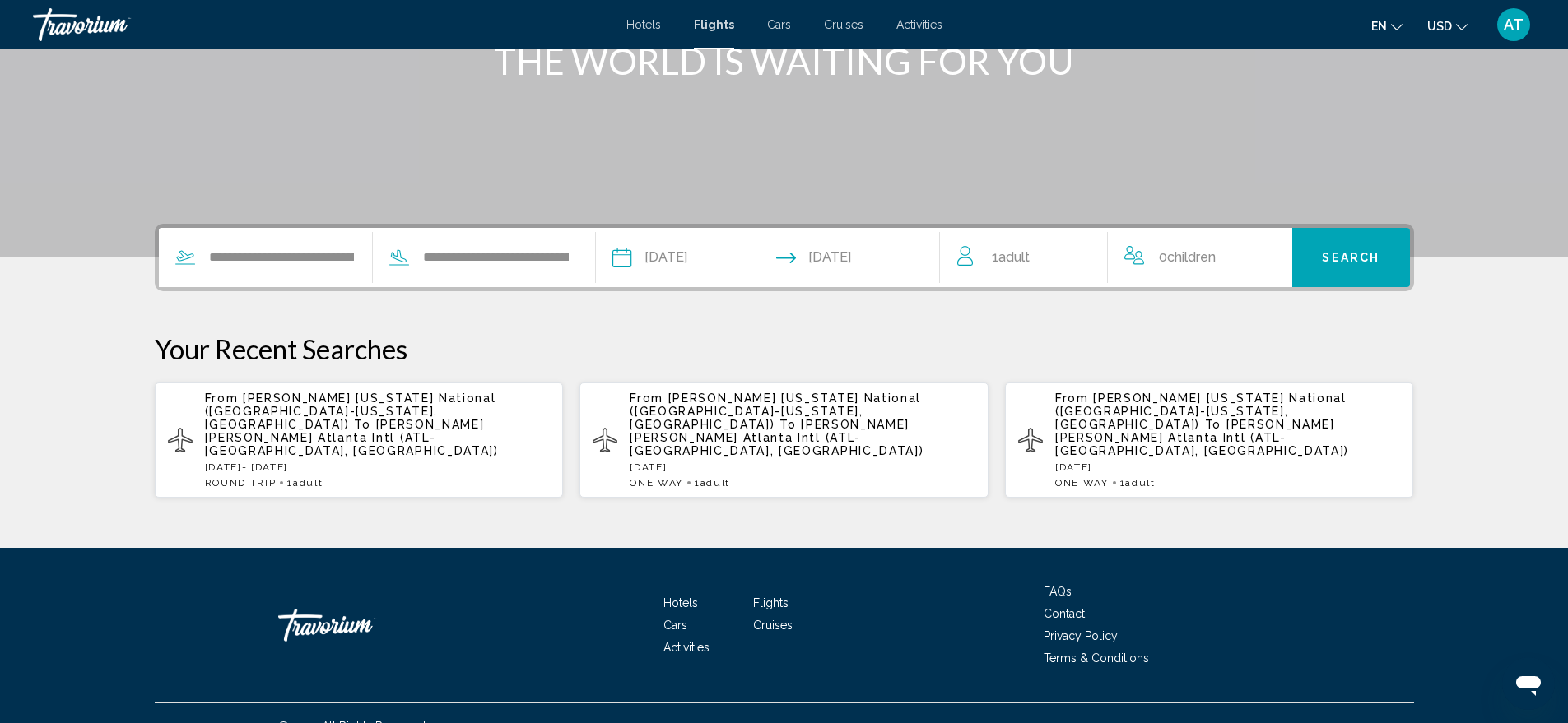
click at [1373, 262] on span "Search" at bounding box center [1351, 259] width 58 height 14
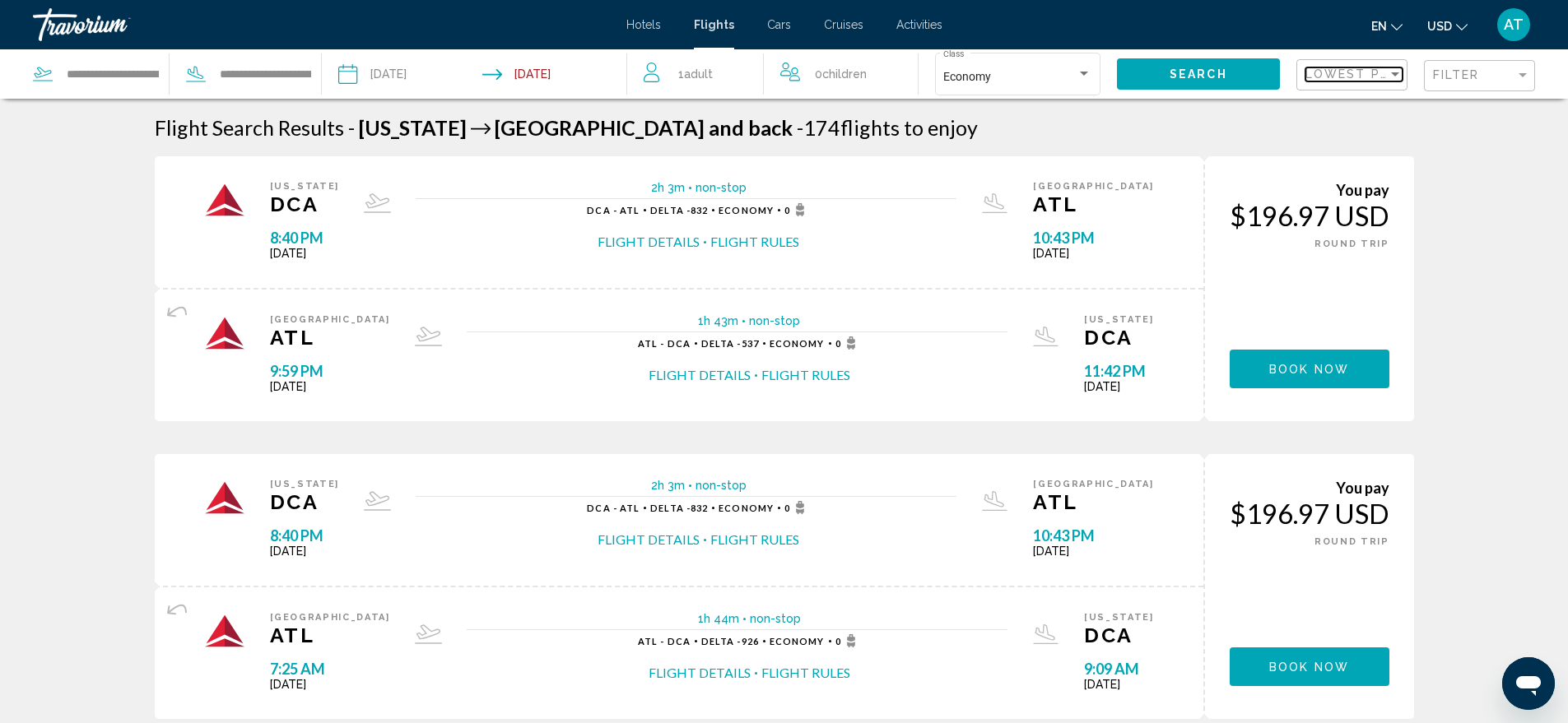
click at [1391, 70] on div "Sort by" at bounding box center [1395, 74] width 14 height 14
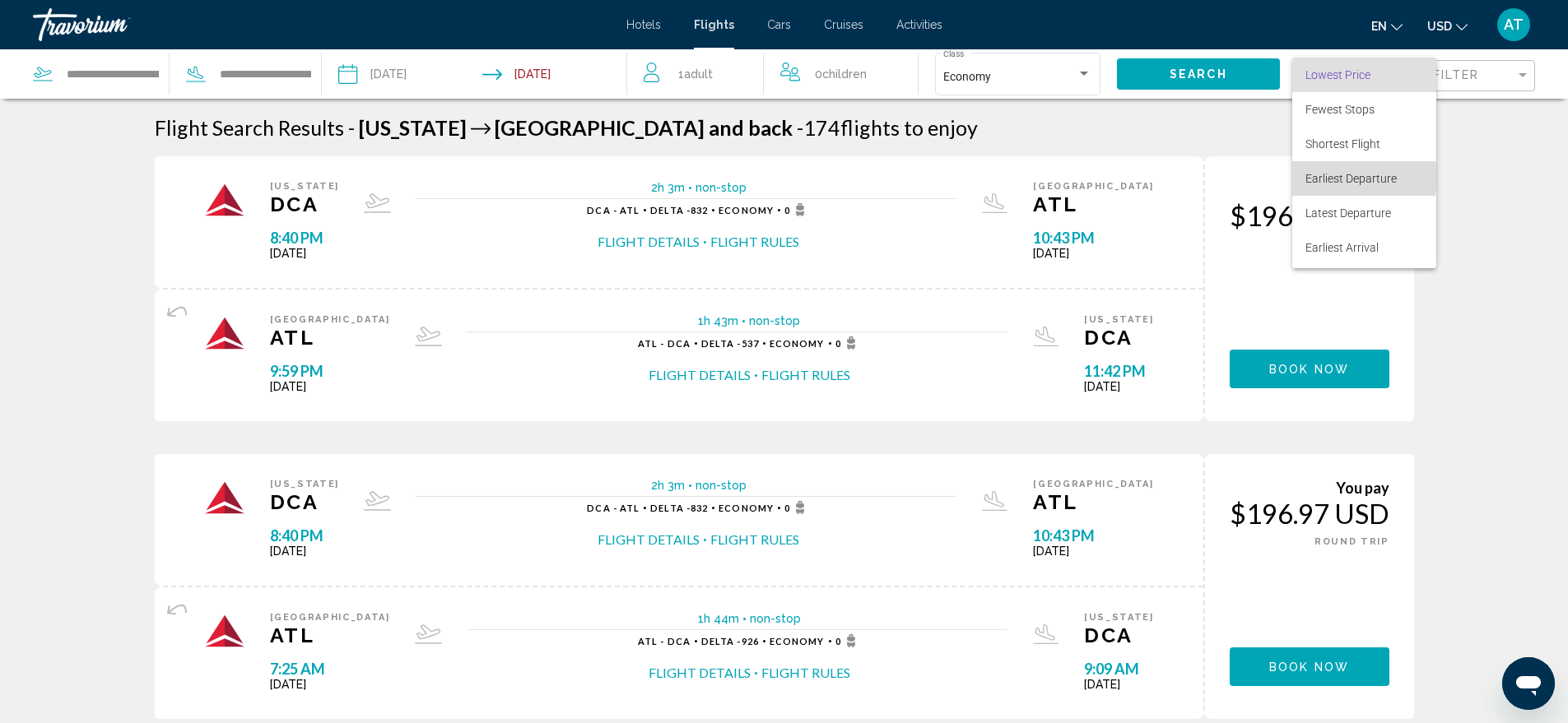
click at [1340, 176] on span "Earliest Departure" at bounding box center [1352, 179] width 92 height 14
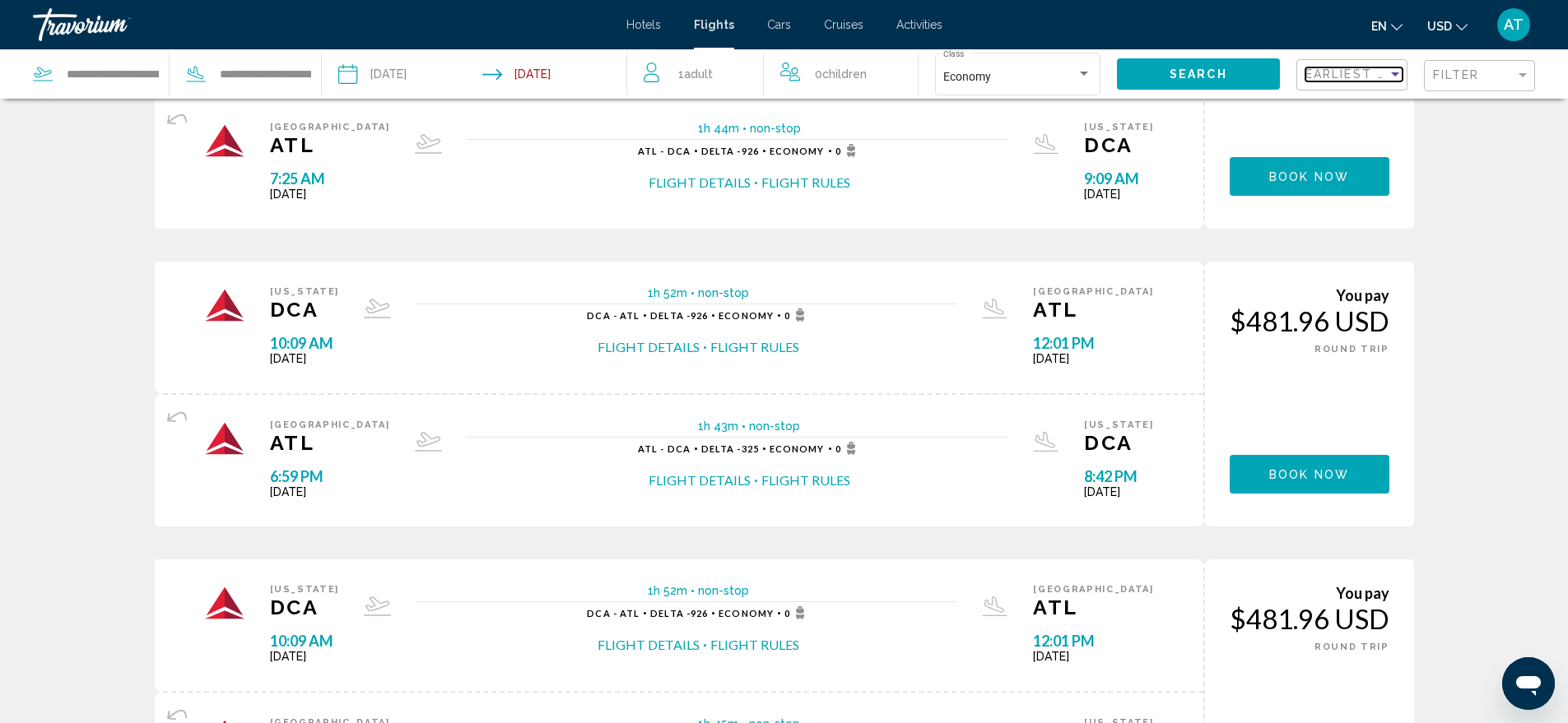
scroll to position [412, 0]
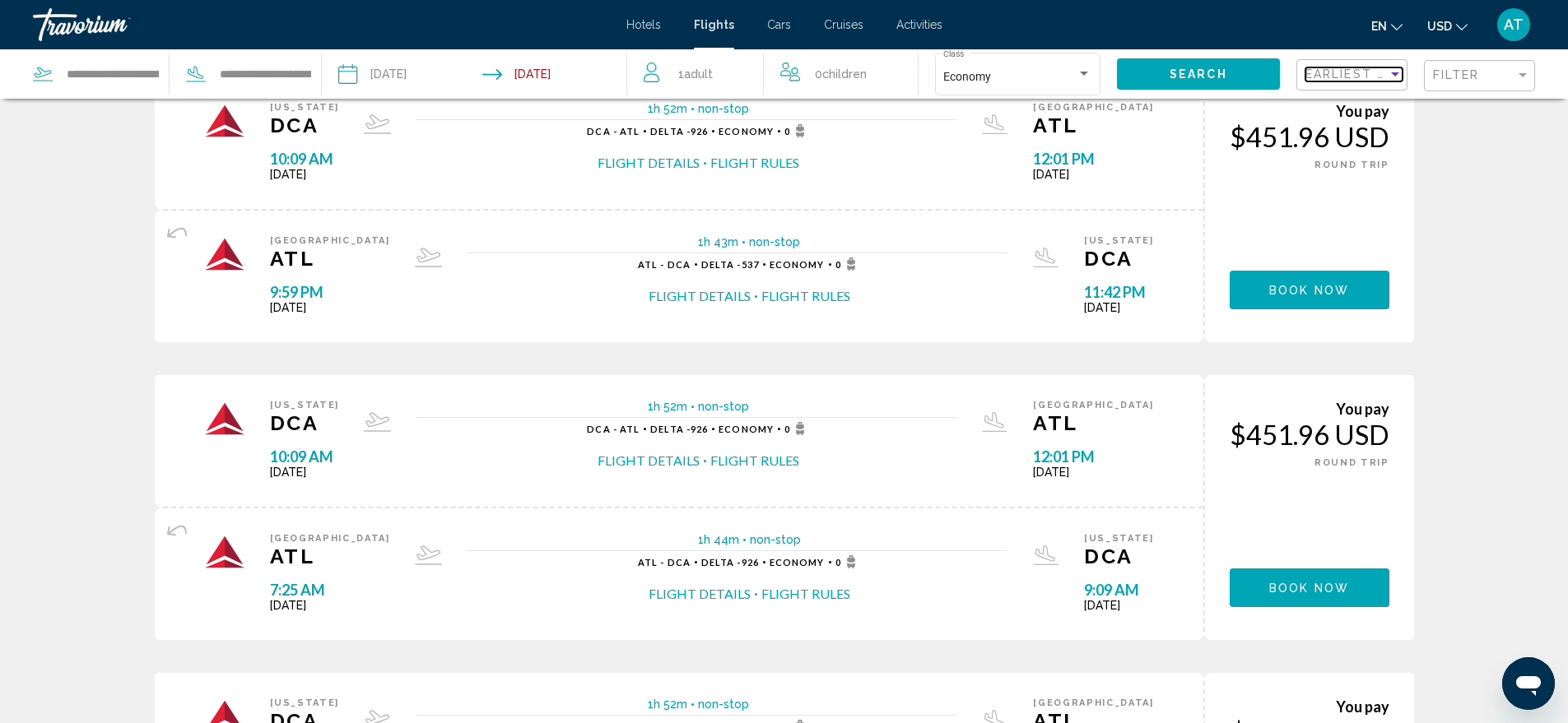
click at [1391, 72] on div "Sort by" at bounding box center [1395, 74] width 8 height 4
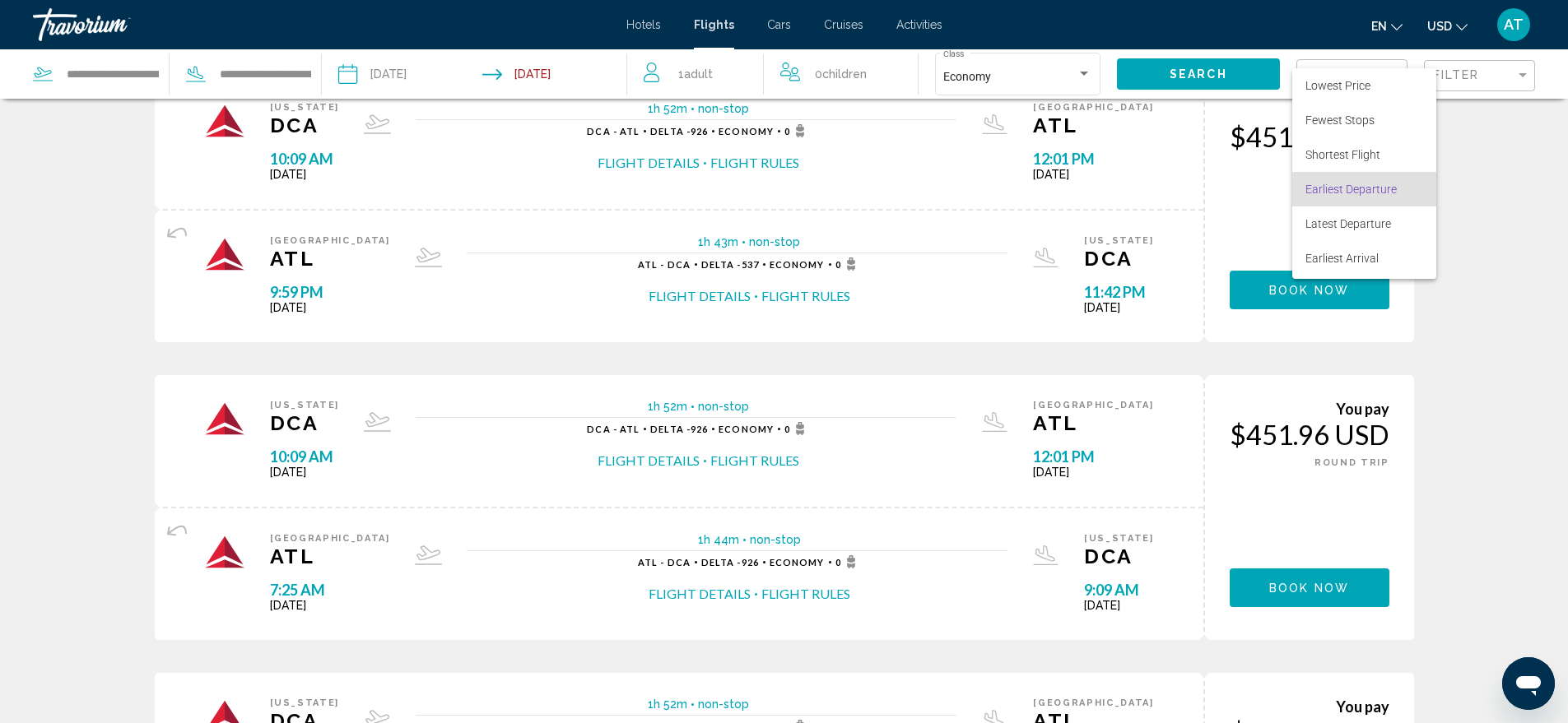
scroll to position [0, 0]
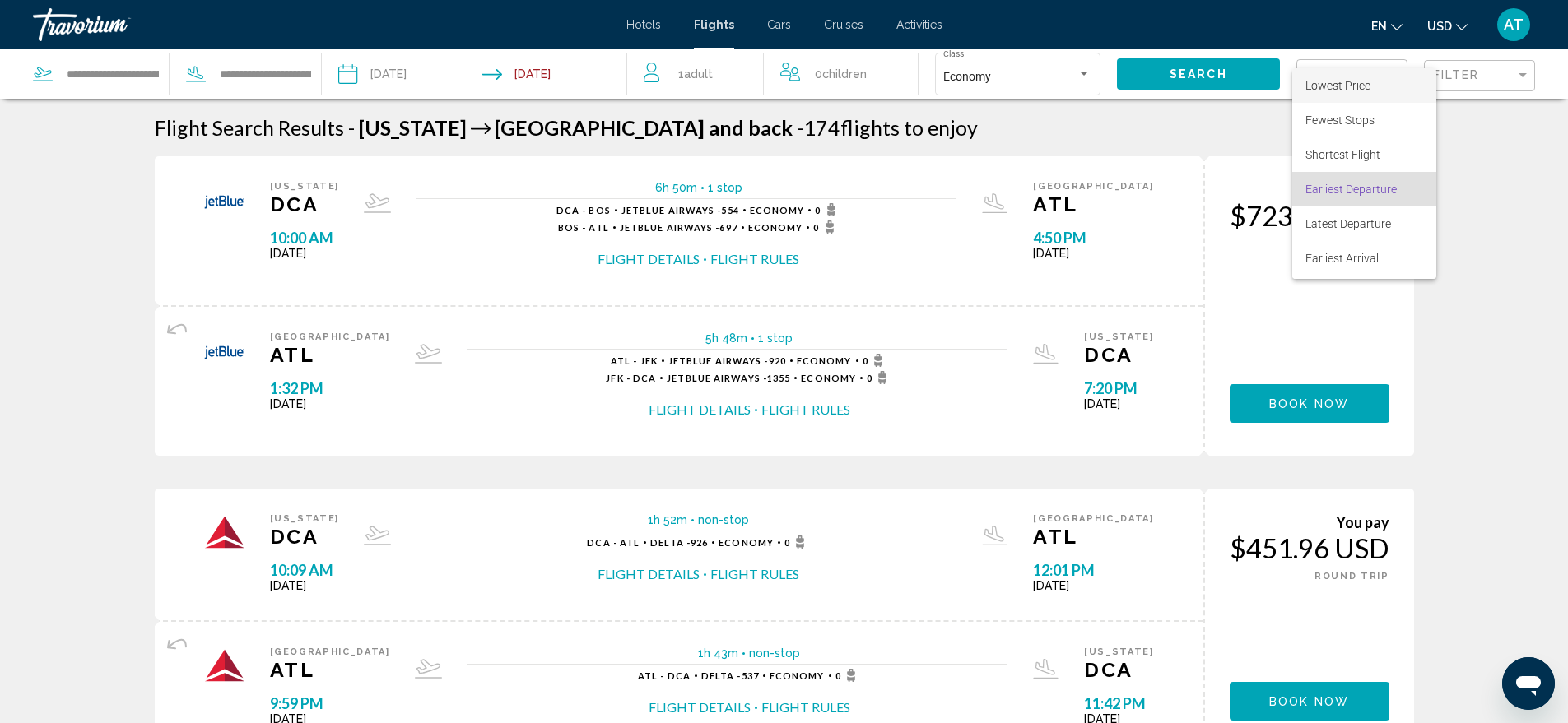
click at [1353, 81] on span "Lowest Price" at bounding box center [1338, 86] width 65 height 14
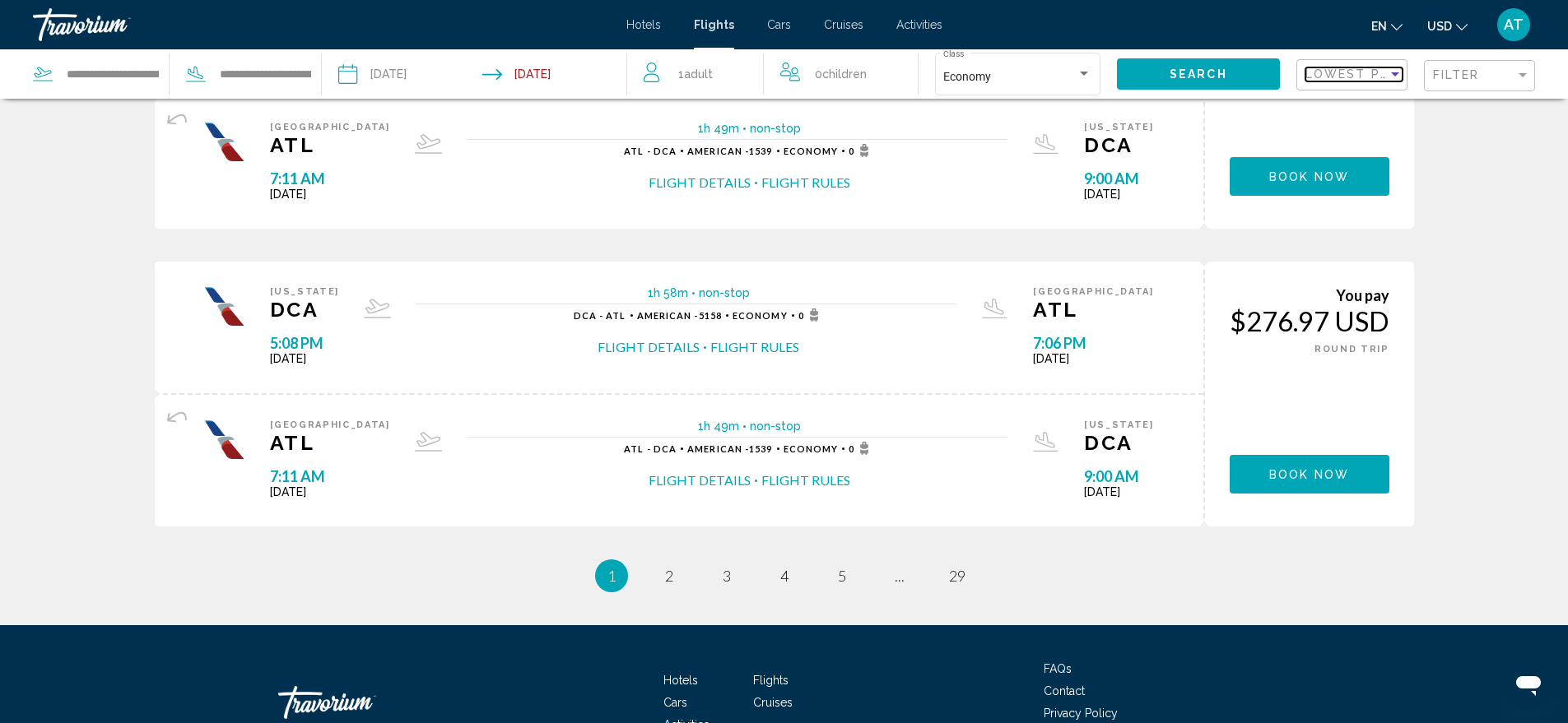
scroll to position [1398, 0]
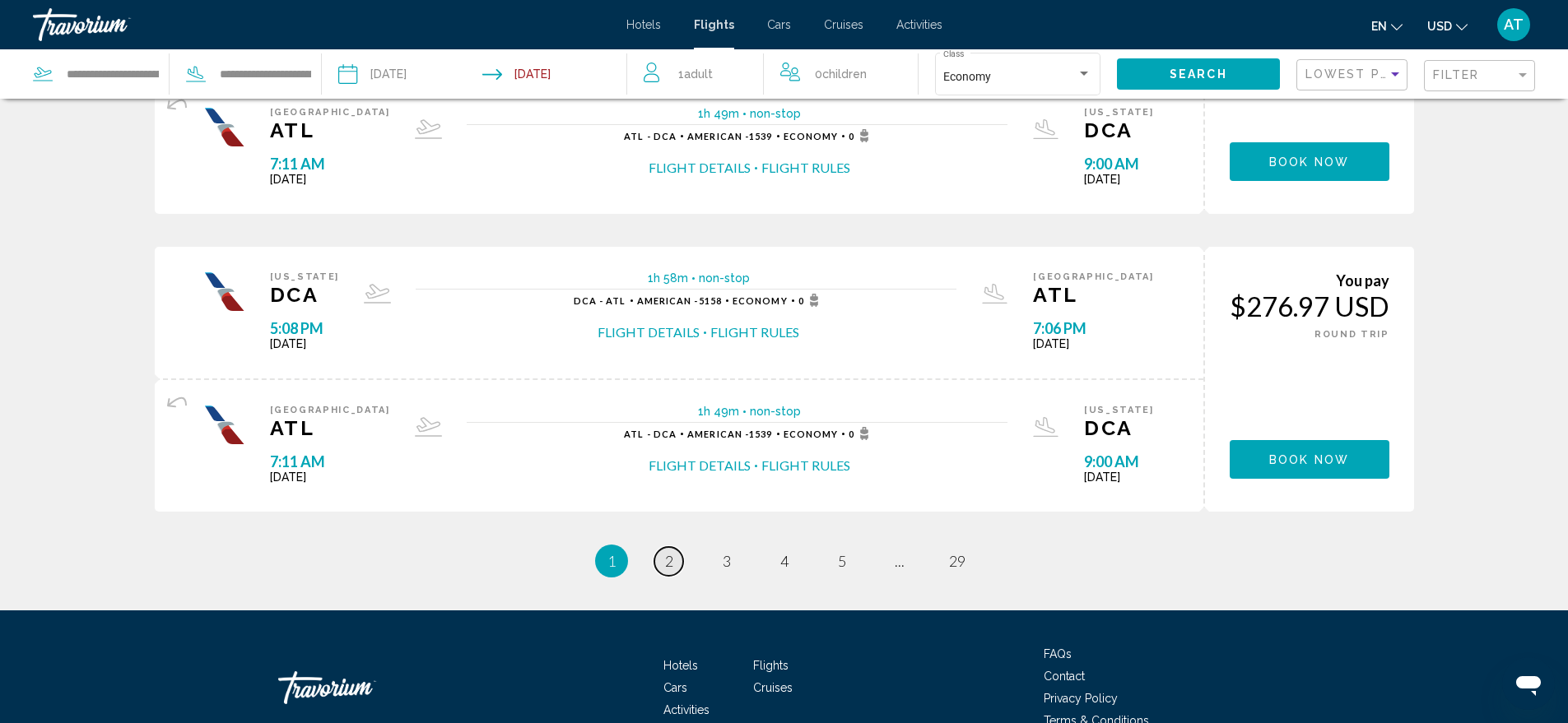
click at [666, 555] on span "2" at bounding box center [669, 561] width 8 height 18
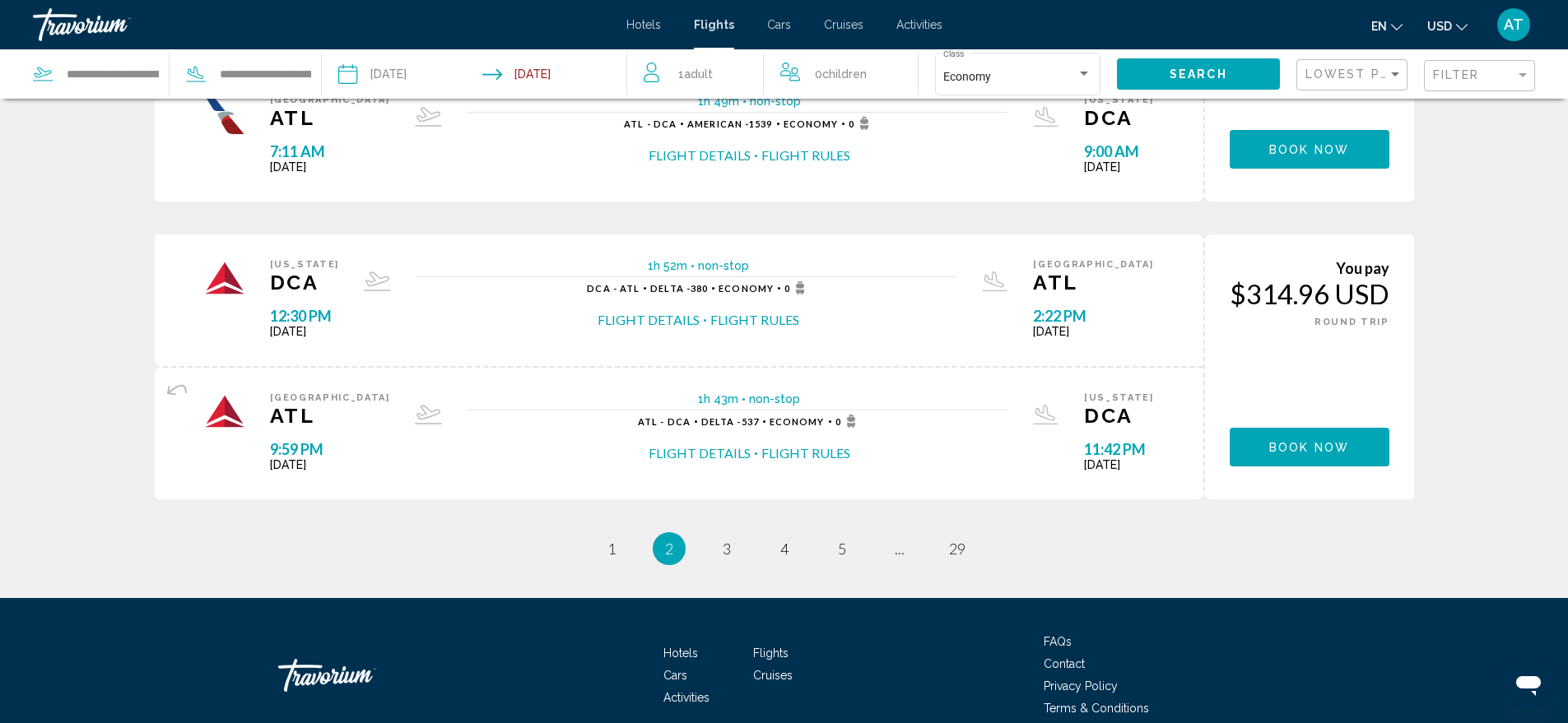
scroll to position [1481, 0]
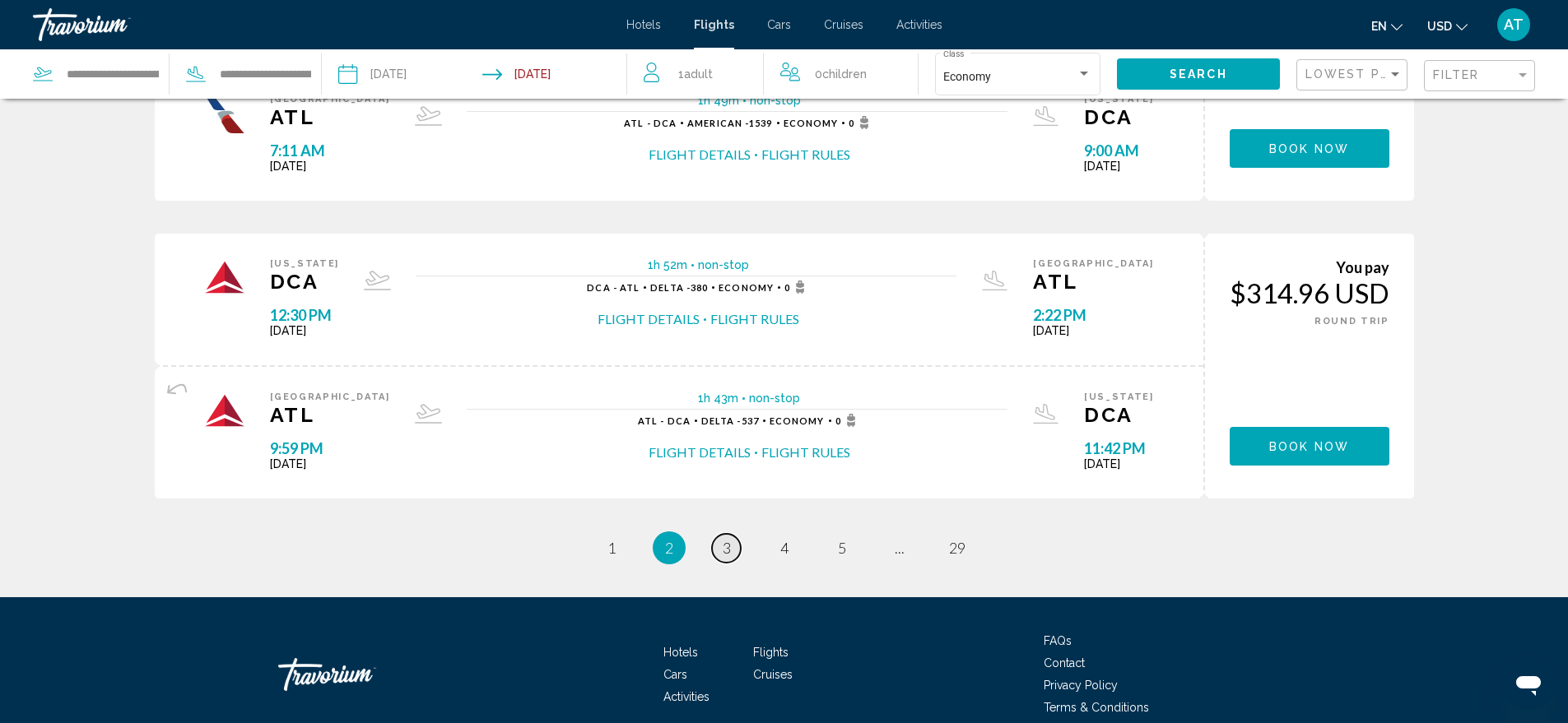
click at [724, 551] on span "3" at bounding box center [727, 547] width 8 height 18
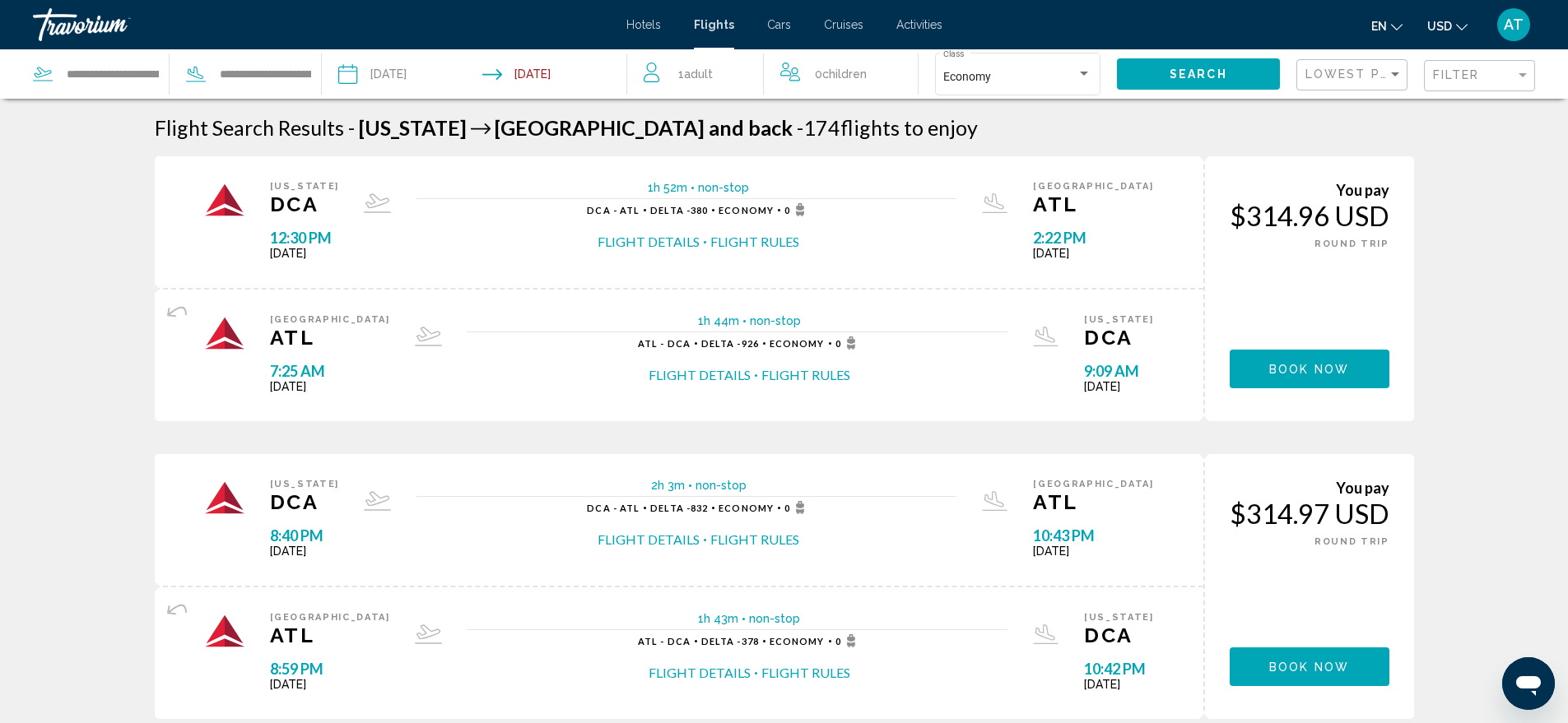
click at [1515, 22] on span "AT" at bounding box center [1513, 24] width 20 height 16
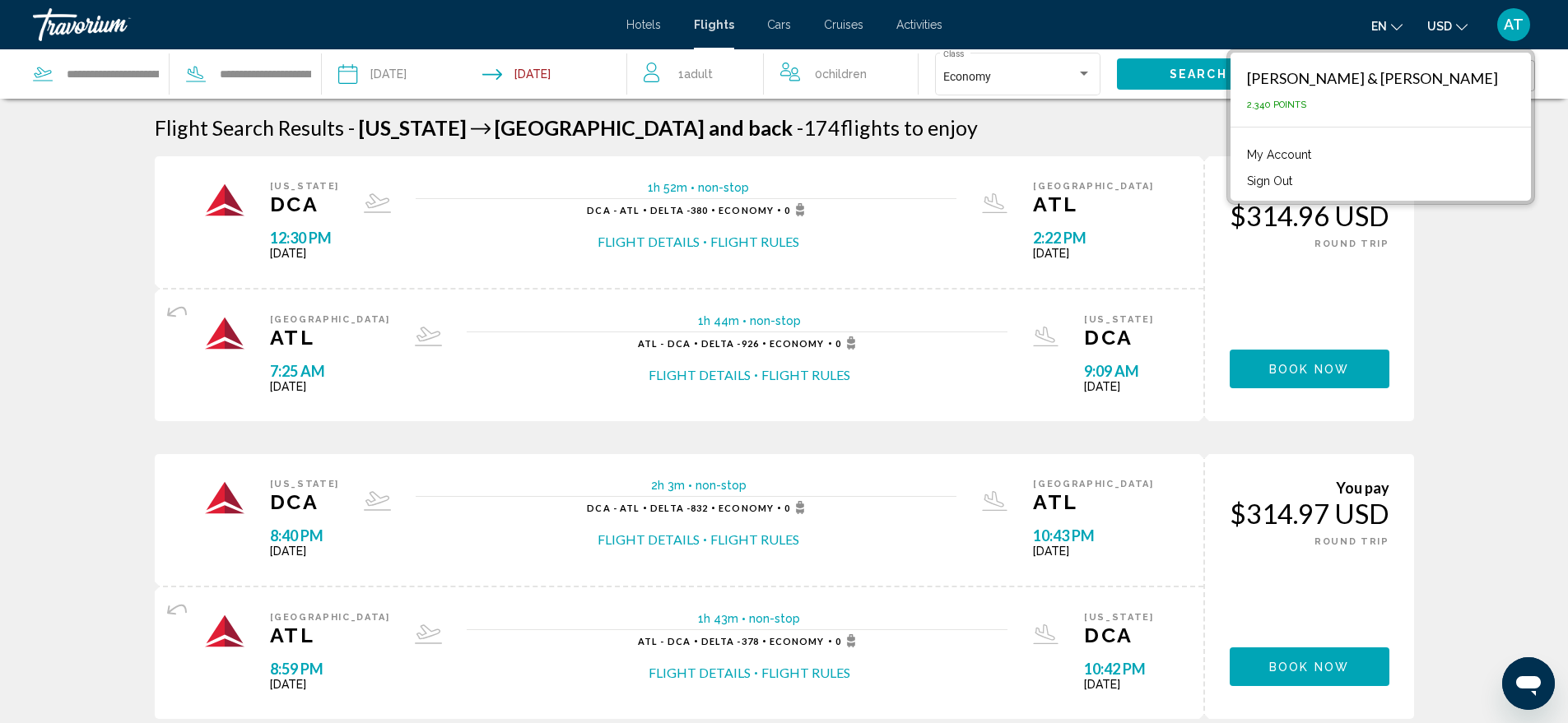
click at [1301, 177] on button "Sign Out" at bounding box center [1269, 181] width 62 height 21
